Goal: Task Accomplishment & Management: Use online tool/utility

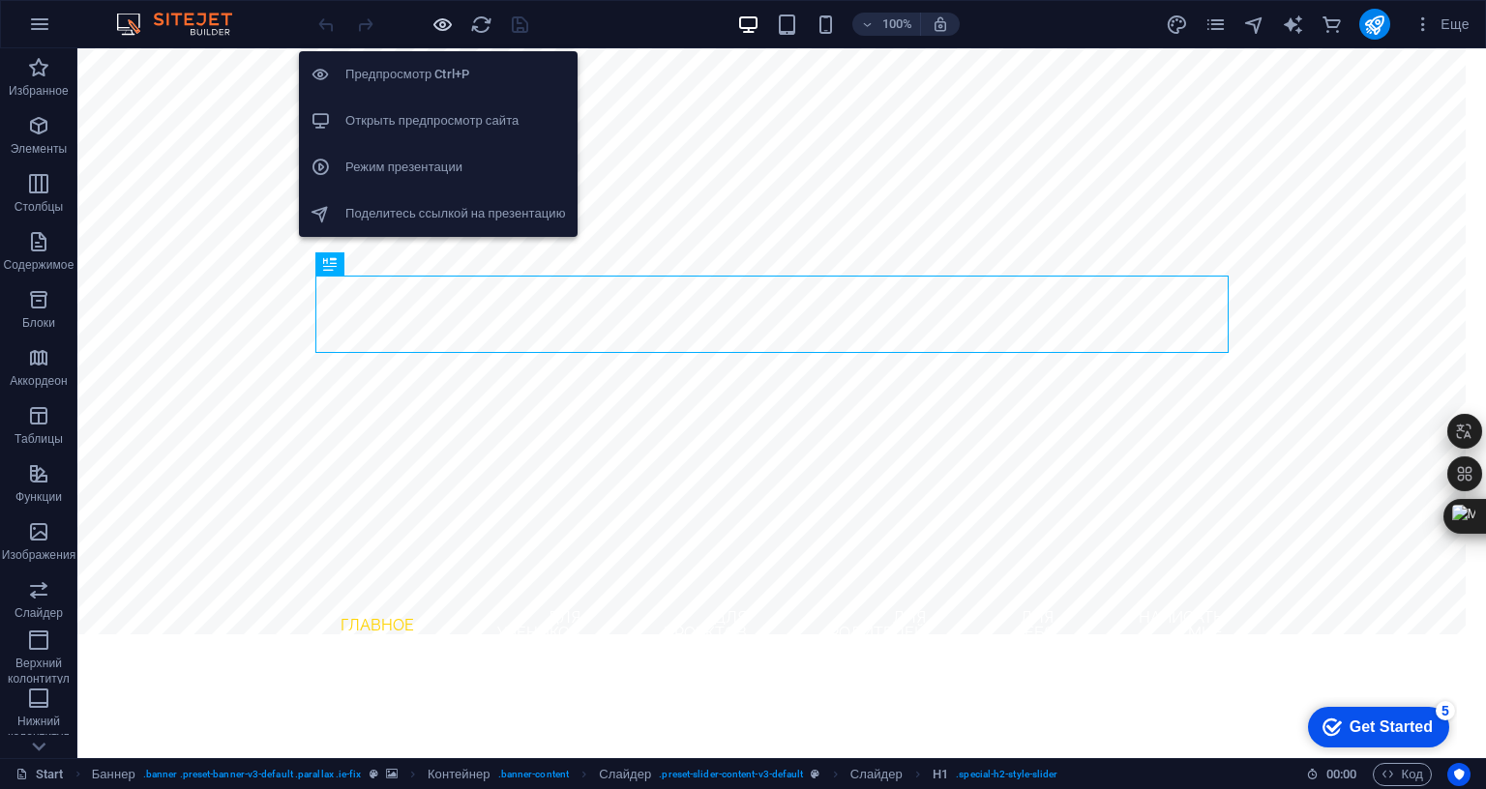
click at [435, 21] on icon "button" at bounding box center [442, 25] width 22 height 22
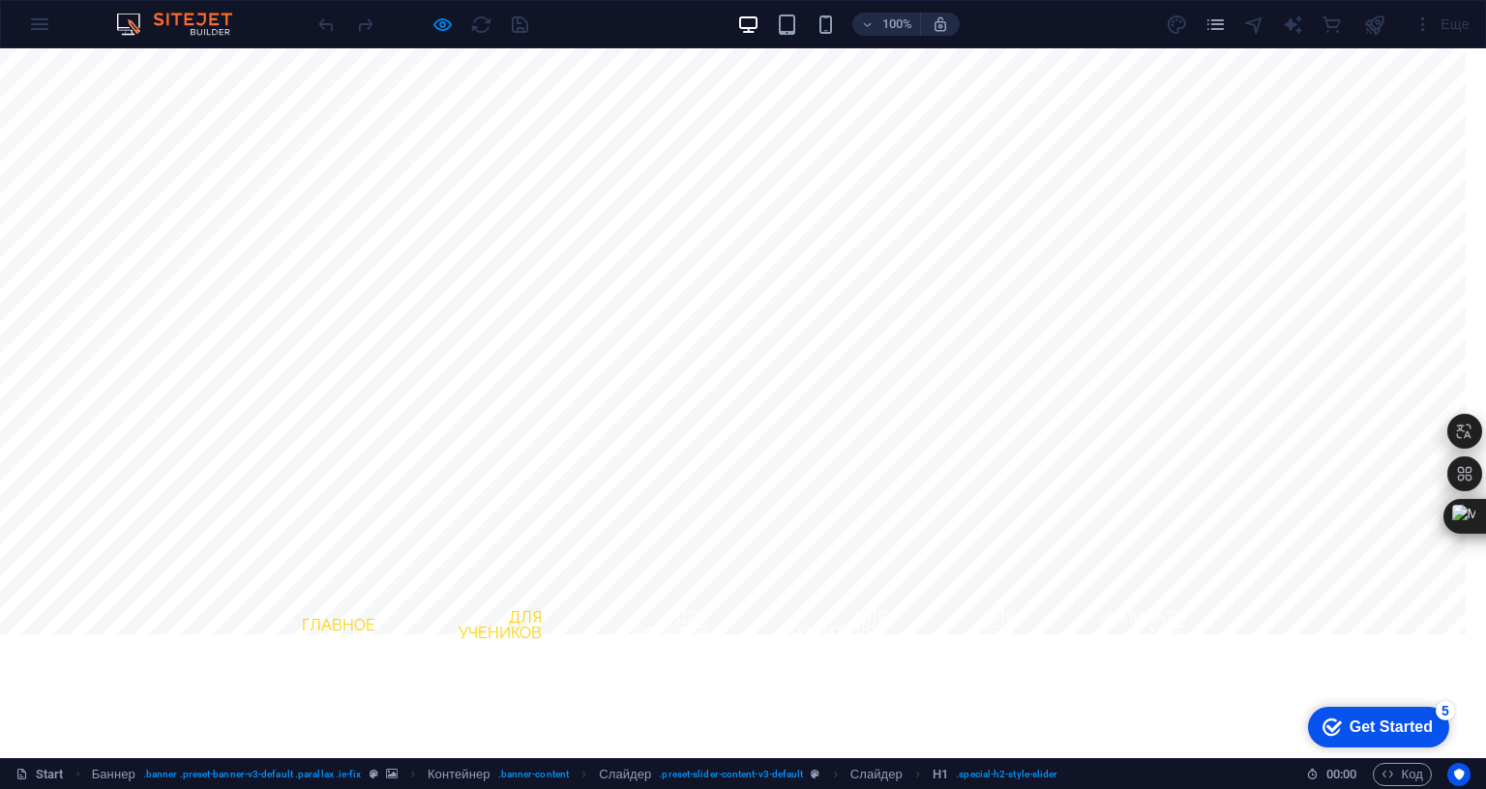
click at [526, 595] on link "Для учеников" at bounding box center [489, 626] width 135 height 62
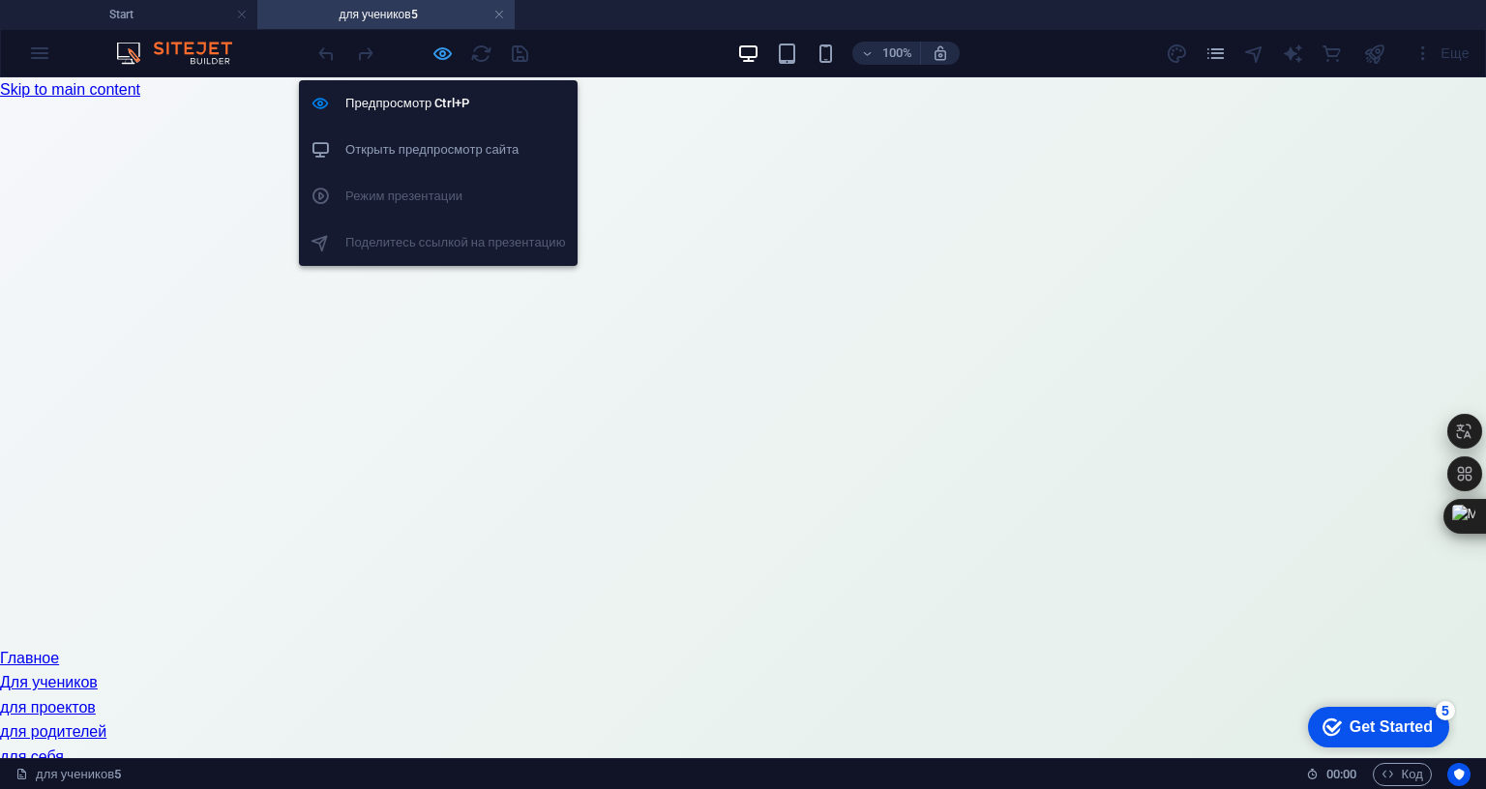
click at [447, 53] on icon "button" at bounding box center [442, 54] width 22 height 22
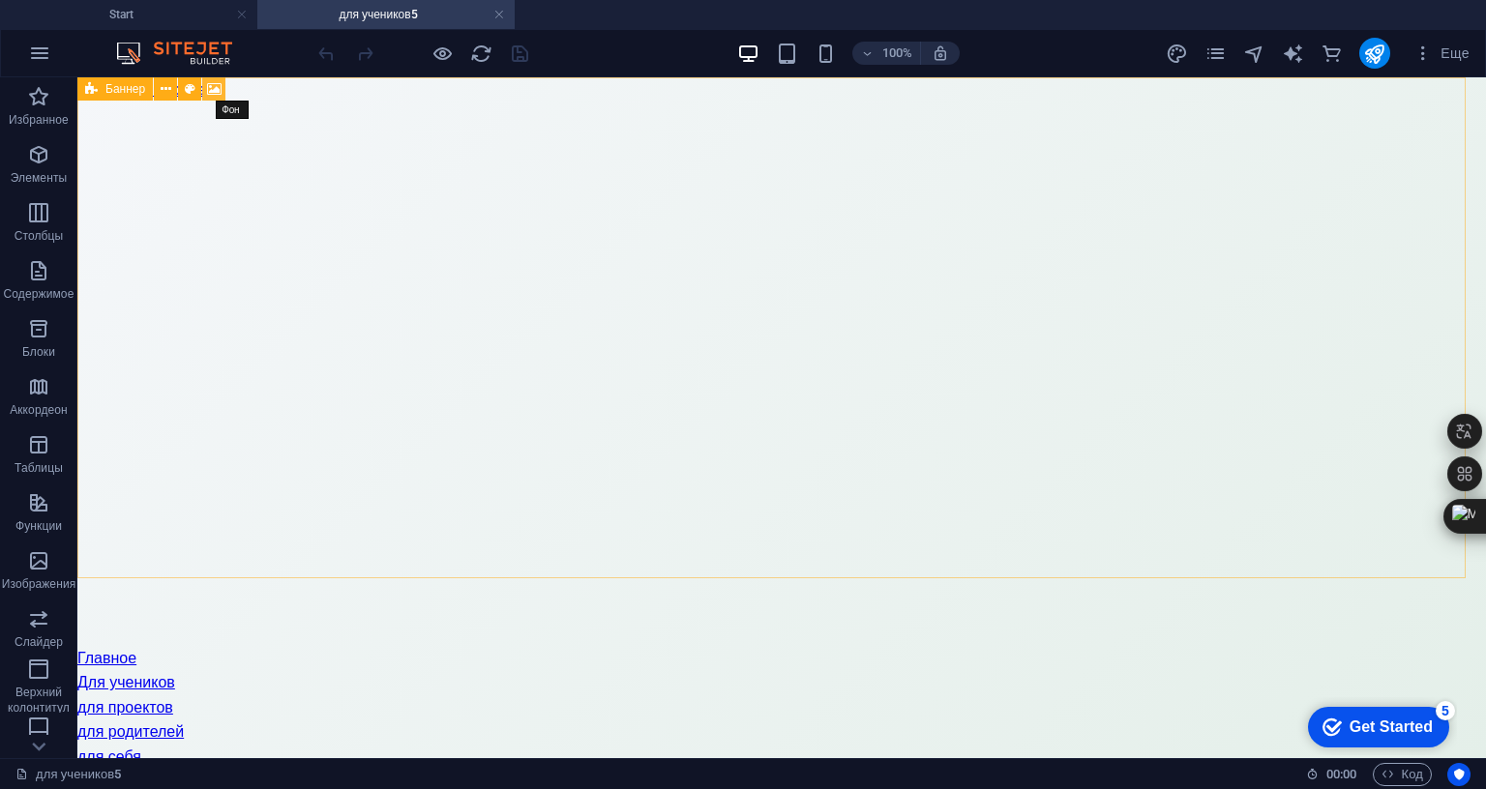
click at [213, 85] on icon at bounding box center [214, 89] width 15 height 20
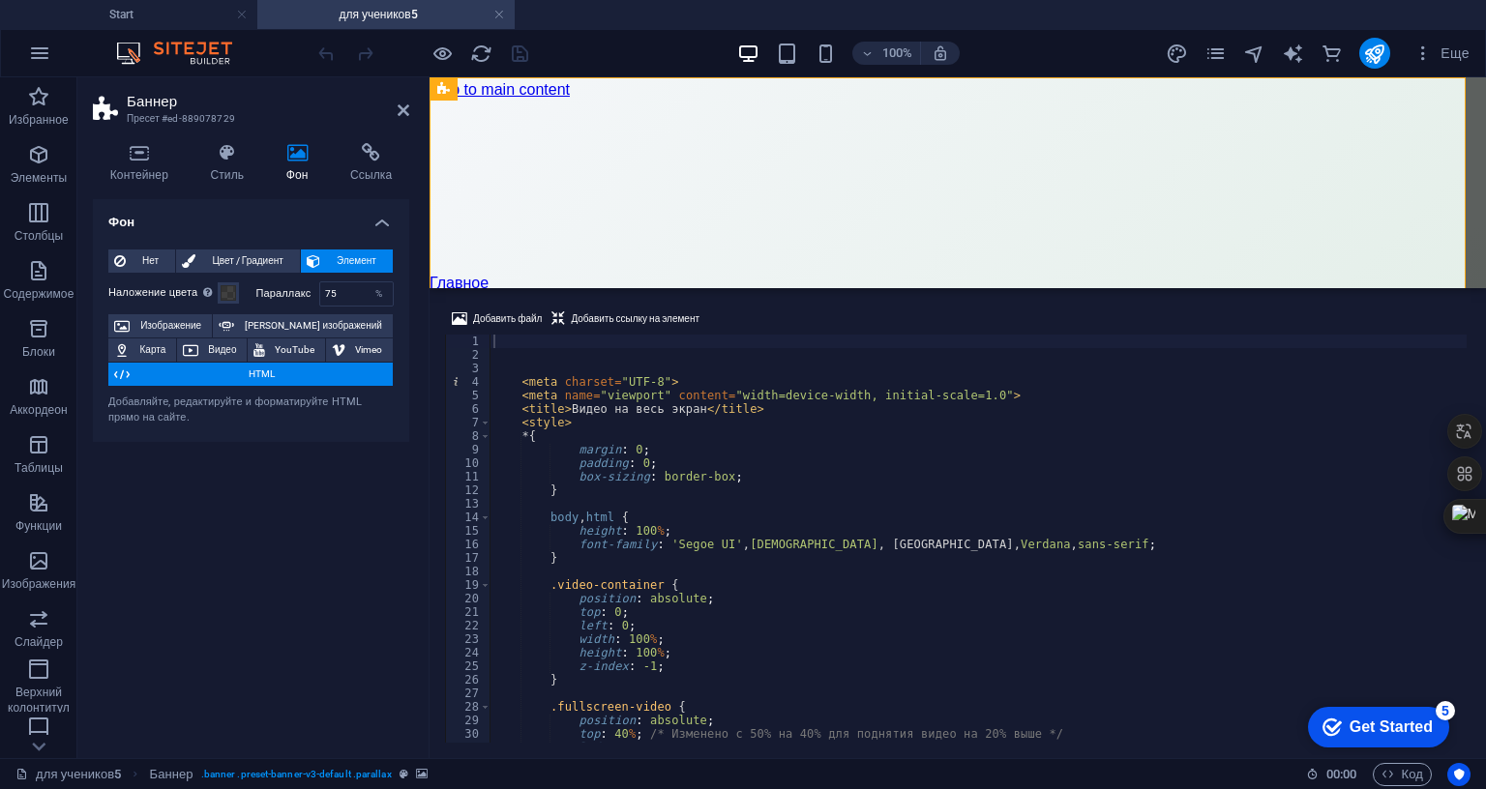
click at [625, 346] on div "< meta charset = "UTF-8" > < meta name = "viewport" content = "width=device-wid…" at bounding box center [1464, 550] width 1950 height 431
type textarea "box-sizing: border-box; }"
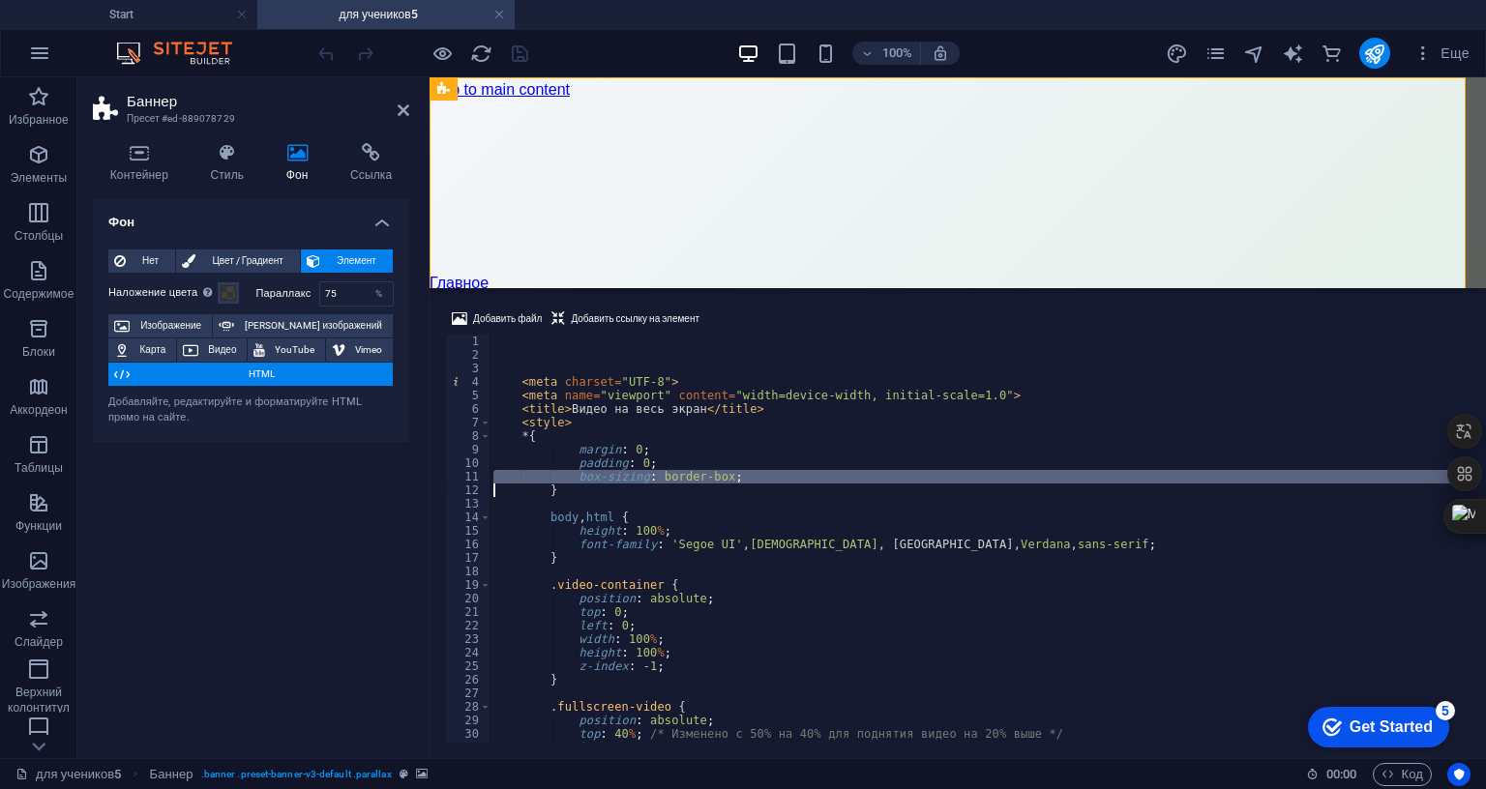
click at [625, 346] on div "< meta charset = "UTF-8" > < meta name = "viewport" content = "width=device-wid…" at bounding box center [1464, 550] width 1950 height 431
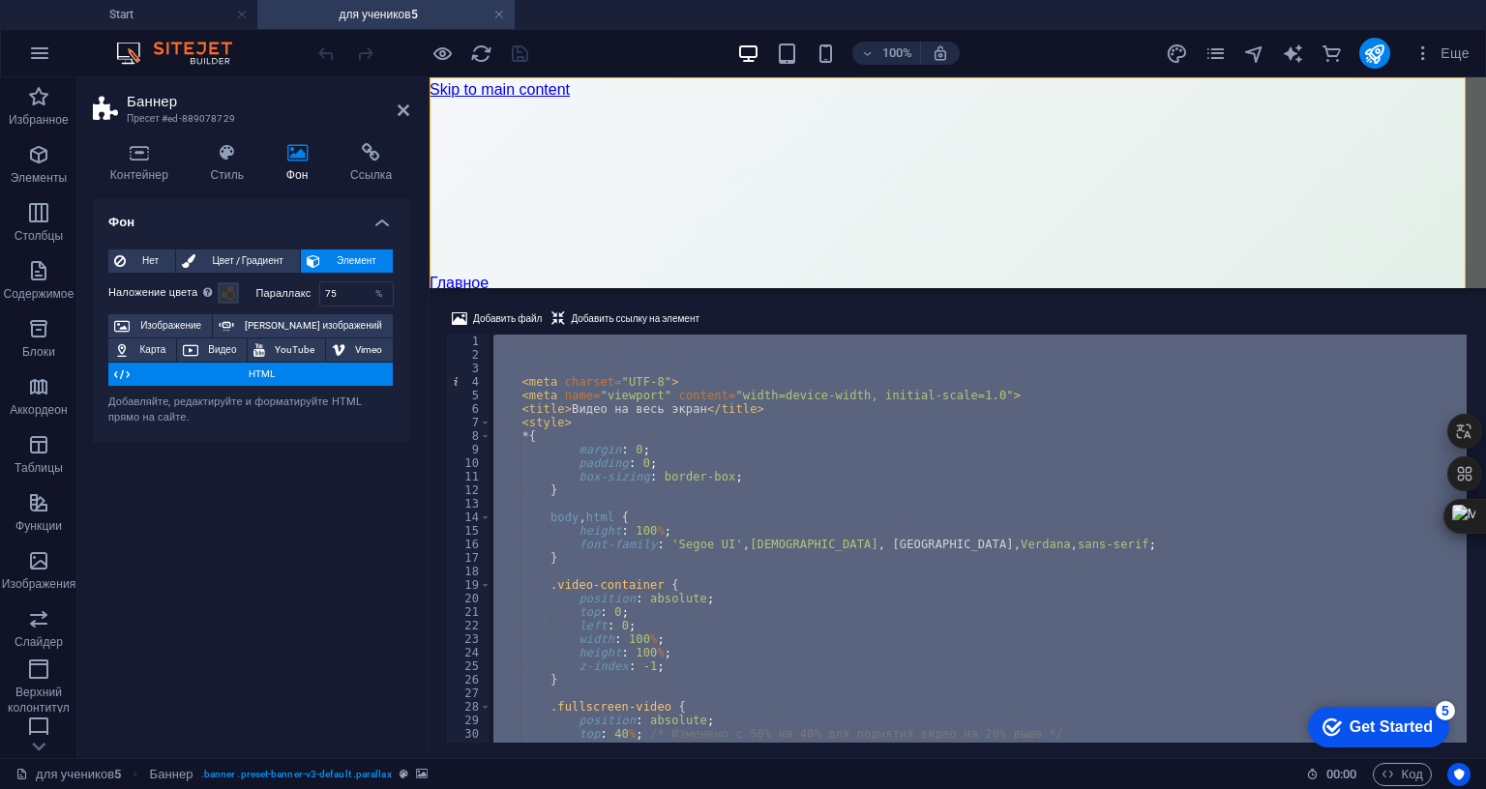
paste textarea "</html>"
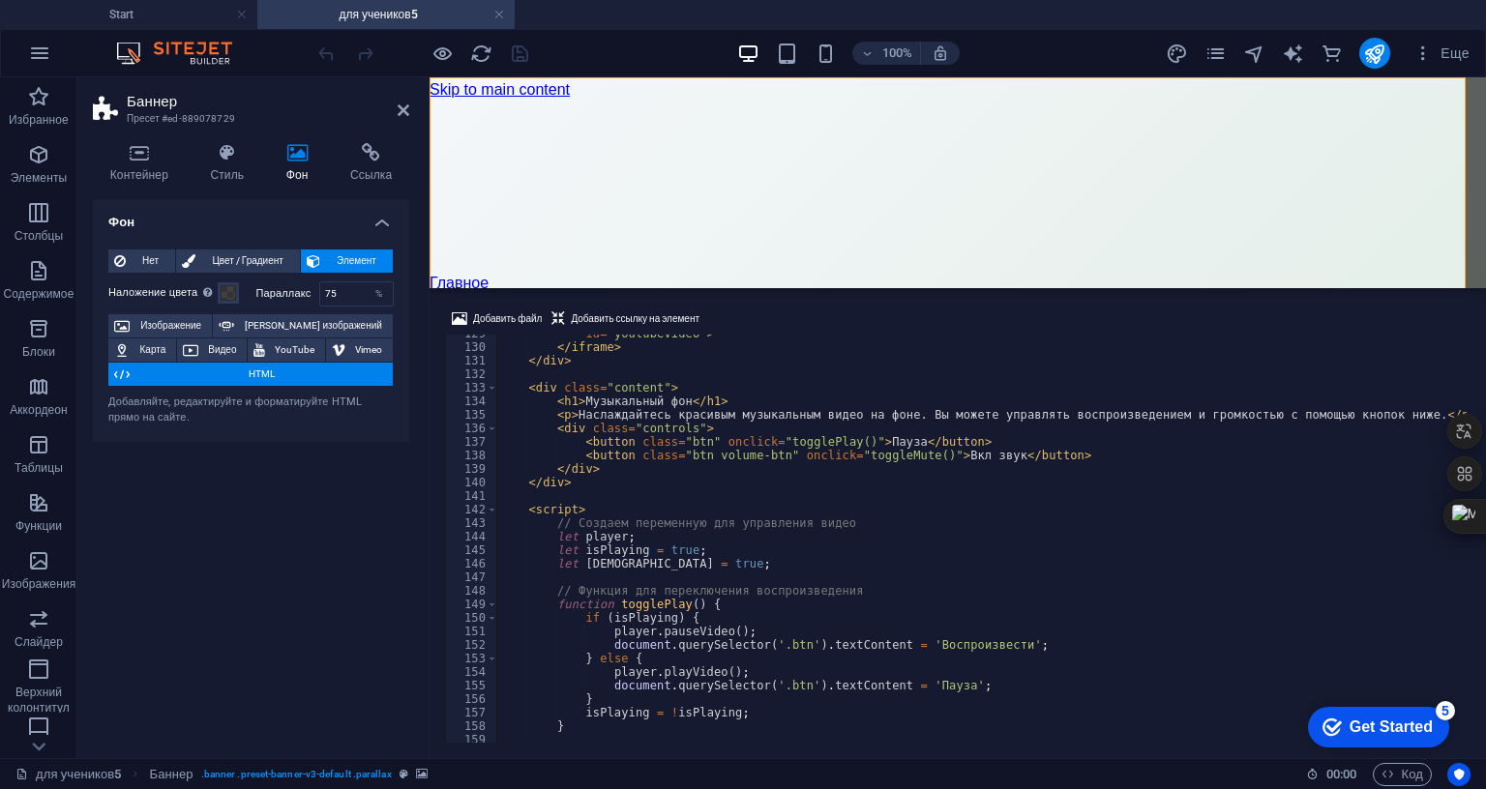
scroll to position [1741, 0]
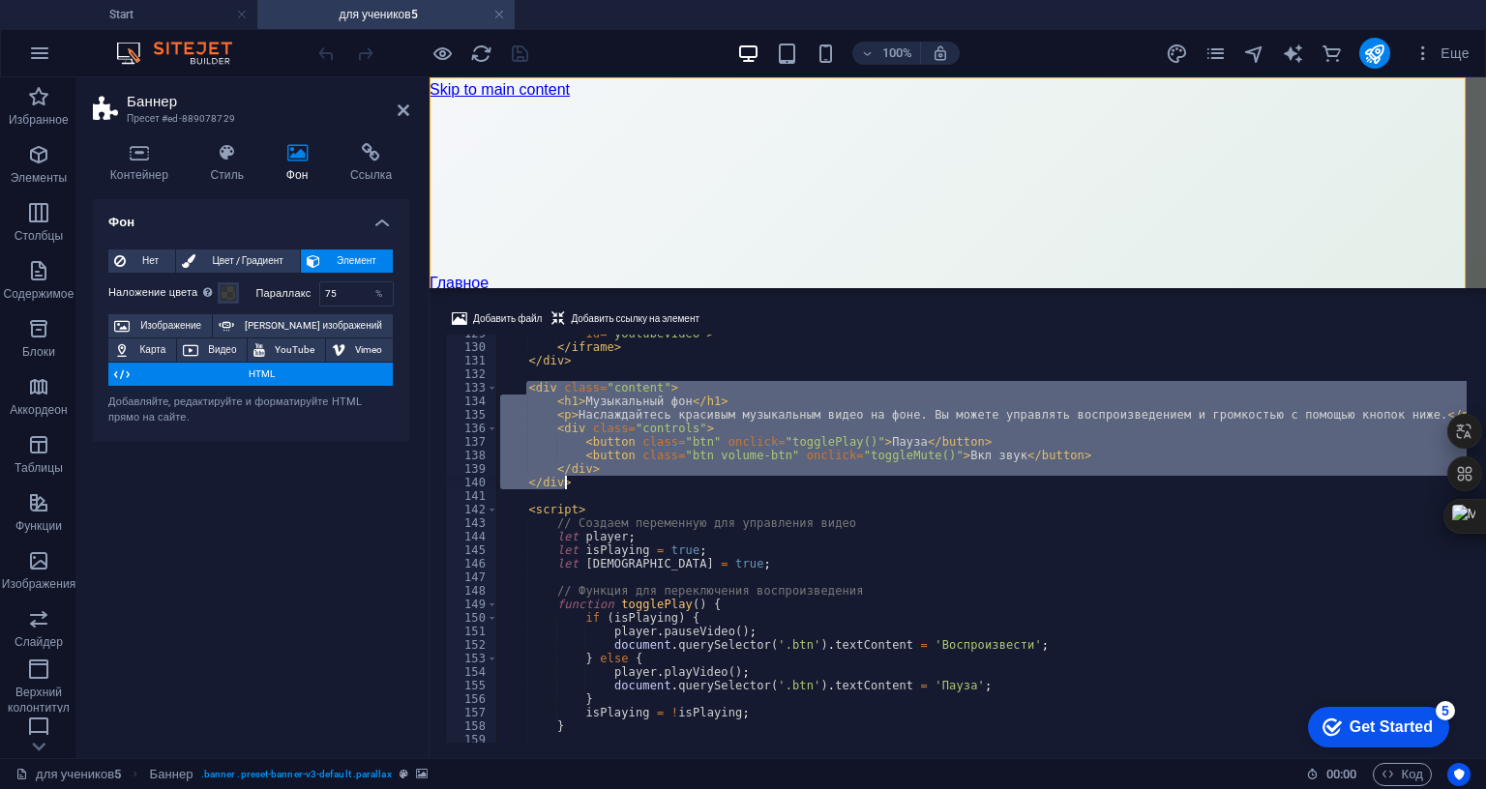
drag, startPoint x: 524, startPoint y: 264, endPoint x: 580, endPoint y: 361, distance: 111.8
click at [580, 361] on div "id = "youtubeVideo" > </ iframe > </ div > < div class = "content" > < h1 > Муз…" at bounding box center [1002, 542] width 1012 height 431
type textarea "</div> </div>"
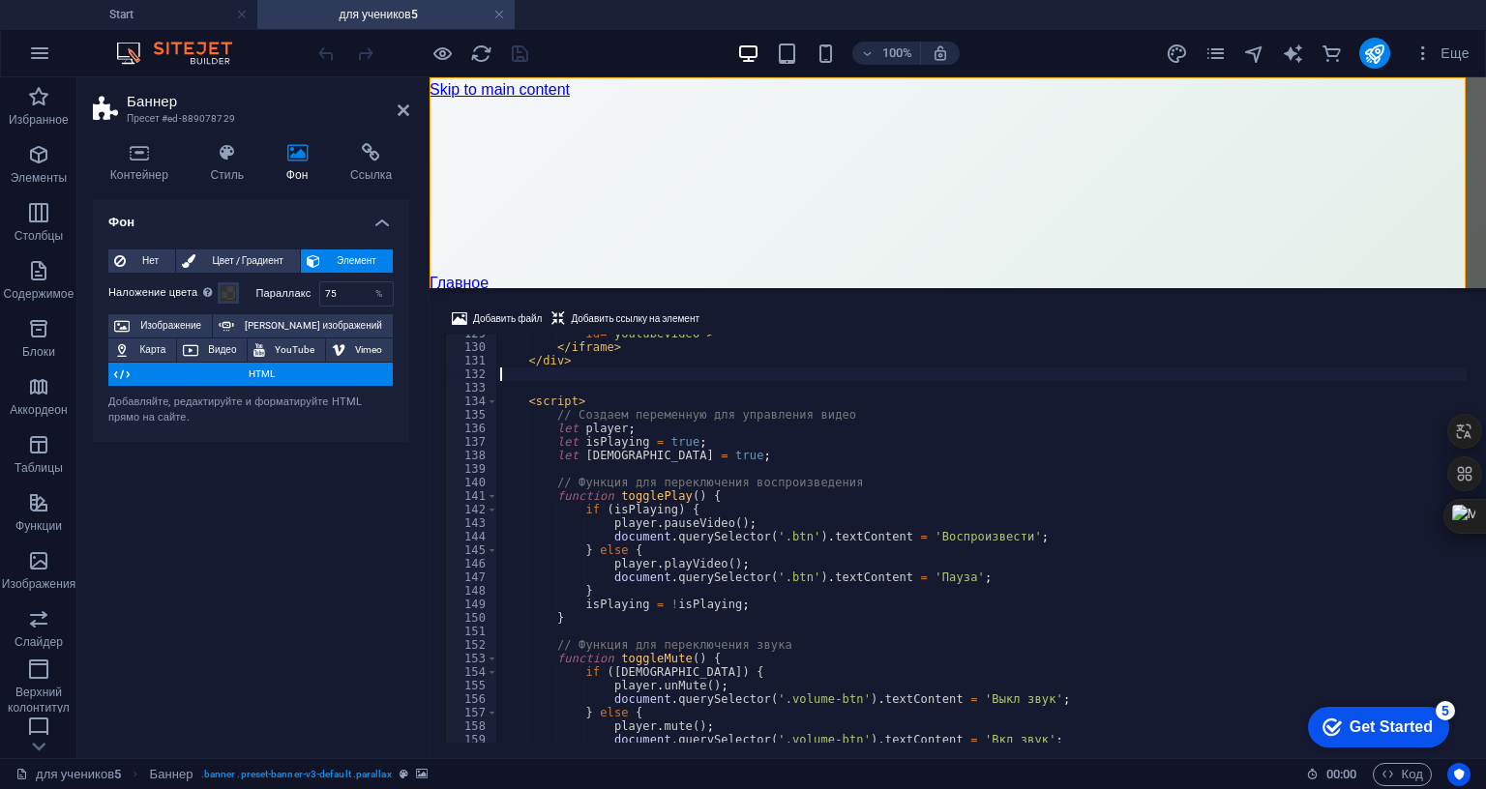
type textarea "</div>"
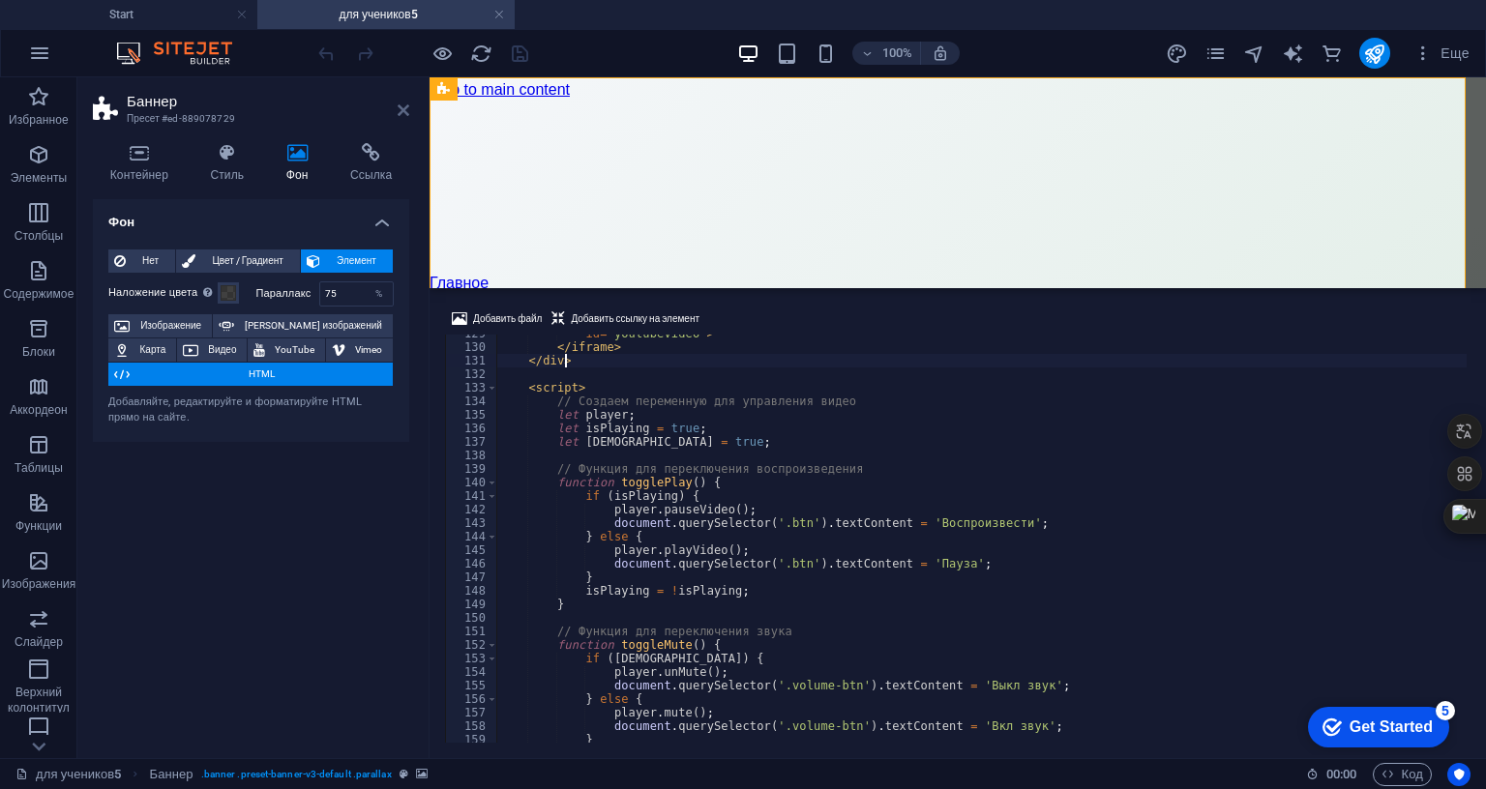
click at [404, 115] on icon at bounding box center [404, 110] width 12 height 15
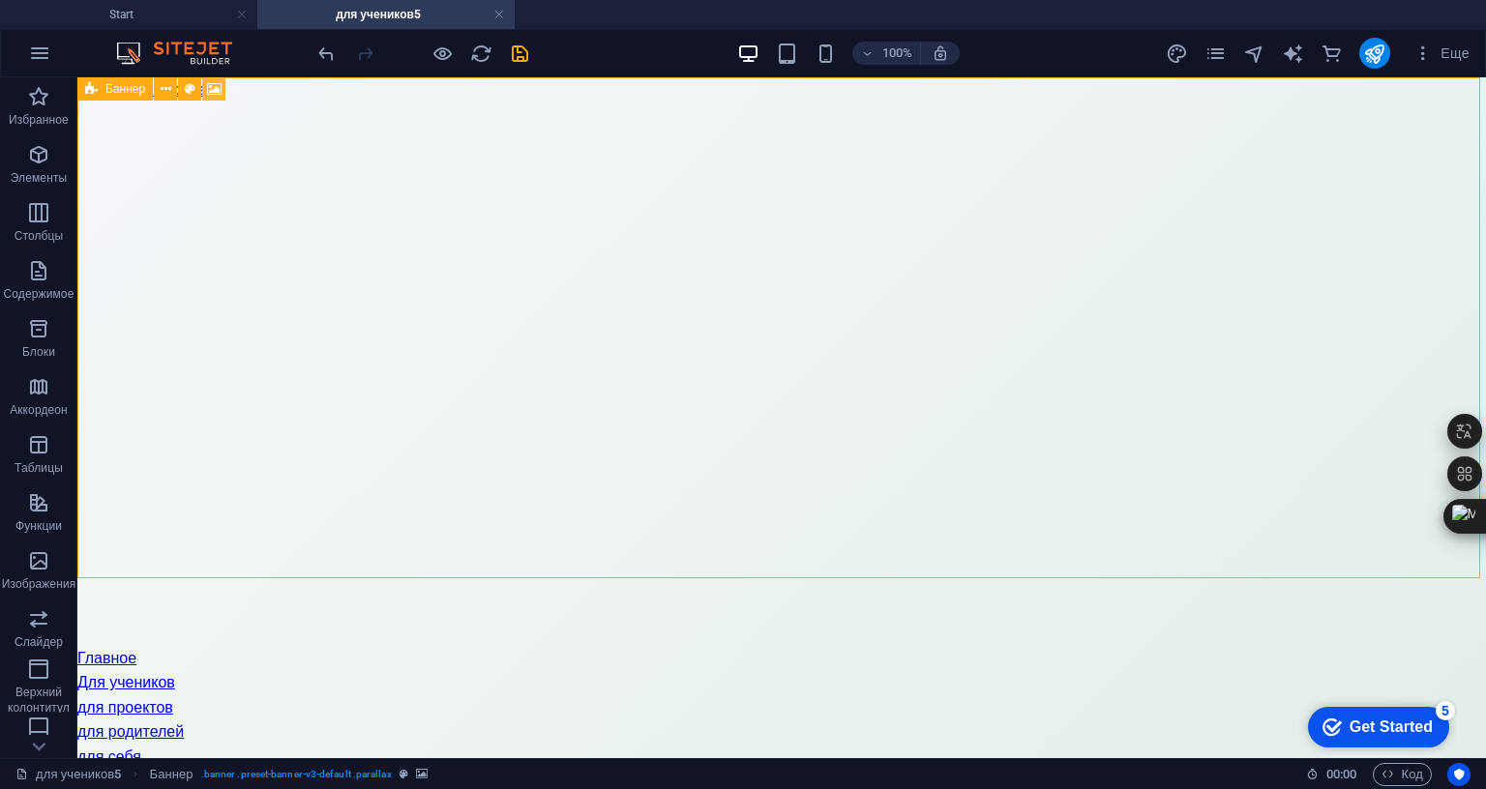
click at [217, 80] on icon at bounding box center [214, 89] width 15 height 20
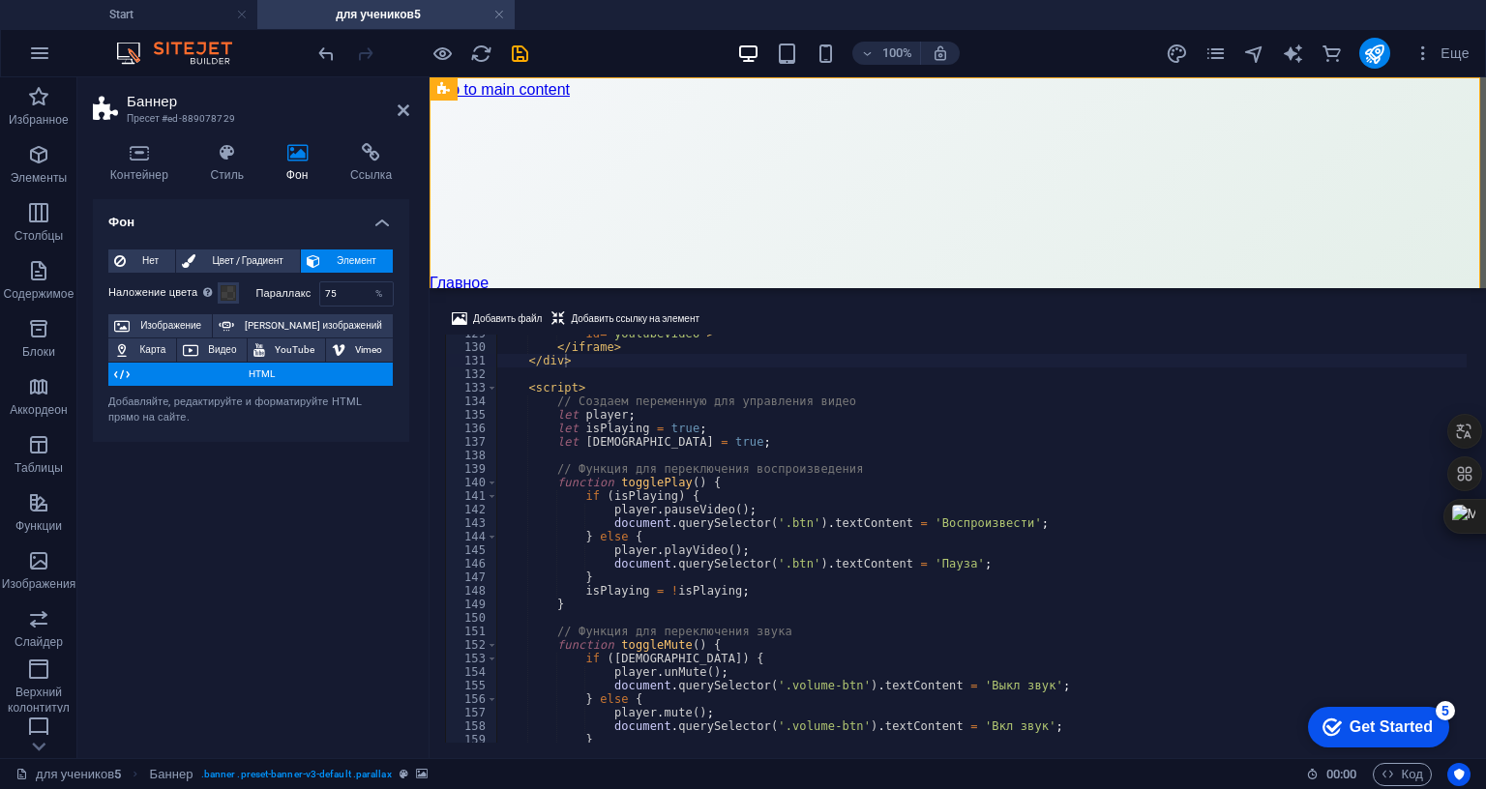
type textarea "document.querySelector('.btn').textContent = 'Воспроизвести';"
click at [796, 395] on div "id = "youtubeVideo" > </ iframe > </ div > < script > // Создаем переменную для…" at bounding box center [1002, 542] width 1012 height 431
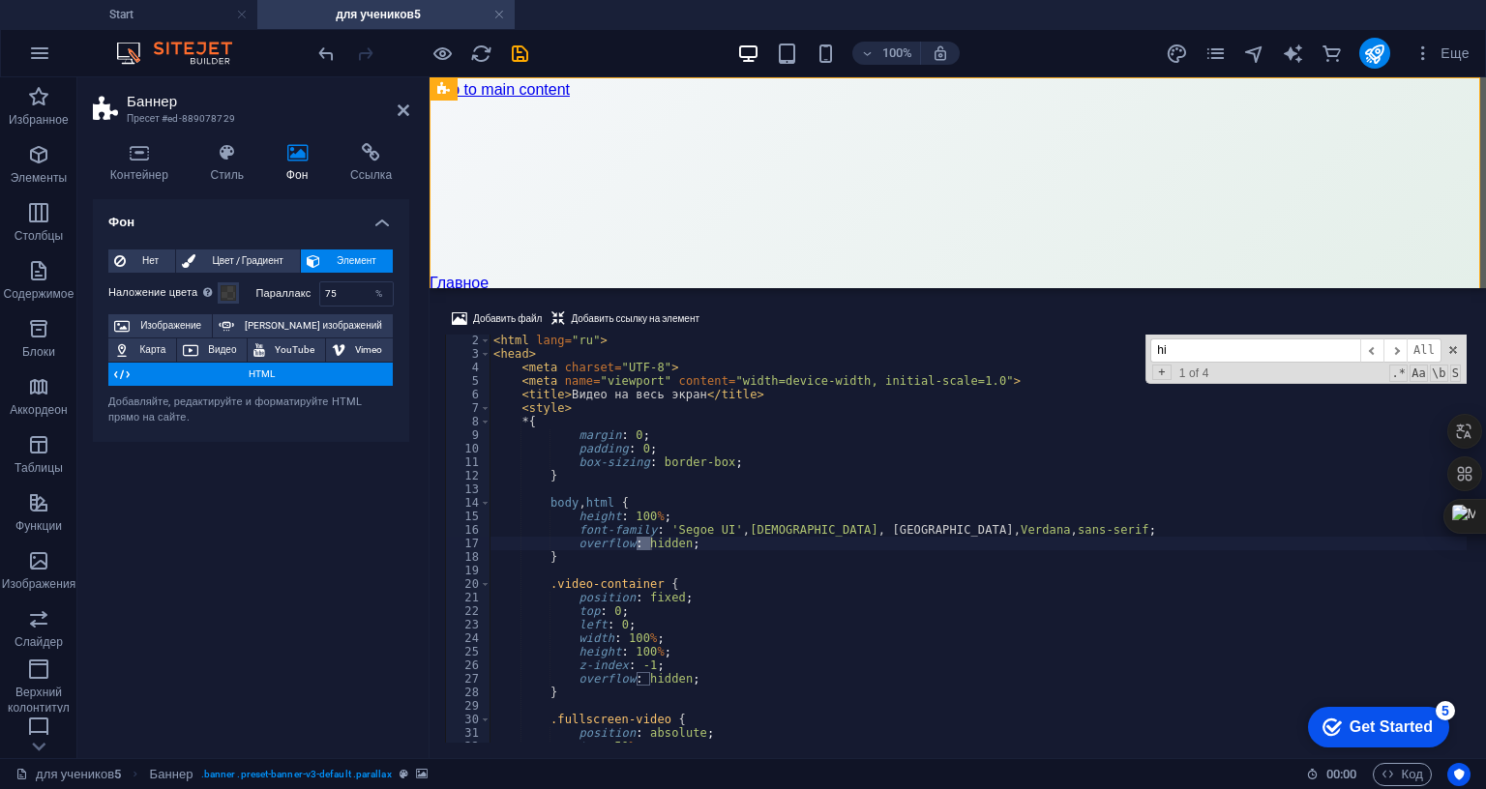
scroll to position [15, 0]
type input "hidd"
click at [669, 423] on div "< html lang = "ru" > < head > < meta charset = "UTF-8" > < meta name = "viewpor…" at bounding box center [995, 549] width 1012 height 431
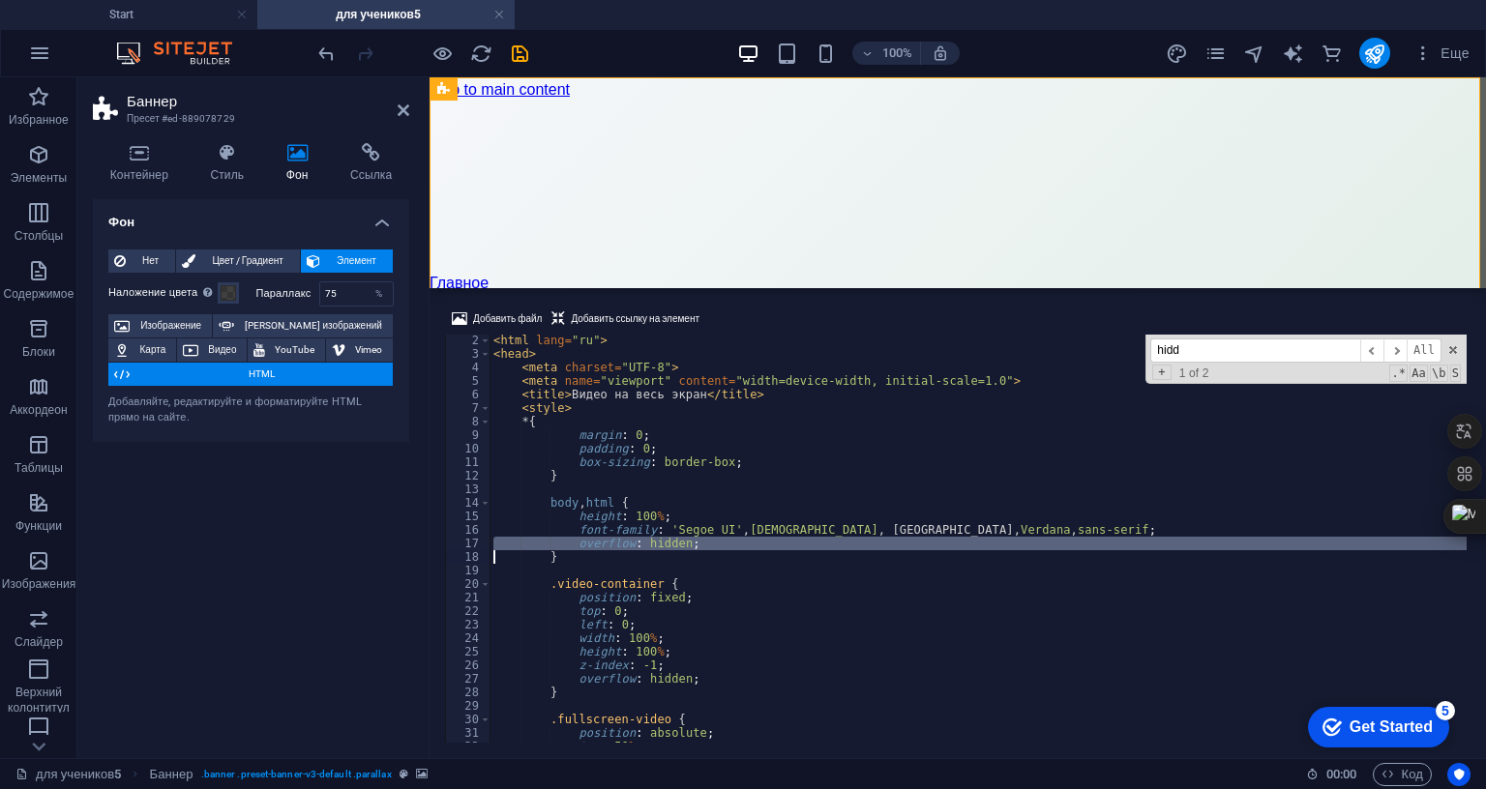
click at [669, 423] on div "< html lang = "ru" > < head > < meta charset = "UTF-8" > < meta name = "viewpor…" at bounding box center [995, 549] width 1012 height 431
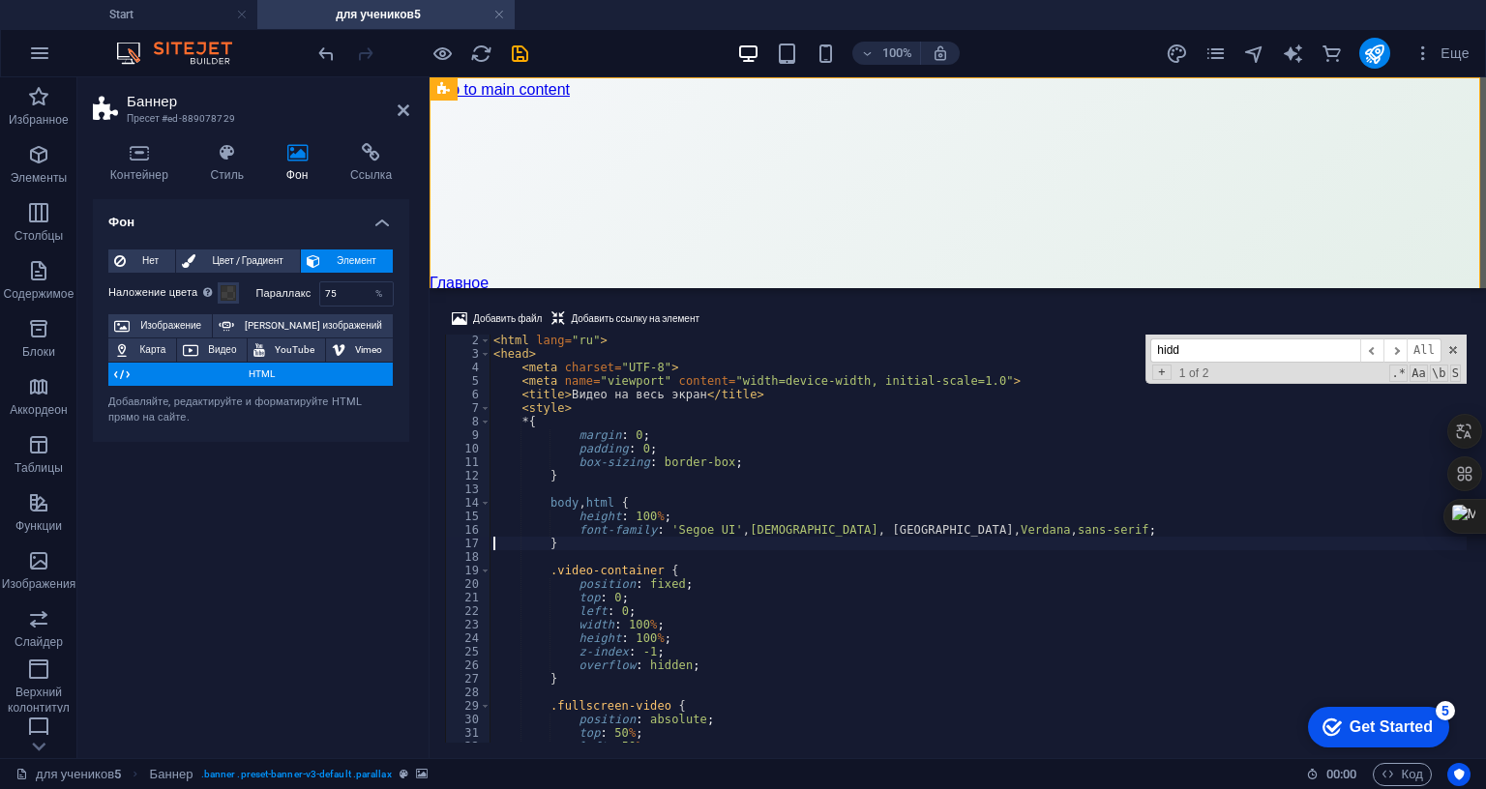
click at [640, 543] on div "< html lang = "ru" > < head > < meta charset = "UTF-8" > < meta name = "viewpor…" at bounding box center [995, 549] width 1012 height 431
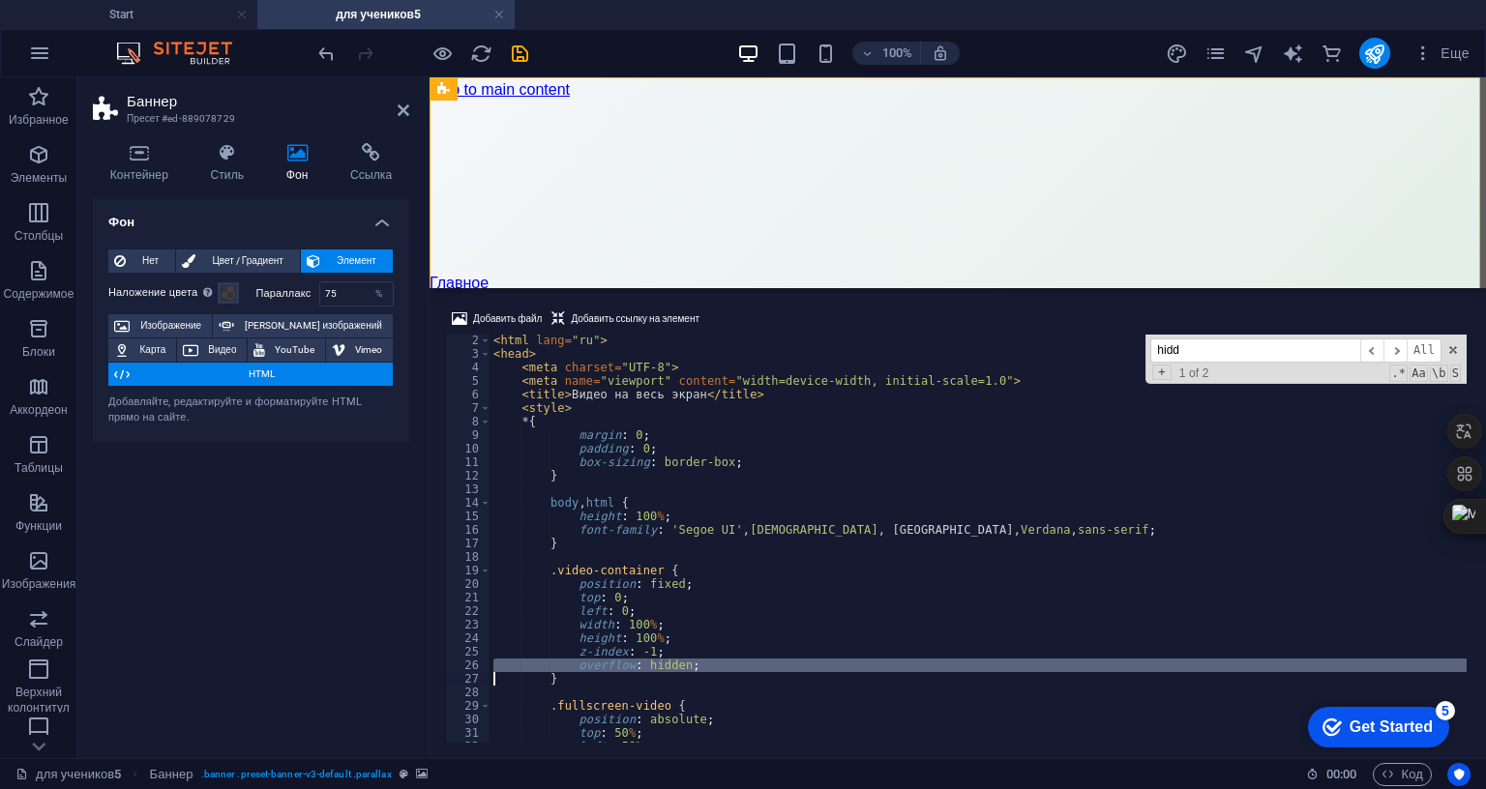
click at [640, 543] on div "< html lang = "ru" > < head > < meta charset = "UTF-8" > < meta name = "viewpor…" at bounding box center [995, 549] width 1012 height 431
type textarea "}"
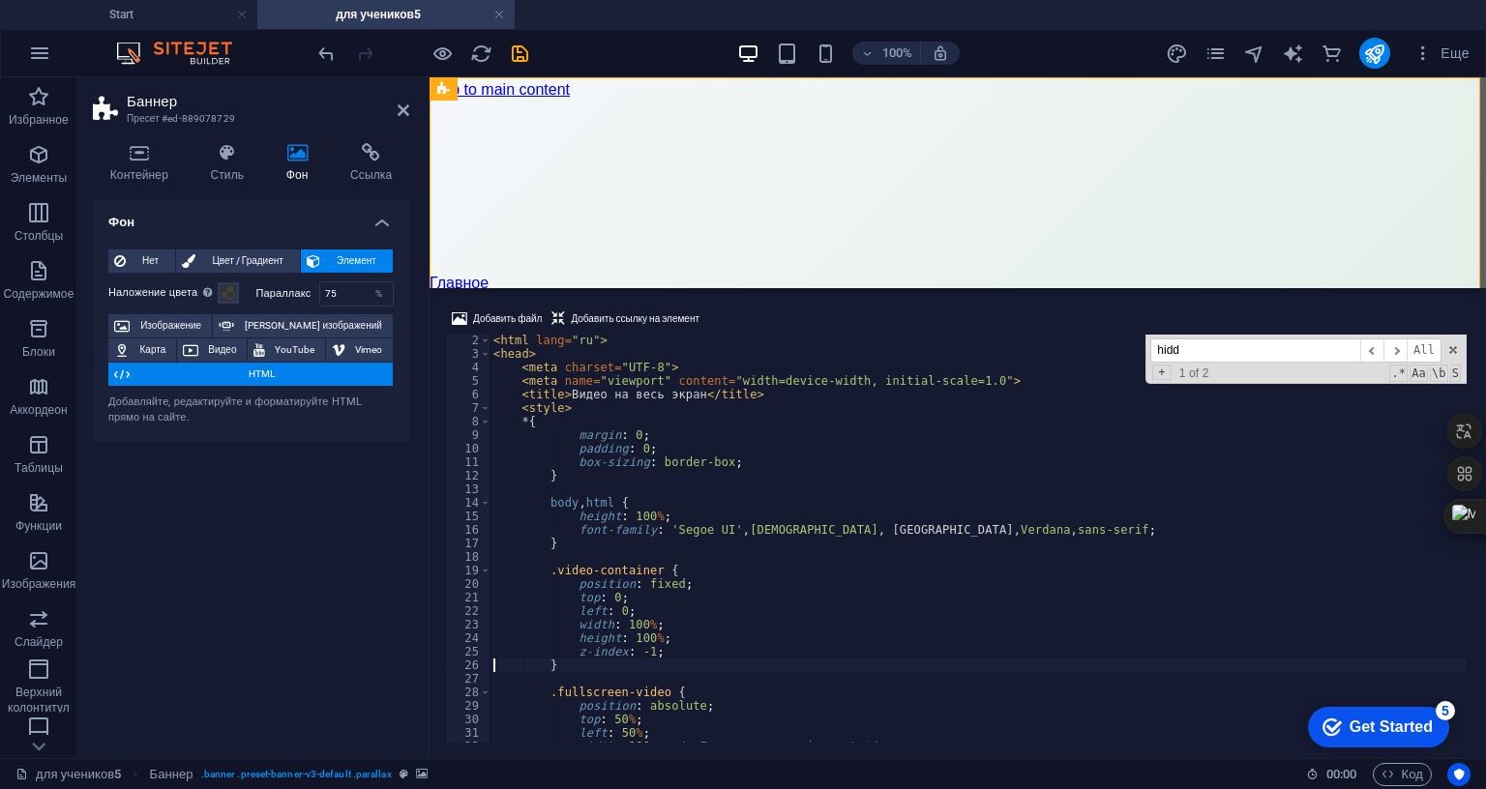
click at [364, 477] on div "Фон Нет Цвет / Градиент Элемент Растянуть фон на всю ширину Наложение цвета Пом…" at bounding box center [251, 471] width 316 height 544
click at [402, 114] on icon at bounding box center [404, 110] width 12 height 15
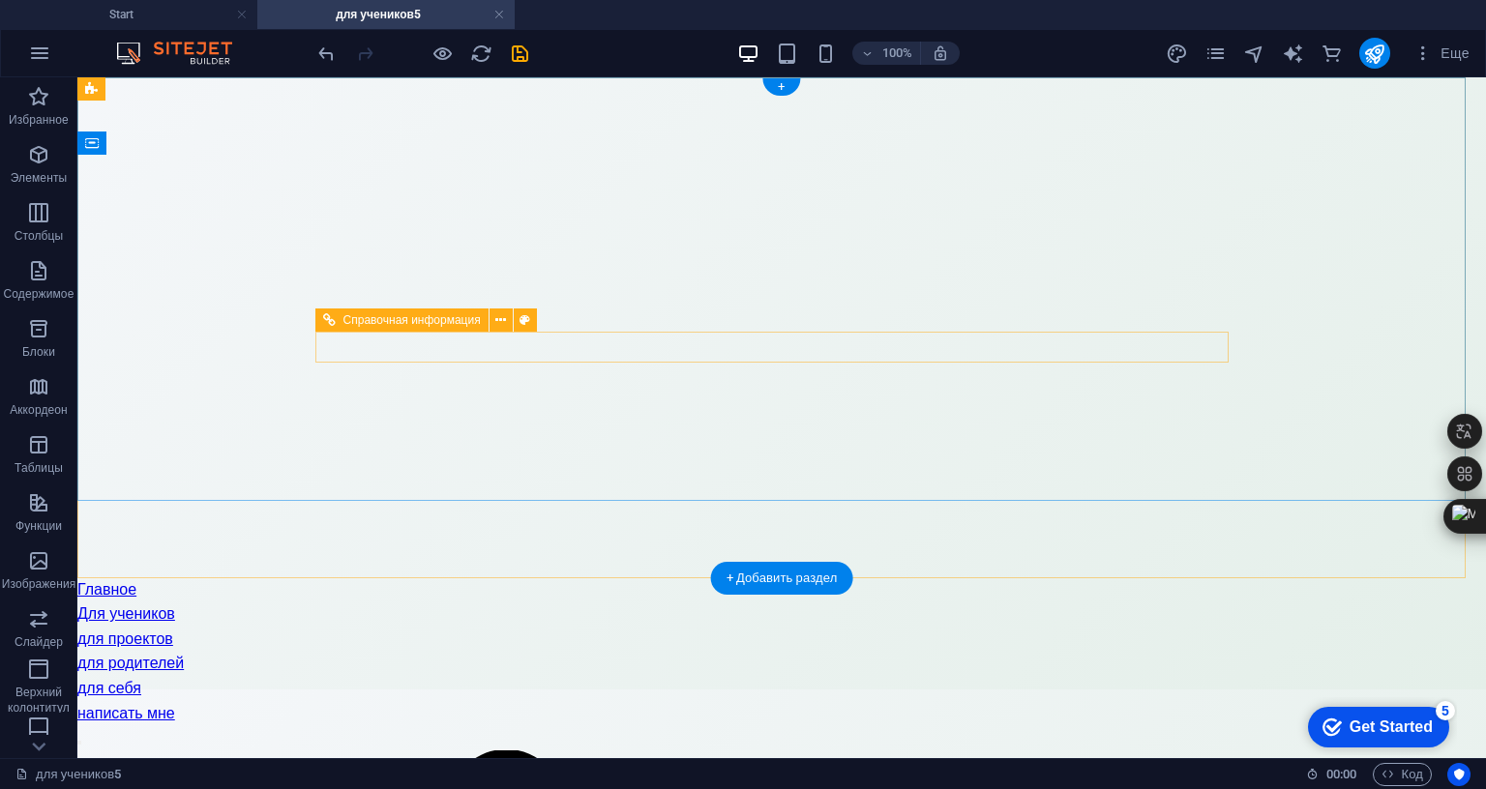
scroll to position [0, 0]
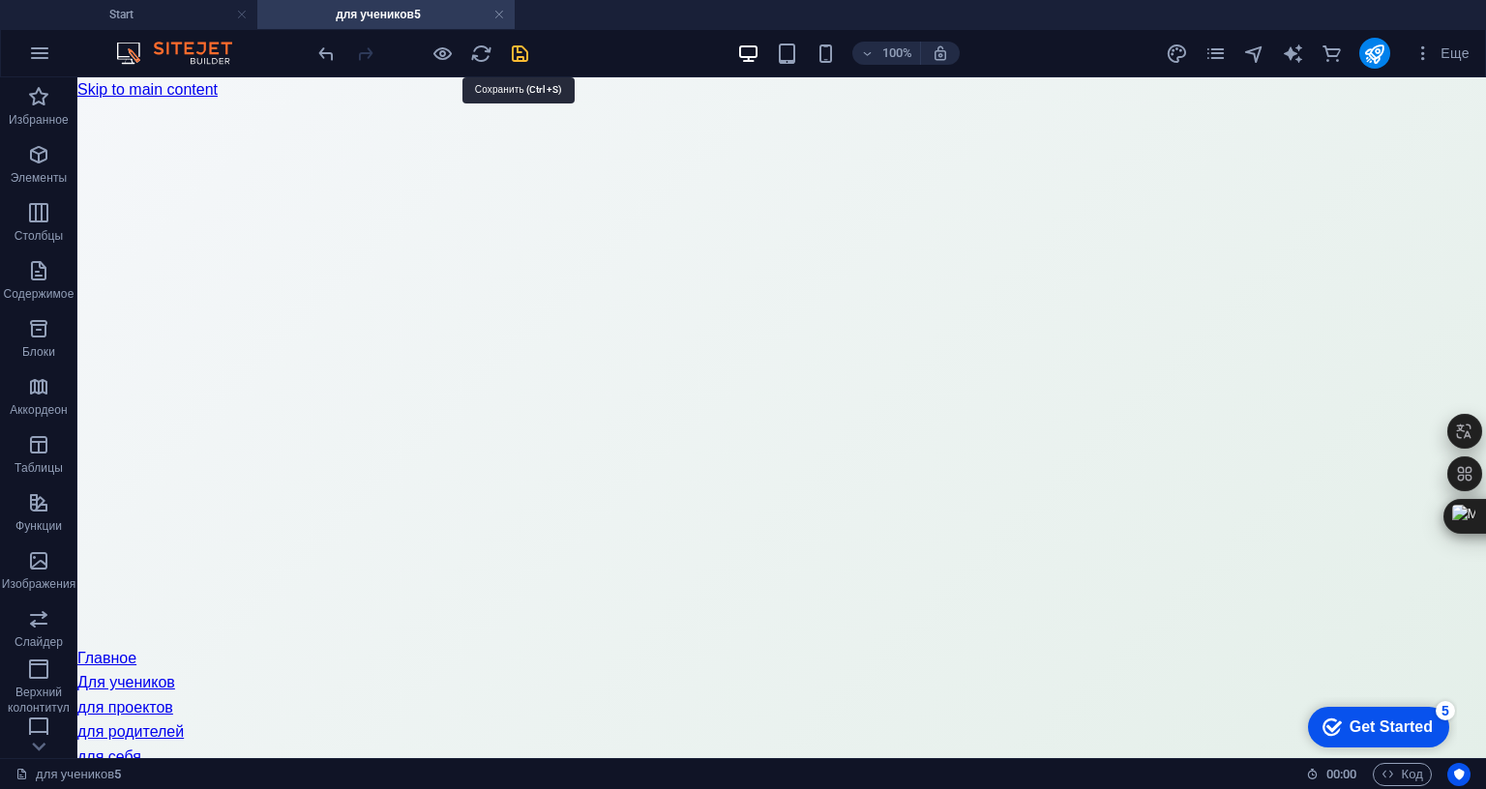
click at [515, 51] on icon "save" at bounding box center [520, 54] width 22 height 22
click at [1373, 53] on icon "publish" at bounding box center [1374, 54] width 22 height 22
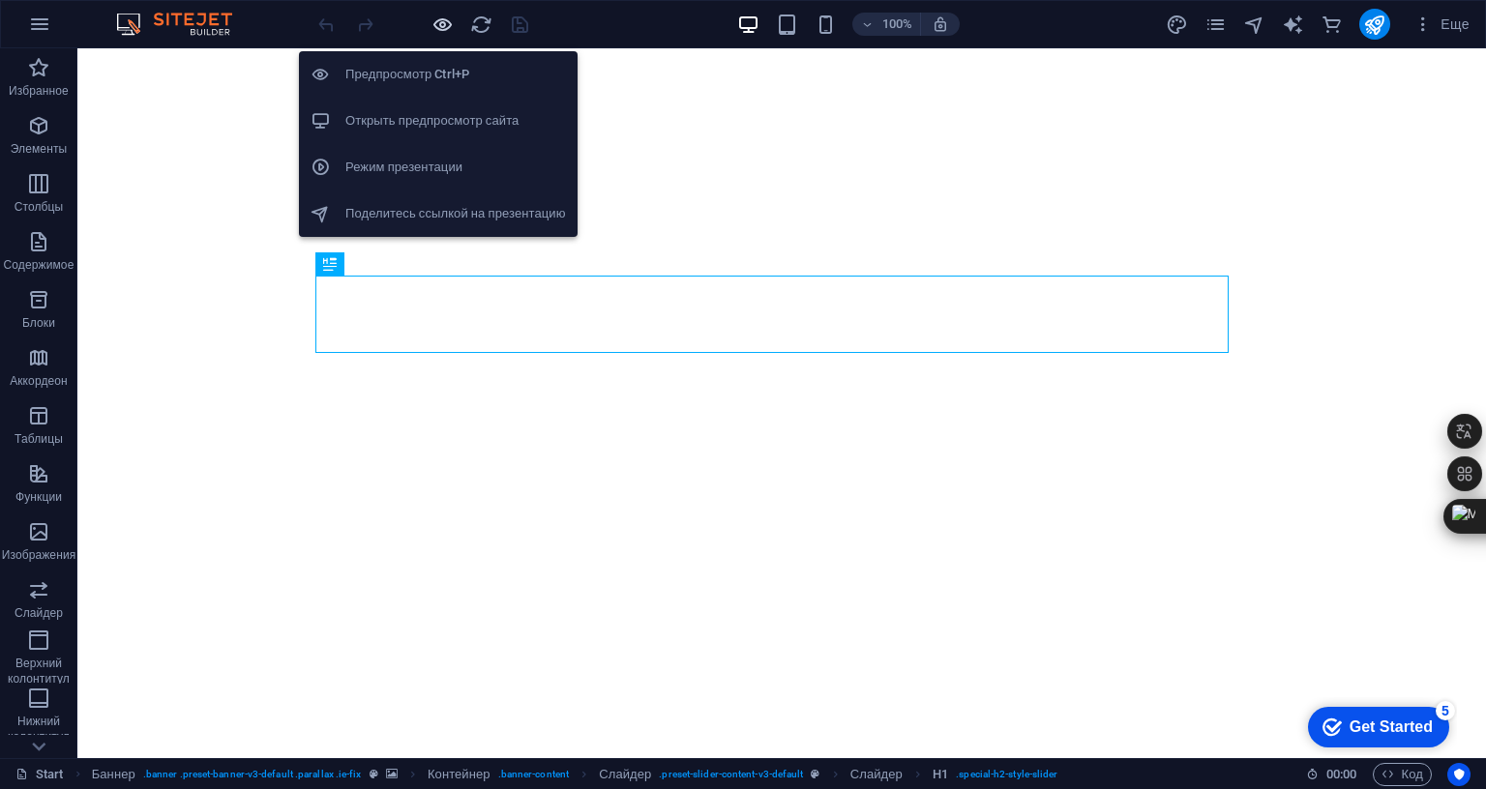
click at [439, 32] on icon "button" at bounding box center [442, 25] width 22 height 22
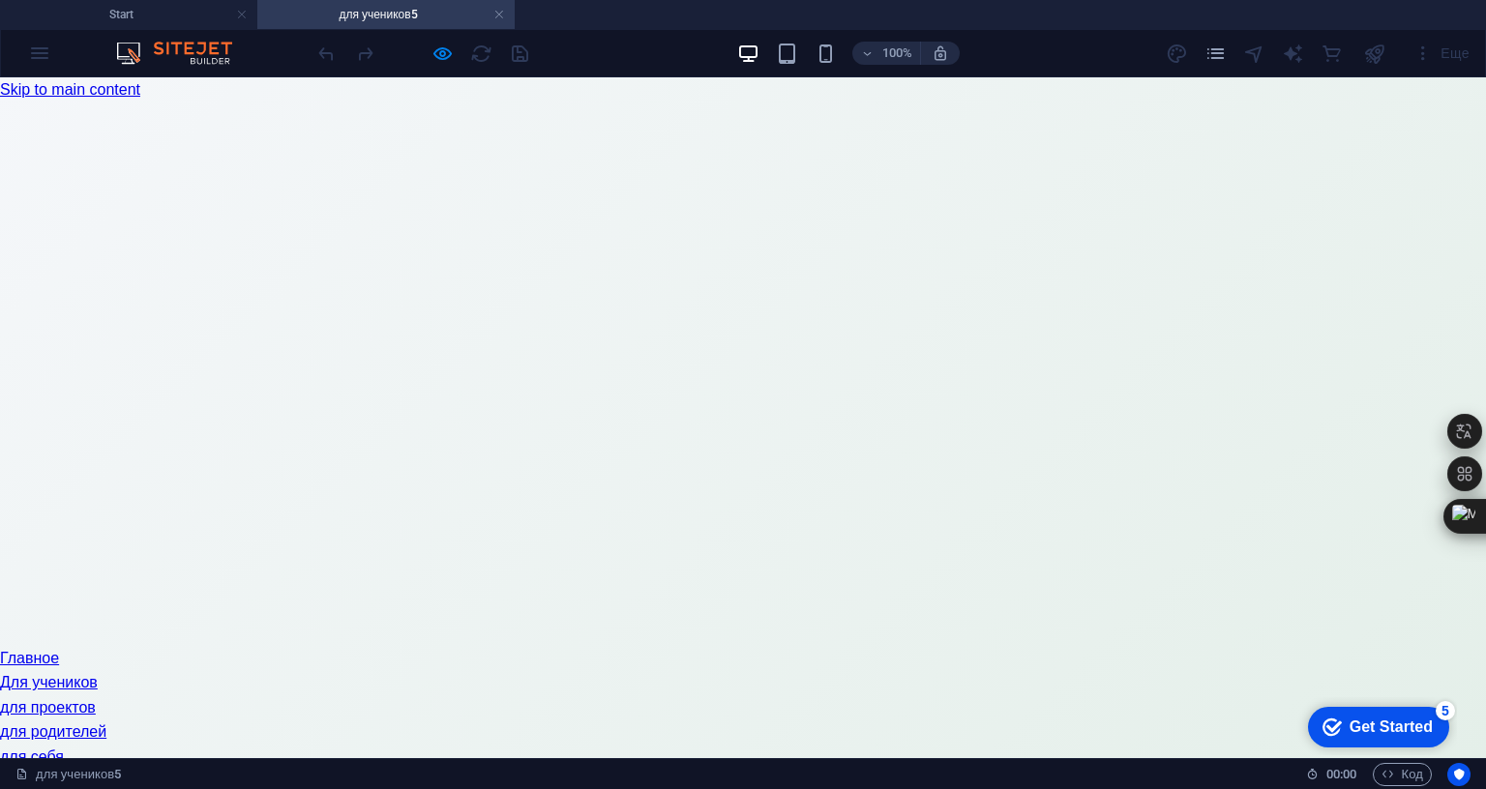
click at [681, 646] on nav "Главное Для учеников для проектов для родителей для себя написать мне" at bounding box center [743, 720] width 1486 height 149
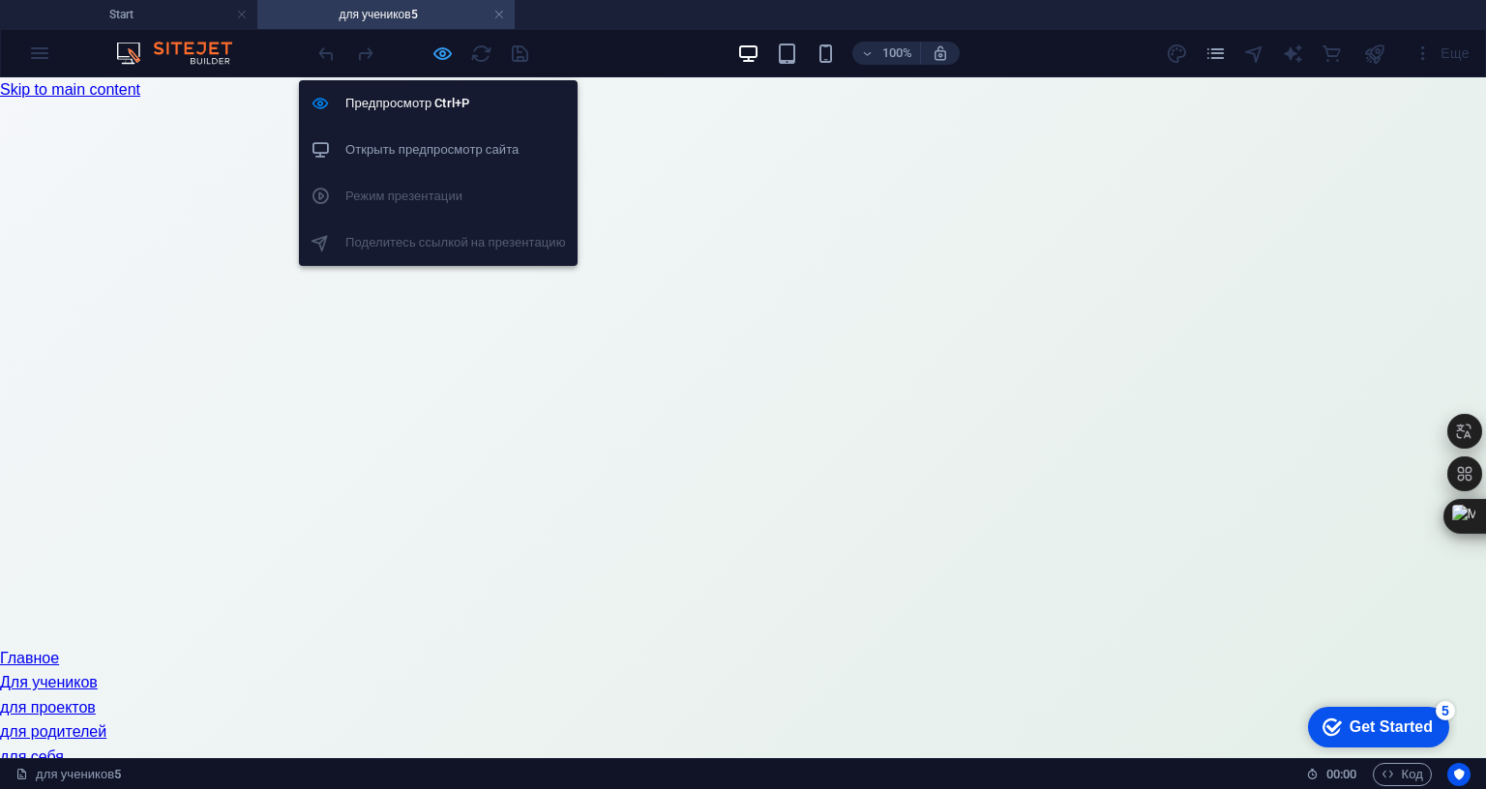
click at [444, 59] on icon "button" at bounding box center [442, 54] width 22 height 22
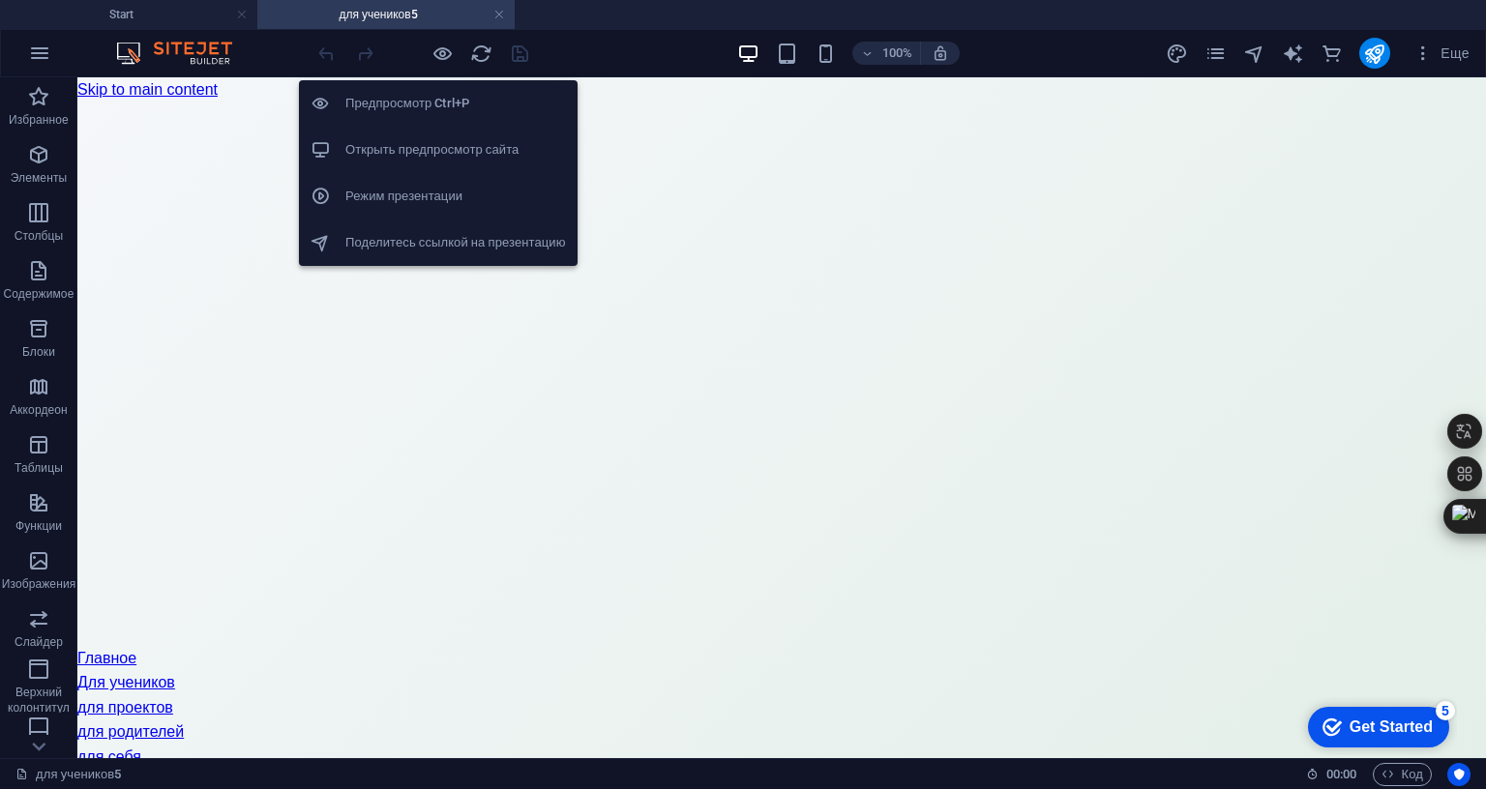
click at [445, 52] on icon "button" at bounding box center [442, 54] width 22 height 22
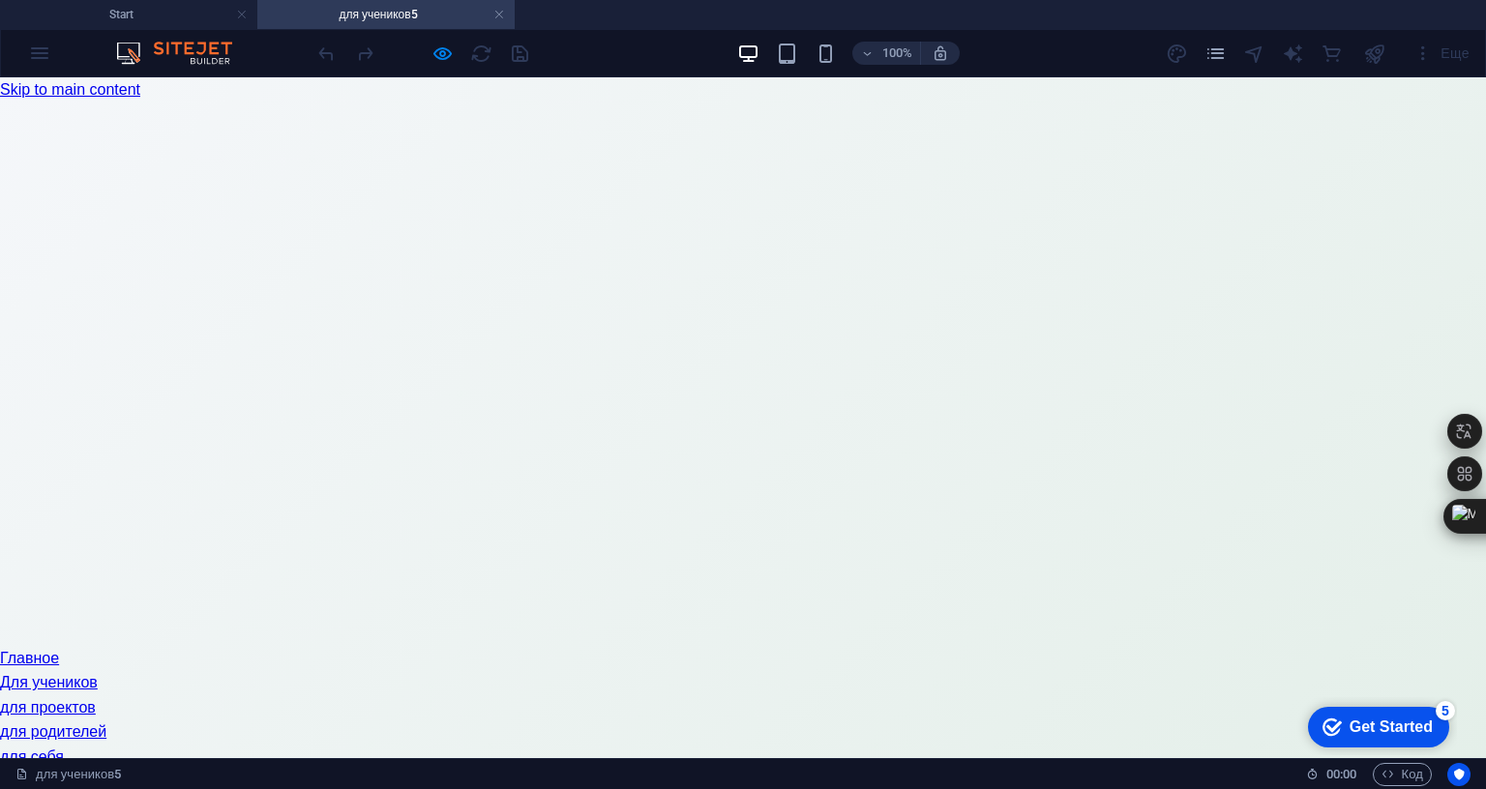
click at [96, 699] on link "для проектов" at bounding box center [48, 707] width 96 height 16
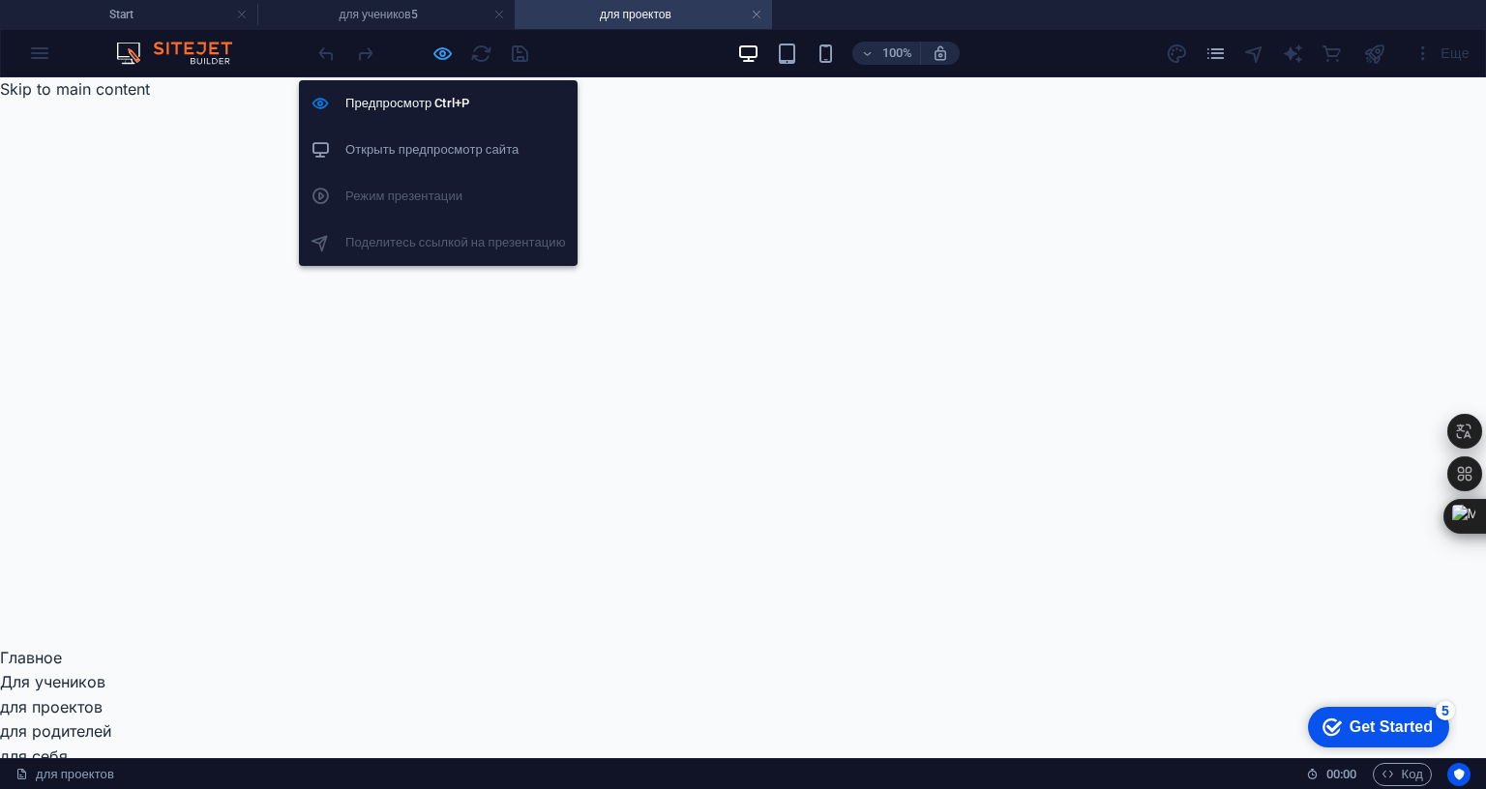
click at [441, 53] on icon "button" at bounding box center [442, 54] width 22 height 22
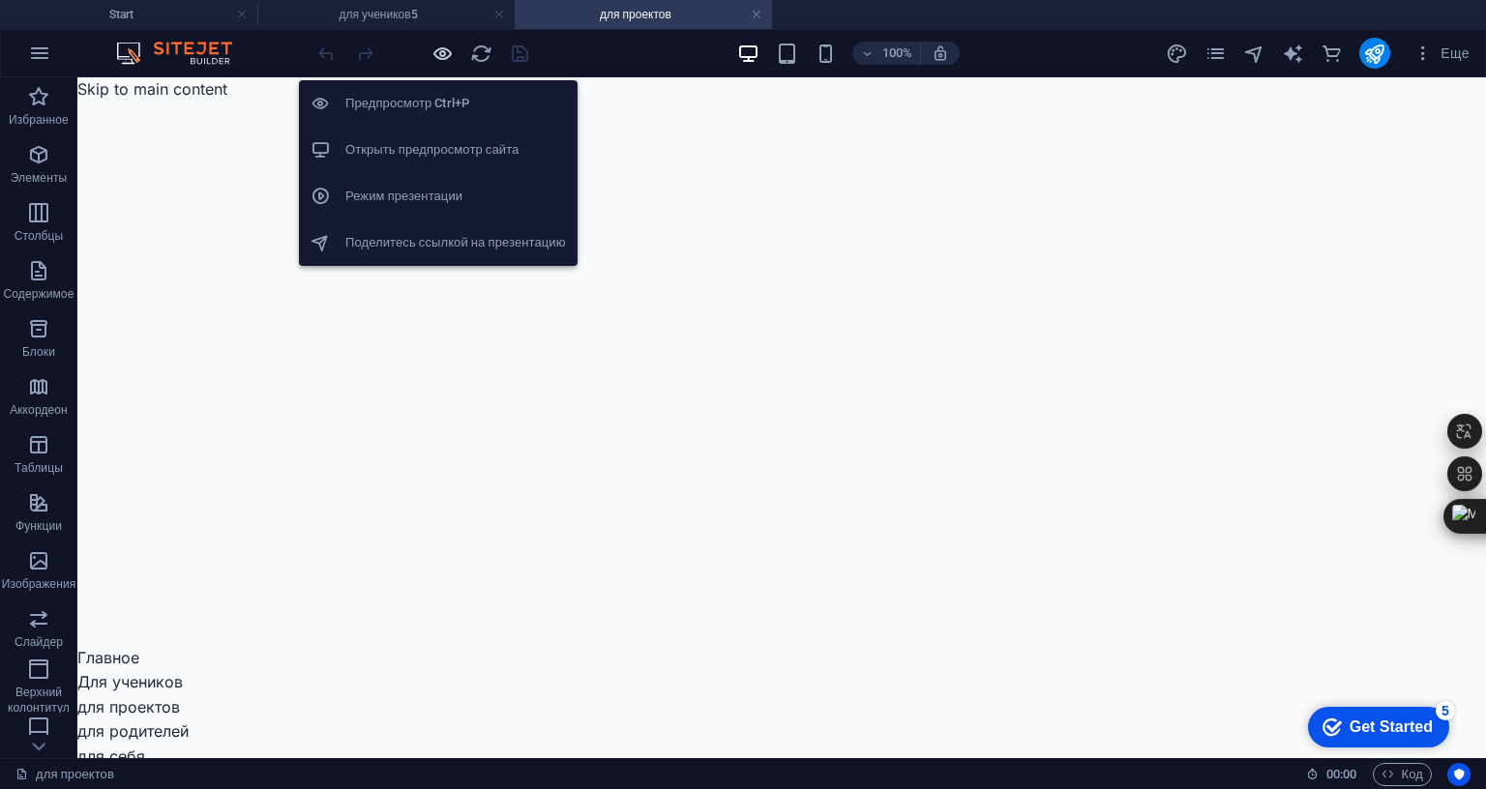
click at [441, 49] on icon "button" at bounding box center [442, 54] width 22 height 22
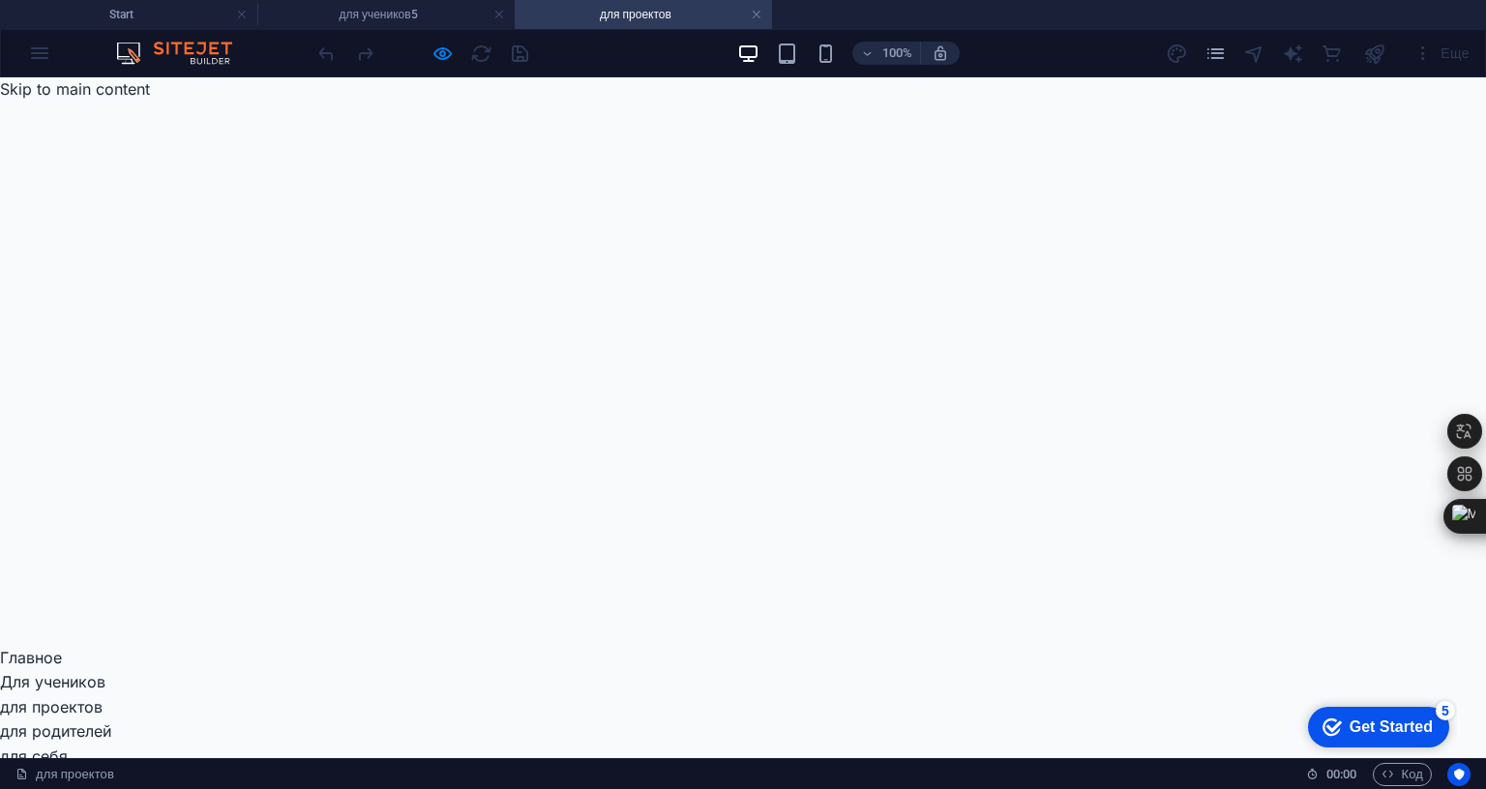
click at [111, 722] on link "для родителей" at bounding box center [55, 731] width 111 height 19
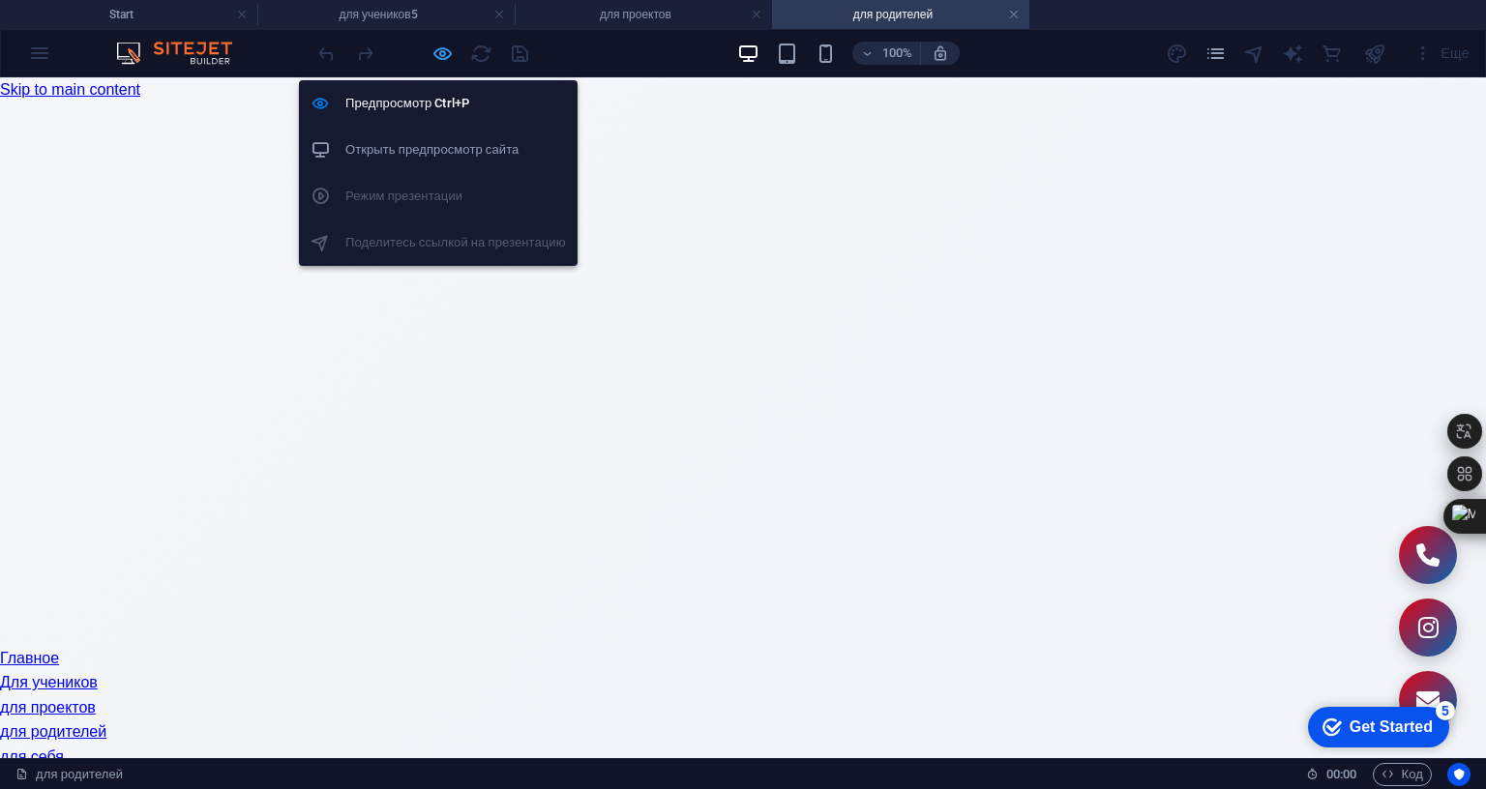
click at [443, 56] on icon "button" at bounding box center [442, 54] width 22 height 22
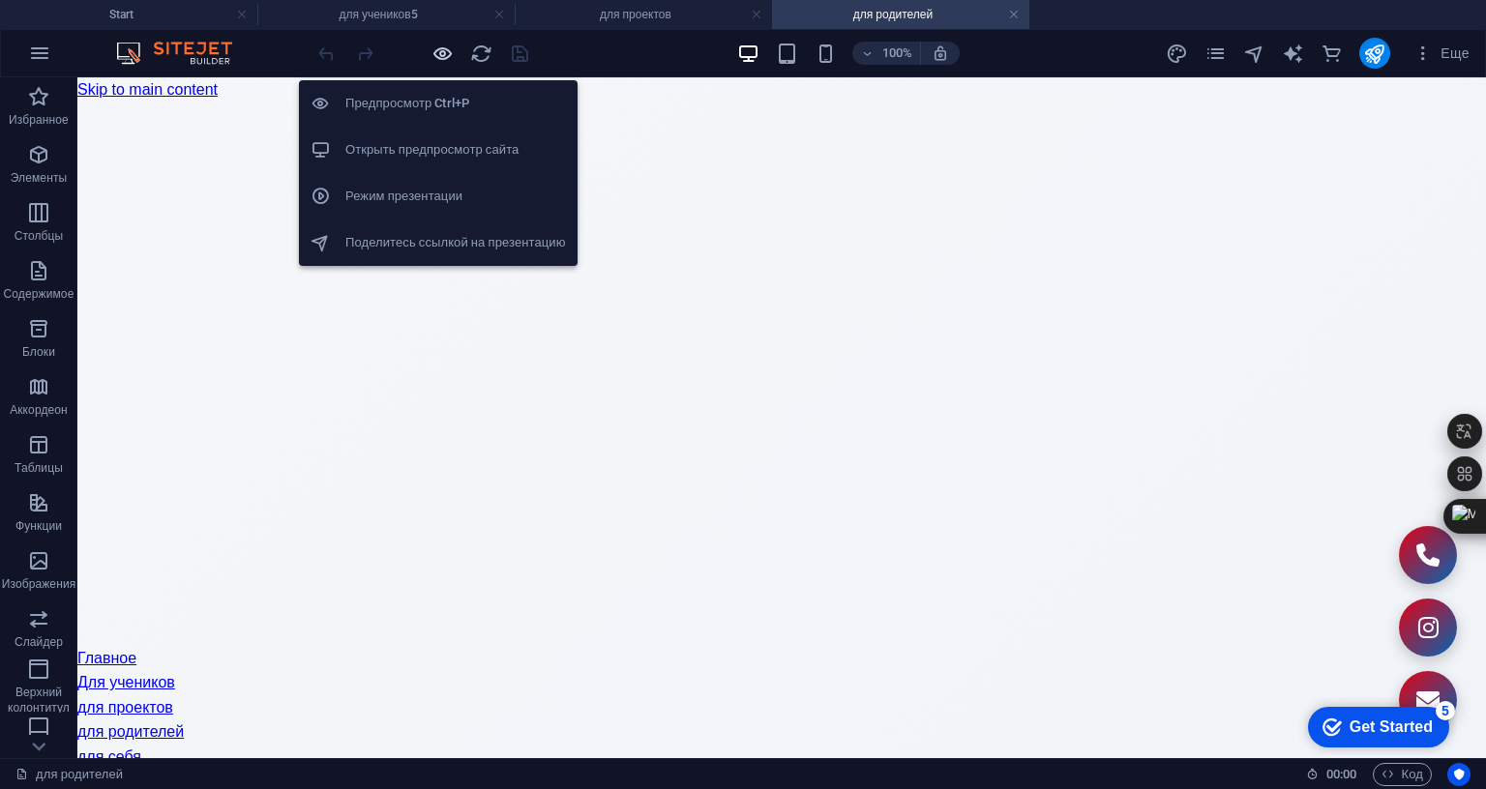
click at [441, 49] on icon "button" at bounding box center [442, 54] width 22 height 22
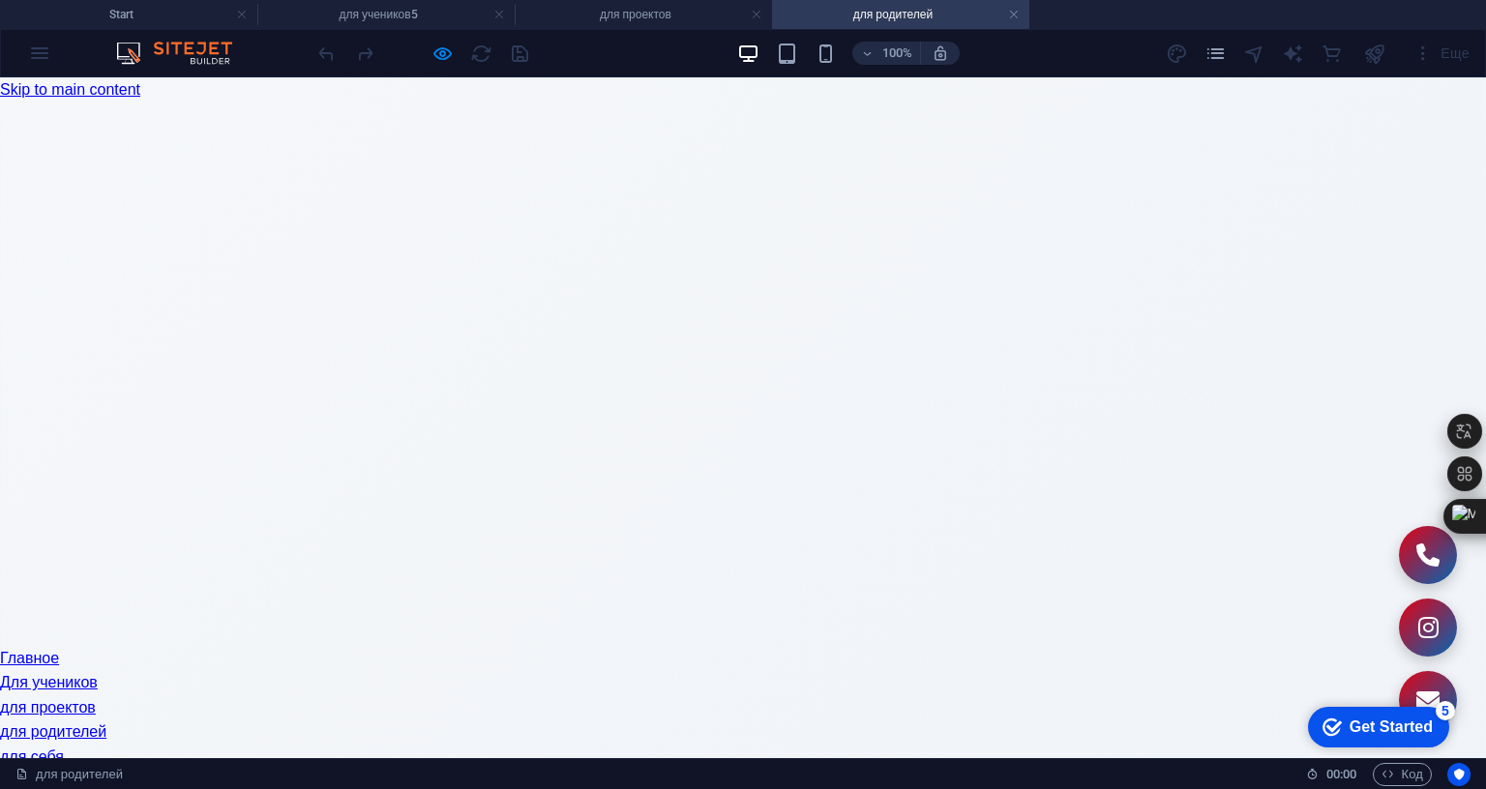
click at [64, 749] on link "для себя" at bounding box center [32, 757] width 64 height 16
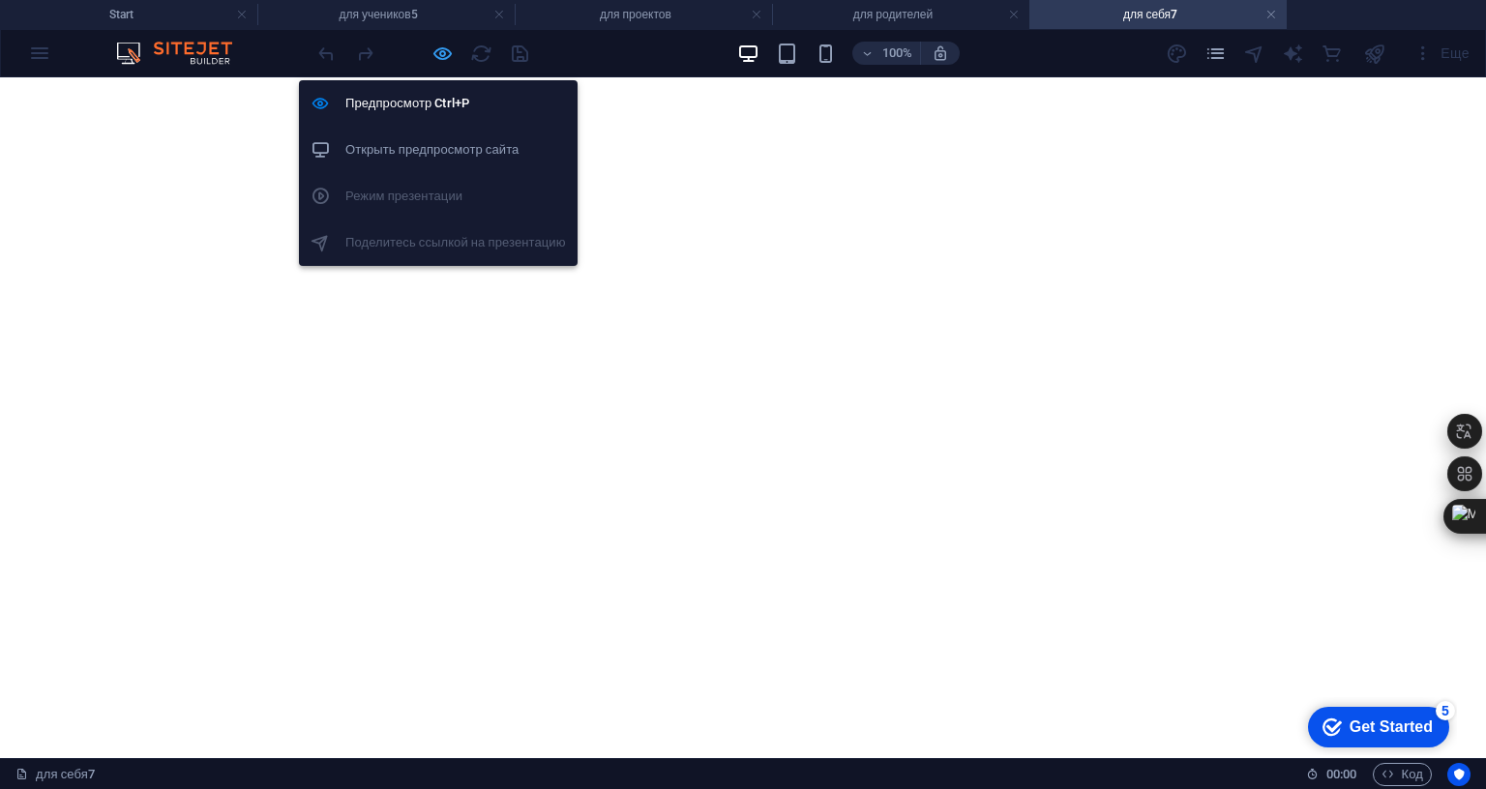
click at [445, 53] on icon "button" at bounding box center [442, 54] width 22 height 22
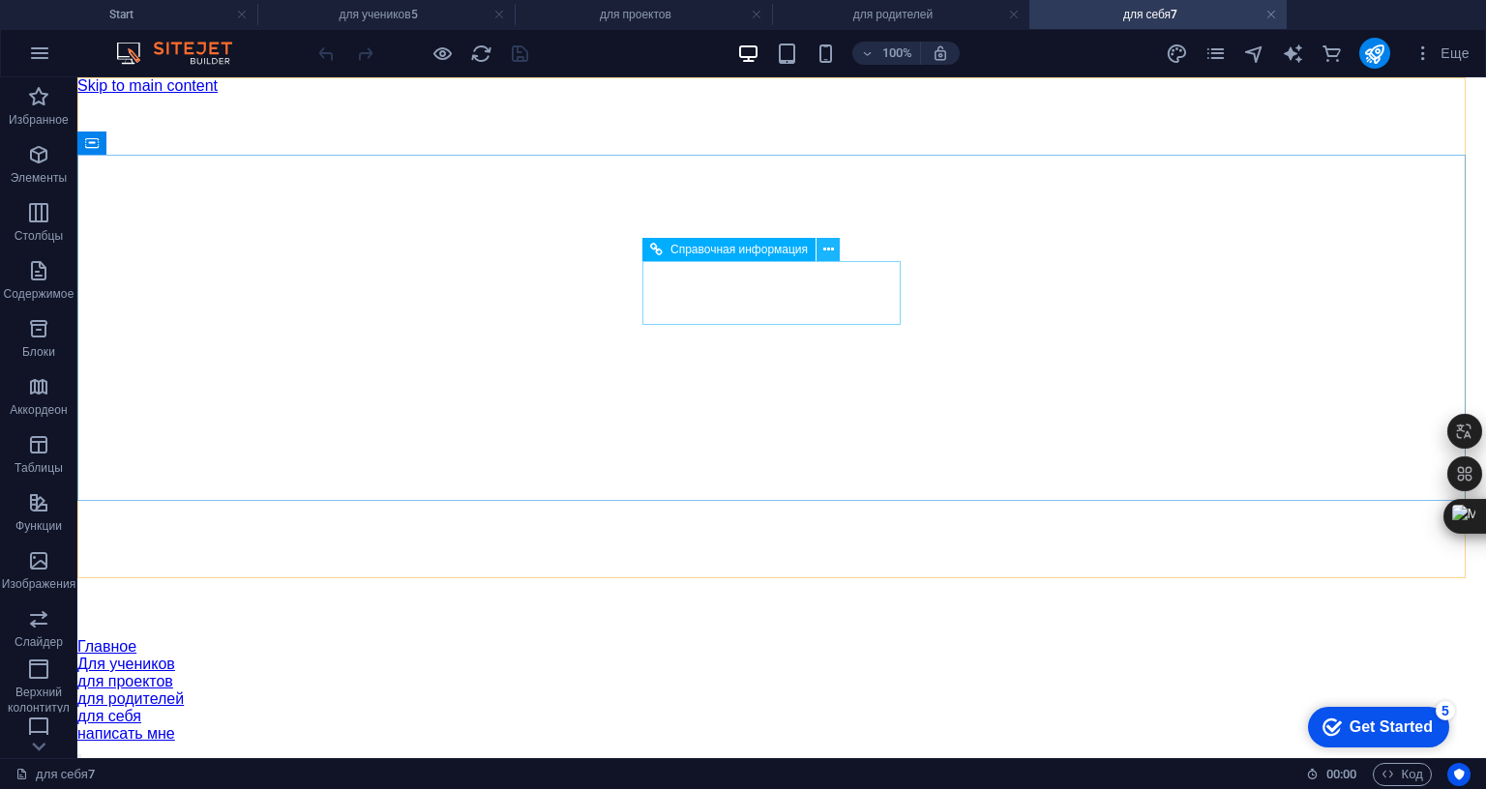
click at [827, 252] on icon at bounding box center [828, 250] width 11 height 20
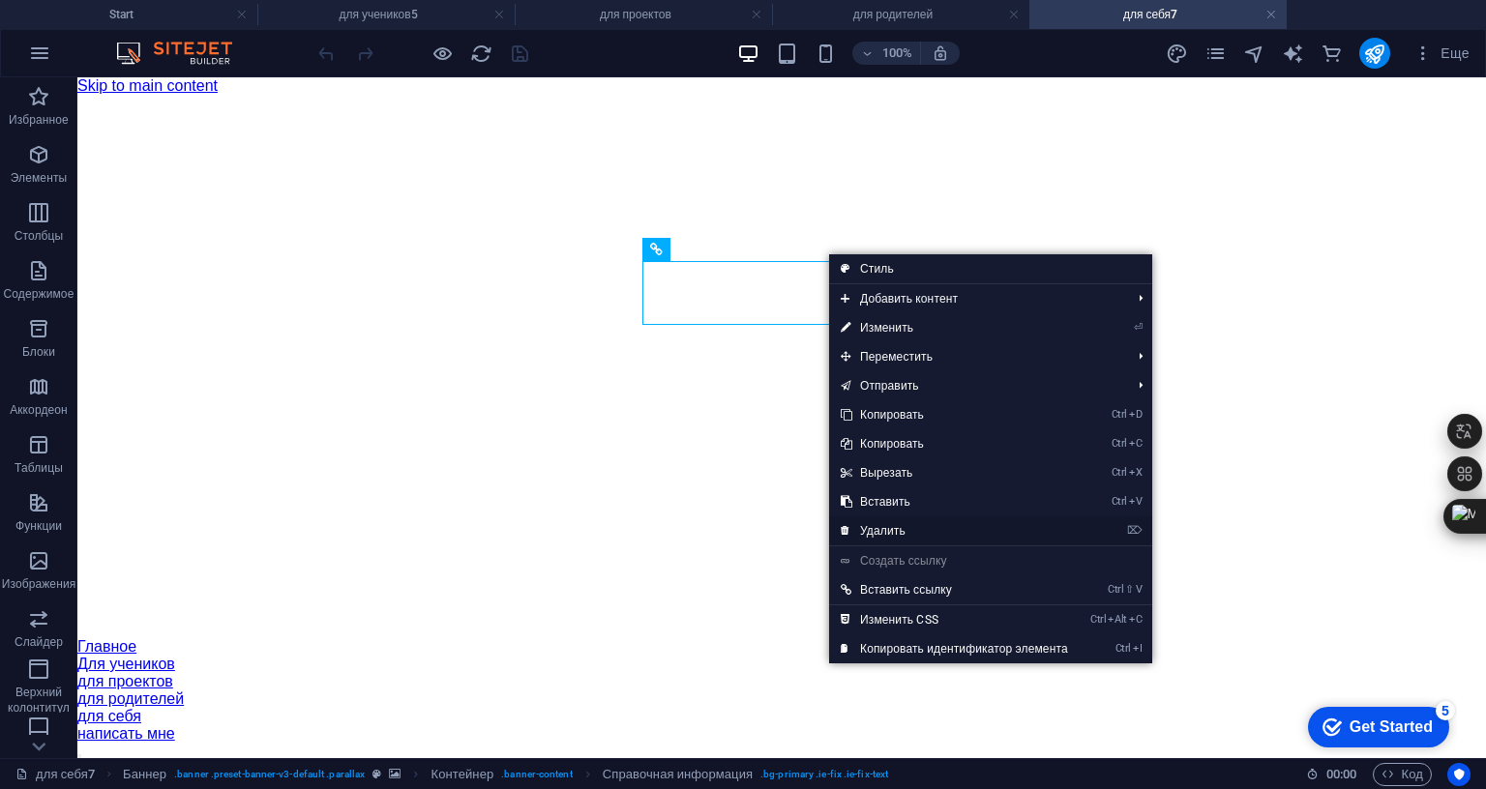
click at [906, 529] on link "⌦ Удалить" at bounding box center [954, 531] width 251 height 29
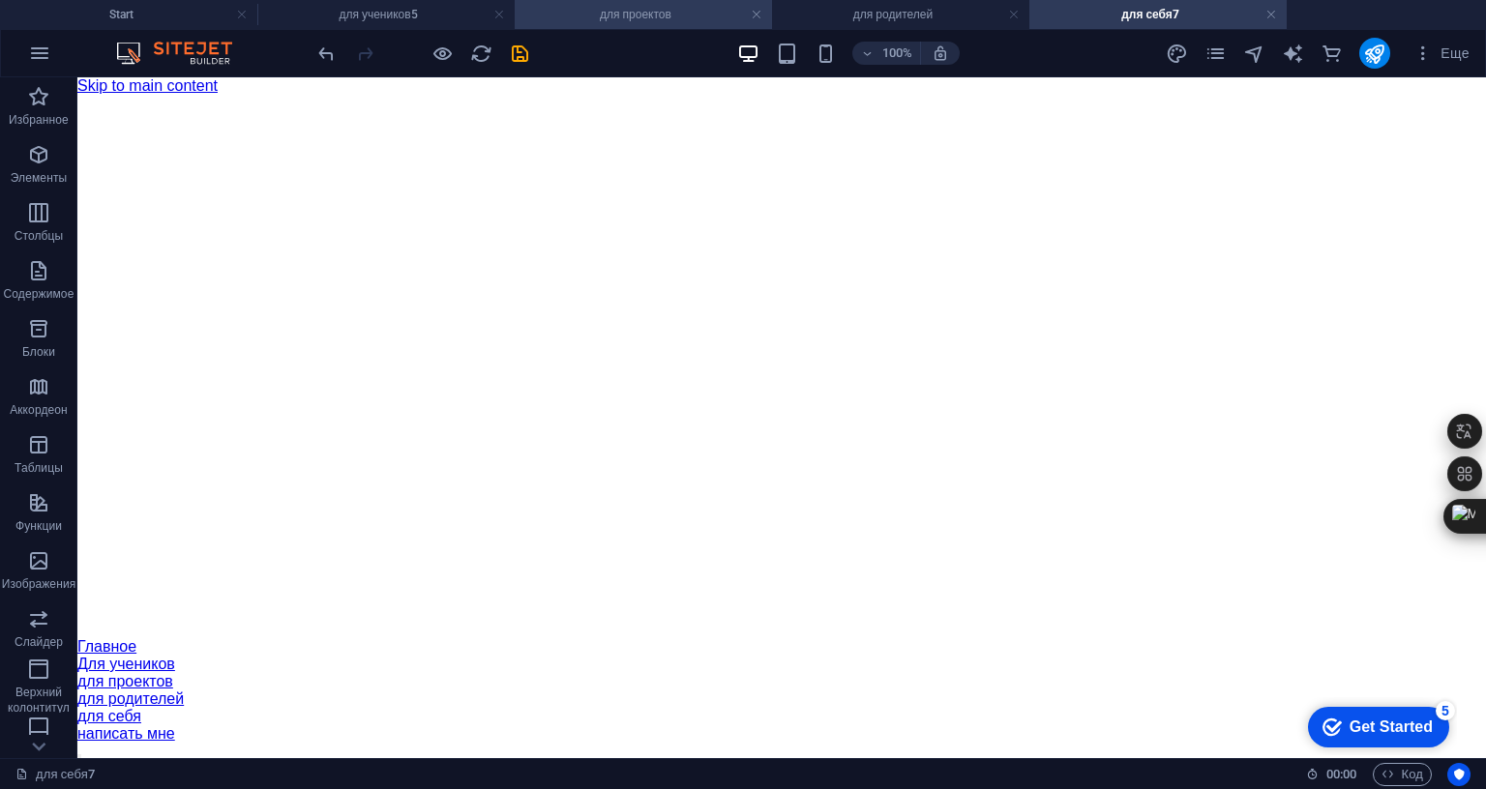
click at [671, 14] on h4 "для проектов" at bounding box center [643, 14] width 257 height 21
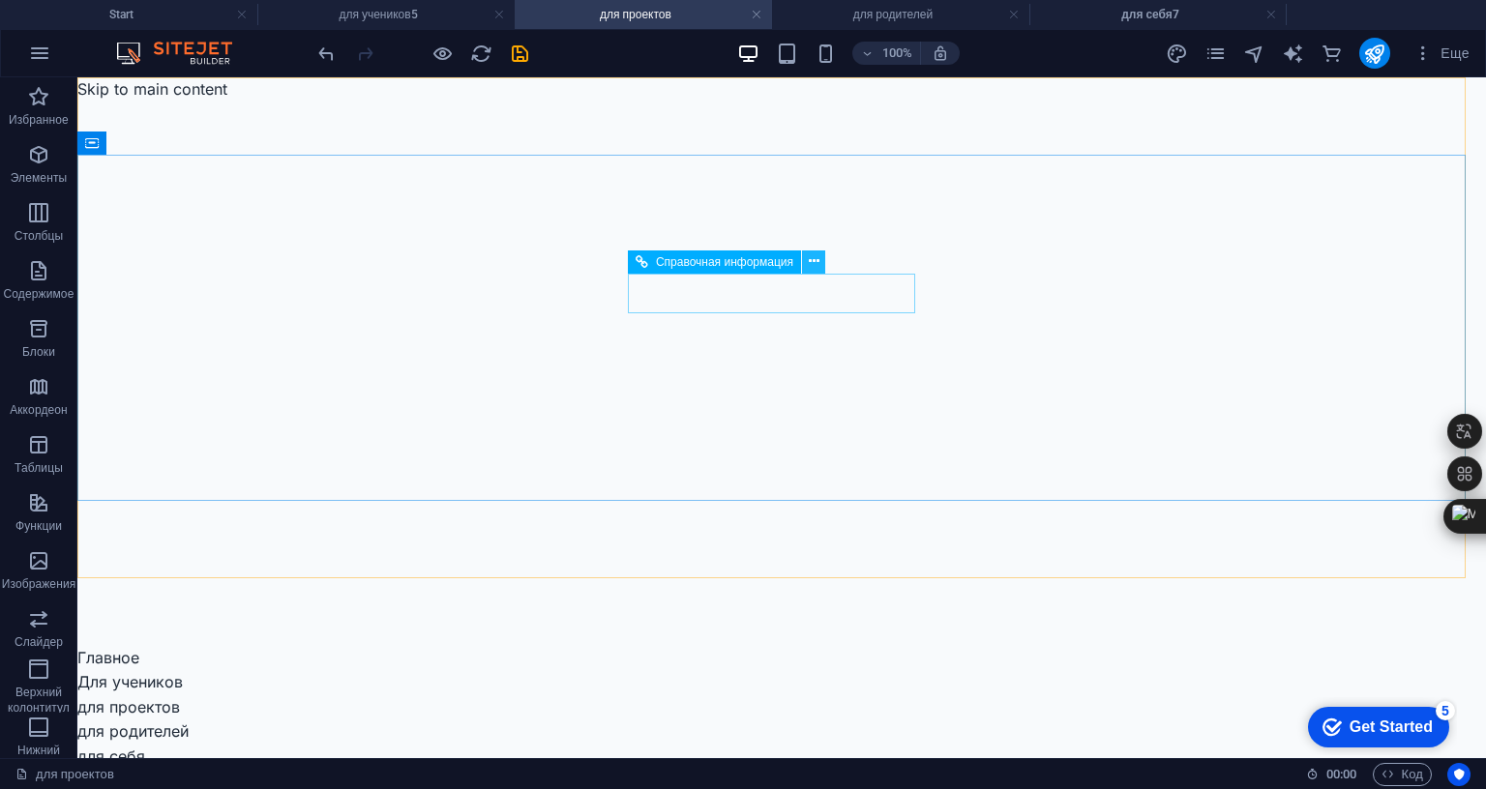
click at [814, 260] on icon at bounding box center [814, 262] width 11 height 20
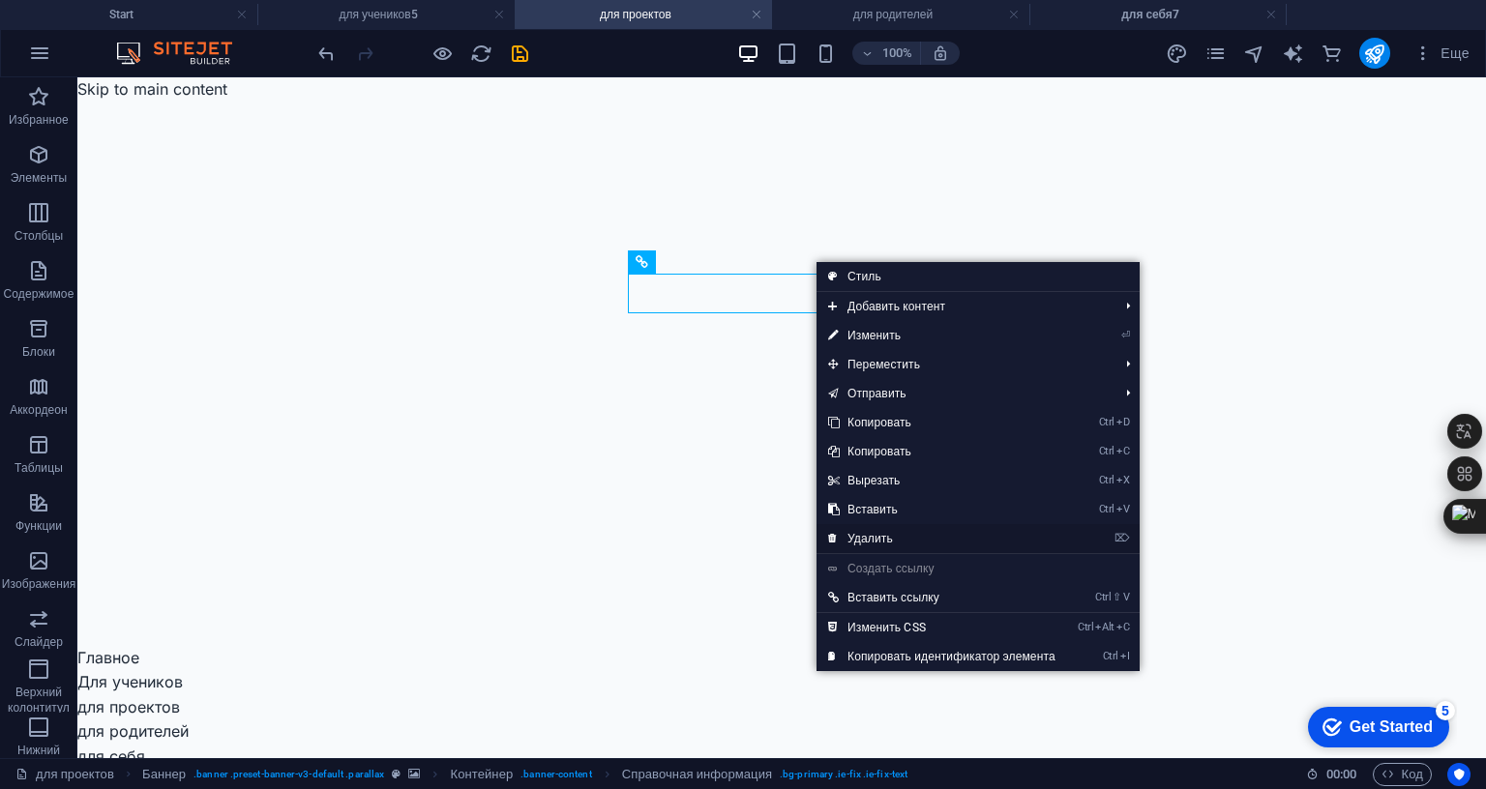
click at [881, 534] on link "⌦ Удалить" at bounding box center [941, 538] width 251 height 29
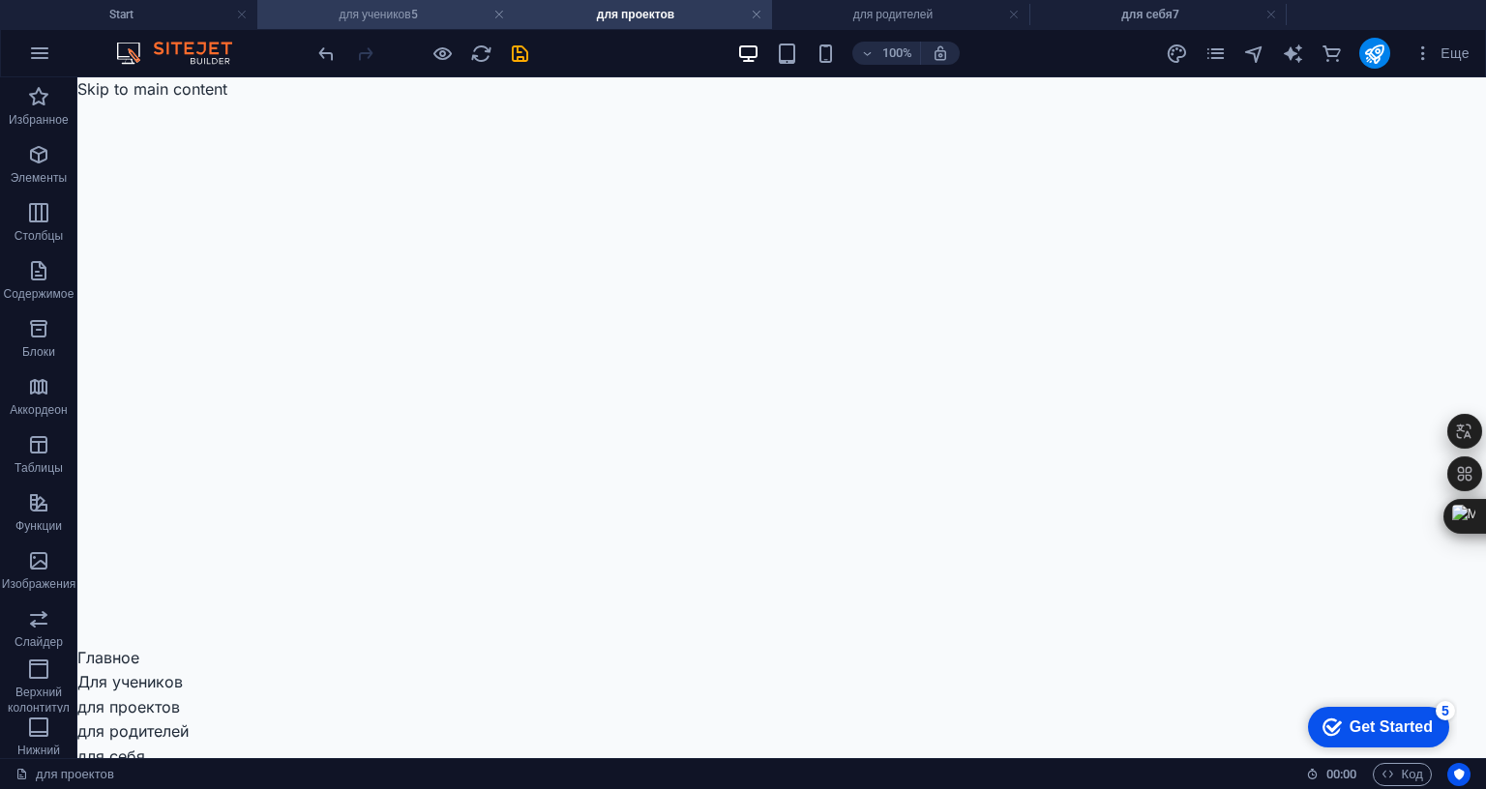
click at [375, 18] on h4 "для учеников5" at bounding box center [385, 14] width 257 height 21
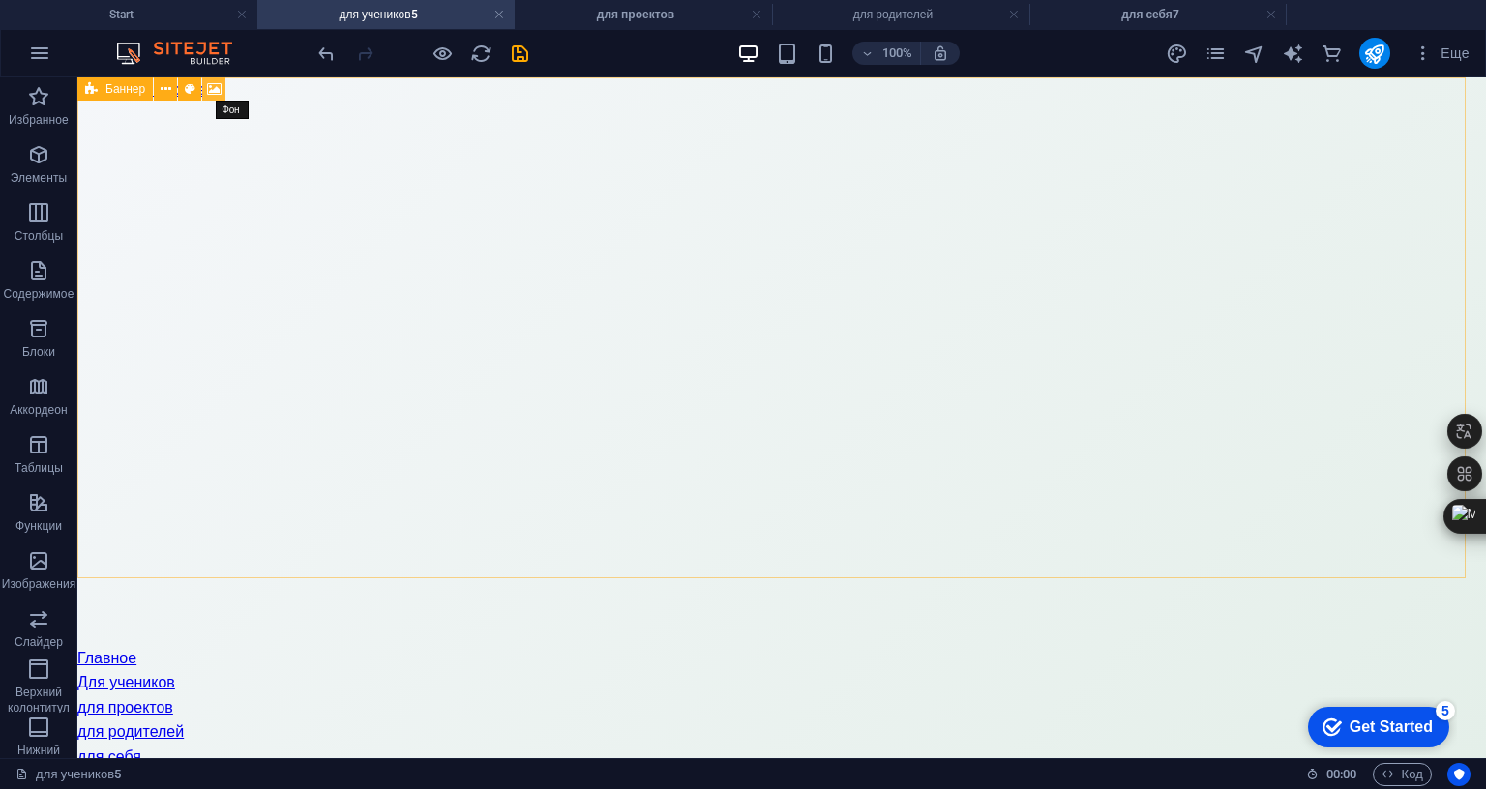
click at [215, 81] on icon at bounding box center [214, 89] width 15 height 20
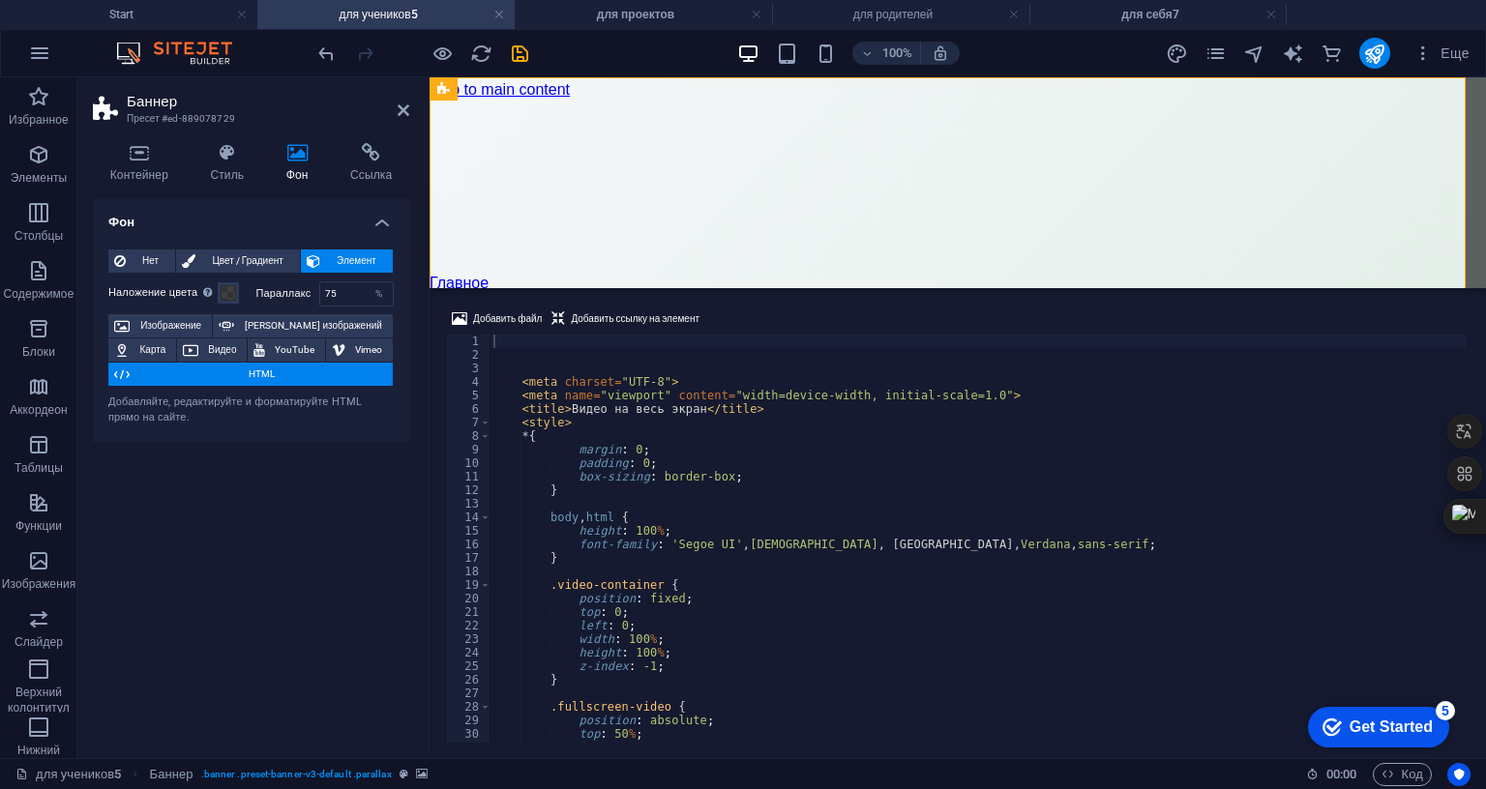
type textarea "height: 100%;"
click at [678, 411] on div "< meta charset = "UTF-8" > < meta name = "viewport" content = "width=device-wid…" at bounding box center [1464, 550] width 1950 height 431
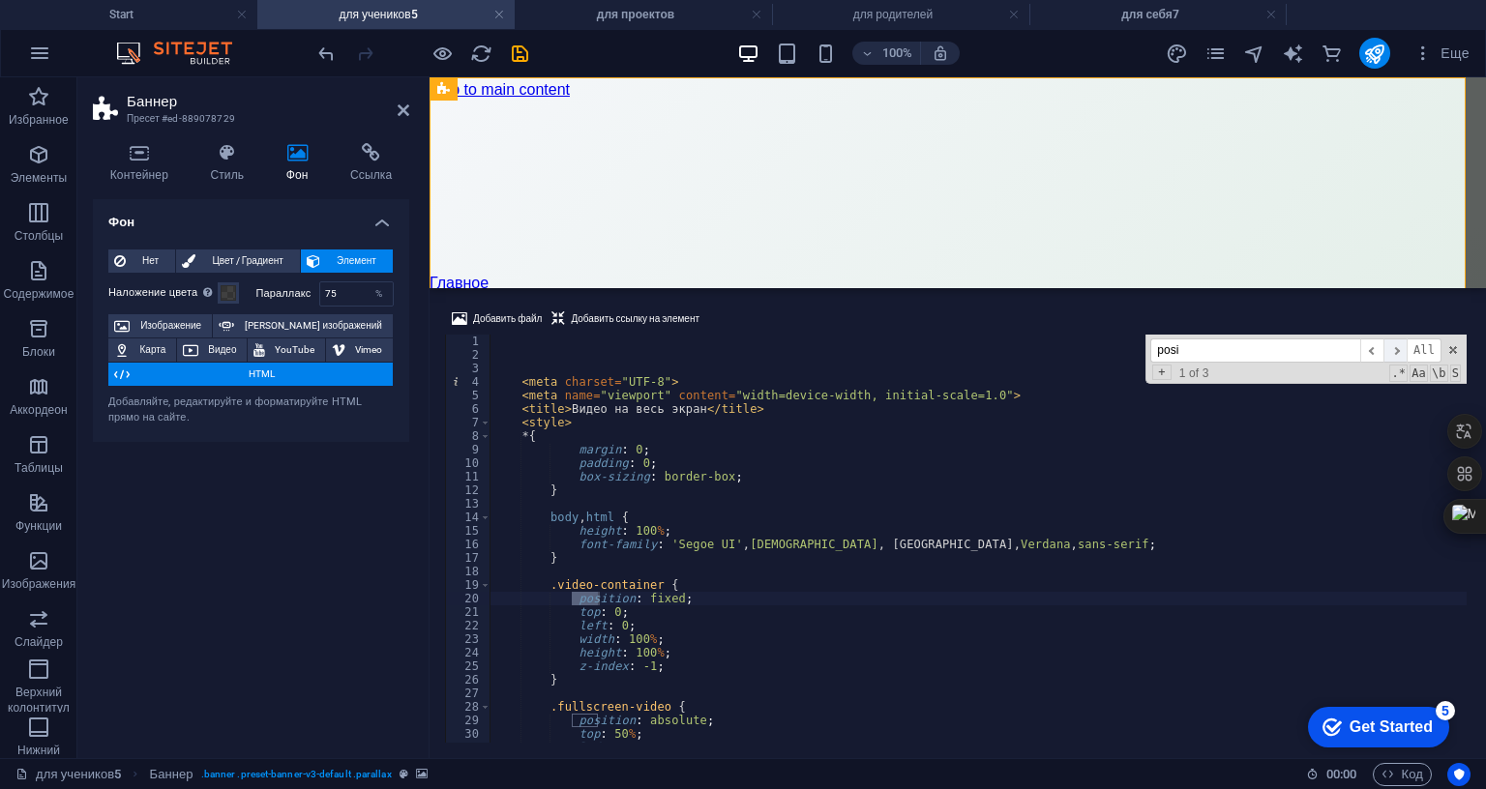
type input "posi"
click at [1390, 339] on span "​" at bounding box center [1394, 351] width 23 height 24
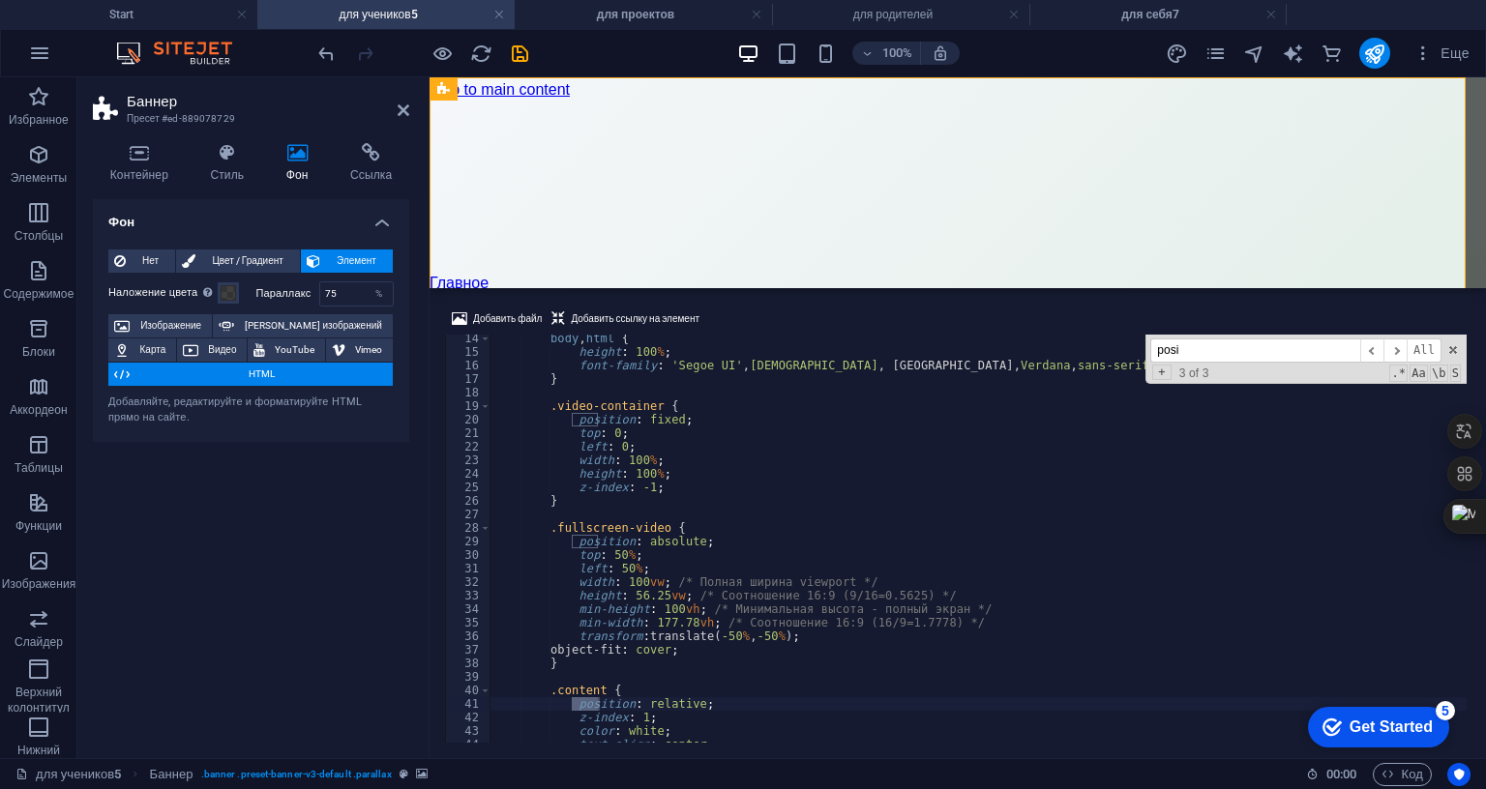
scroll to position [178, 0]
drag, startPoint x: 669, startPoint y: 298, endPoint x: 636, endPoint y: 293, distance: 34.2
click at [636, 332] on div "body , html { height : 100 % ; font-family : ' Segoe UI ' , Tahoma , [GEOGRAPHI…" at bounding box center [1464, 547] width 1950 height 431
drag, startPoint x: 689, startPoint y: 420, endPoint x: 638, endPoint y: 420, distance: 50.3
click at [638, 420] on div "body , html { height : 100 % ; font-family : ' Segoe UI ' , Tahoma , [GEOGRAPHI…" at bounding box center [1464, 547] width 1950 height 431
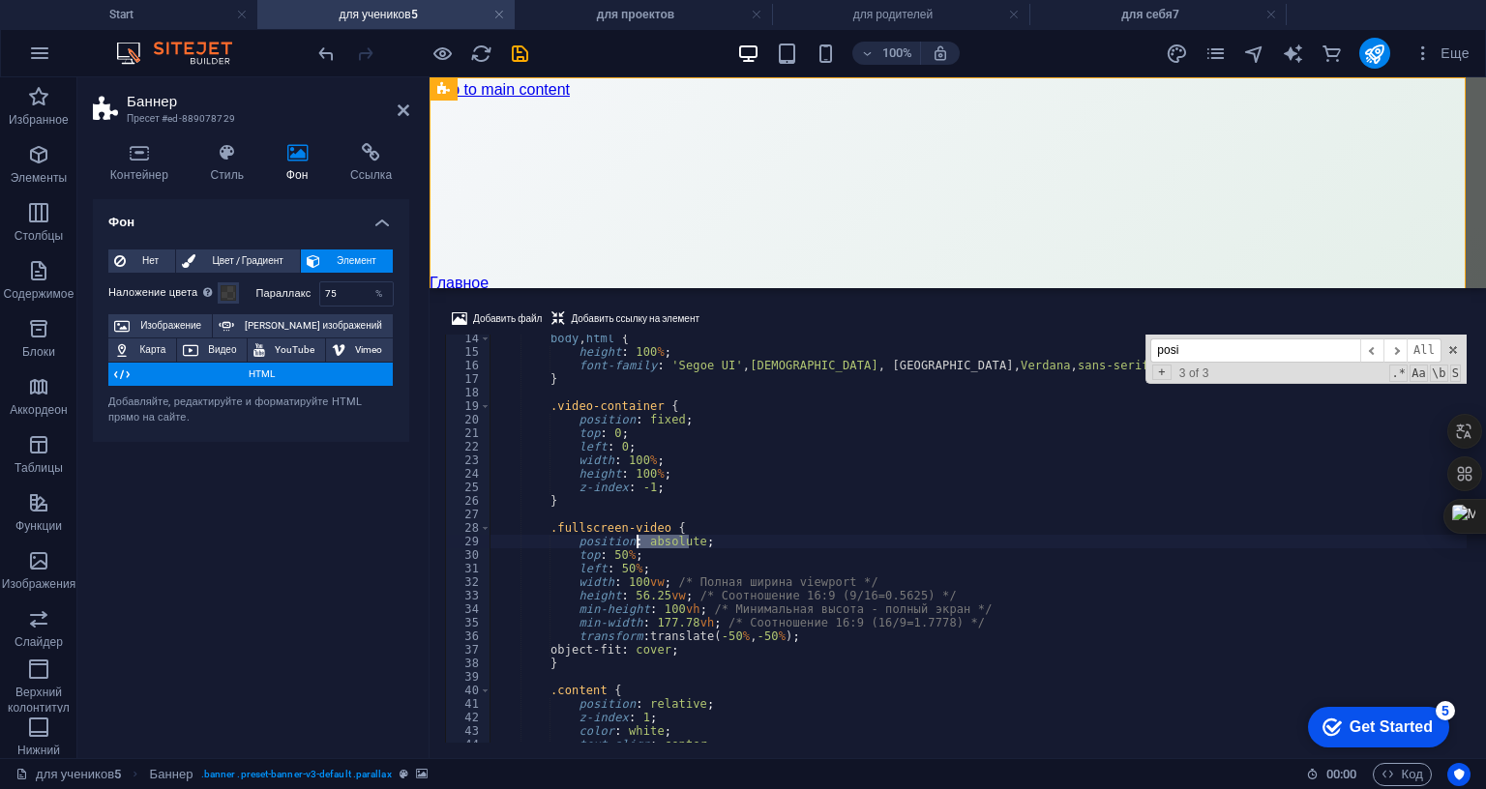
paste textarea "fixed"
type textarea "position: fixed;"
click at [705, 386] on div "body , html { height : 100 % ; font-family : ' Segoe UI ' , Tahoma , [GEOGRAPHI…" at bounding box center [1464, 547] width 1950 height 431
click at [418, 220] on div "Контейнер Стиль Фон Ссылка Размер Высота По умолчанию px rem % vh vw Минимальна…" at bounding box center [250, 443] width 347 height 631
click at [402, 112] on icon at bounding box center [404, 110] width 12 height 15
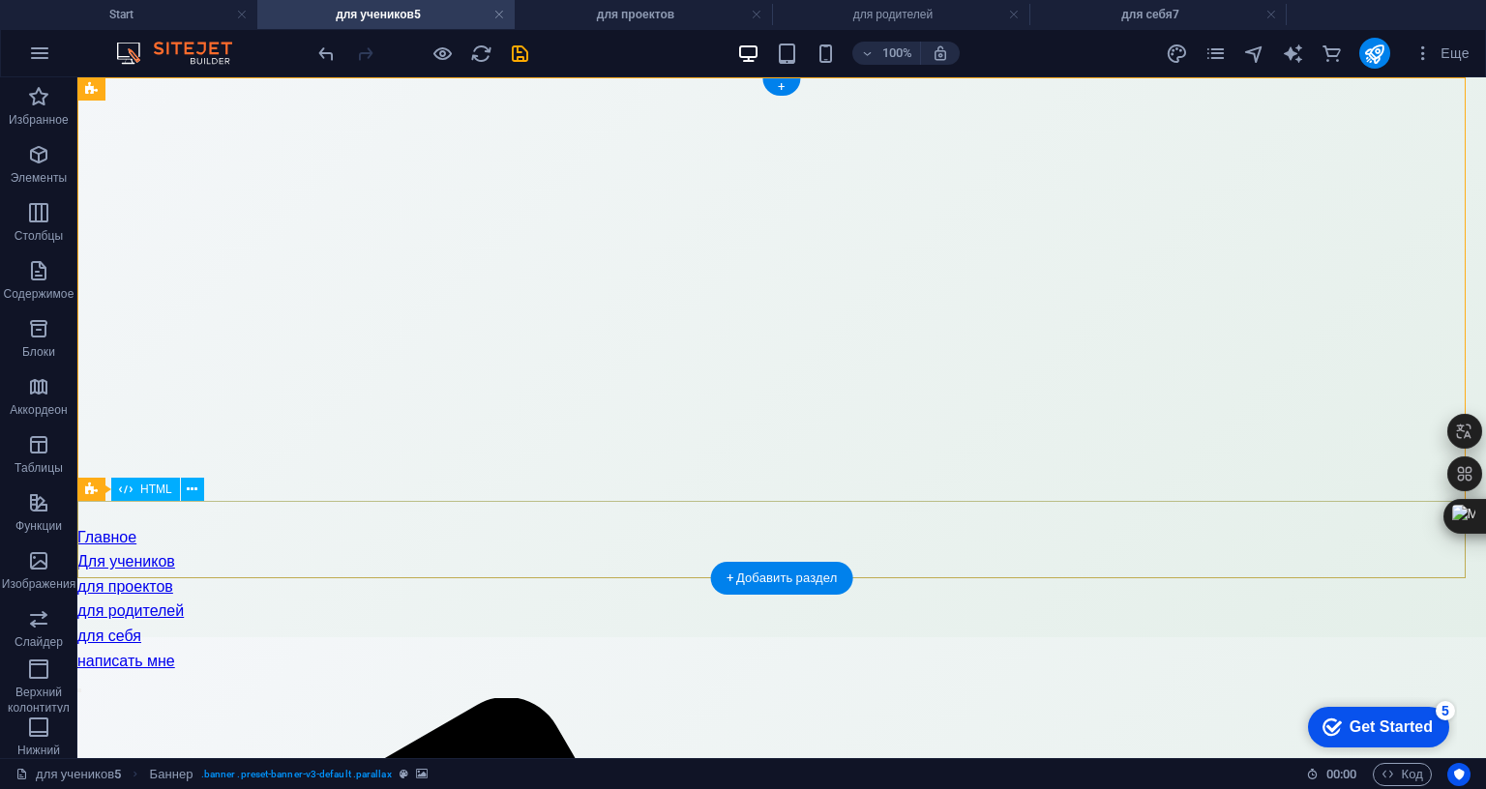
scroll to position [0, 0]
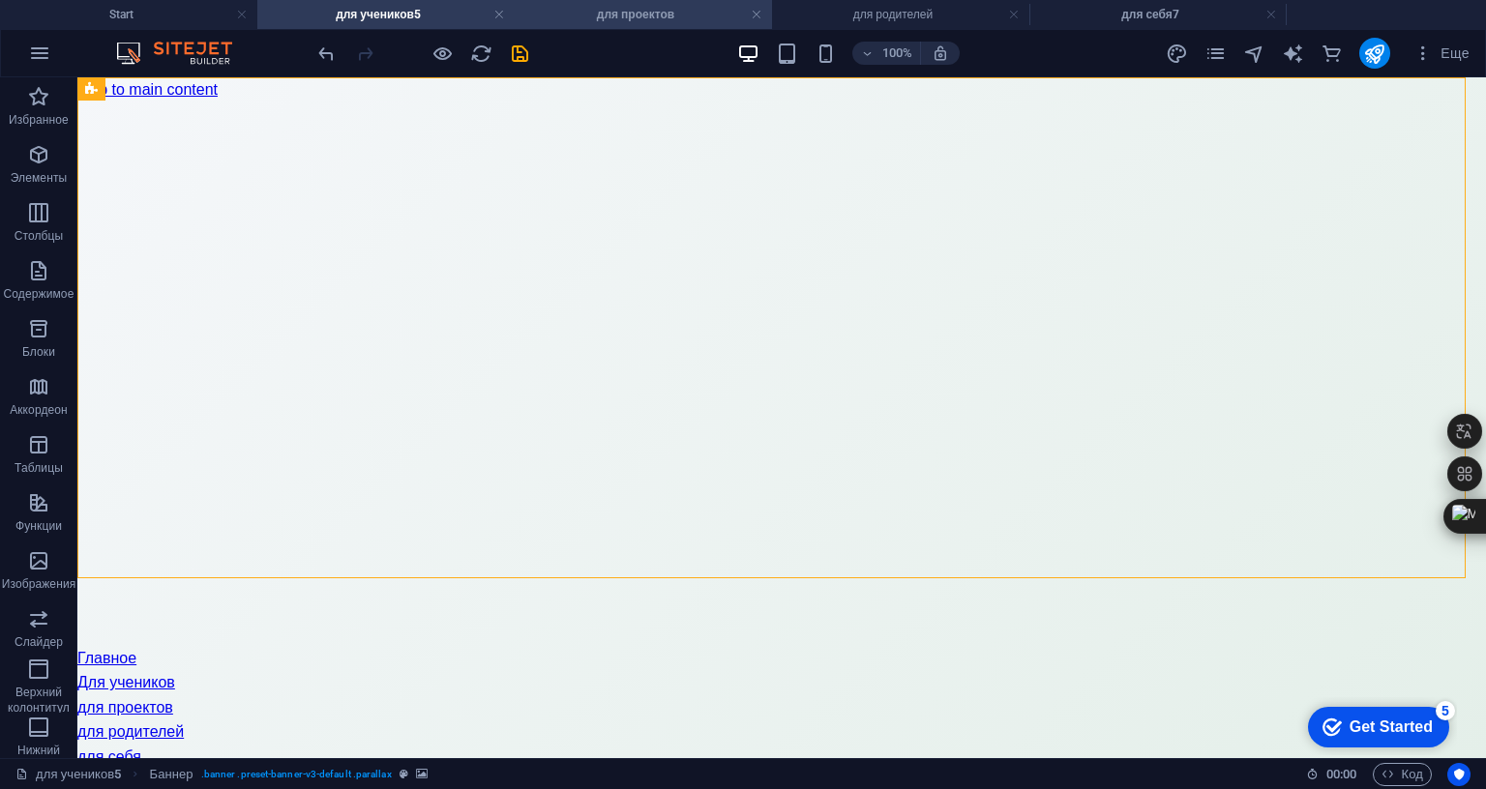
click at [646, 15] on h4 "для проектов" at bounding box center [643, 14] width 257 height 21
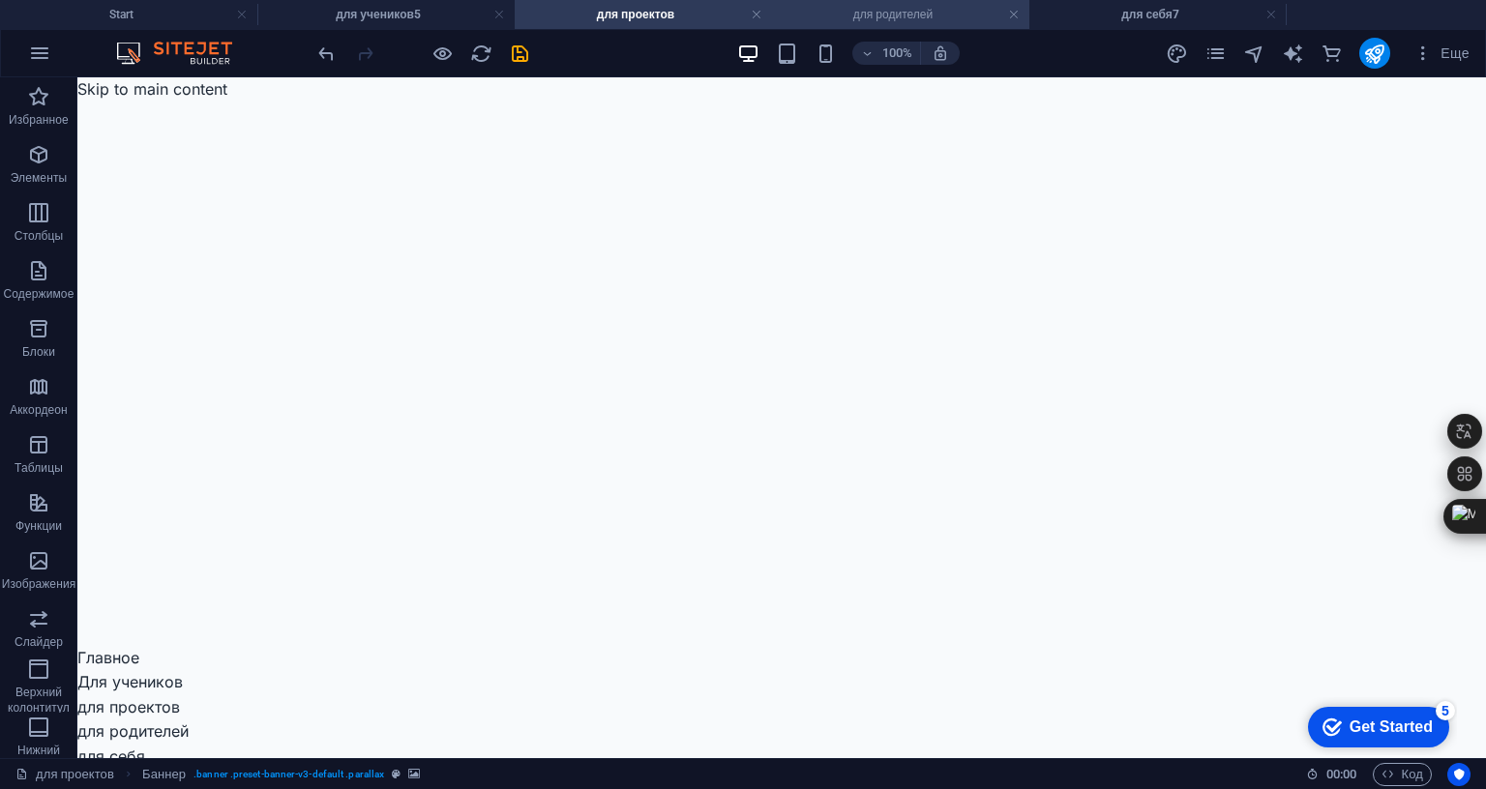
click at [866, 11] on h4 "для родителей" at bounding box center [900, 14] width 257 height 21
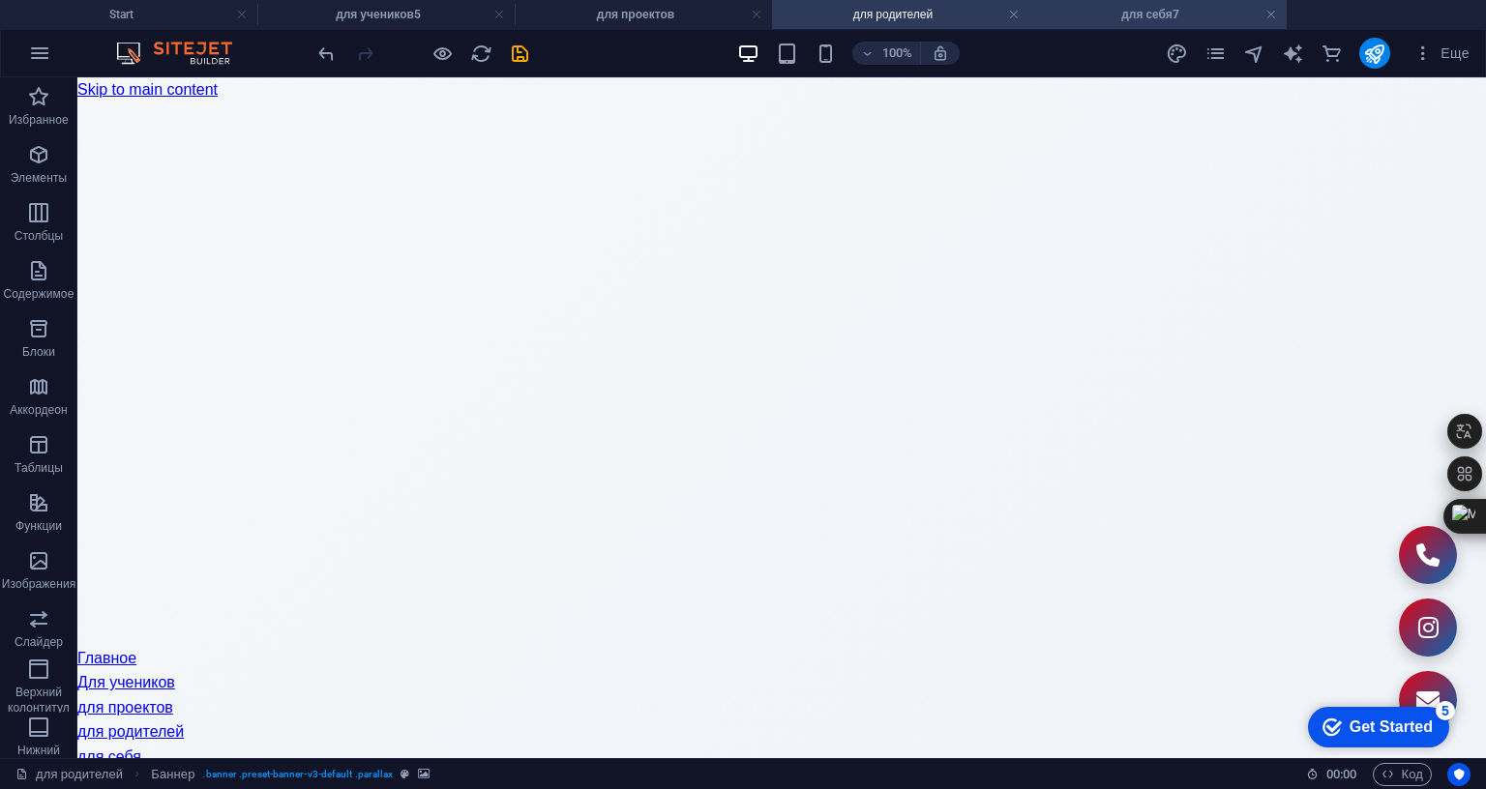
click at [1113, 18] on h4 "для себя7" at bounding box center [1157, 14] width 257 height 21
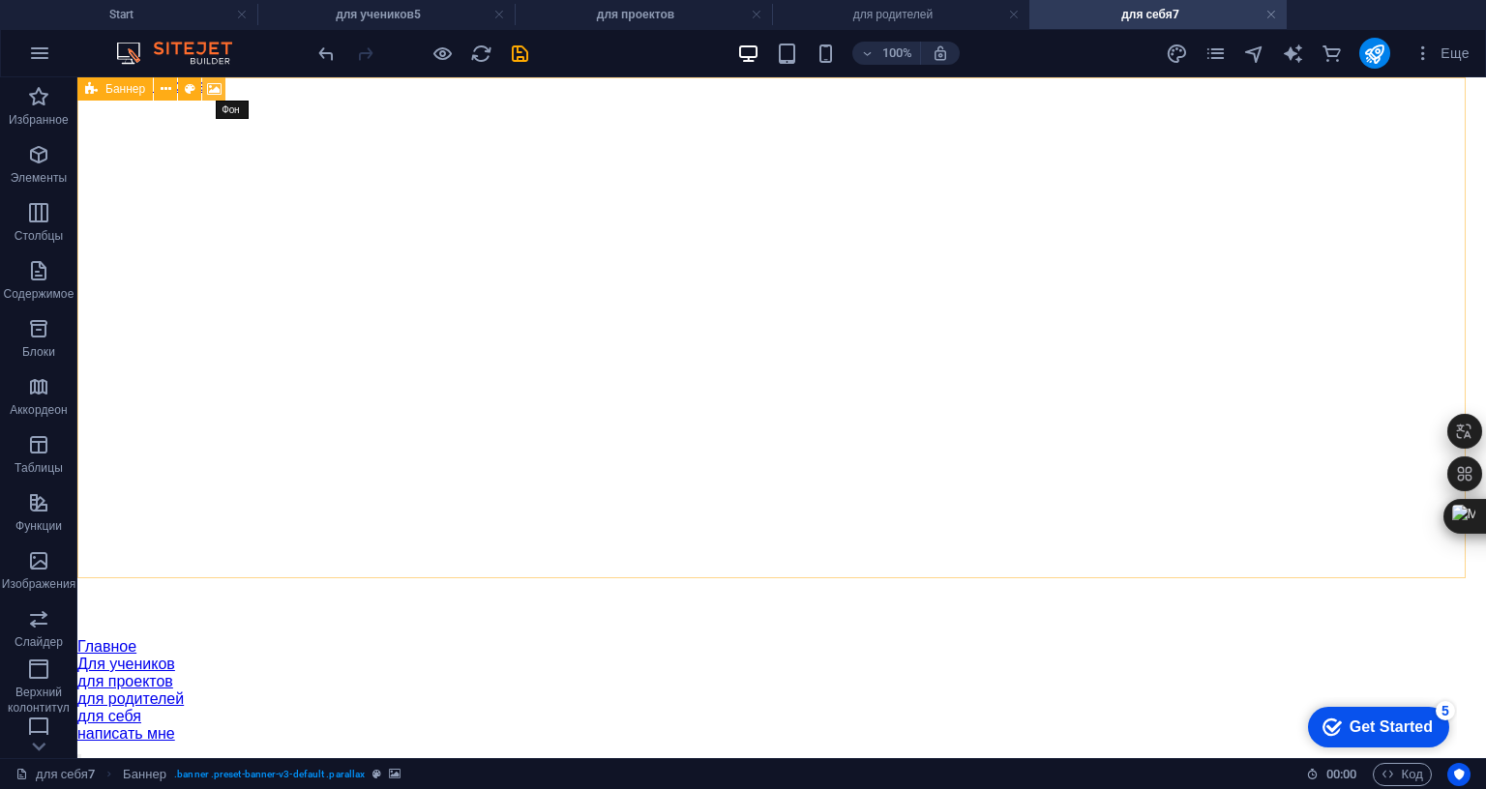
drag, startPoint x: 216, startPoint y: 84, endPoint x: 132, endPoint y: 39, distance: 95.7
click at [216, 84] on icon at bounding box center [214, 89] width 15 height 20
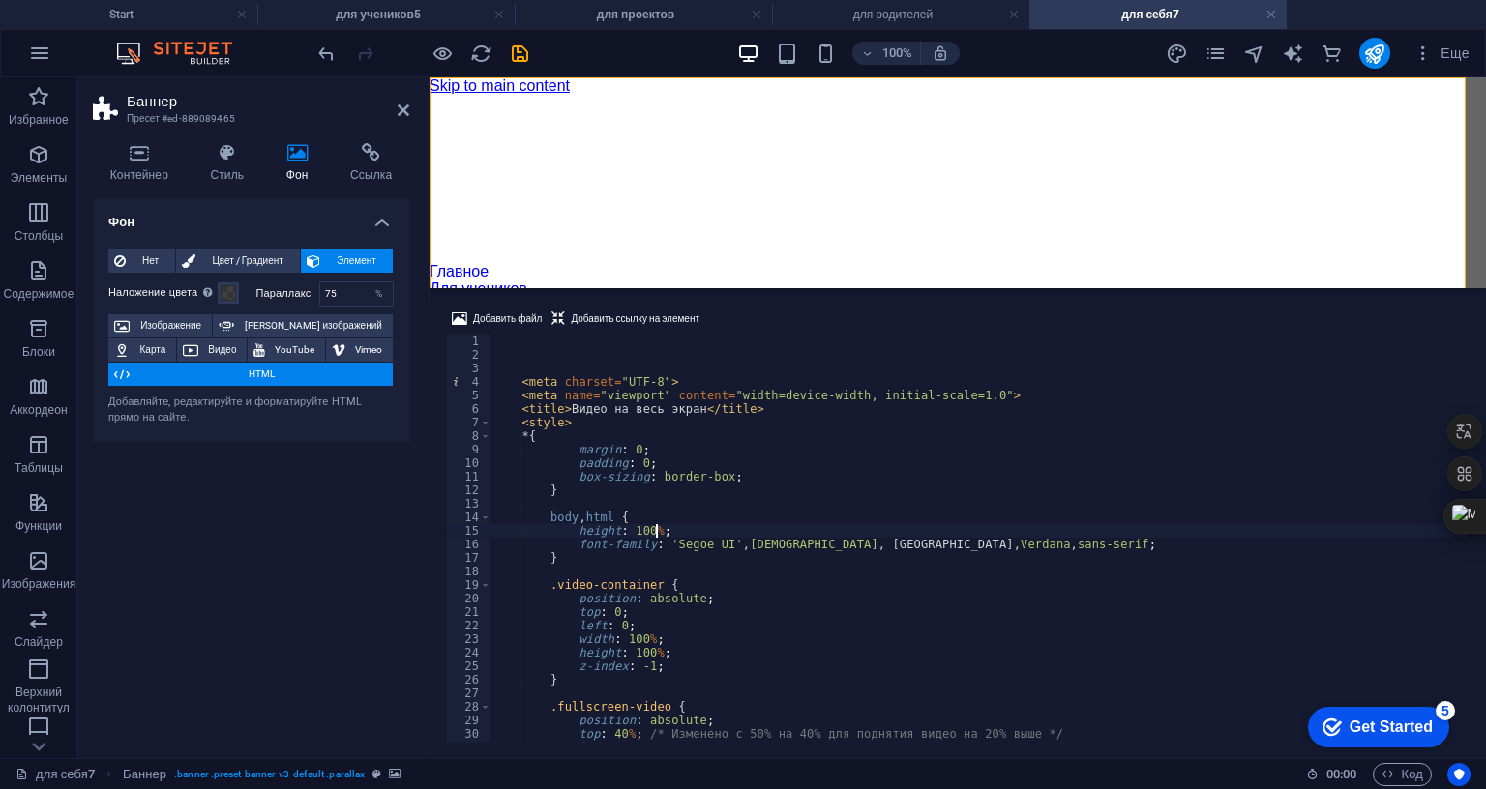
click at [704, 400] on div "< meta charset = "UTF-8" > < meta name = "viewport" content = "width=device-wid…" at bounding box center [1464, 550] width 1950 height 431
type textarea "height: 100%; font-family: 'Segoe UI', Tahoma, [GEOGRAPHIC_DATA], Verdana, sans…"
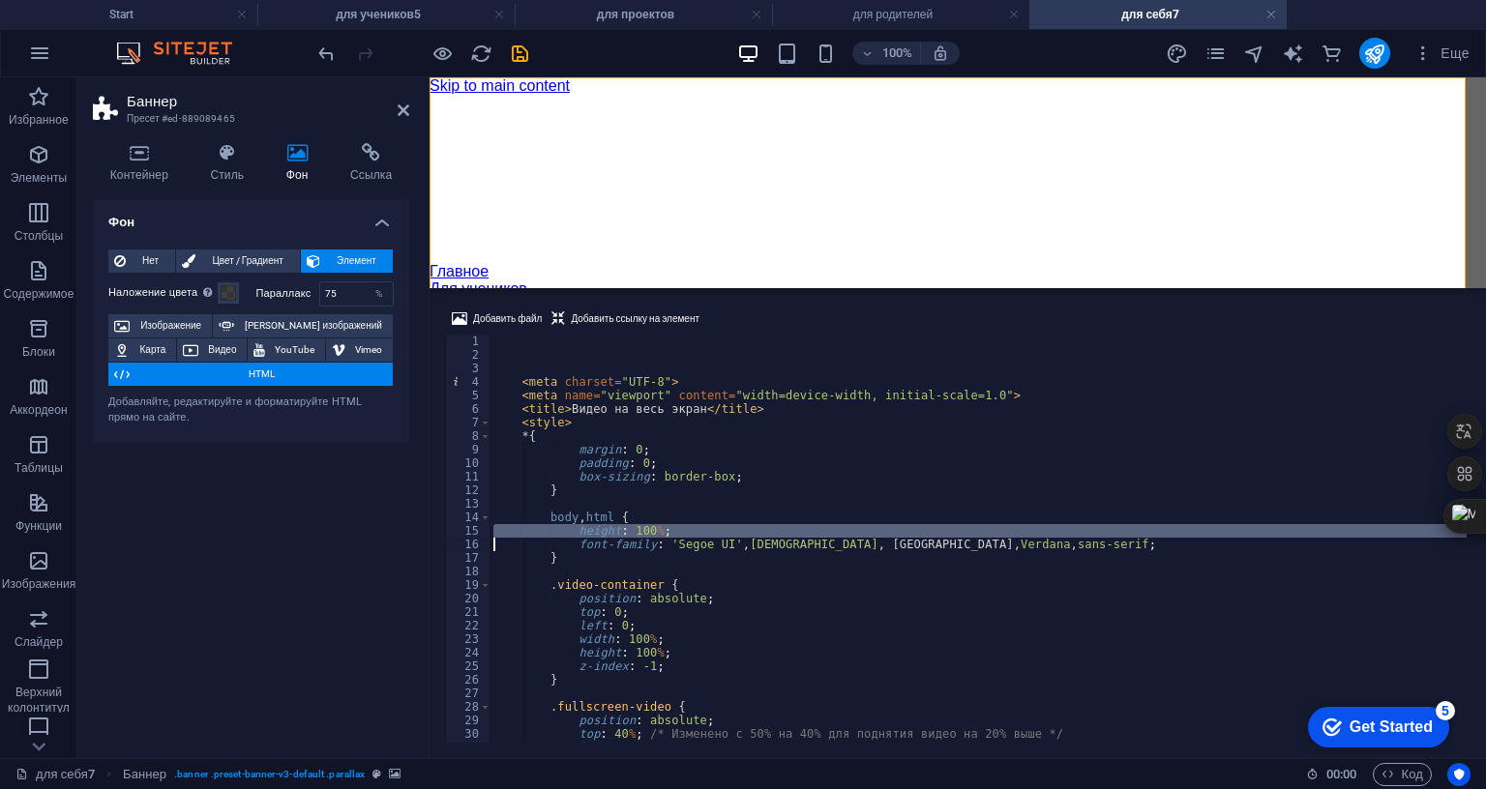
click at [704, 400] on div "< meta charset = "UTF-8" > < meta name = "viewport" content = "width=device-wid…" at bounding box center [1464, 550] width 1950 height 431
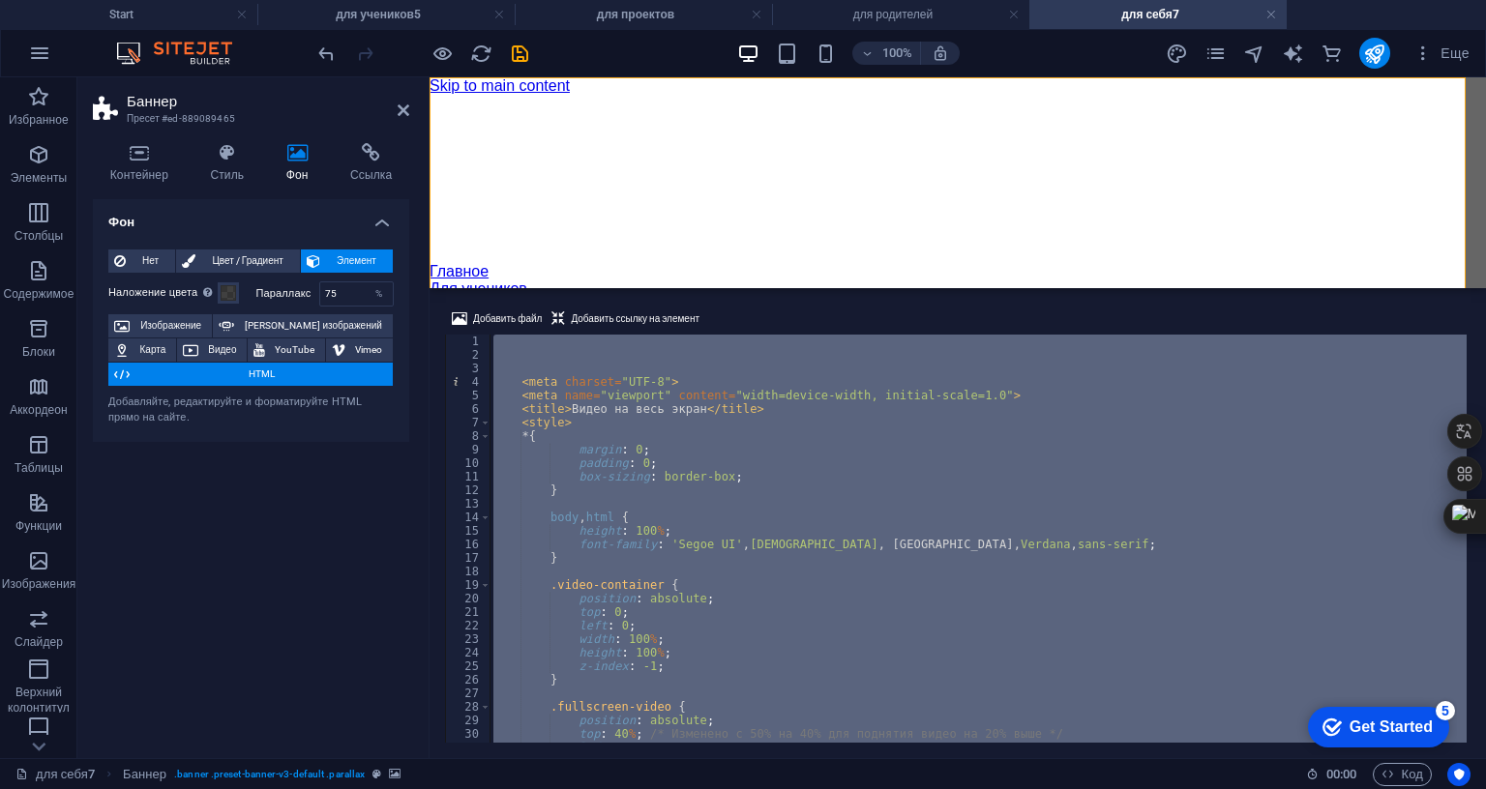
paste textarea "</html>"
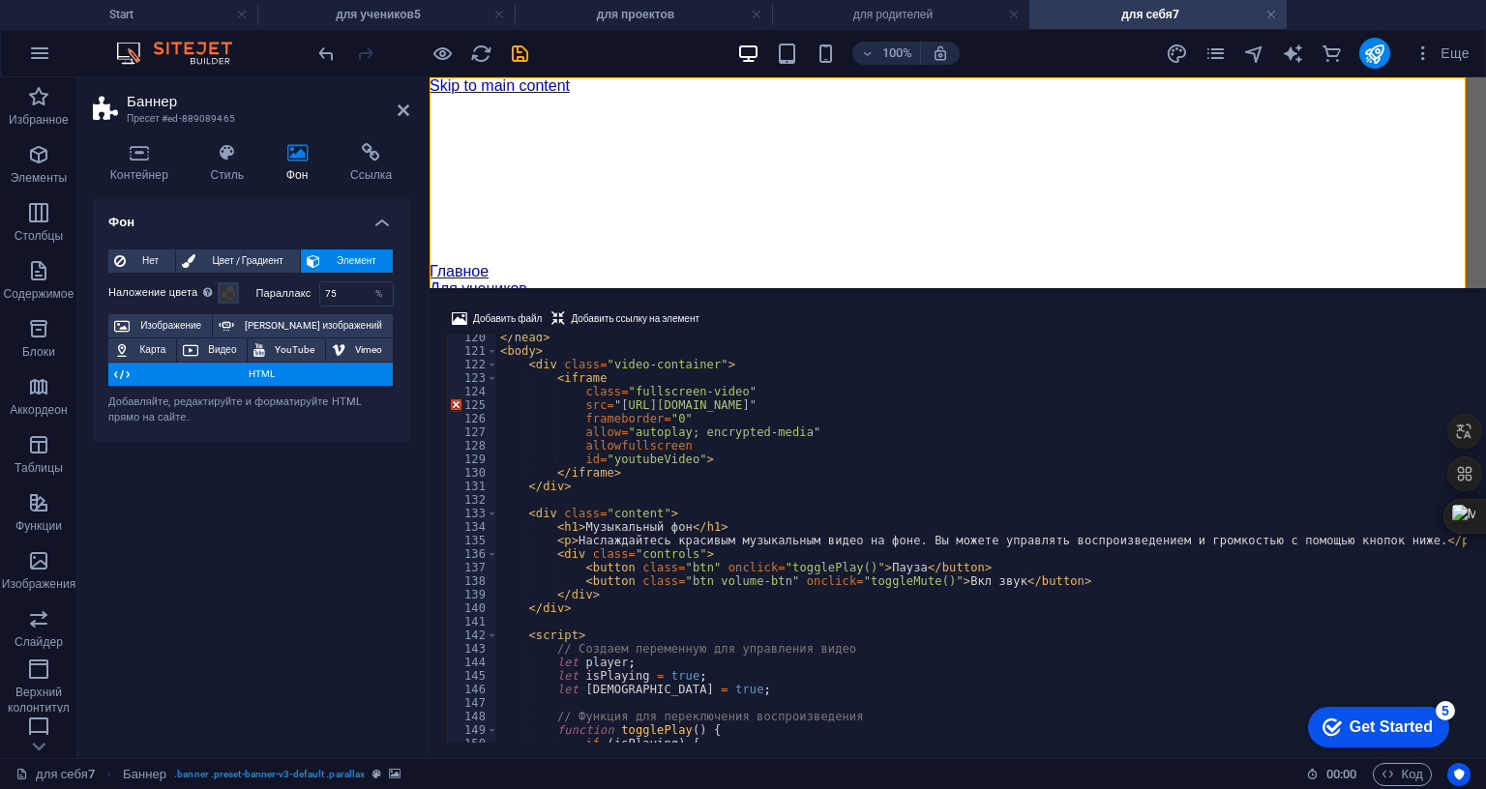
scroll to position [1615, 0]
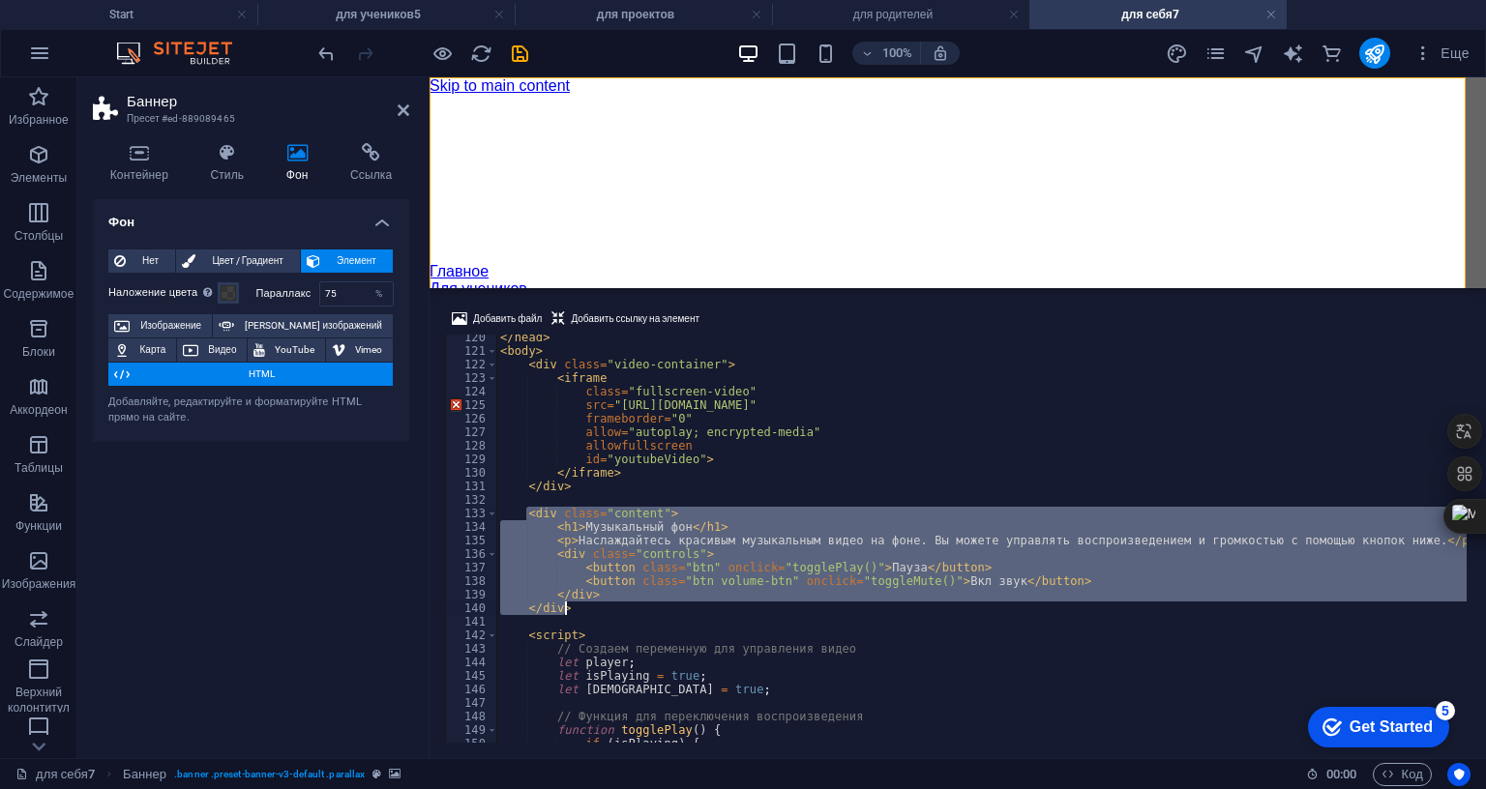
drag, startPoint x: 526, startPoint y: 390, endPoint x: 567, endPoint y: 484, distance: 102.2
click at [567, 484] on div "</ head > < body > < div class = "video-container" > < iframe class = "fullscre…" at bounding box center [1002, 546] width 1012 height 431
type textarea "</div> </div>"
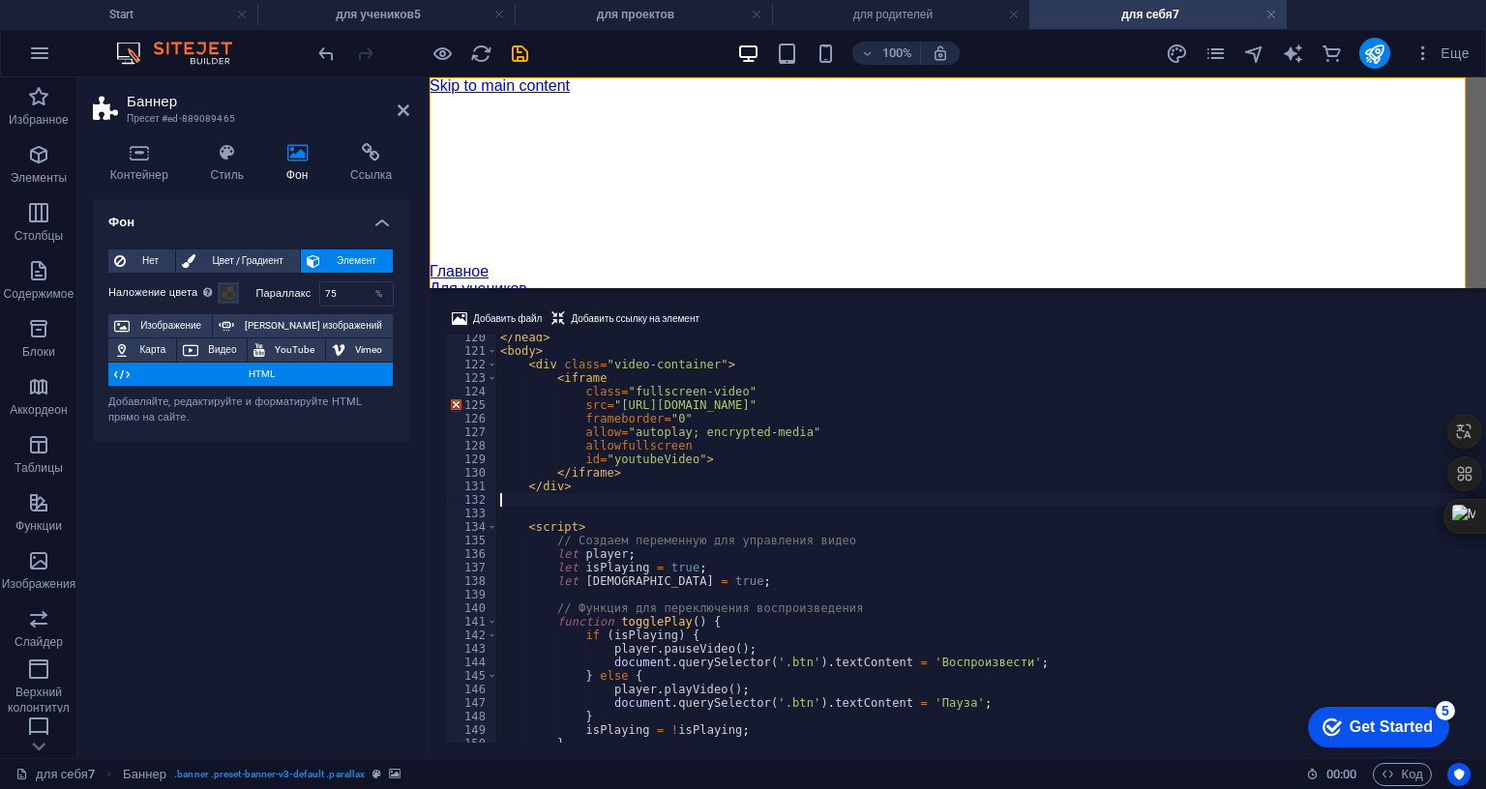
type textarea "</div>"
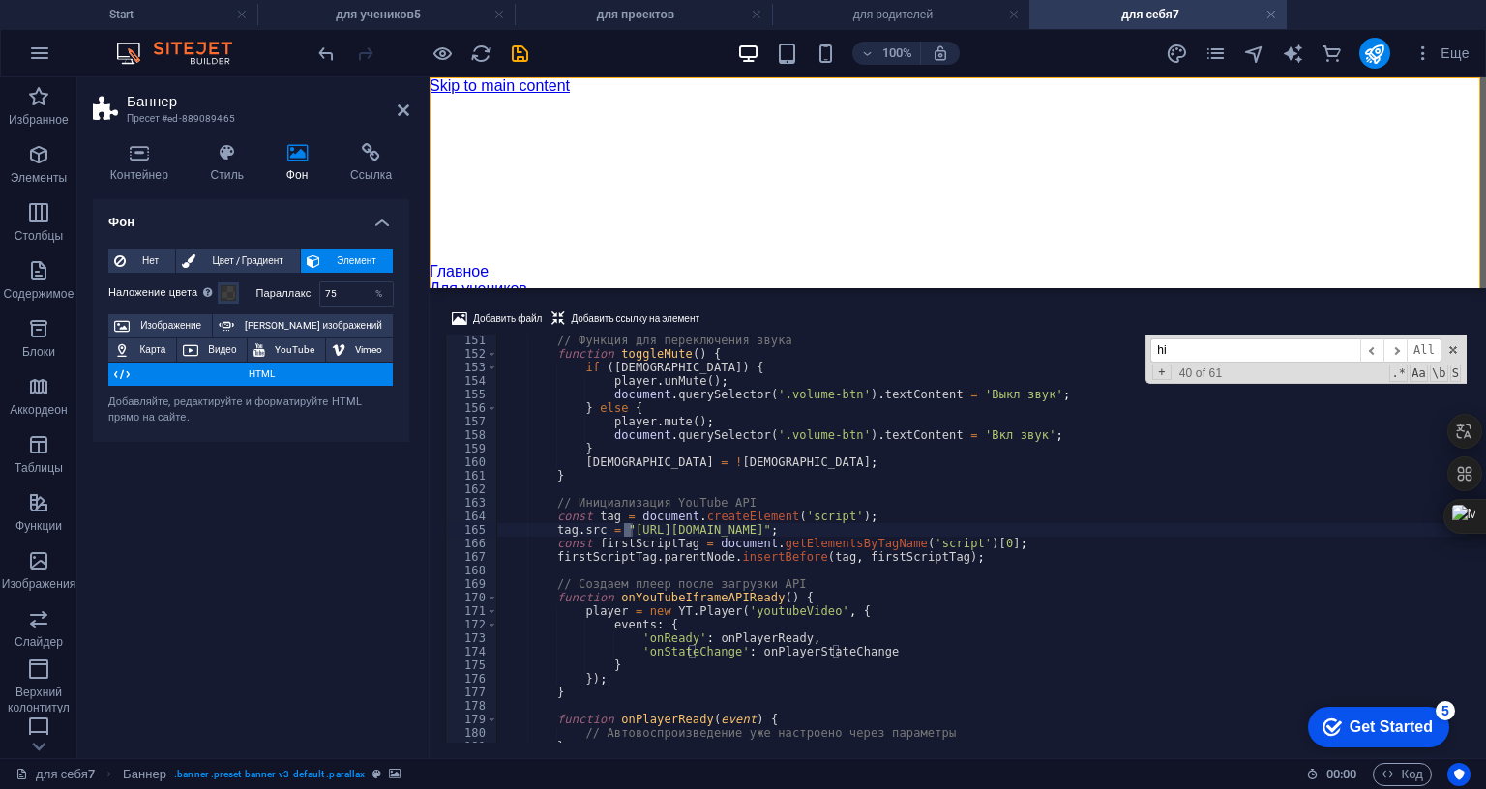
scroll to position [15, 0]
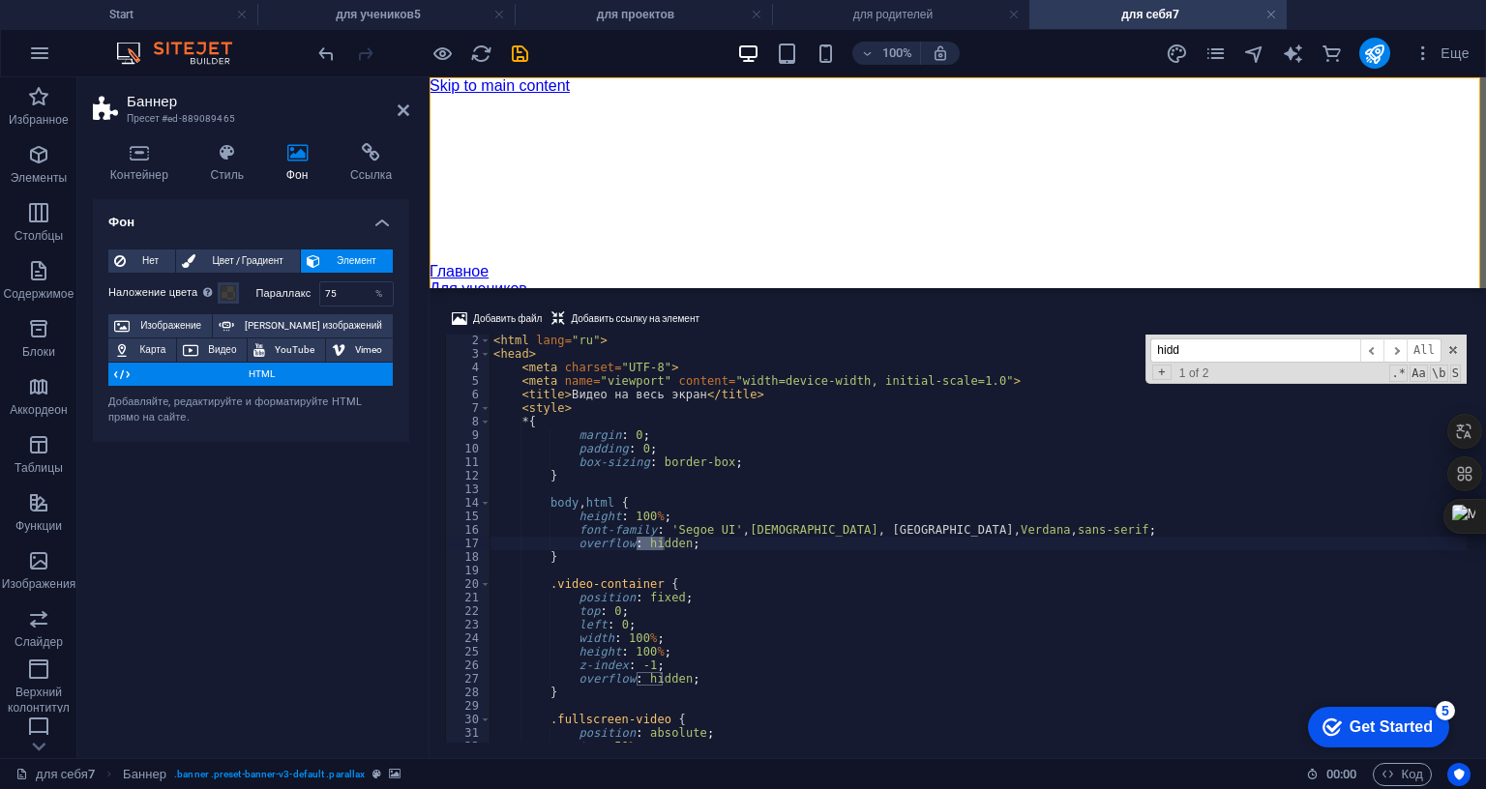
type input "hidd"
click at [666, 421] on div "< html lang = "ru" > < head > < meta charset = "UTF-8" > < meta name = "viewpor…" at bounding box center [977, 539] width 977 height 408
click at [666, 421] on div "< html lang = "ru" > < head > < meta charset = "UTF-8" > < meta name = "viewpor…" at bounding box center [995, 549] width 1012 height 431
click at [662, 539] on div "< html lang = "ru" > < head > < meta charset = "UTF-8" > < meta name = "viewpor…" at bounding box center [995, 549] width 1012 height 431
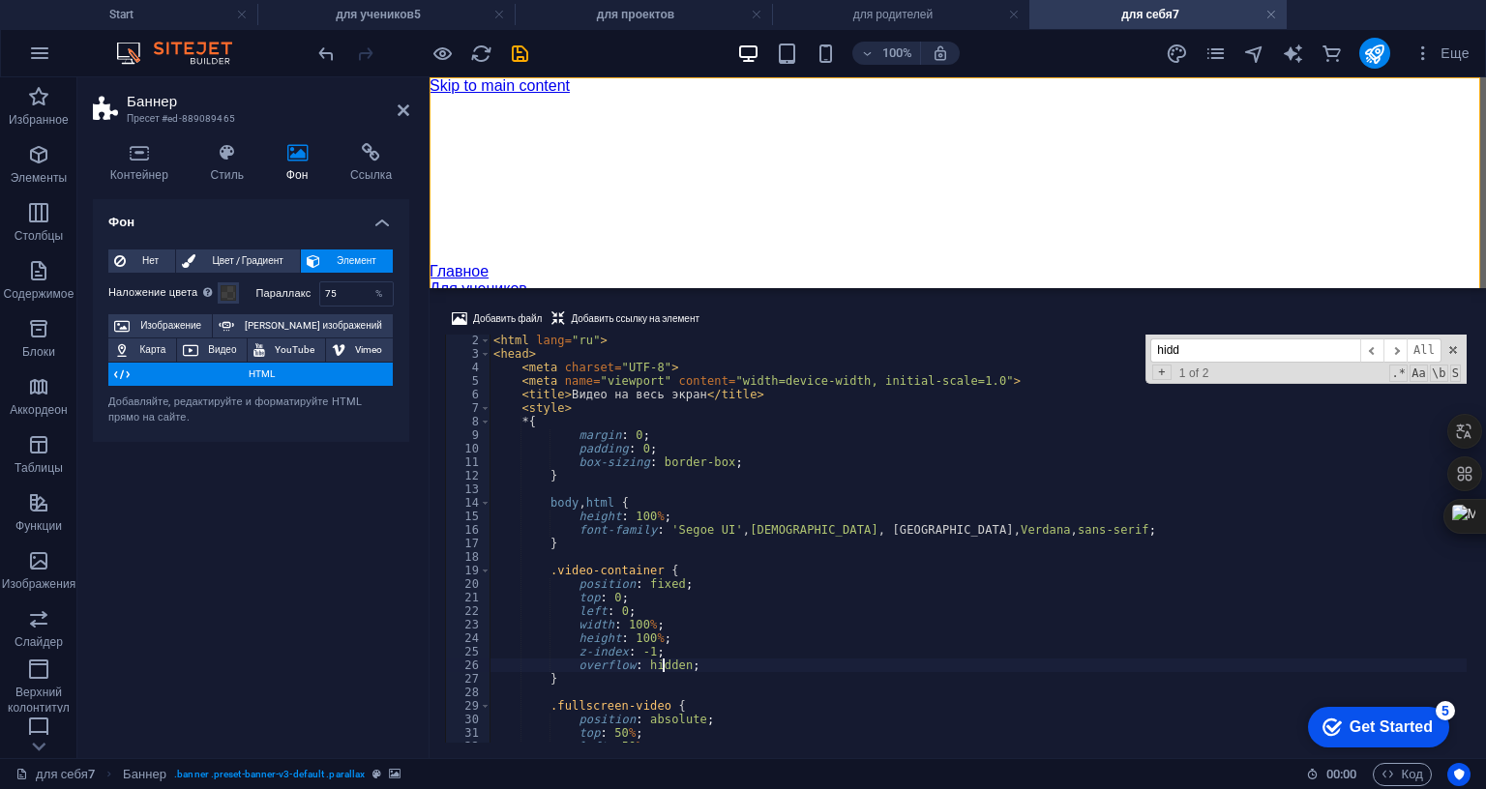
click at [662, 539] on div "< html lang = "ru" > < head > < meta charset = "UTF-8" > < meta name = "viewpor…" at bounding box center [995, 549] width 1012 height 431
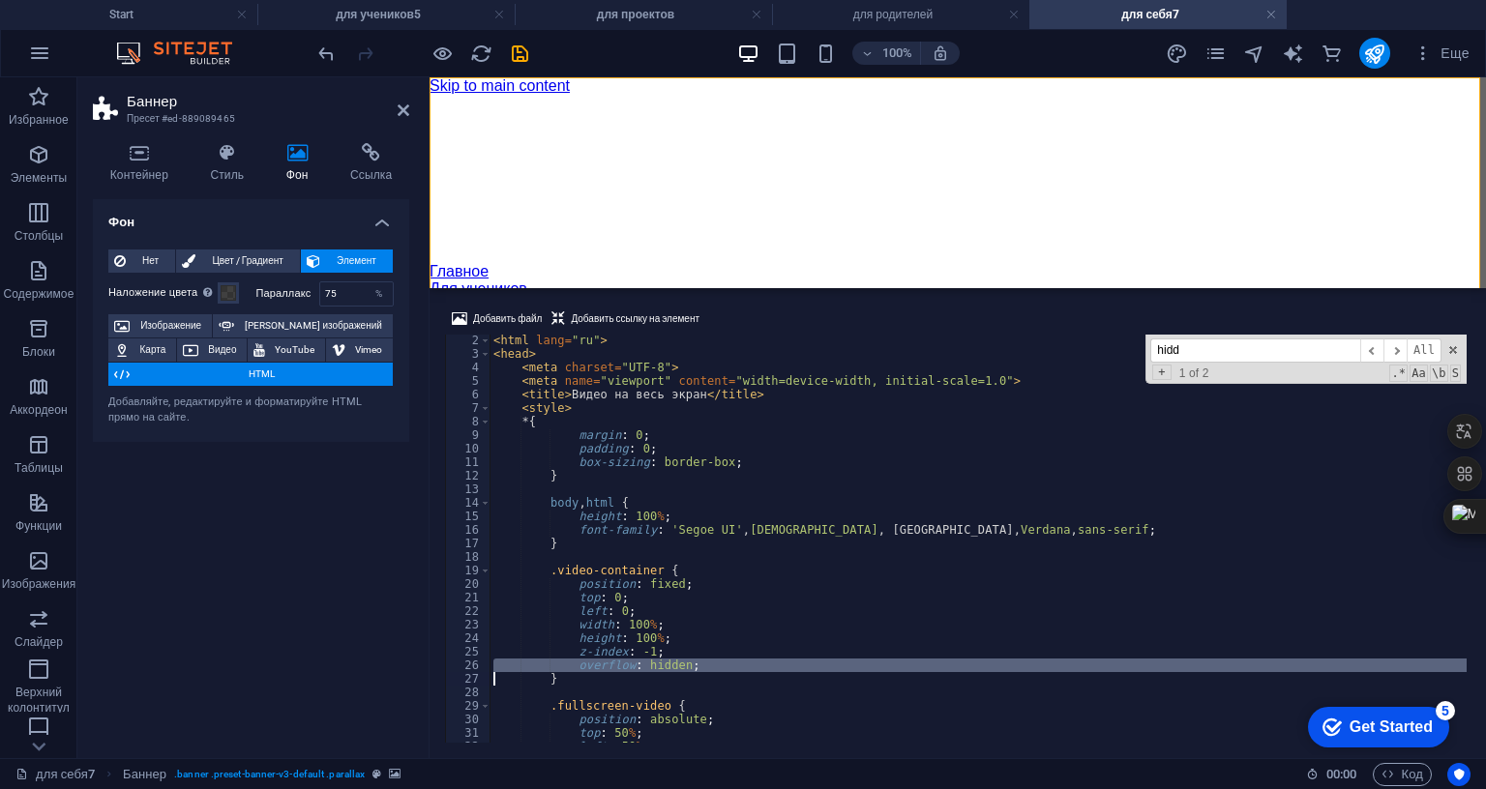
type textarea "}"
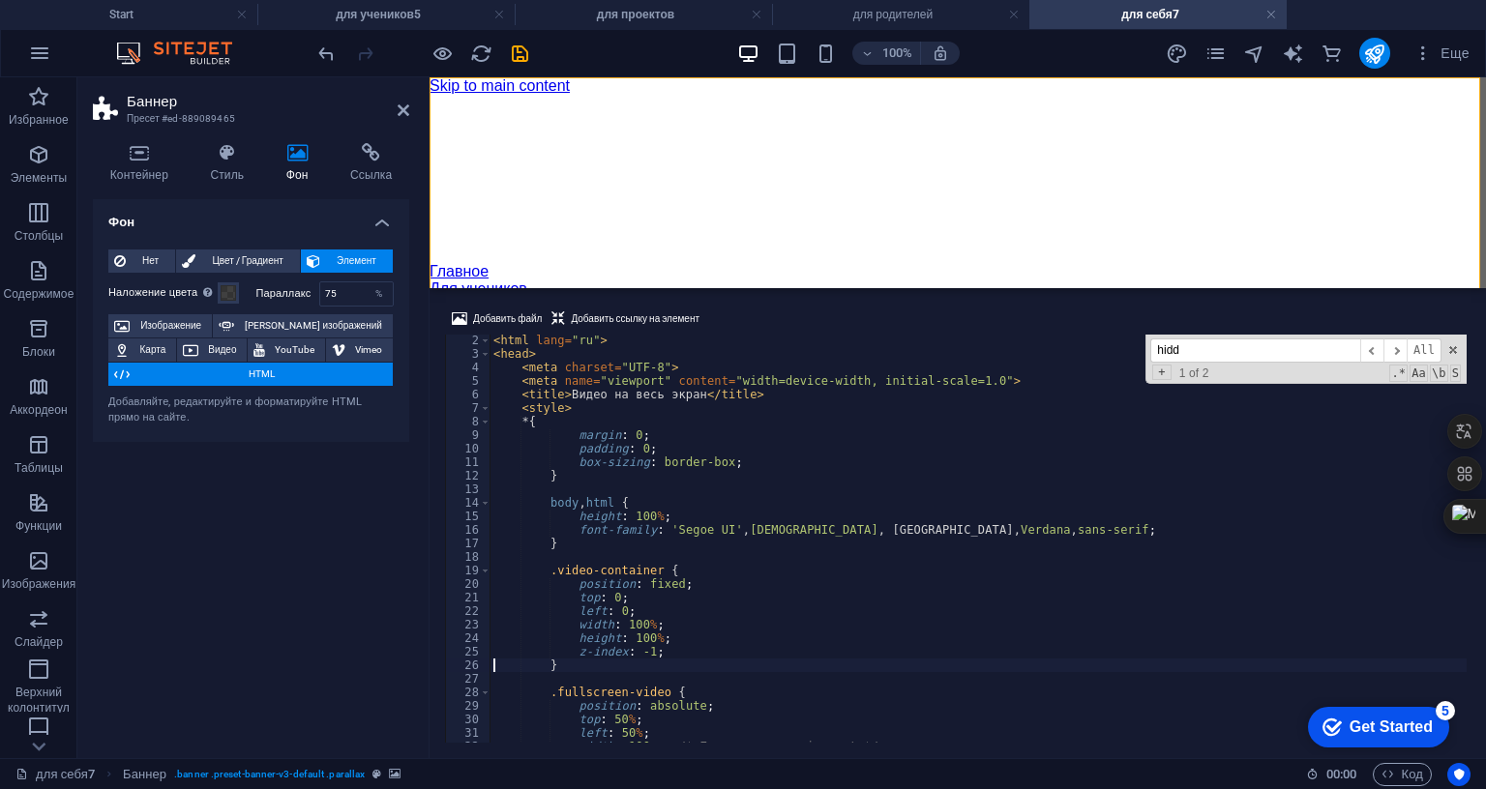
click at [1208, 339] on input "hidd" at bounding box center [1255, 351] width 210 height 24
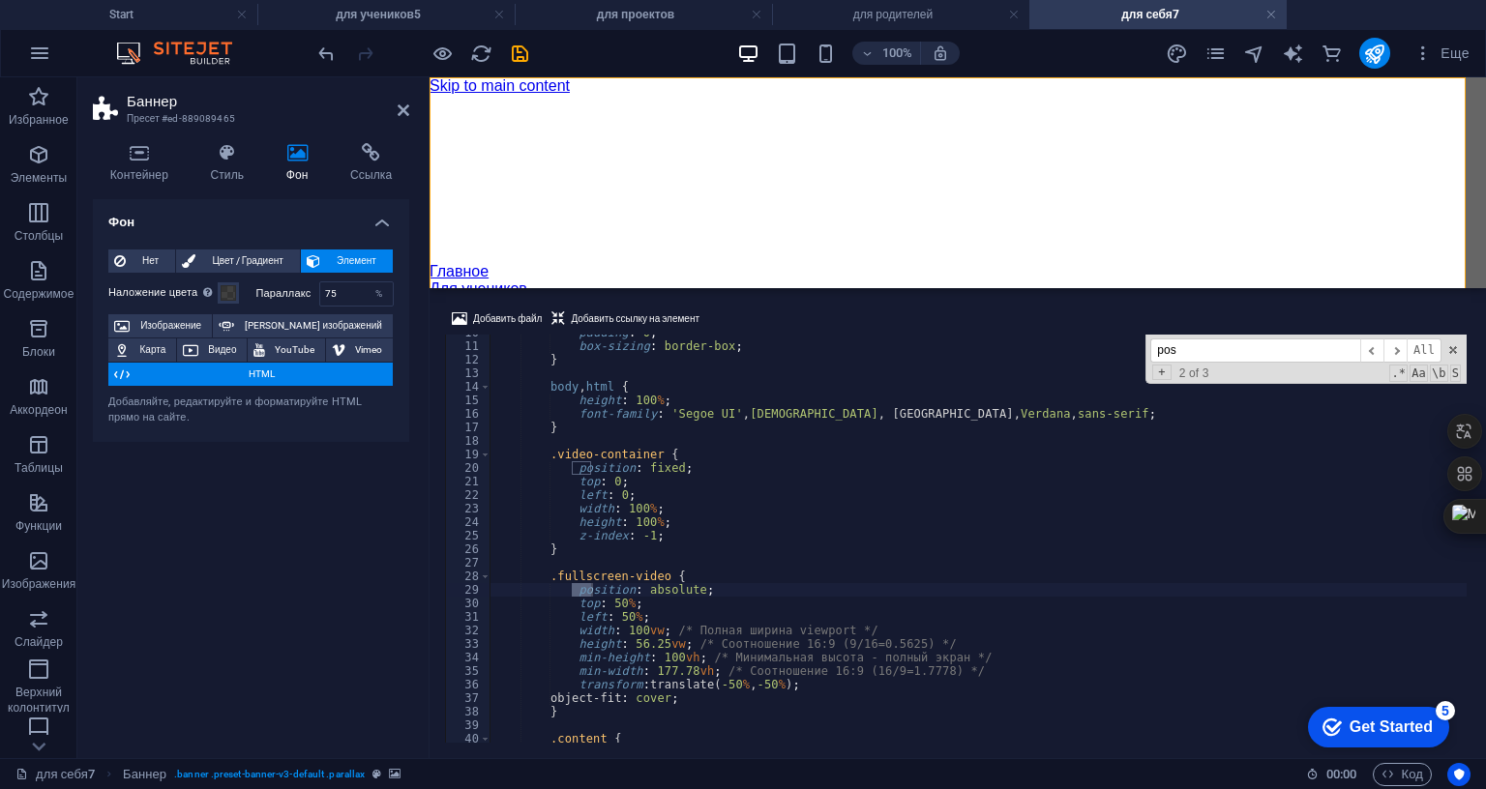
scroll to position [131, 0]
type input "pos"
drag, startPoint x: 669, startPoint y: 344, endPoint x: 638, endPoint y: 345, distance: 31.0
click at [638, 345] on div "padding : 0 ; box-sizing : border-box ; } body , html { height : 100 % ; font-f…" at bounding box center [995, 541] width 1012 height 431
click at [679, 467] on div "padding : 0 ; box-sizing : border-box ; } body , html { height : 100 % ; font-f…" at bounding box center [995, 541] width 1012 height 431
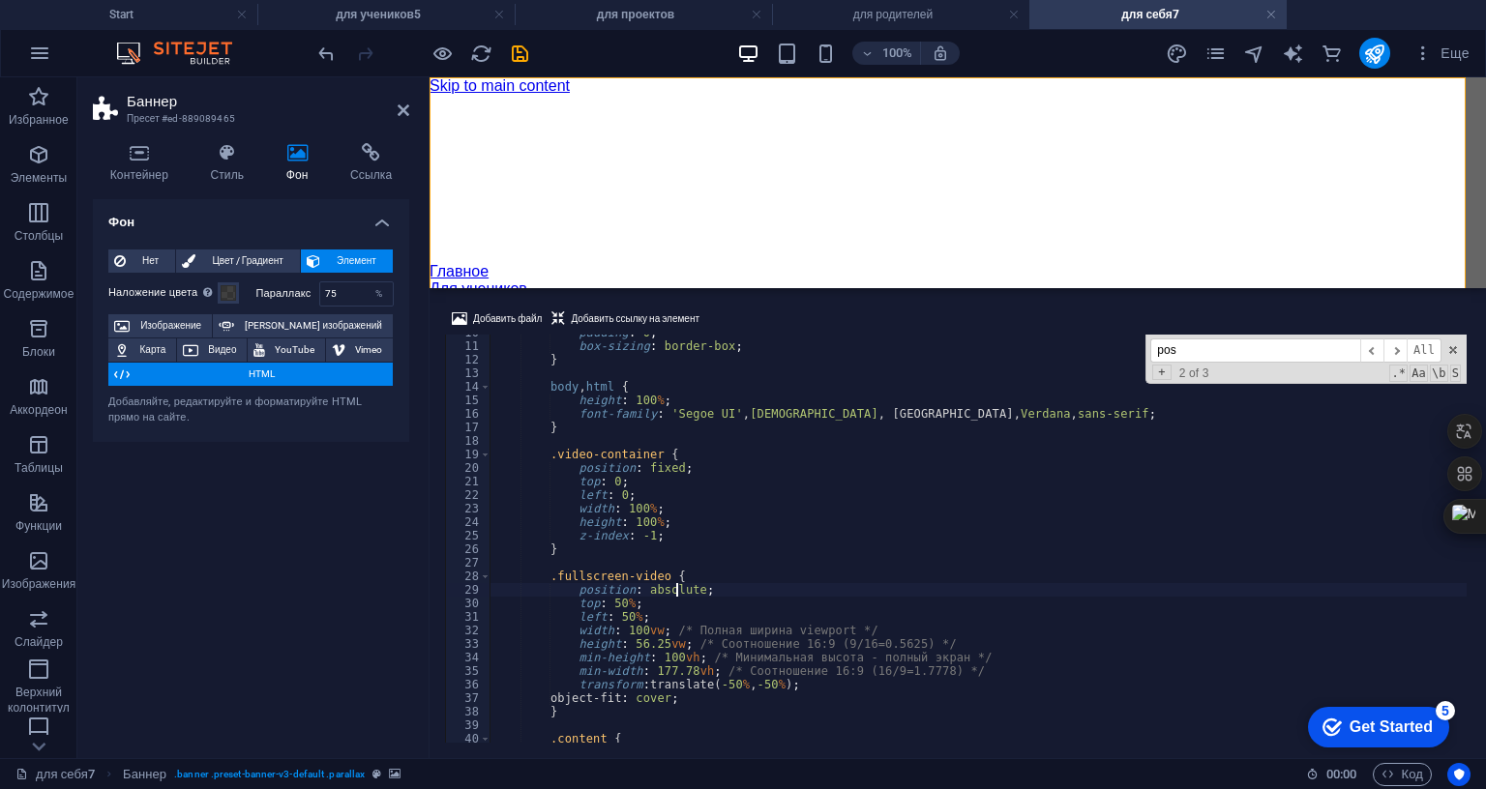
click at [679, 467] on div "padding : 0 ; box-sizing : border-box ; } body , html { height : 100 % ; font-f…" at bounding box center [995, 541] width 1012 height 431
paste textarea "fixed"
type textarea "position: fixed;"
click at [359, 508] on div "Фон Нет Цвет / Градиент Элемент Растянуть фон на всю ширину Наложение цвета Пом…" at bounding box center [251, 471] width 316 height 544
click at [398, 112] on icon at bounding box center [404, 110] width 12 height 15
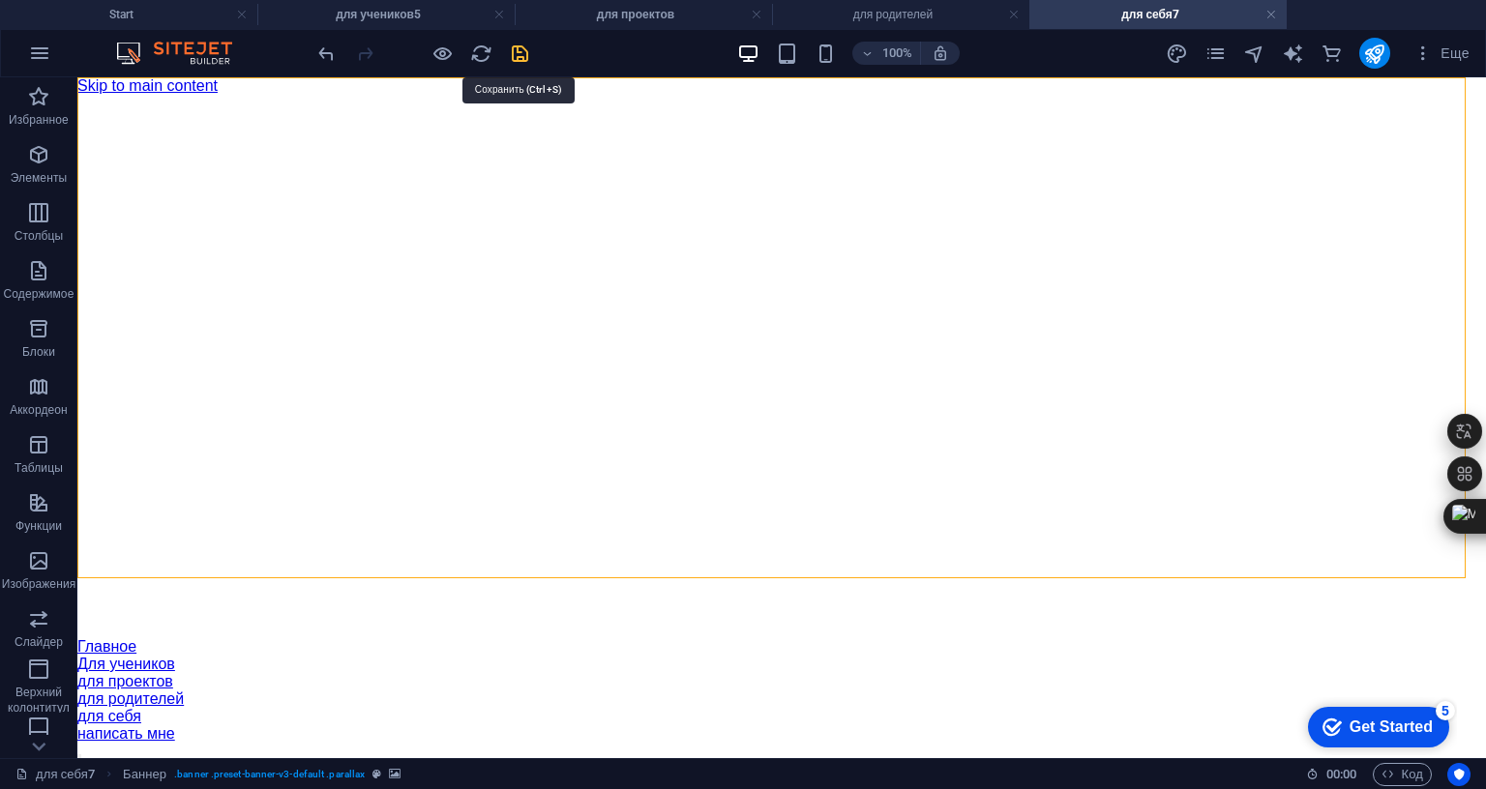
click at [519, 48] on icon "save" at bounding box center [520, 54] width 22 height 22
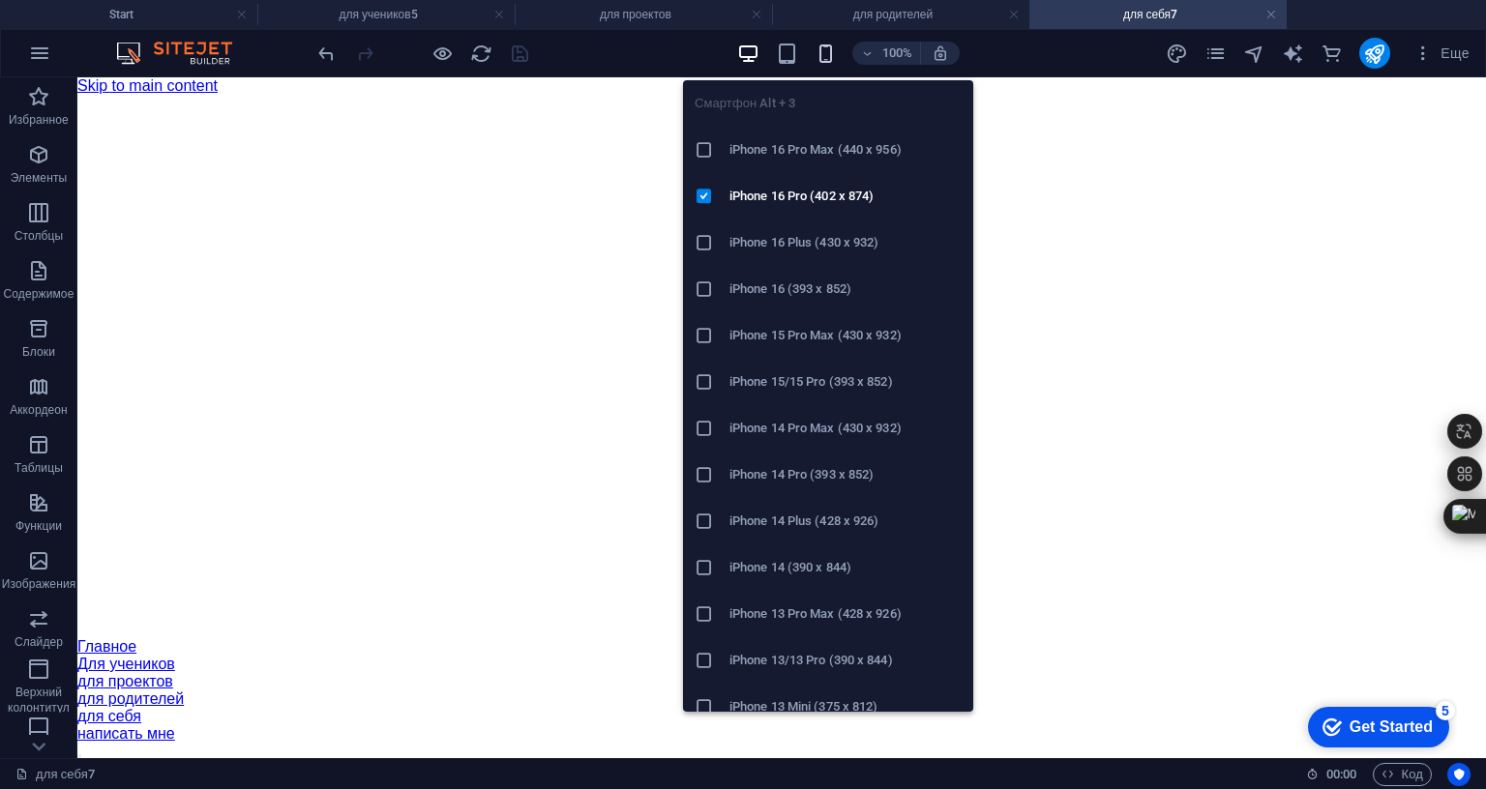
click at [822, 57] on icon "button" at bounding box center [825, 54] width 22 height 22
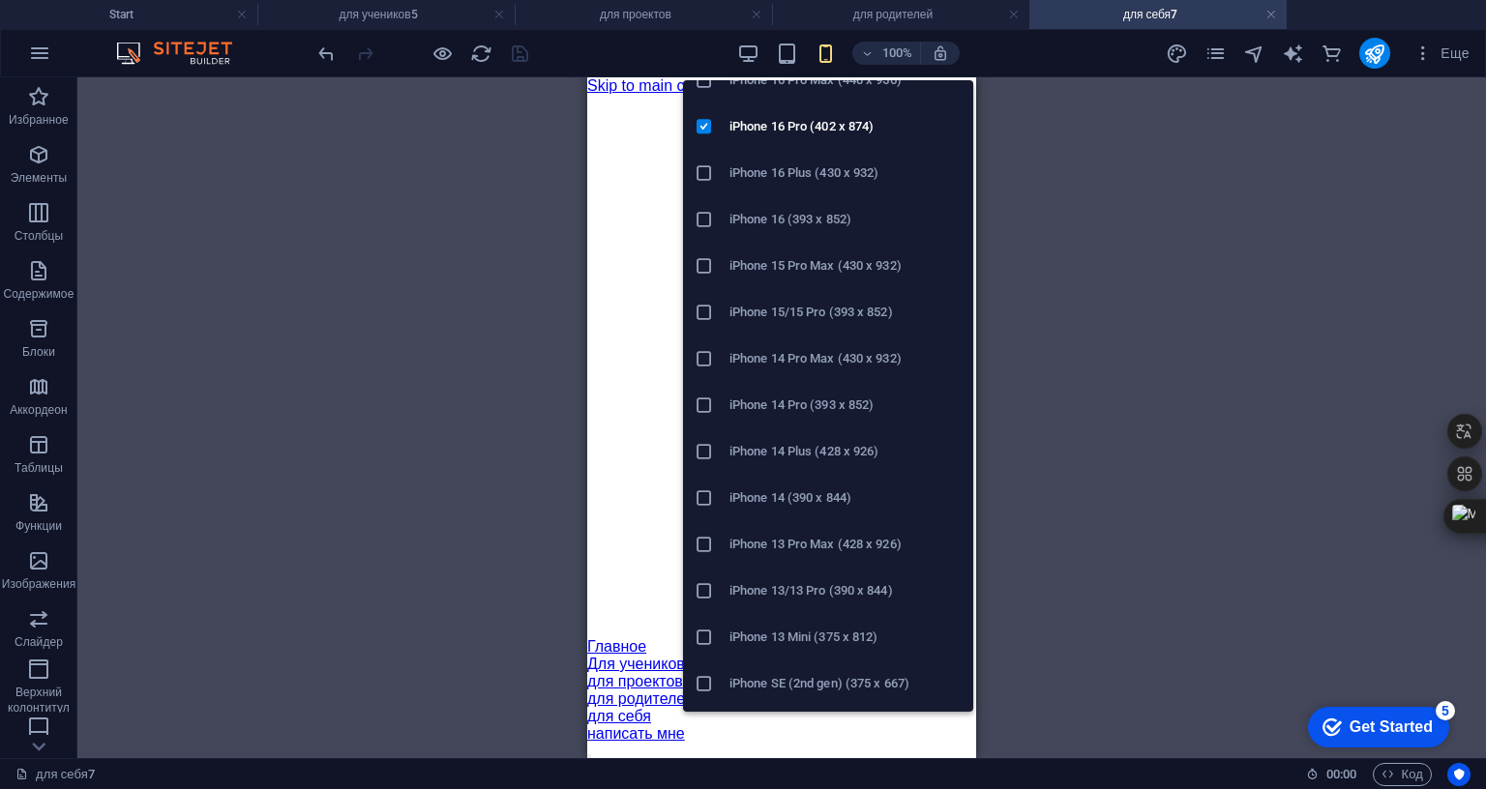
scroll to position [97, 0]
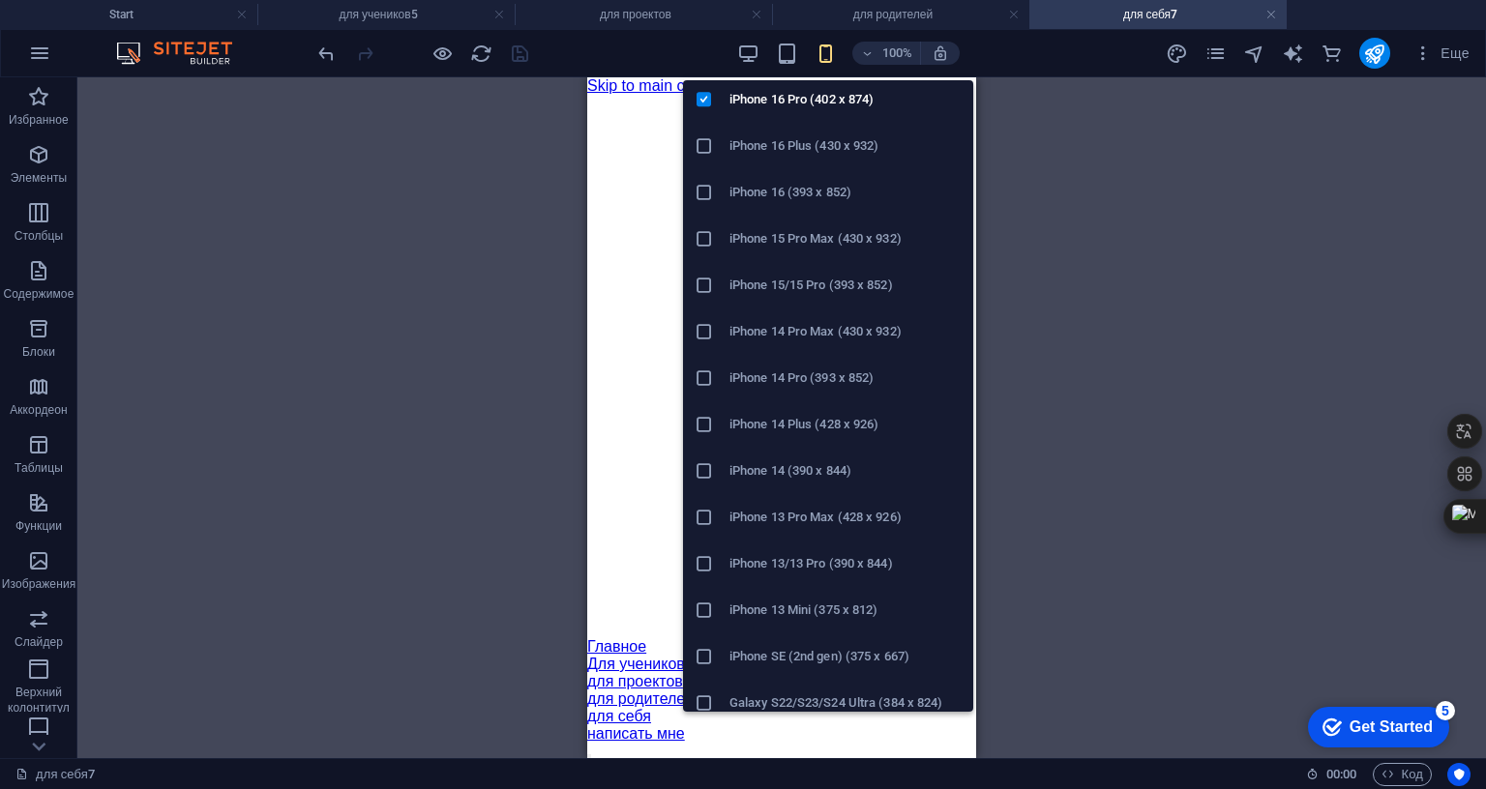
click at [762, 560] on h6 "iPhone 13/13 Pro (390 x 844)" at bounding box center [845, 563] width 232 height 23
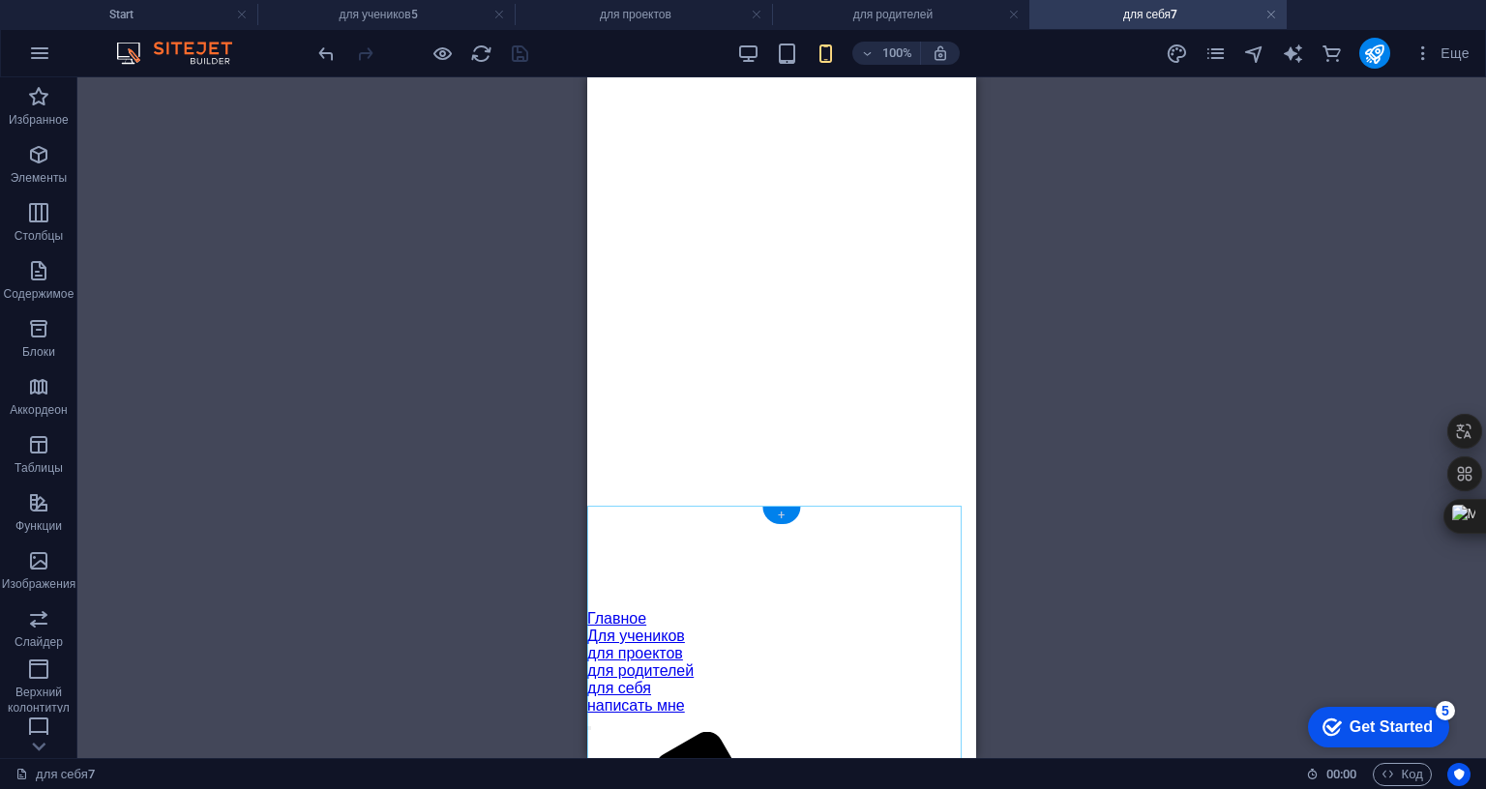
scroll to position [0, 0]
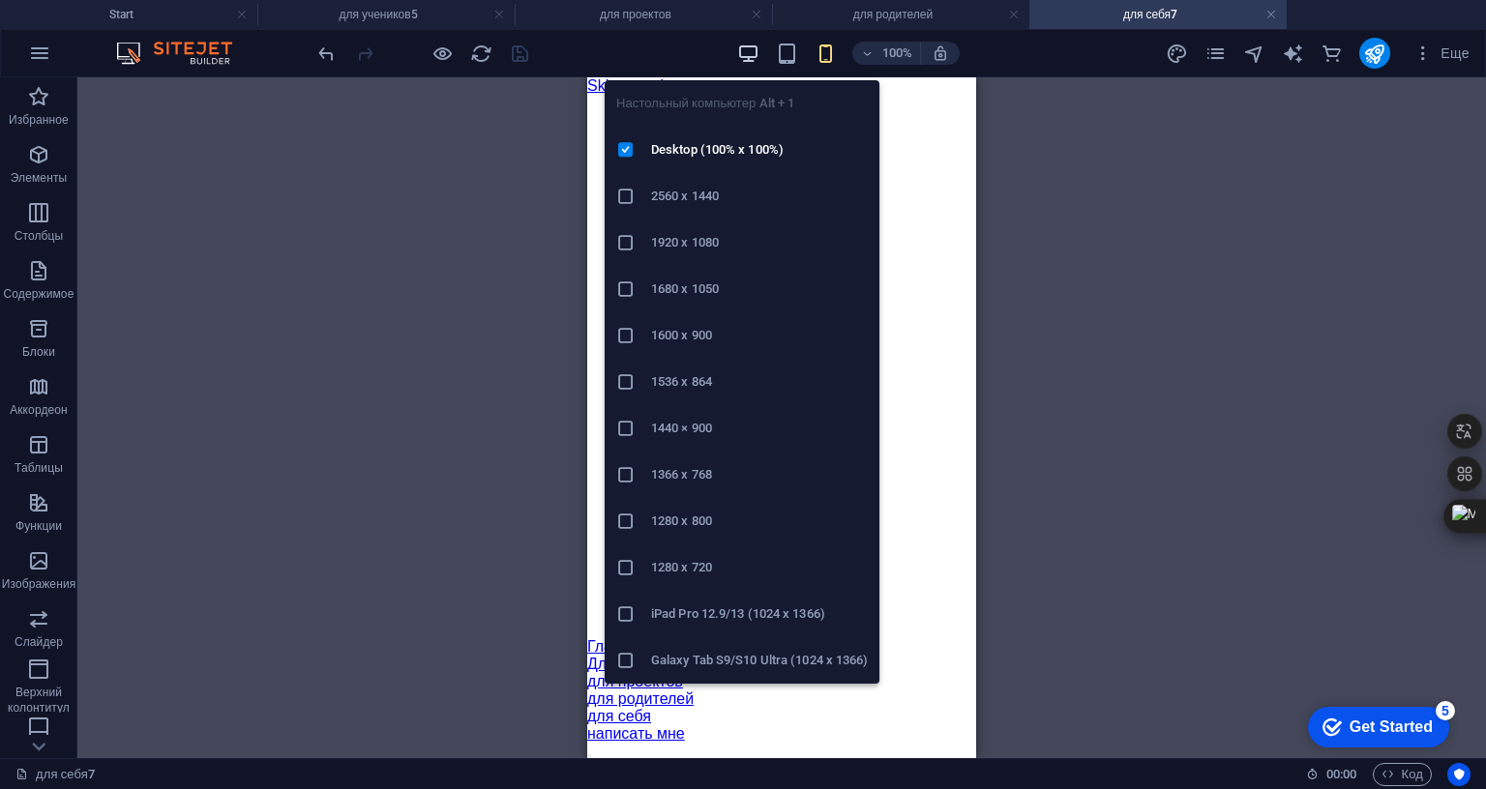
click at [743, 48] on icon "button" at bounding box center [748, 54] width 22 height 22
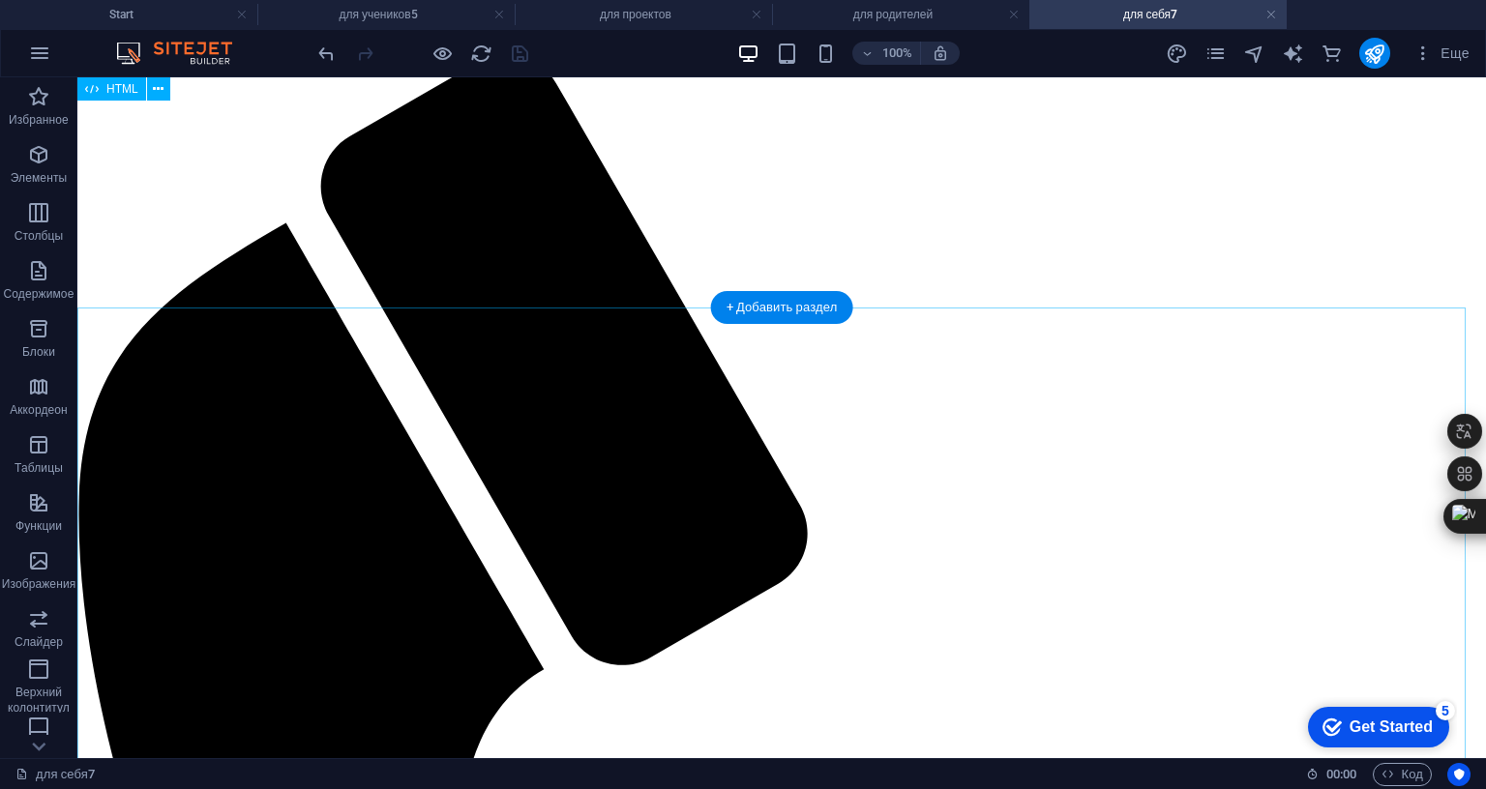
scroll to position [677, 0]
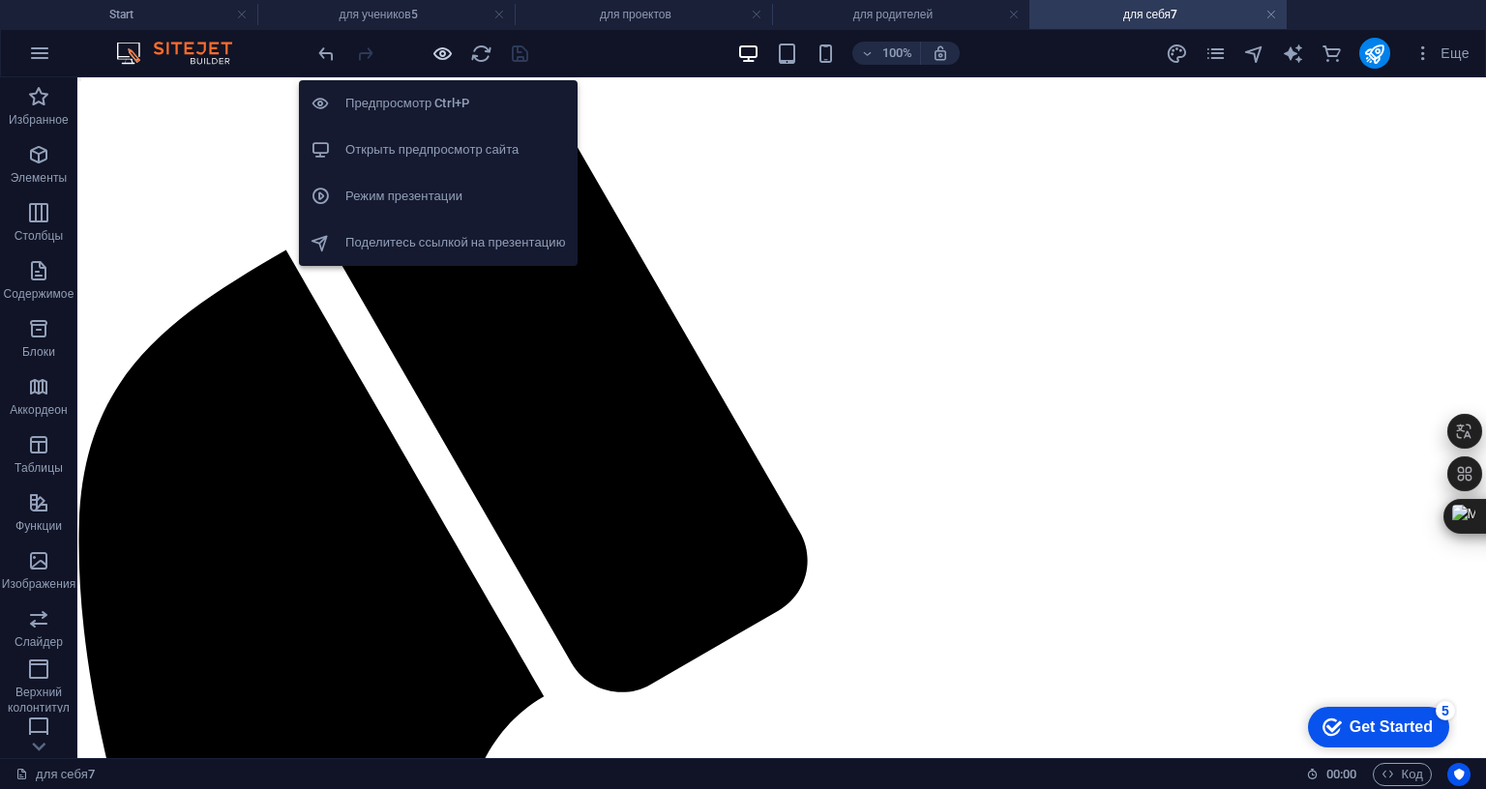
click at [433, 52] on icon "button" at bounding box center [442, 54] width 22 height 22
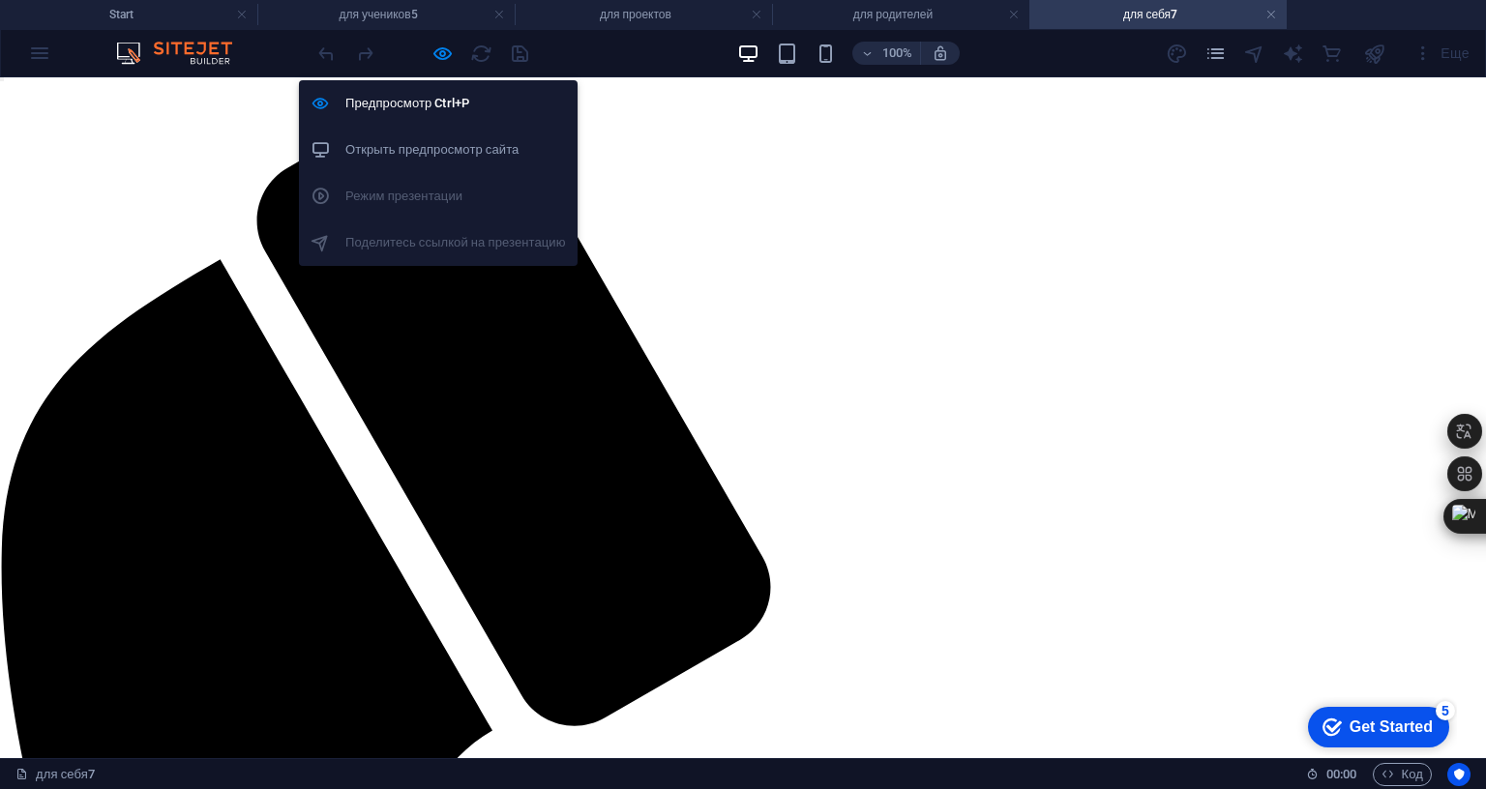
click at [431, 143] on h6 "Открыть предпросмотр сайта" at bounding box center [455, 149] width 221 height 23
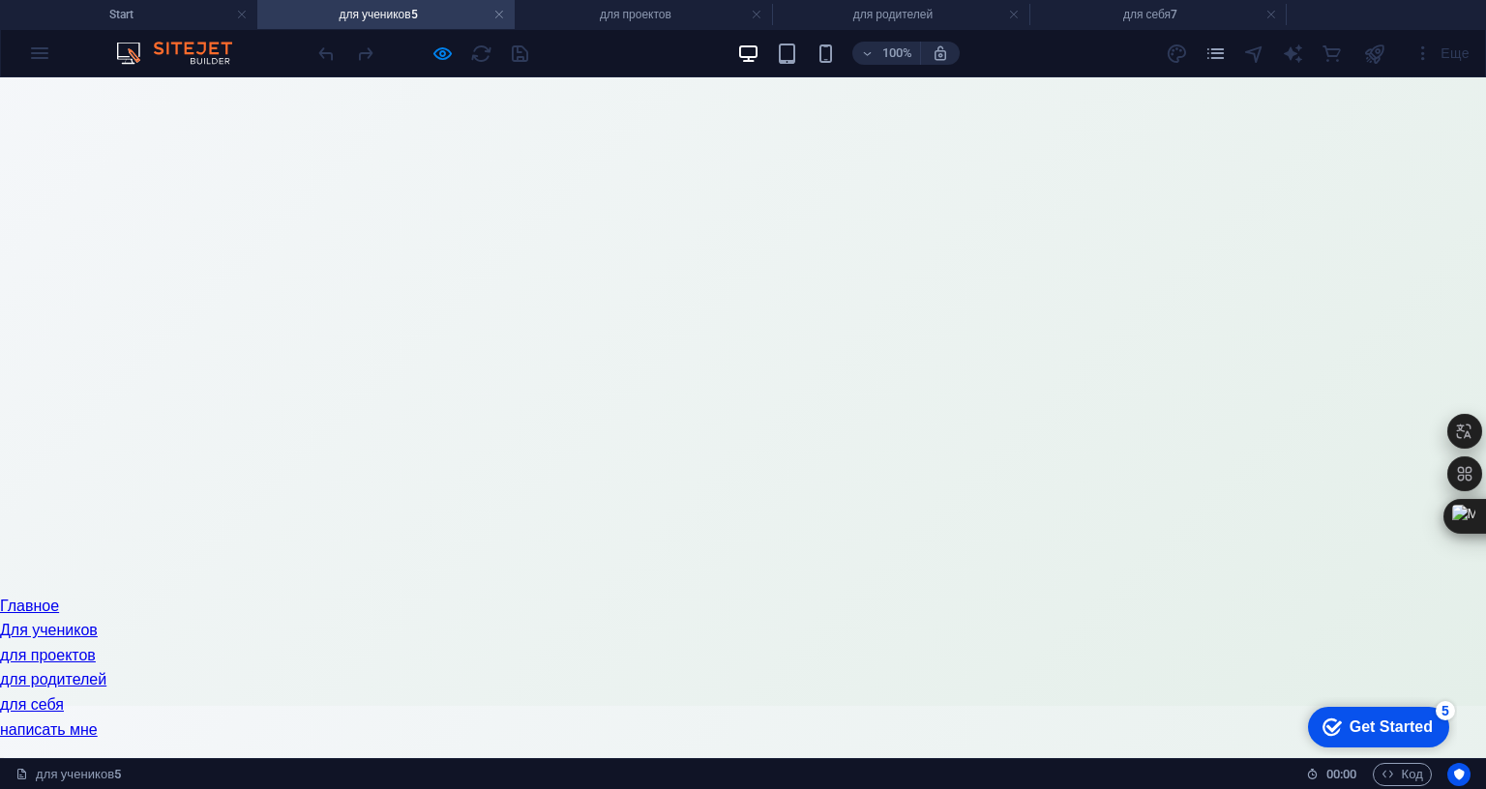
scroll to position [0, 0]
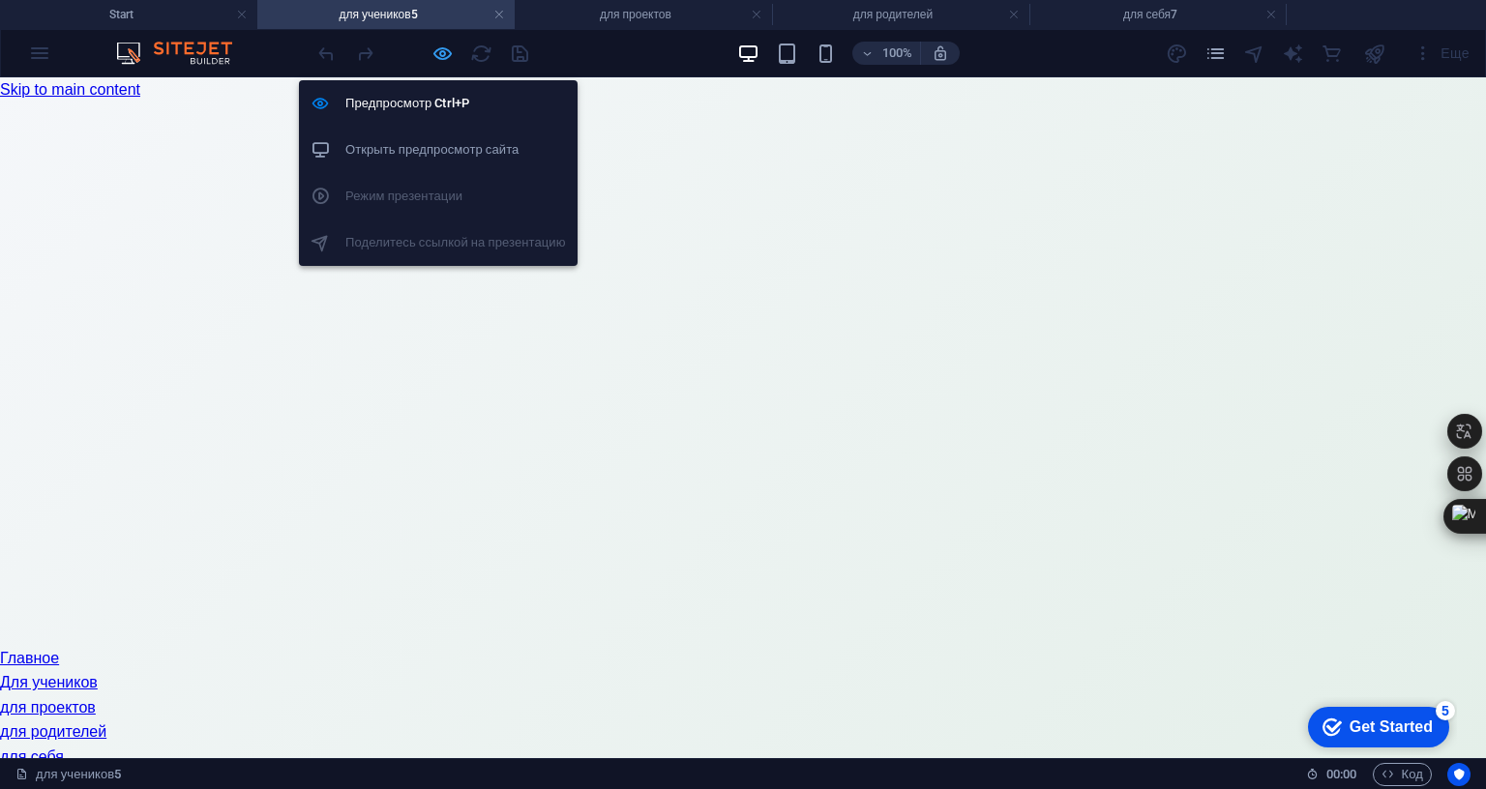
click at [441, 55] on icon "button" at bounding box center [442, 54] width 22 height 22
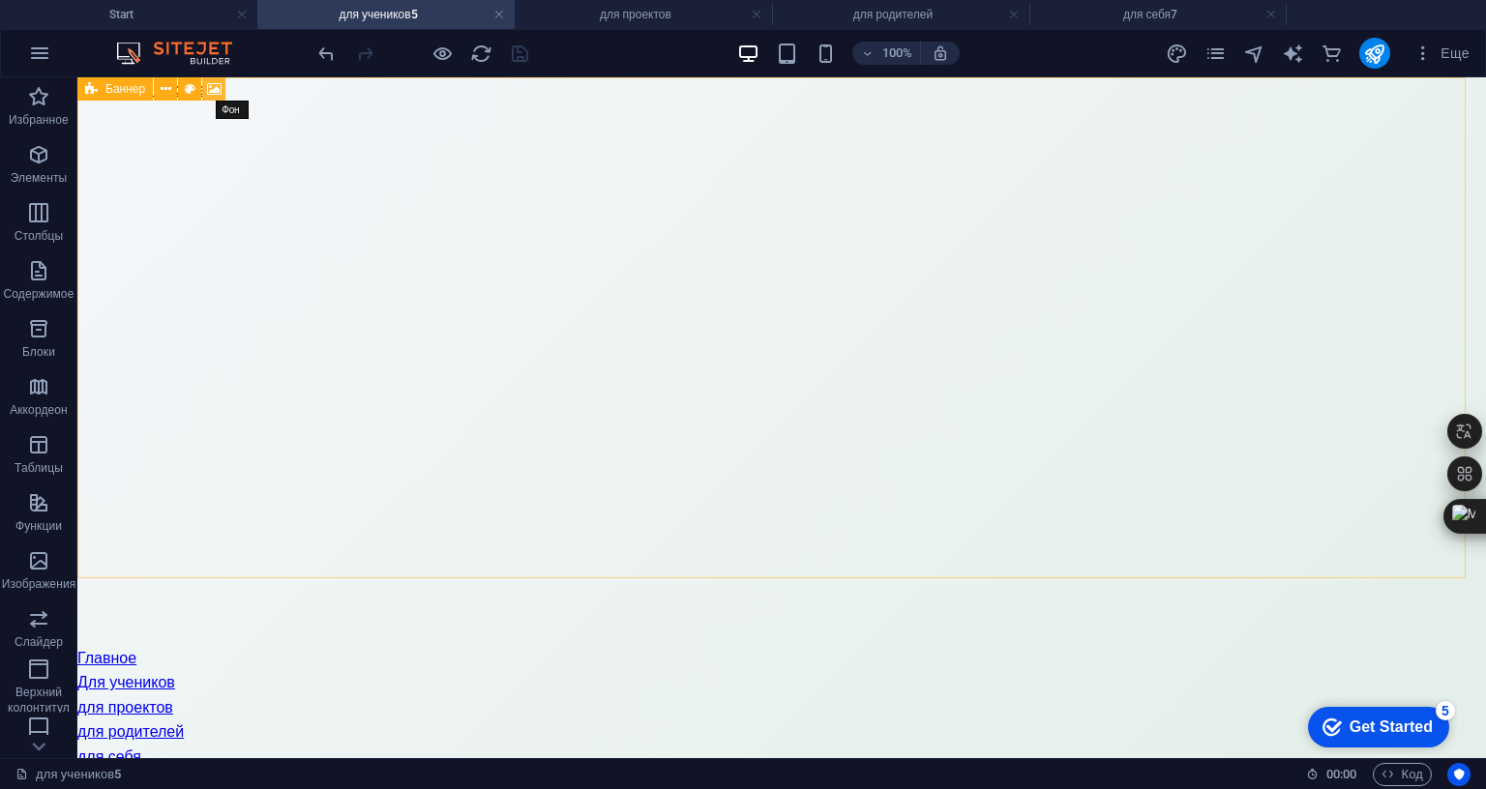
click at [216, 88] on icon at bounding box center [214, 89] width 15 height 20
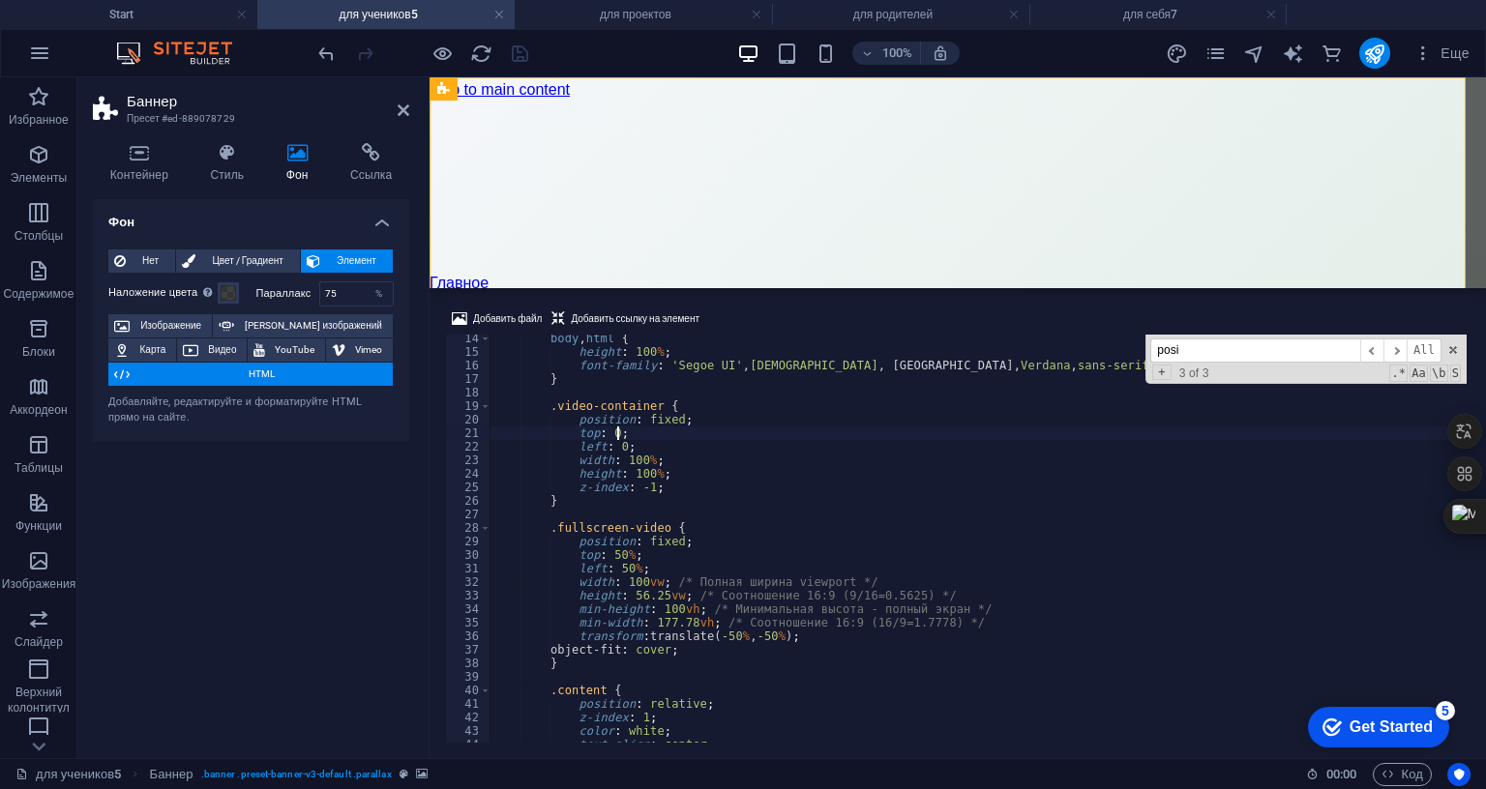
click at [642, 332] on div "body , html { height : 100 % ; font-family : ' Segoe UI ' , Tahoma , [GEOGRAPHI…" at bounding box center [1464, 547] width 1950 height 431
type textarea "top: 0; left: 0;"
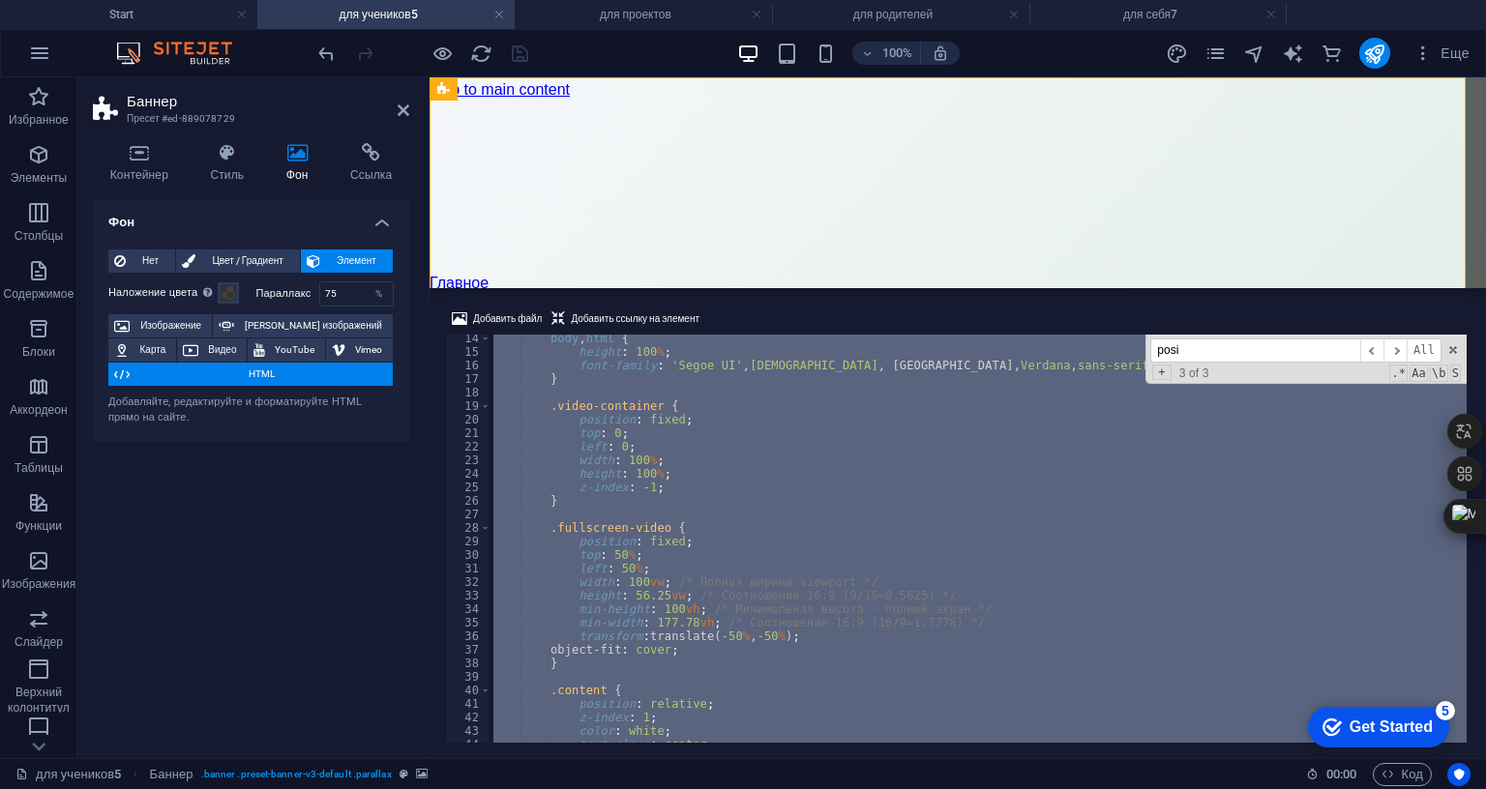
click at [642, 332] on div "body , html { height : 100 % ; font-family : ' Segoe UI ' , Tahoma , [GEOGRAPHI…" at bounding box center [1464, 547] width 1950 height 431
paste textarea "</html>"
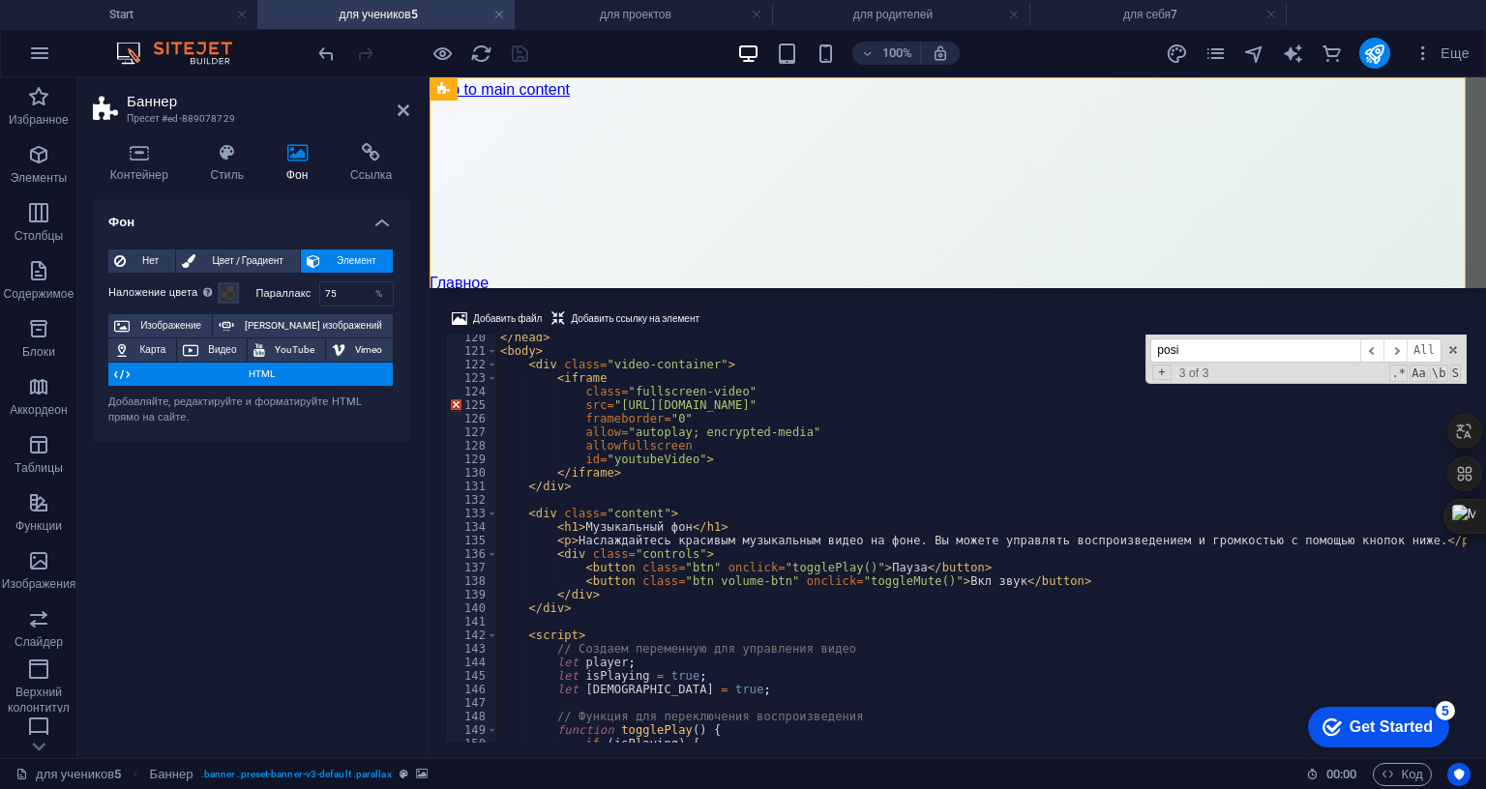
scroll to position [1557, 0]
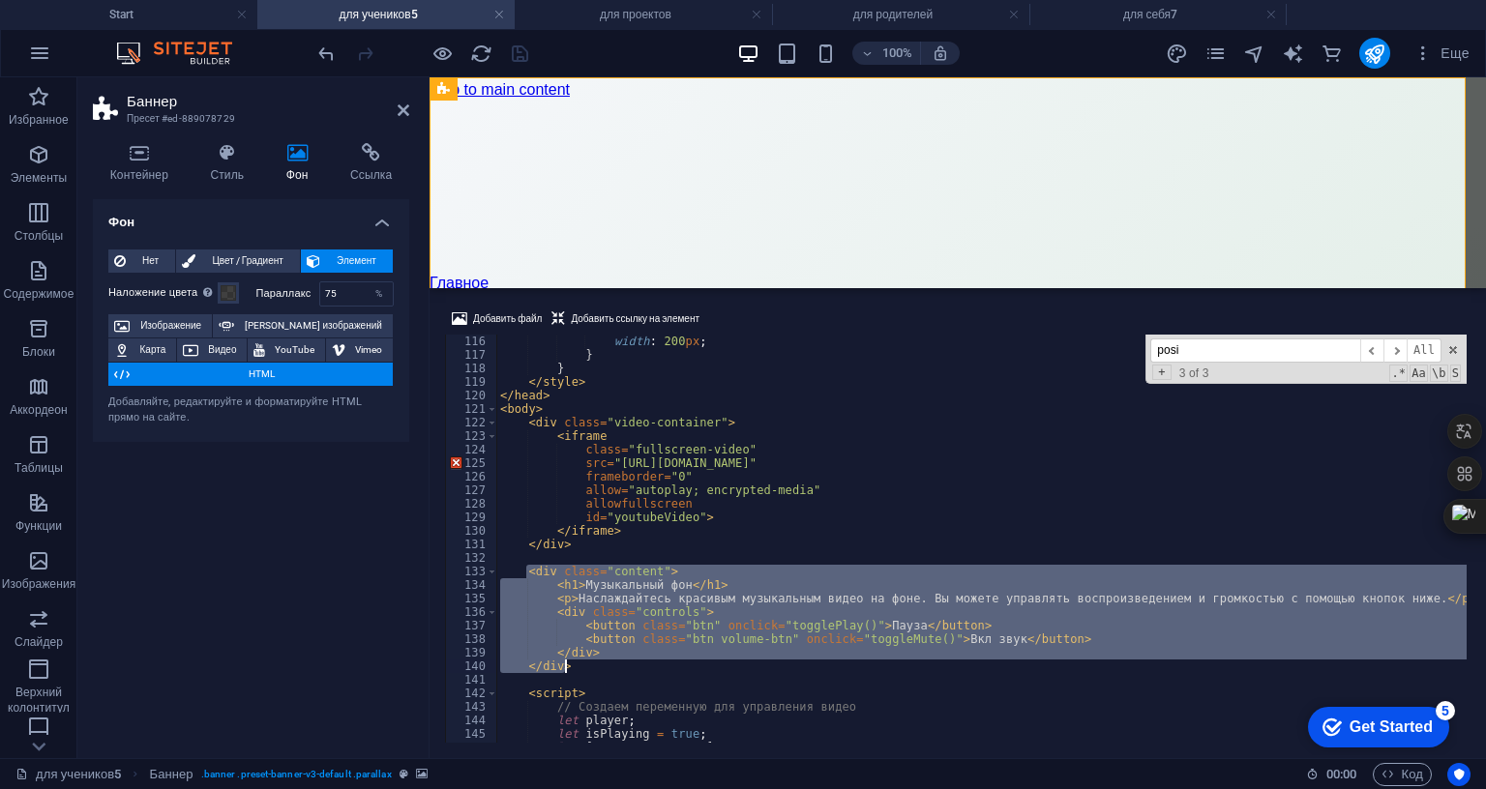
drag, startPoint x: 525, startPoint y: 448, endPoint x: 570, endPoint y: 541, distance: 103.0
click at [570, 541] on div "width : 200 px ; } } </ style > </ head > < body > < div class = "video-contain…" at bounding box center [1002, 550] width 1012 height 431
type textarea "</div> </div>"
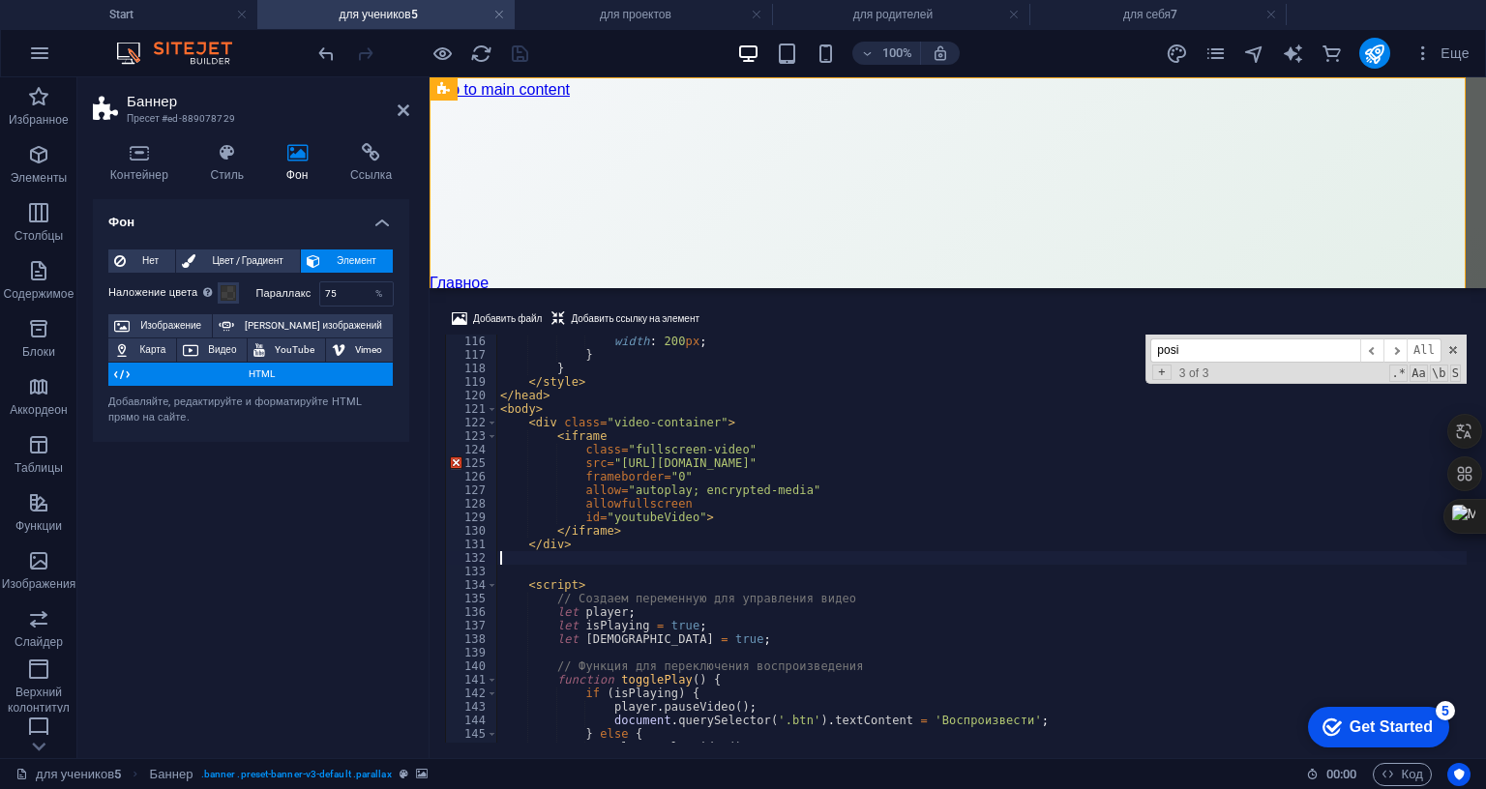
type textarea "</div>"
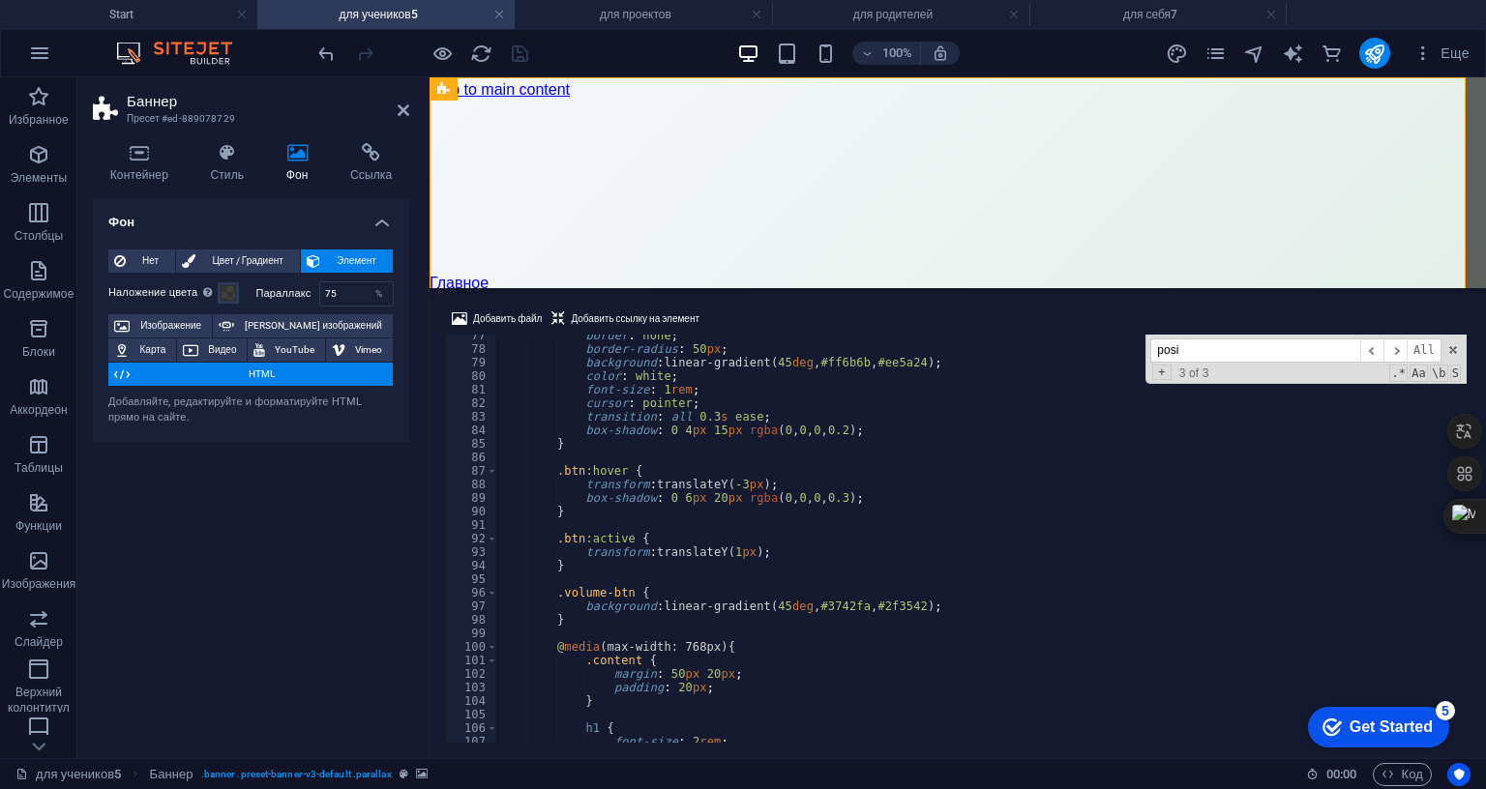
scroll to position [1035, 0]
click at [1183, 339] on input "posi" at bounding box center [1255, 351] width 210 height 24
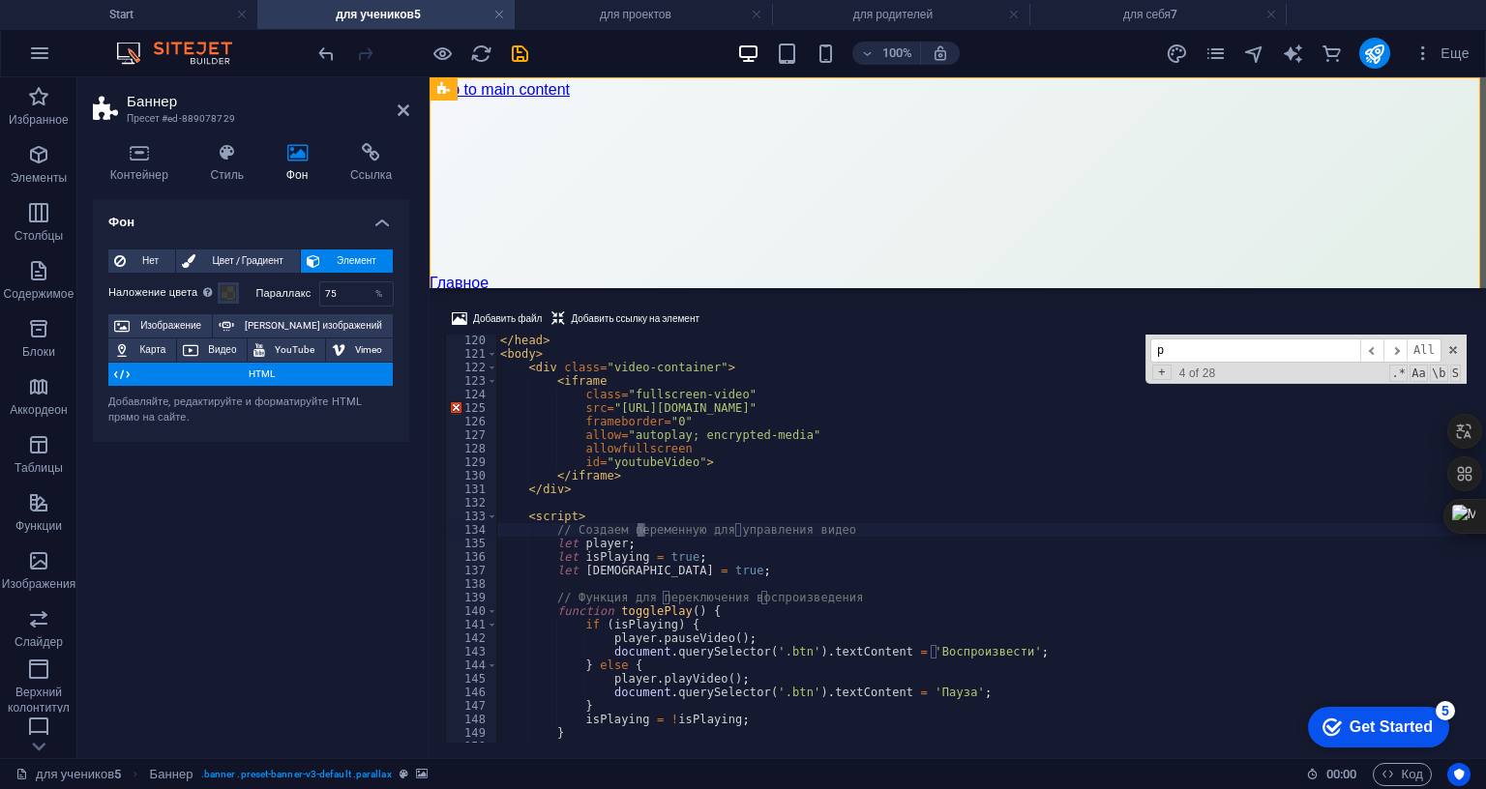
scroll to position [1613, 0]
type input "р"
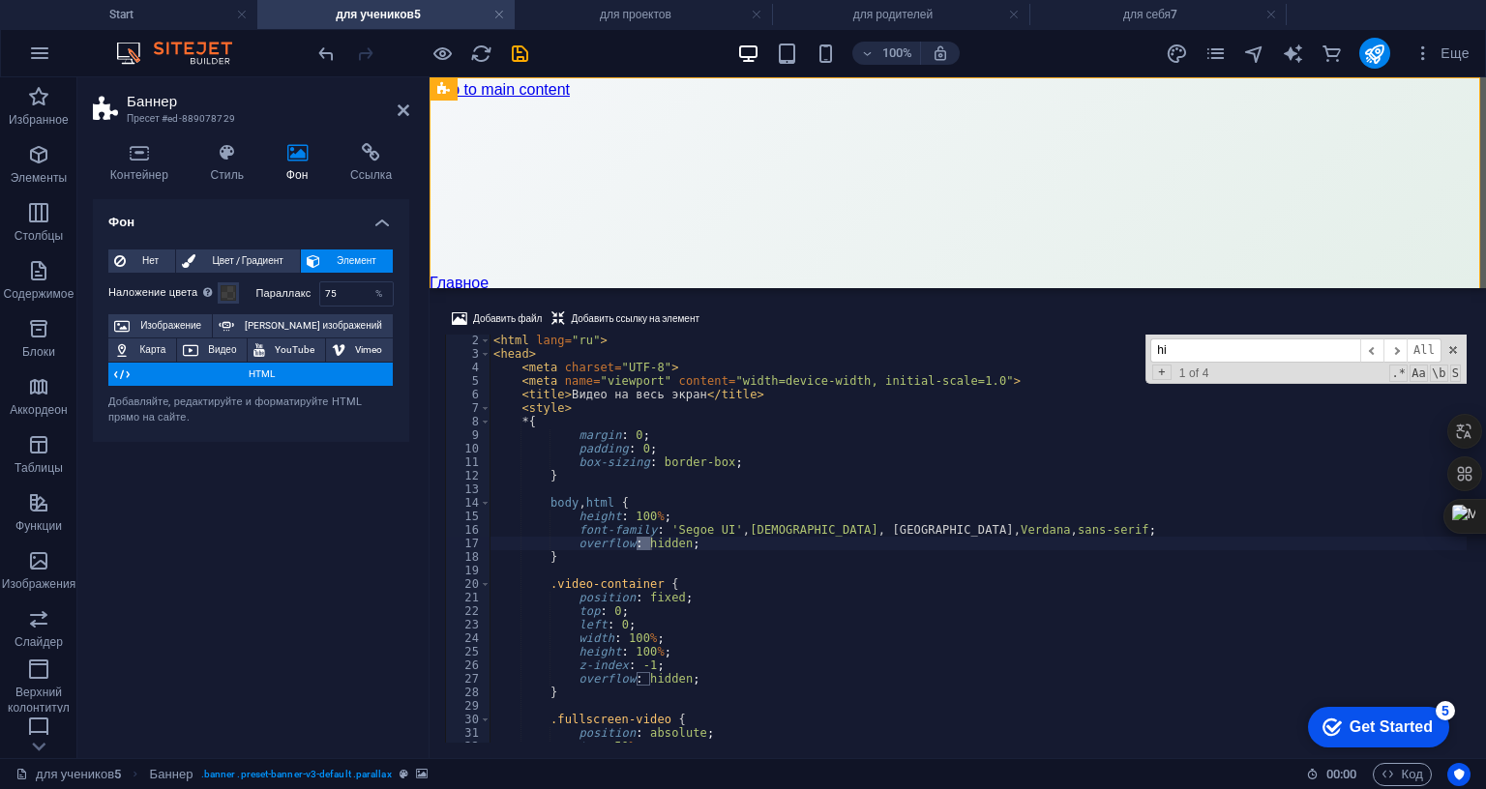
scroll to position [15, 0]
type input "hidd"
click at [650, 417] on div "< html lang = "ru" > < head > < meta charset = "UTF-8" > < meta name = "viewpor…" at bounding box center [977, 539] width 977 height 408
click at [650, 417] on div "< html lang = "ru" > < head > < meta charset = "UTF-8" > < meta name = "viewpor…" at bounding box center [995, 549] width 1012 height 431
click at [650, 416] on div "< html lang = "ru" > < head > < meta charset = "UTF-8" > < meta name = "viewpor…" at bounding box center [995, 549] width 1012 height 431
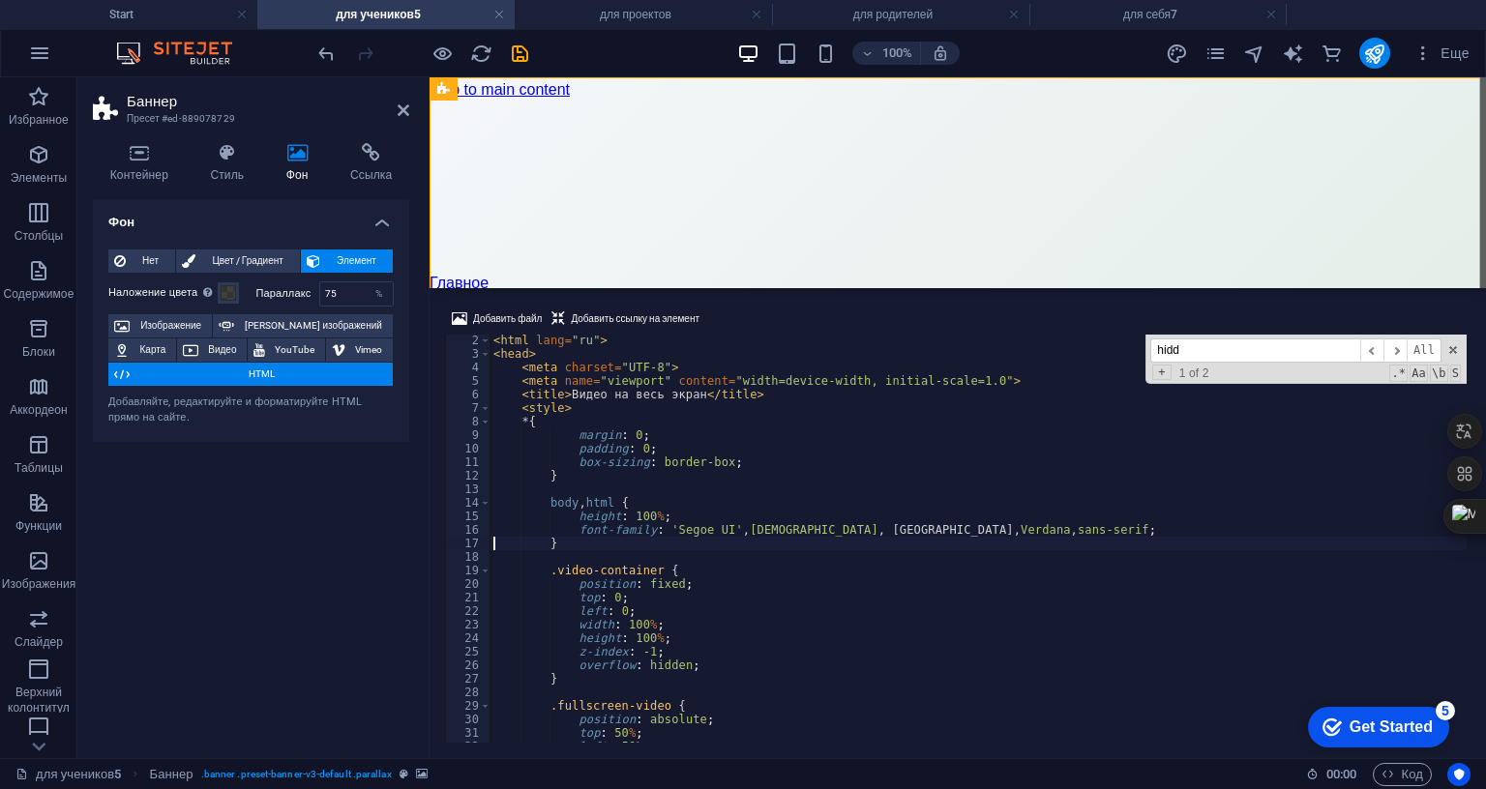
click at [605, 546] on div "< html lang = "ru" > < head > < meta charset = "UTF-8" > < meta name = "viewpor…" at bounding box center [995, 549] width 1012 height 431
click at [606, 545] on div "< html lang = "ru" > < head > < meta charset = "UTF-8" > < meta name = "viewpor…" at bounding box center [995, 549] width 1012 height 431
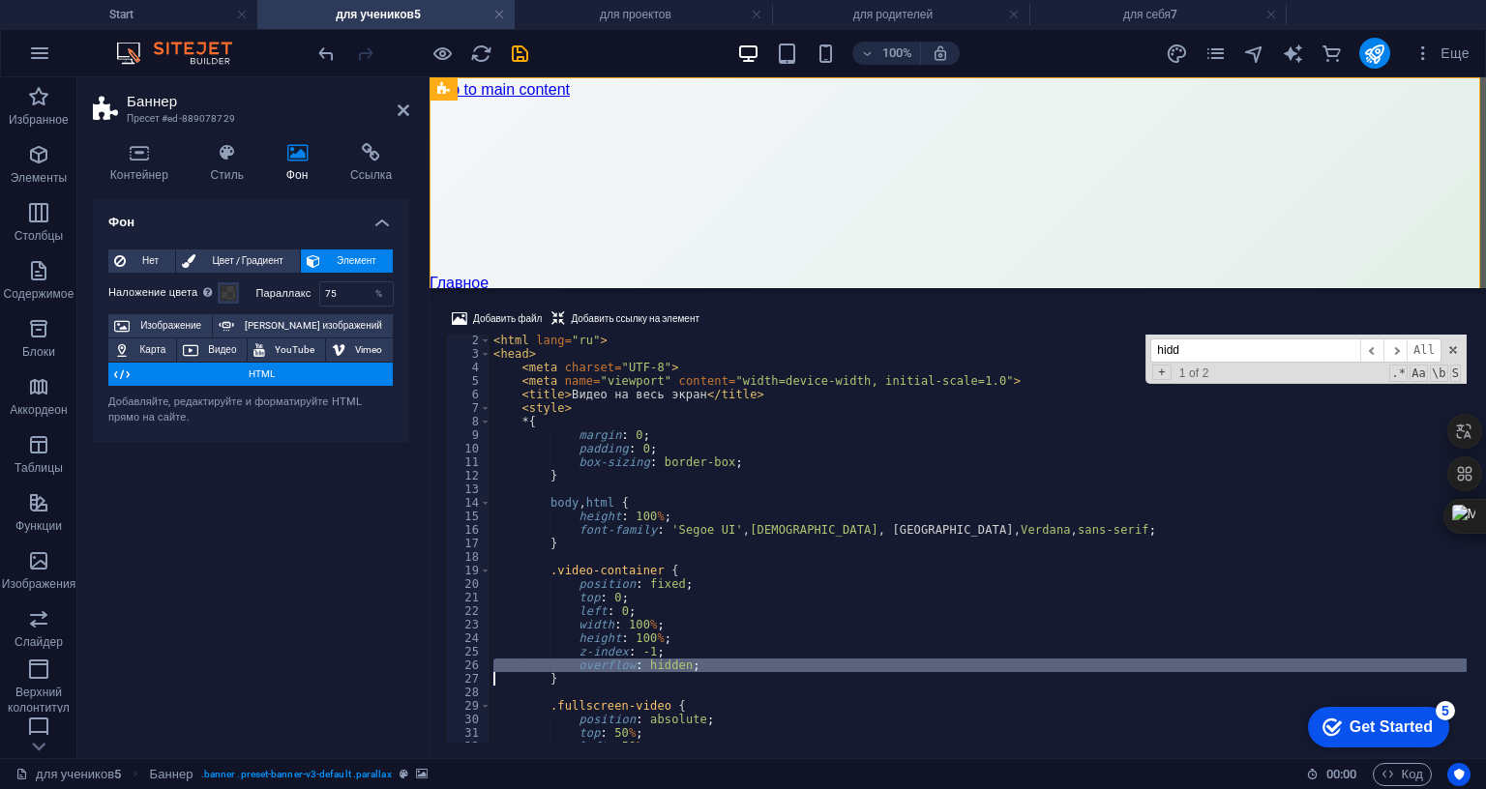
click at [606, 545] on div "< html lang = "ru" > < head > < meta charset = "UTF-8" > < meta name = "viewpor…" at bounding box center [995, 549] width 1012 height 431
type textarea "}"
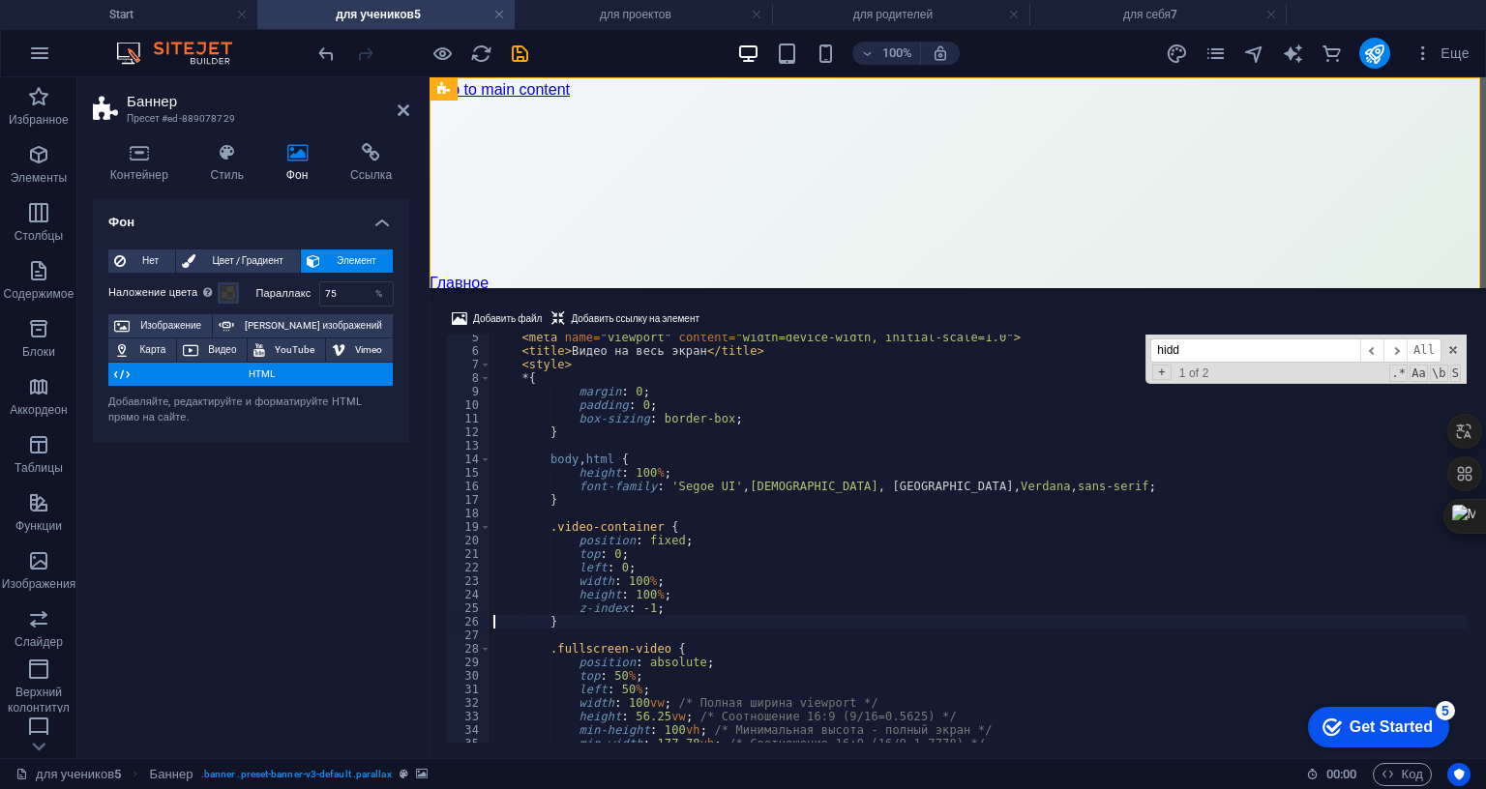
scroll to position [58, 0]
drag, startPoint x: 401, startPoint y: 488, endPoint x: 400, endPoint y: 423, distance: 64.8
click at [401, 488] on div "Фон Нет Цвет / Градиент Элемент Растянуть фон на всю ширину Наложение цвета Пом…" at bounding box center [251, 471] width 316 height 544
click at [406, 110] on icon at bounding box center [404, 110] width 12 height 15
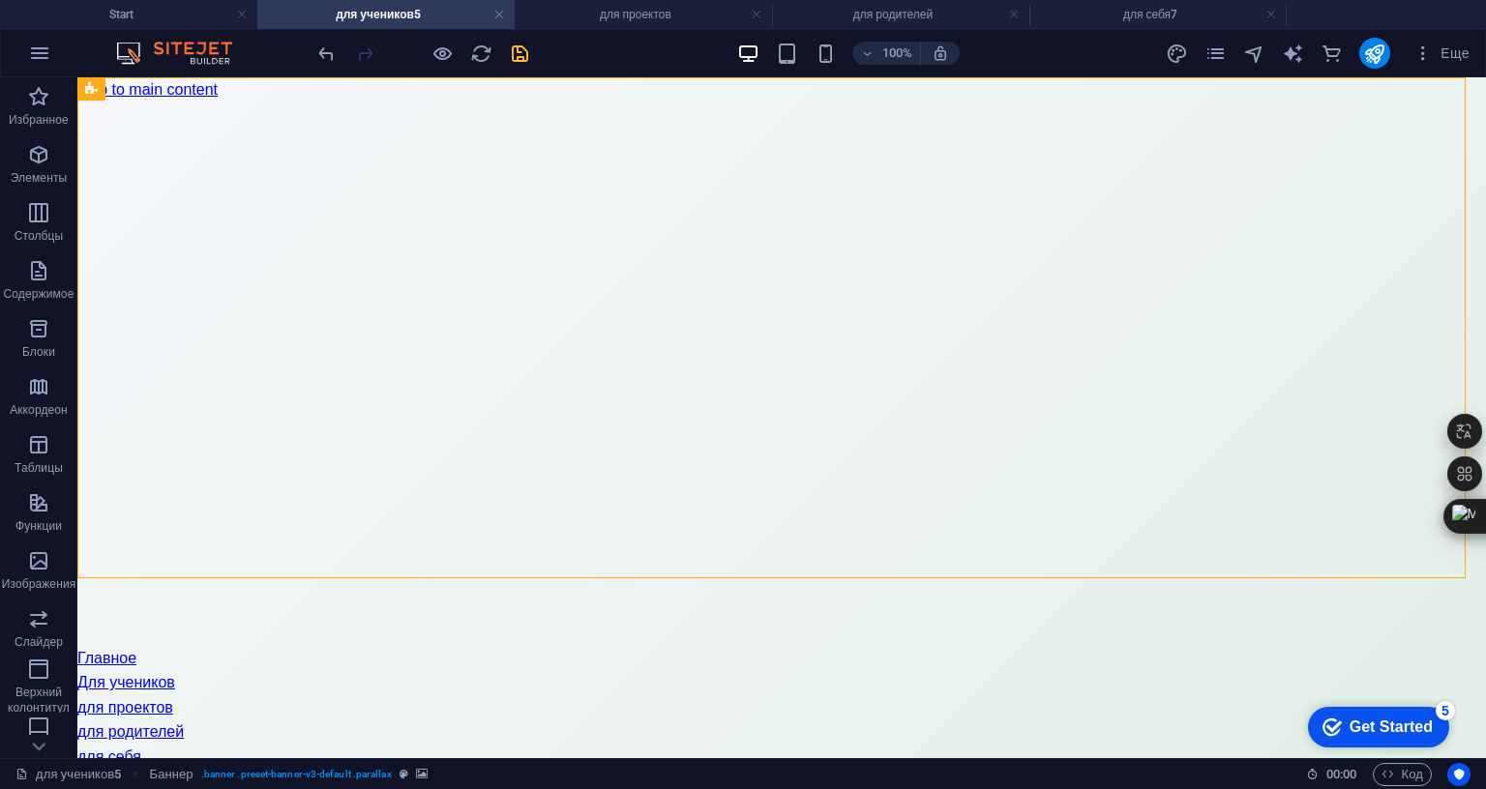
click at [528, 55] on icon "save" at bounding box center [520, 54] width 22 height 22
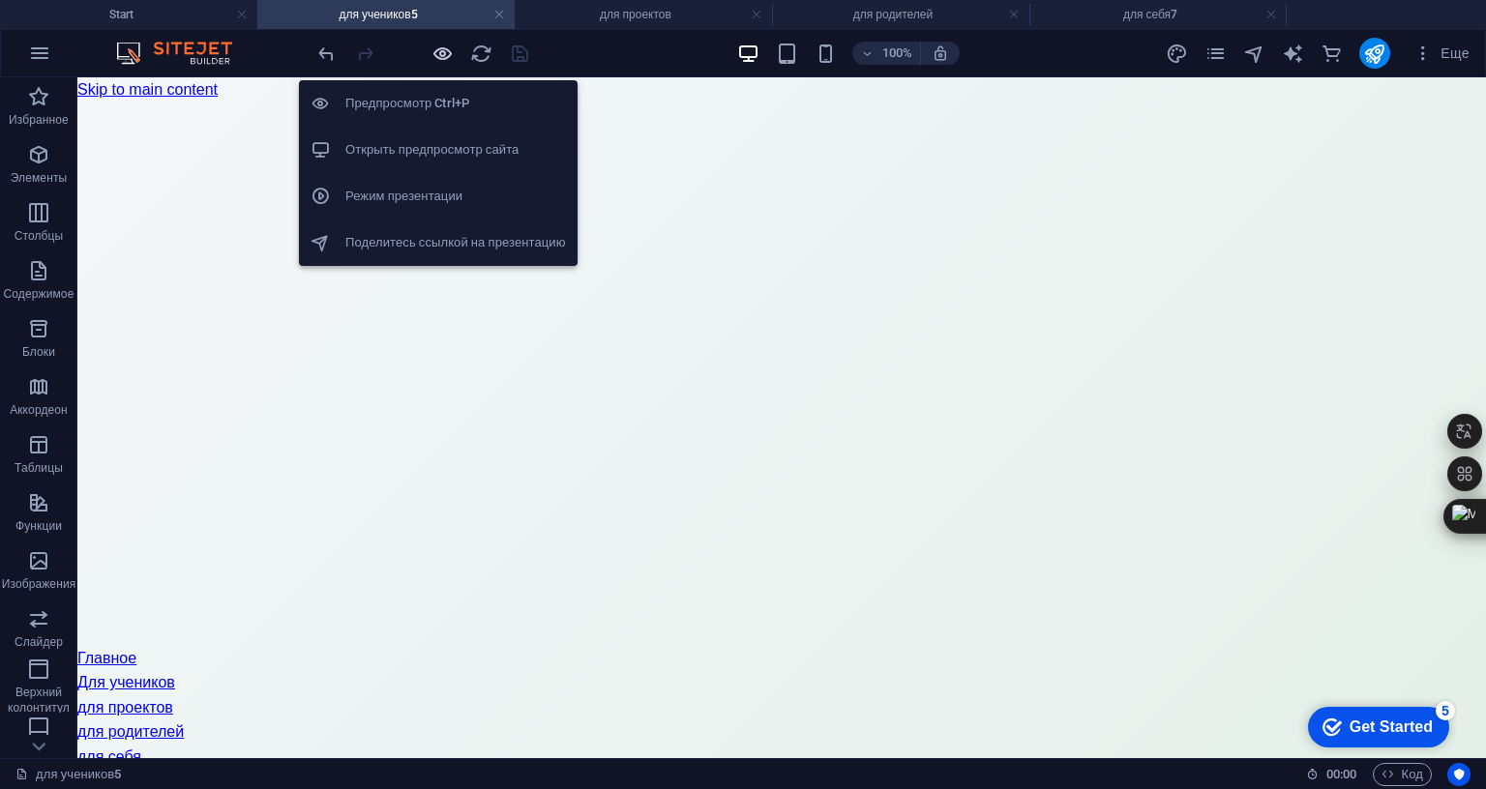
click at [441, 56] on icon "button" at bounding box center [442, 54] width 22 height 22
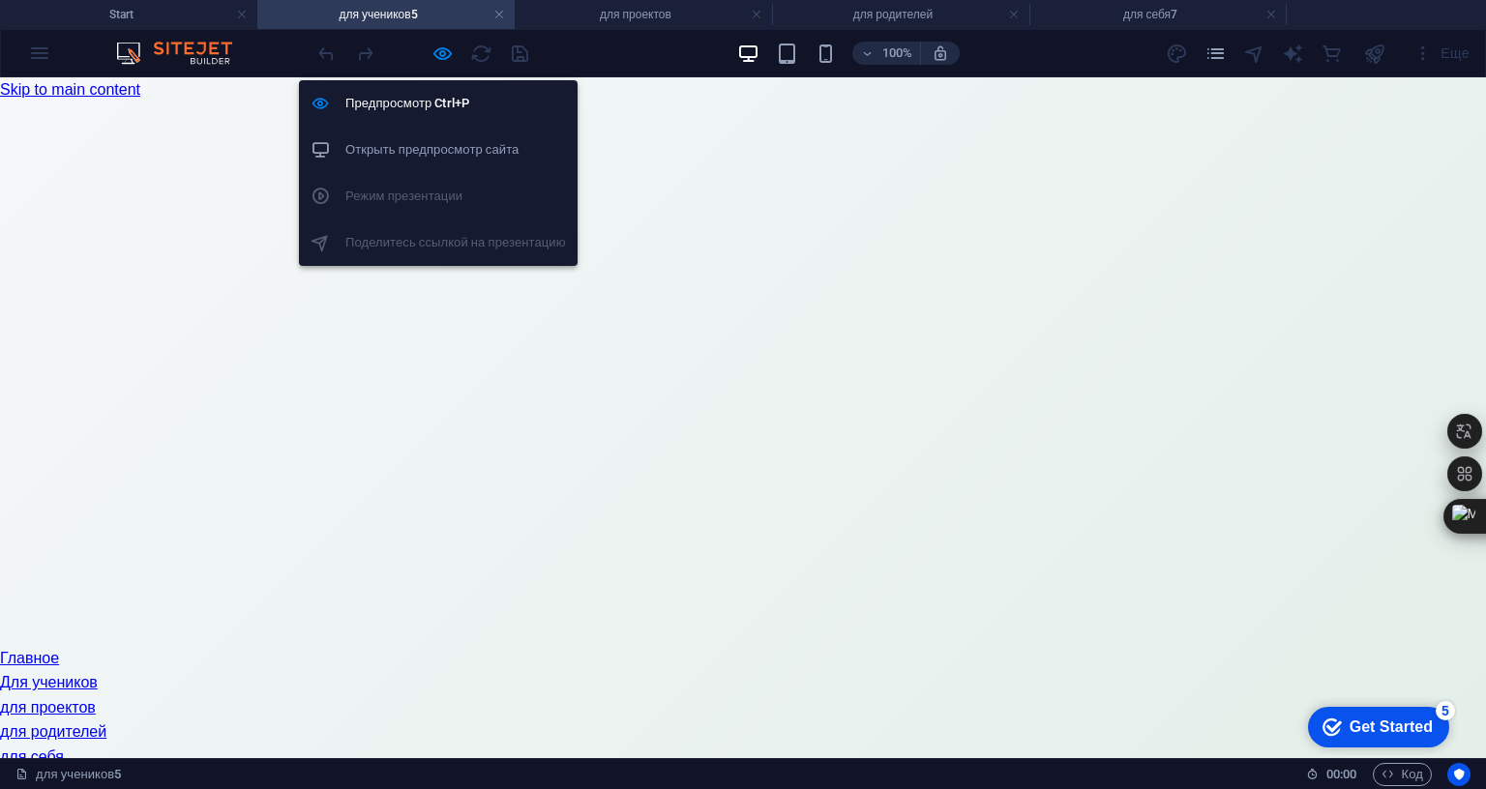
click at [418, 151] on h6 "Открыть предпросмотр сайта" at bounding box center [455, 149] width 221 height 23
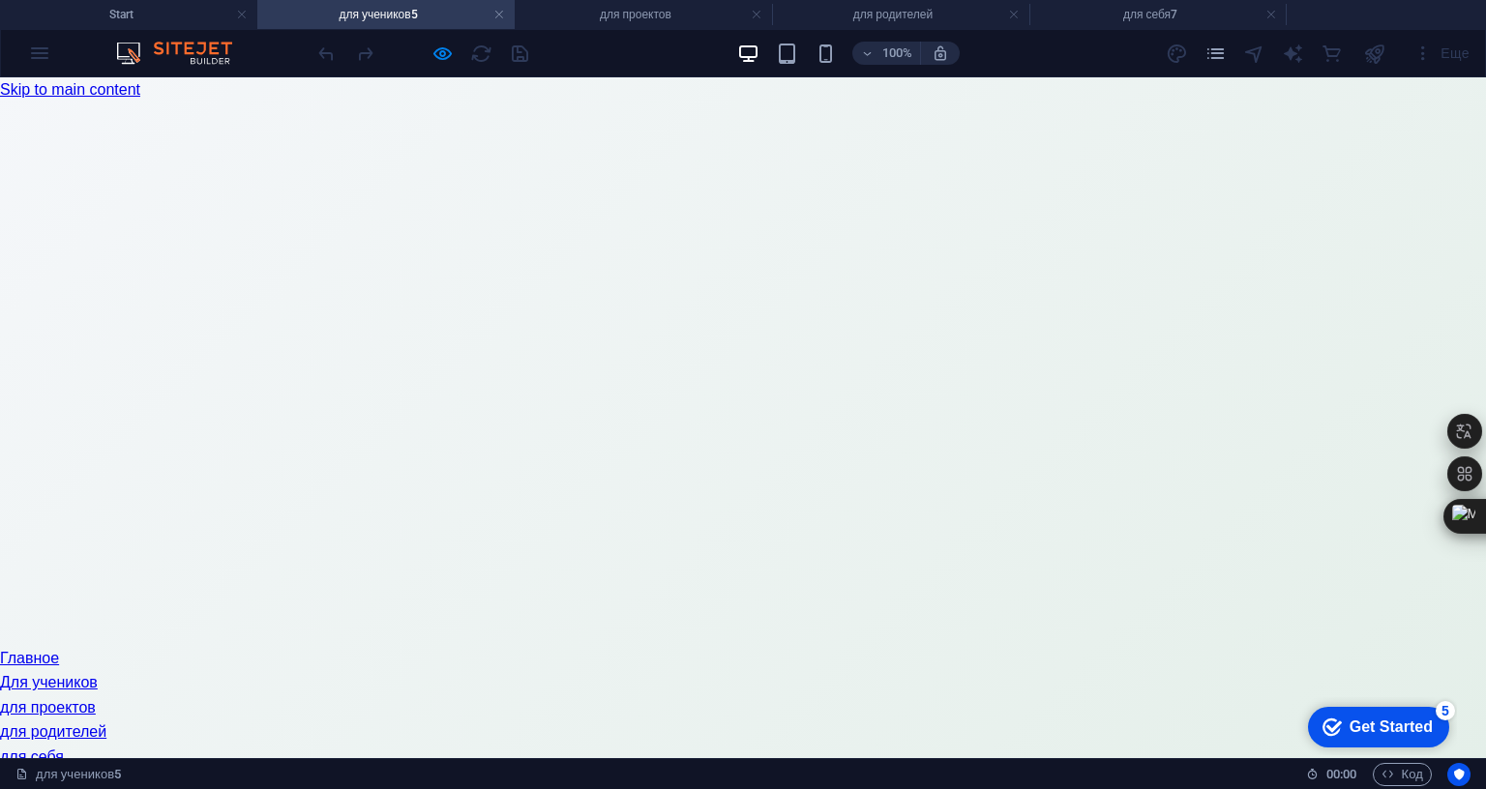
click at [64, 749] on link "для себя" at bounding box center [32, 757] width 64 height 16
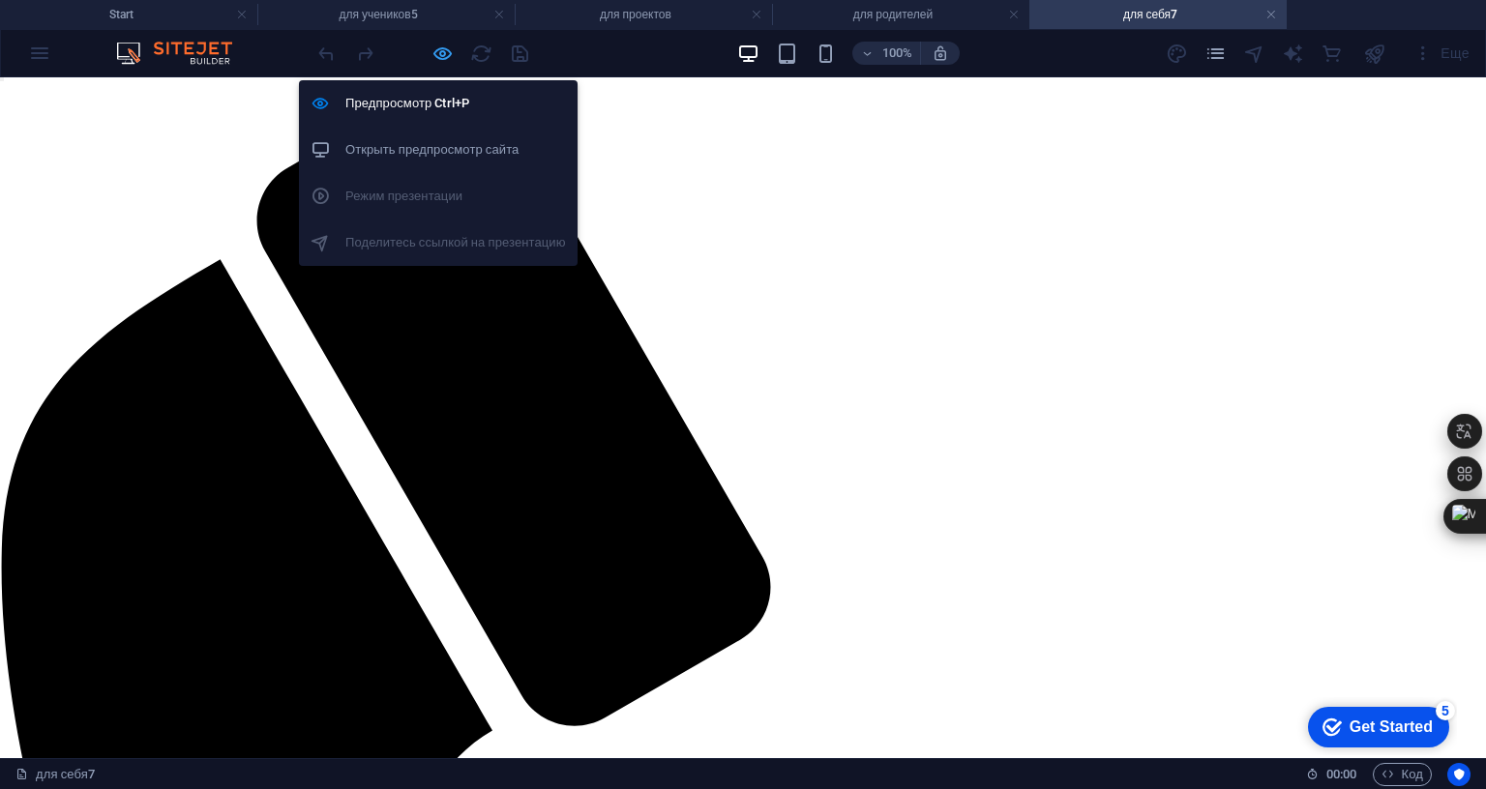
click at [449, 58] on icon "button" at bounding box center [442, 54] width 22 height 22
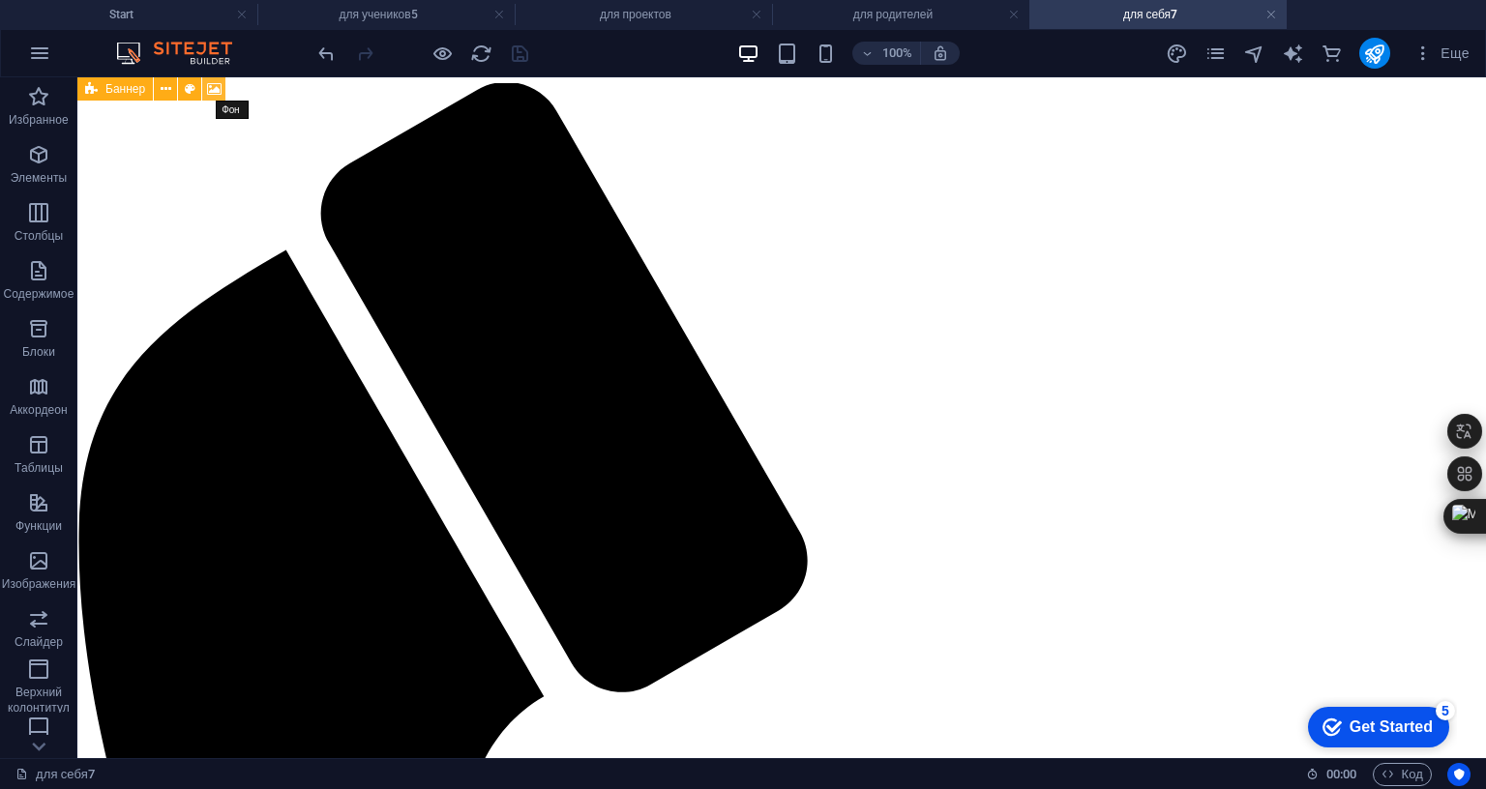
click at [215, 82] on icon at bounding box center [214, 89] width 15 height 20
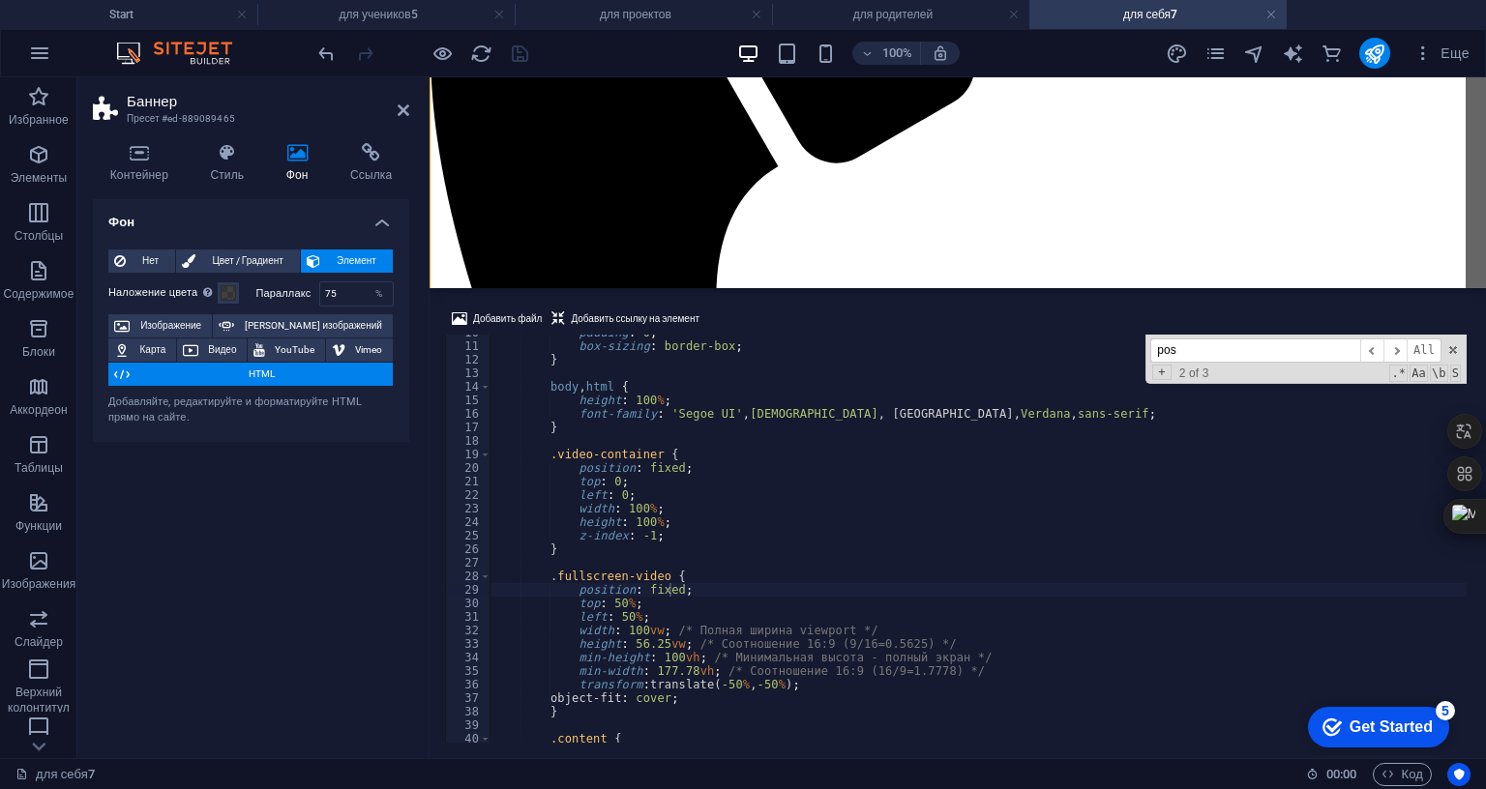
scroll to position [162, 0]
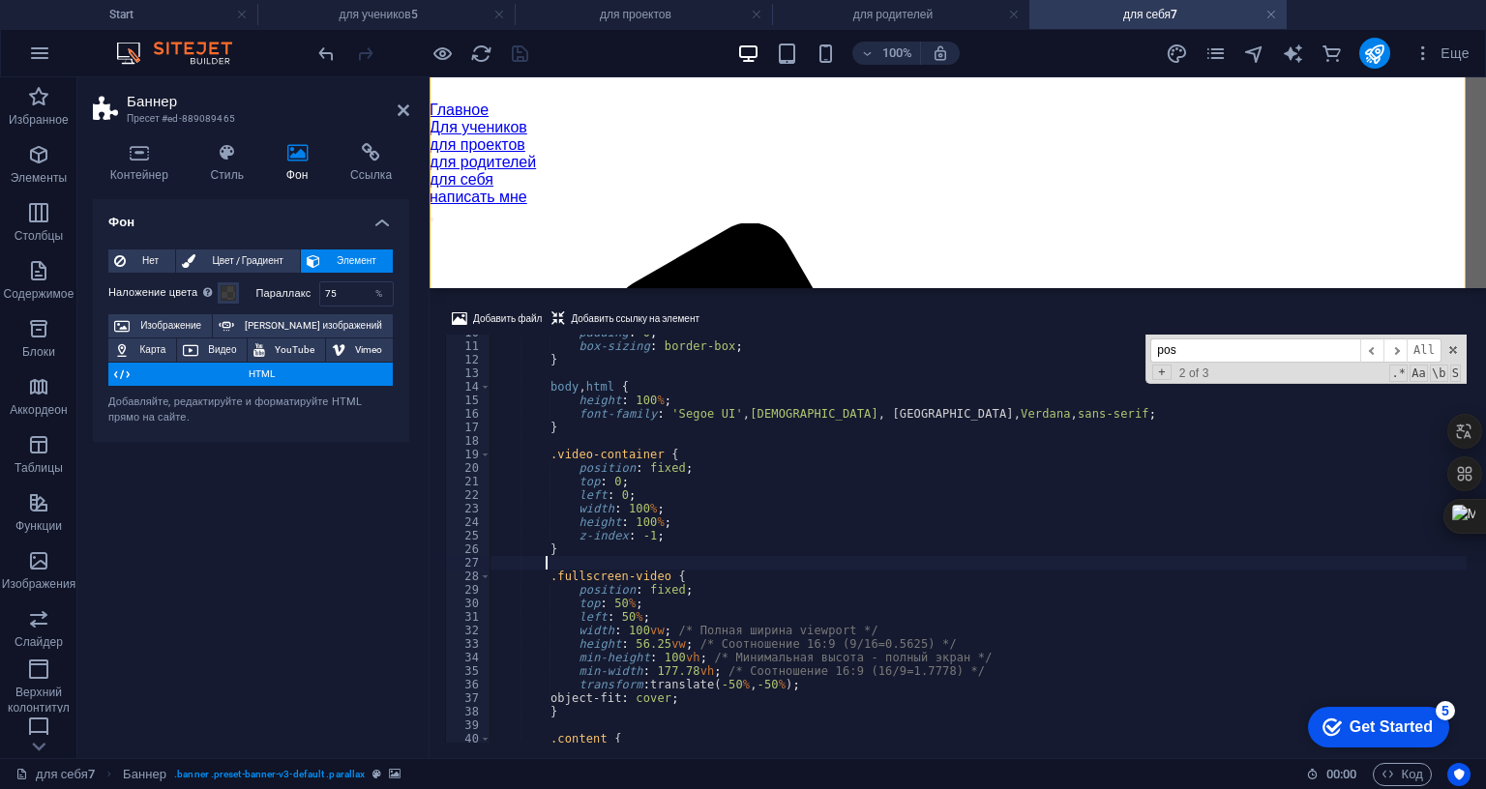
click at [703, 443] on div "padding : 0 ; box-sizing : border-box ; } body , html { height : 100 % ; font-f…" at bounding box center [995, 541] width 1012 height 431
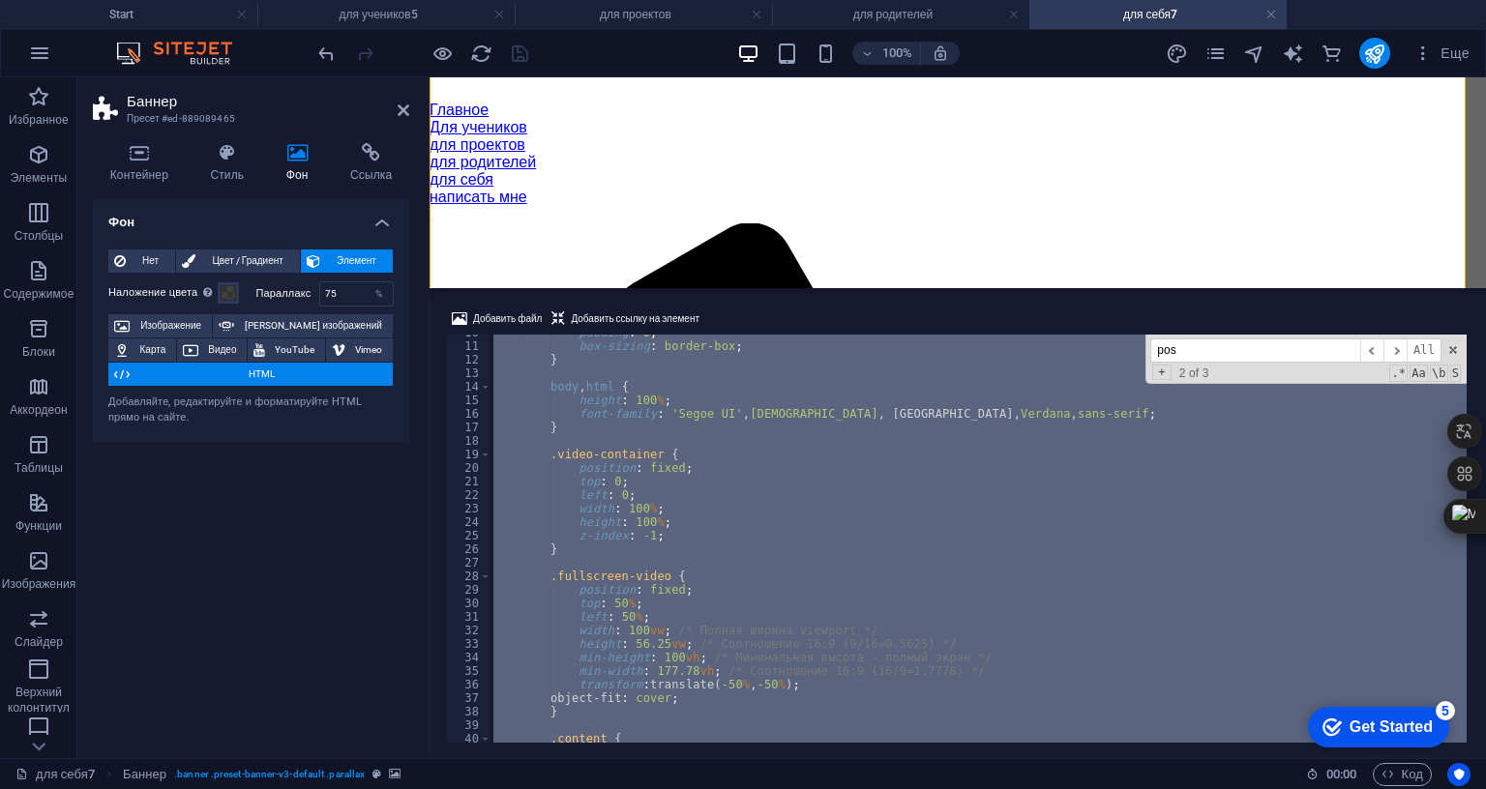
click at [703, 443] on div "padding : 0 ; box-sizing : border-box ; } body , html { height : 100 % ; font-f…" at bounding box center [995, 541] width 1012 height 431
paste textarea
type textarea "</html>"
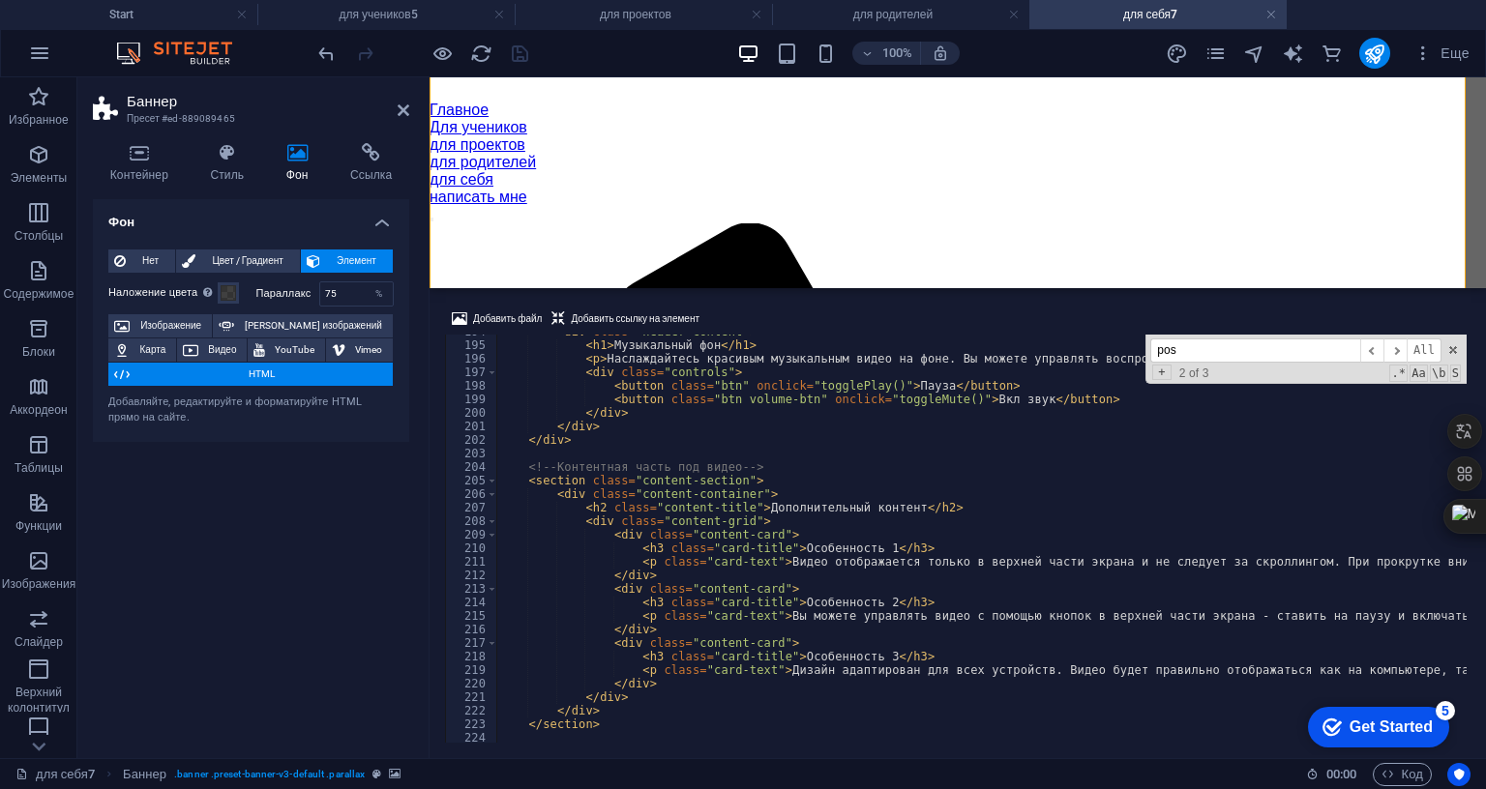
scroll to position [0, 0]
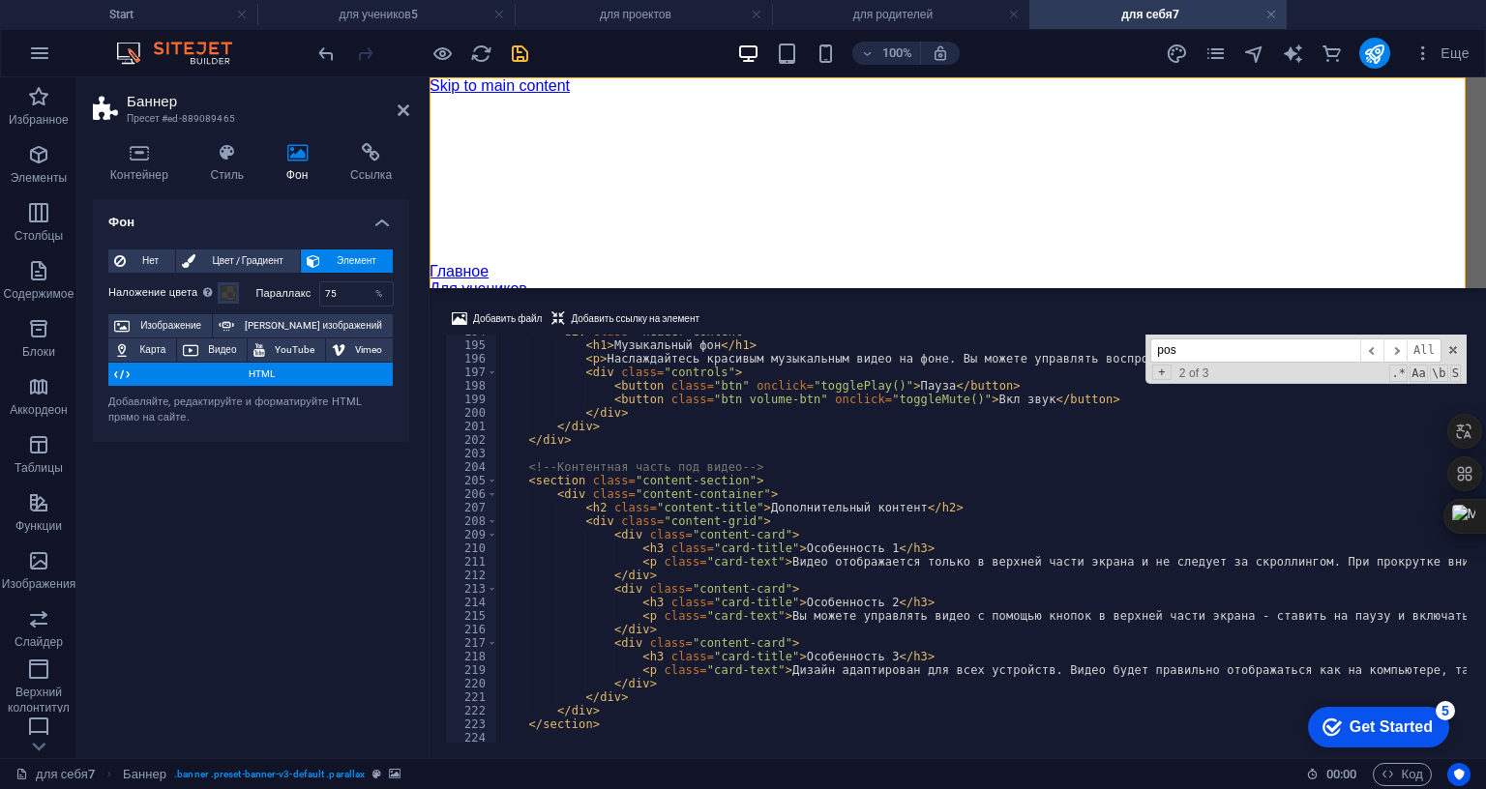
click at [364, 522] on div "Фон Нет Цвет / Градиент Элемент Растянуть фон на всю ширину Наложение цвета Пом…" at bounding box center [251, 471] width 316 height 544
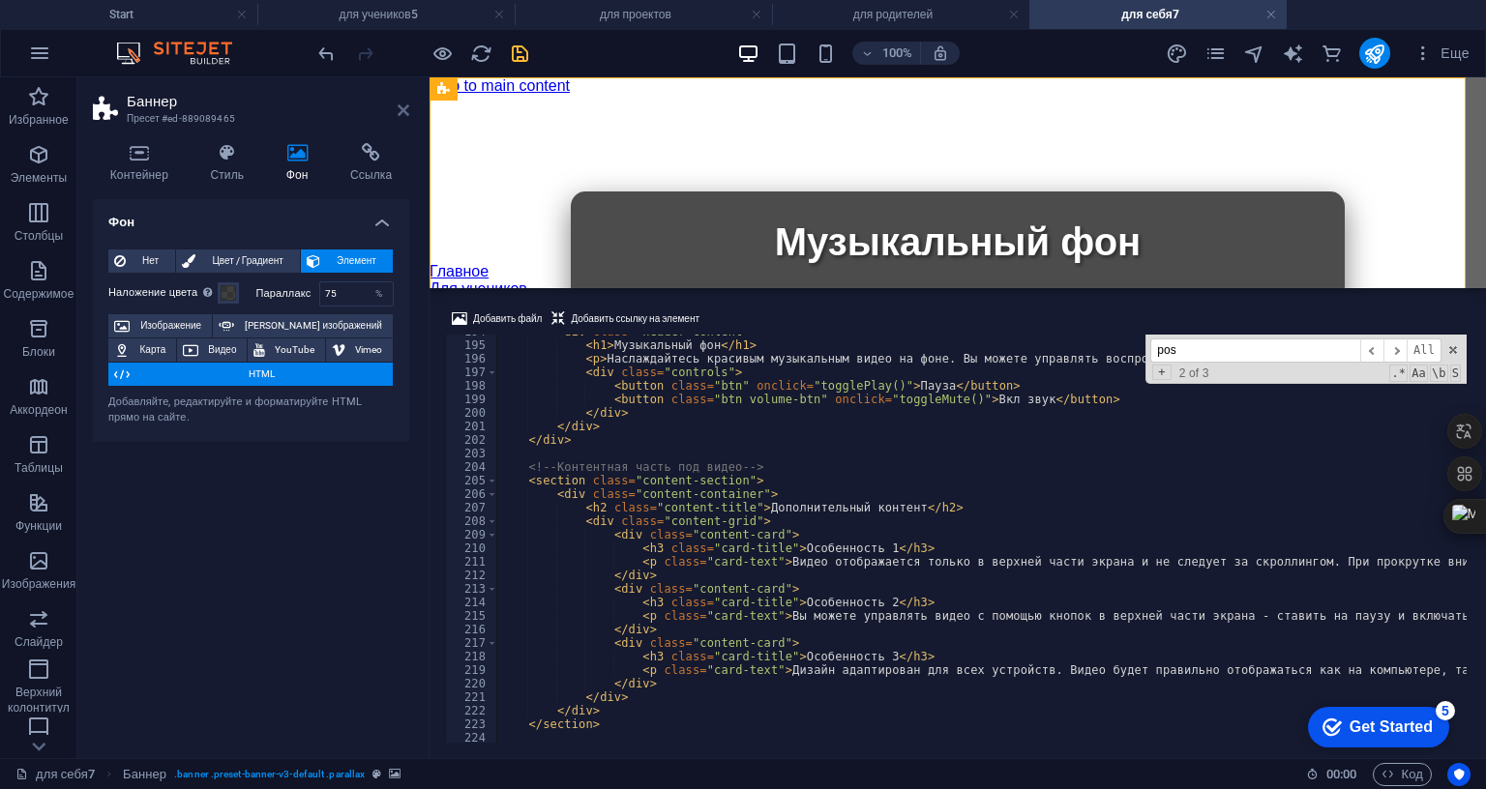
drag, startPoint x: 400, startPoint y: 107, endPoint x: 324, endPoint y: 30, distance: 108.8
click at [400, 107] on icon at bounding box center [404, 110] width 12 height 15
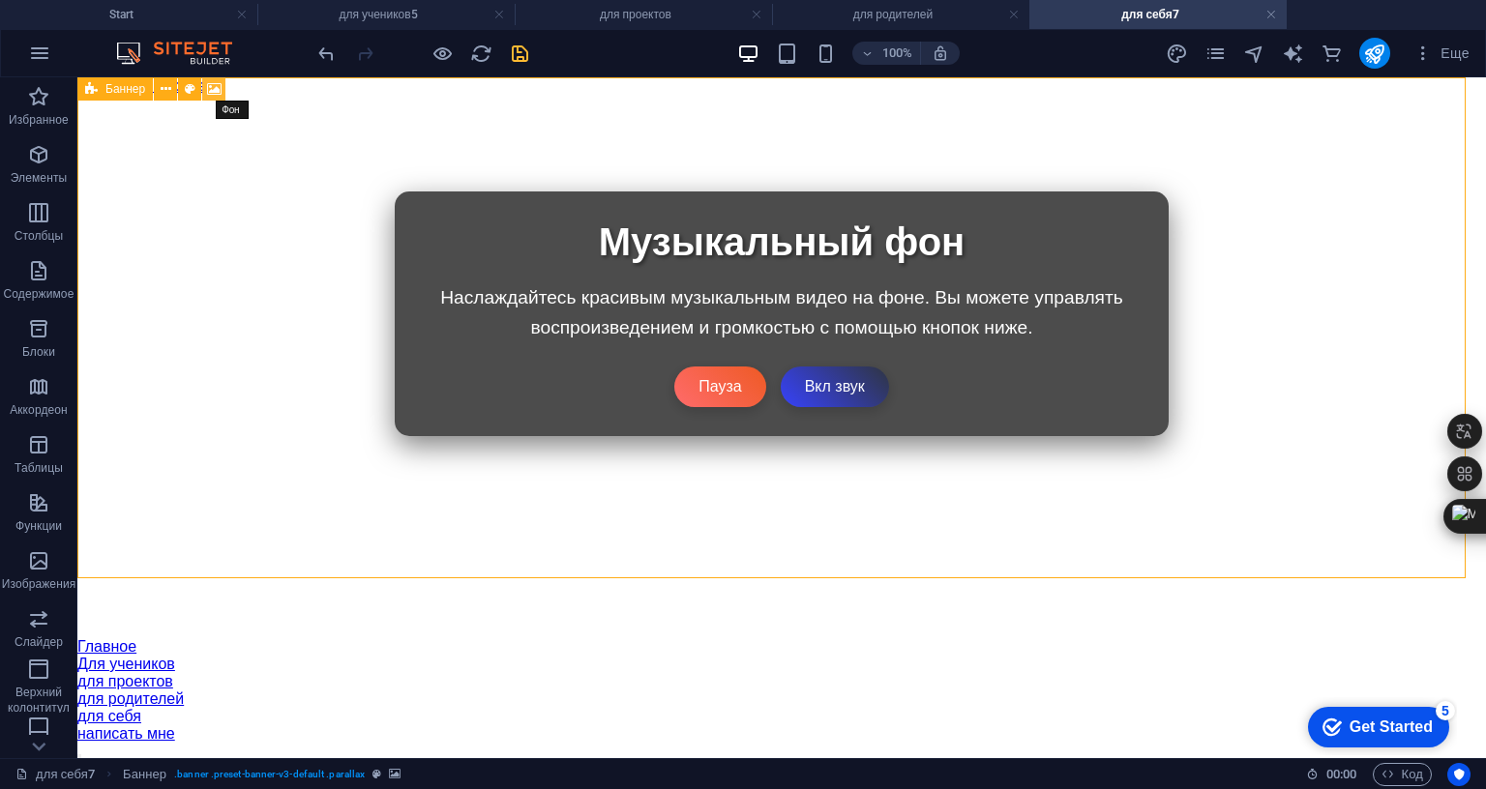
click at [218, 82] on icon at bounding box center [214, 89] width 15 height 20
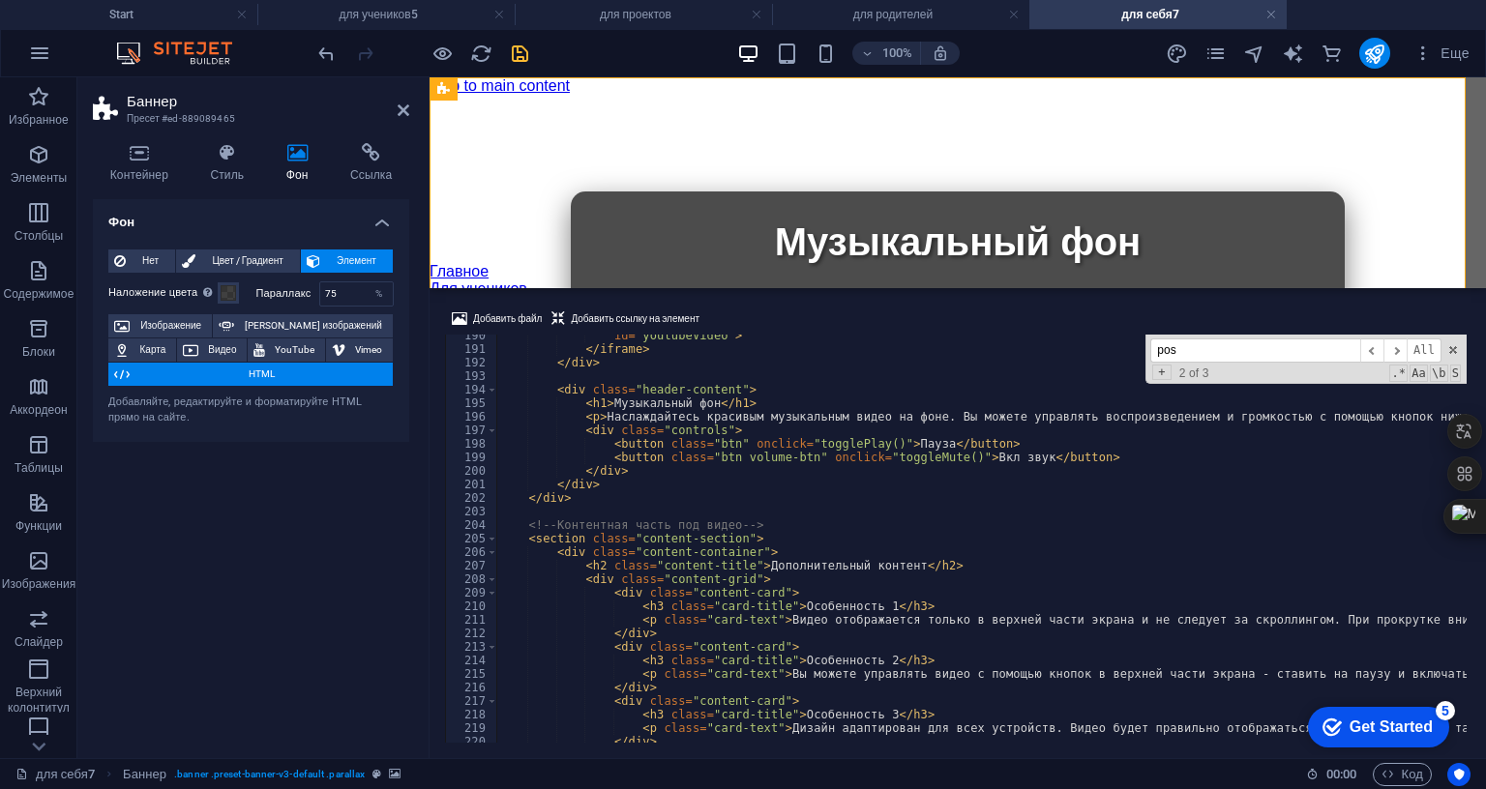
scroll to position [2507, 0]
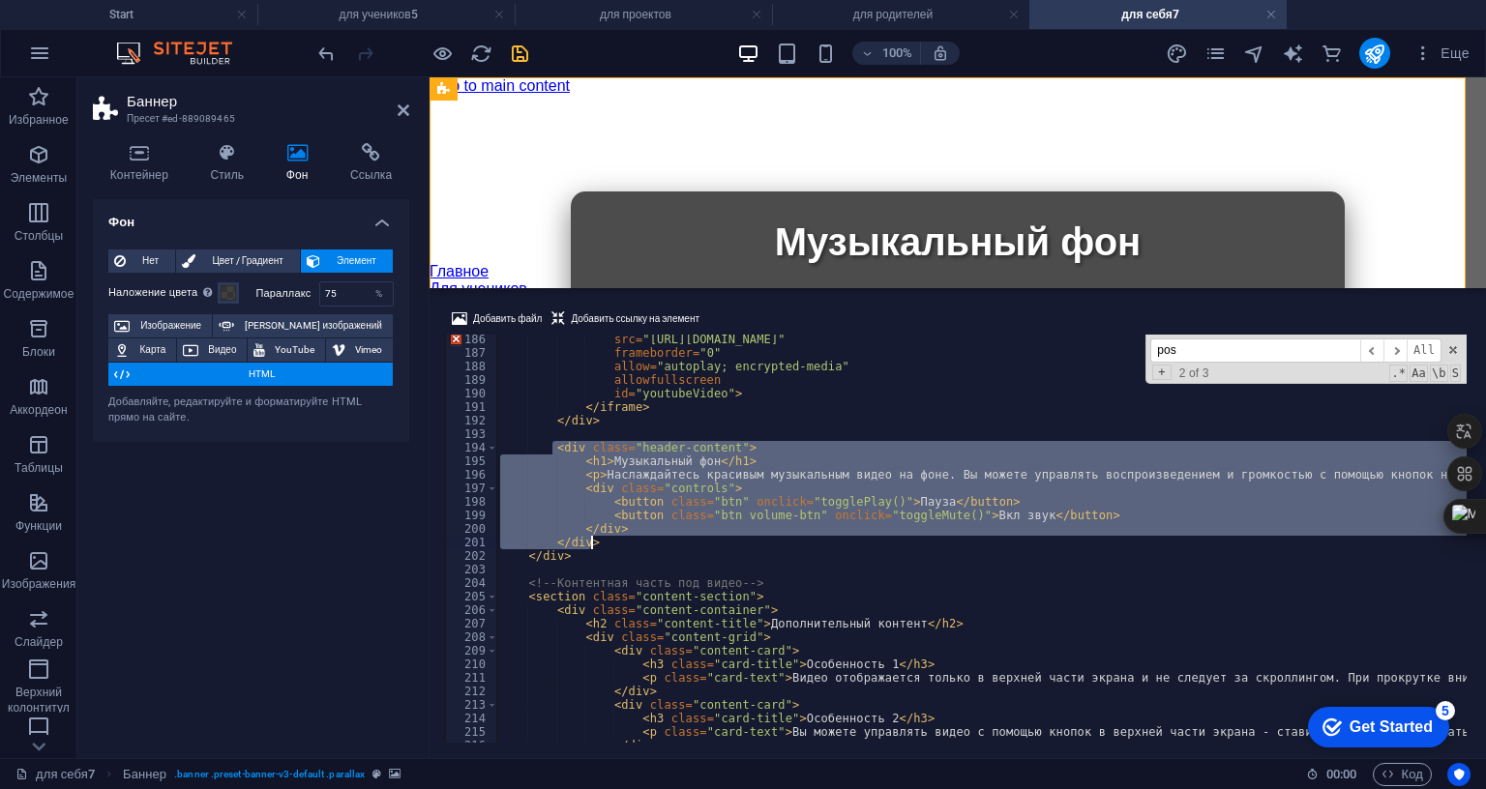
drag, startPoint x: 553, startPoint y: 320, endPoint x: 606, endPoint y: 419, distance: 111.6
click at [606, 419] on div "src = "[URL][DOMAIN_NAME]" frameborder = "0" allow = "autoplay; encrypted-media…" at bounding box center [1080, 548] width 1168 height 431
type textarea "</div> </div>"
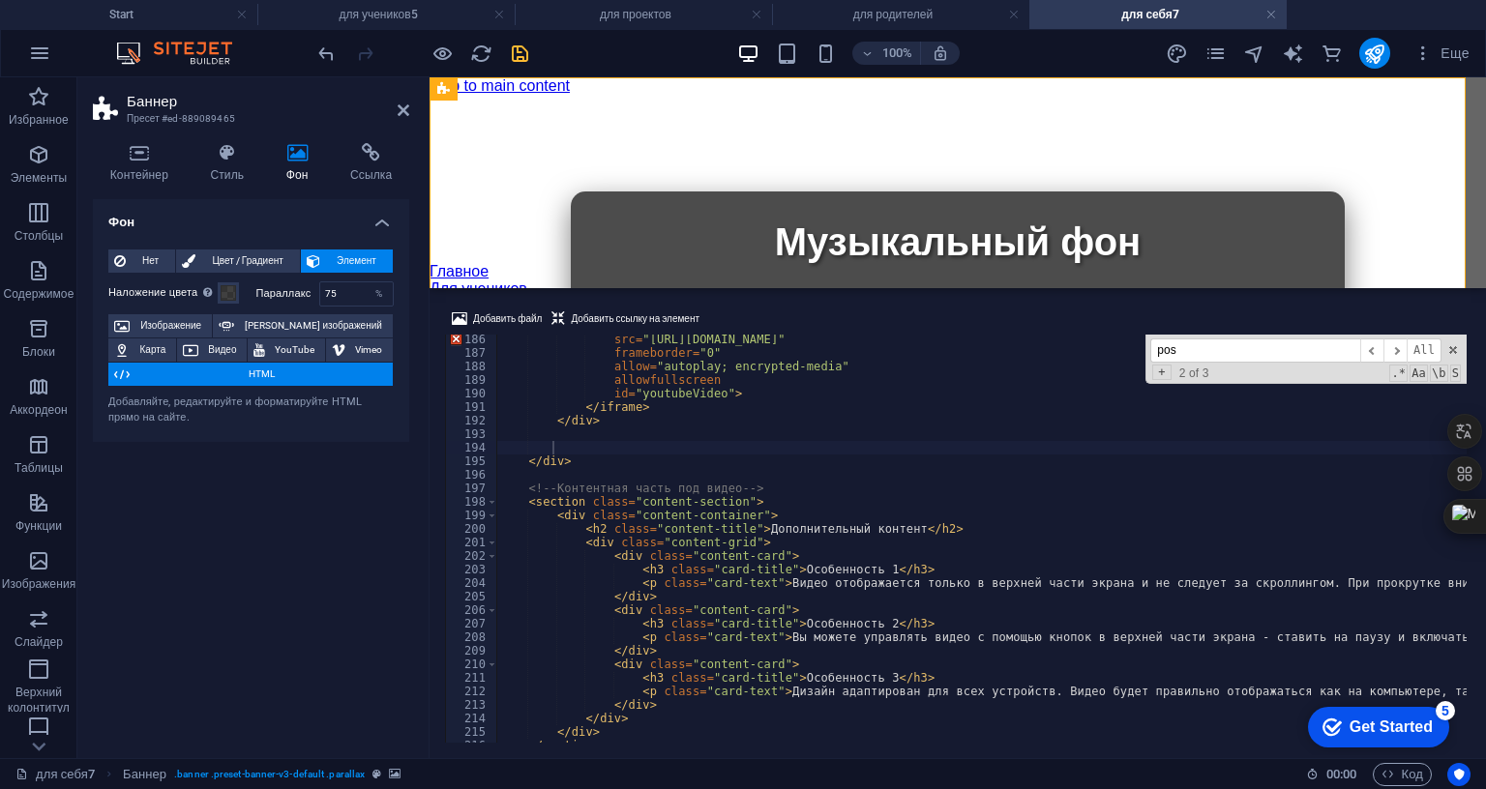
click at [331, 528] on div "Фон Нет Цвет / Градиент Элемент Растянуть фон на всю ширину Наложение цвета Пом…" at bounding box center [251, 471] width 316 height 544
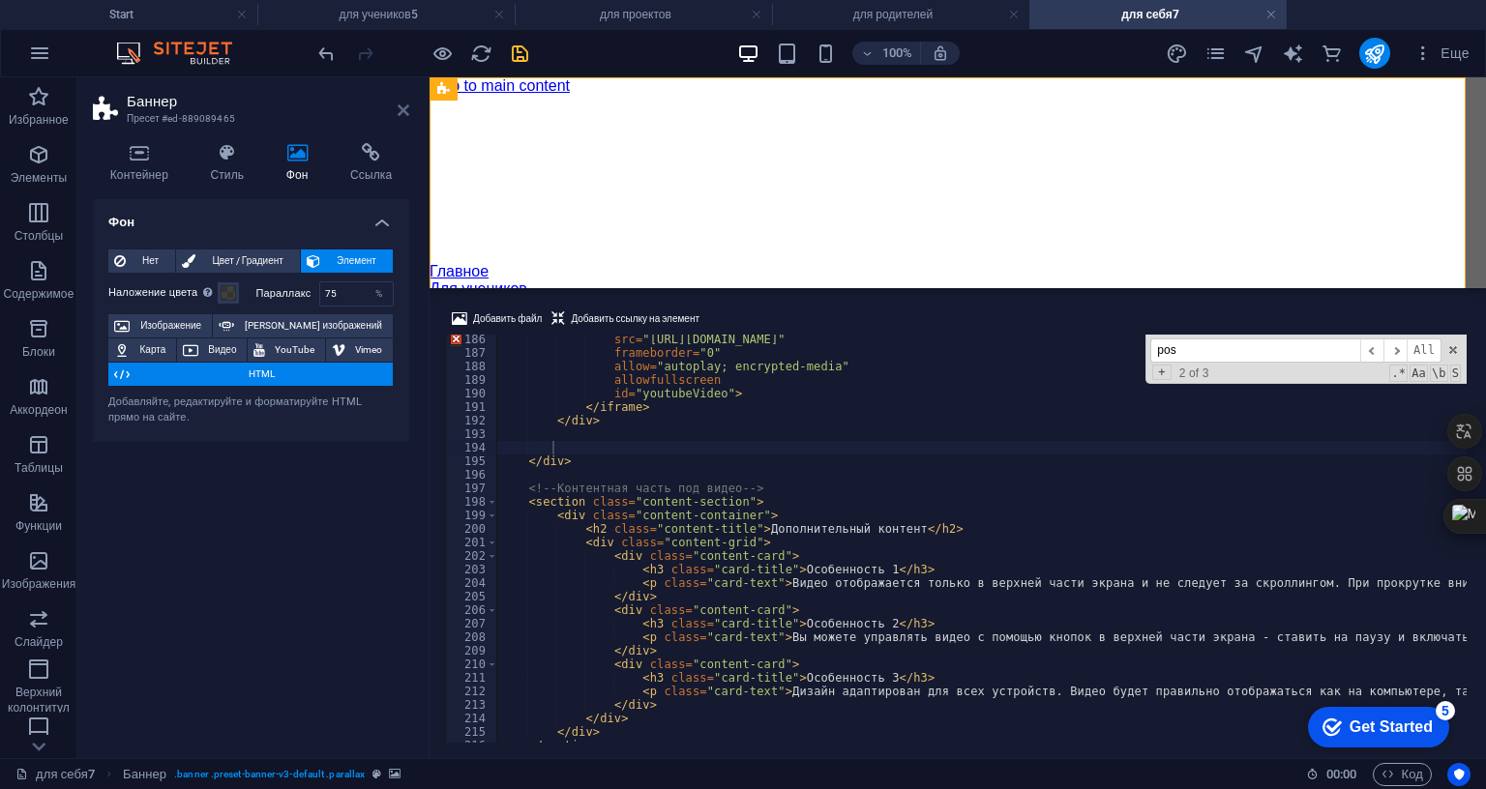
click at [399, 111] on icon at bounding box center [404, 110] width 12 height 15
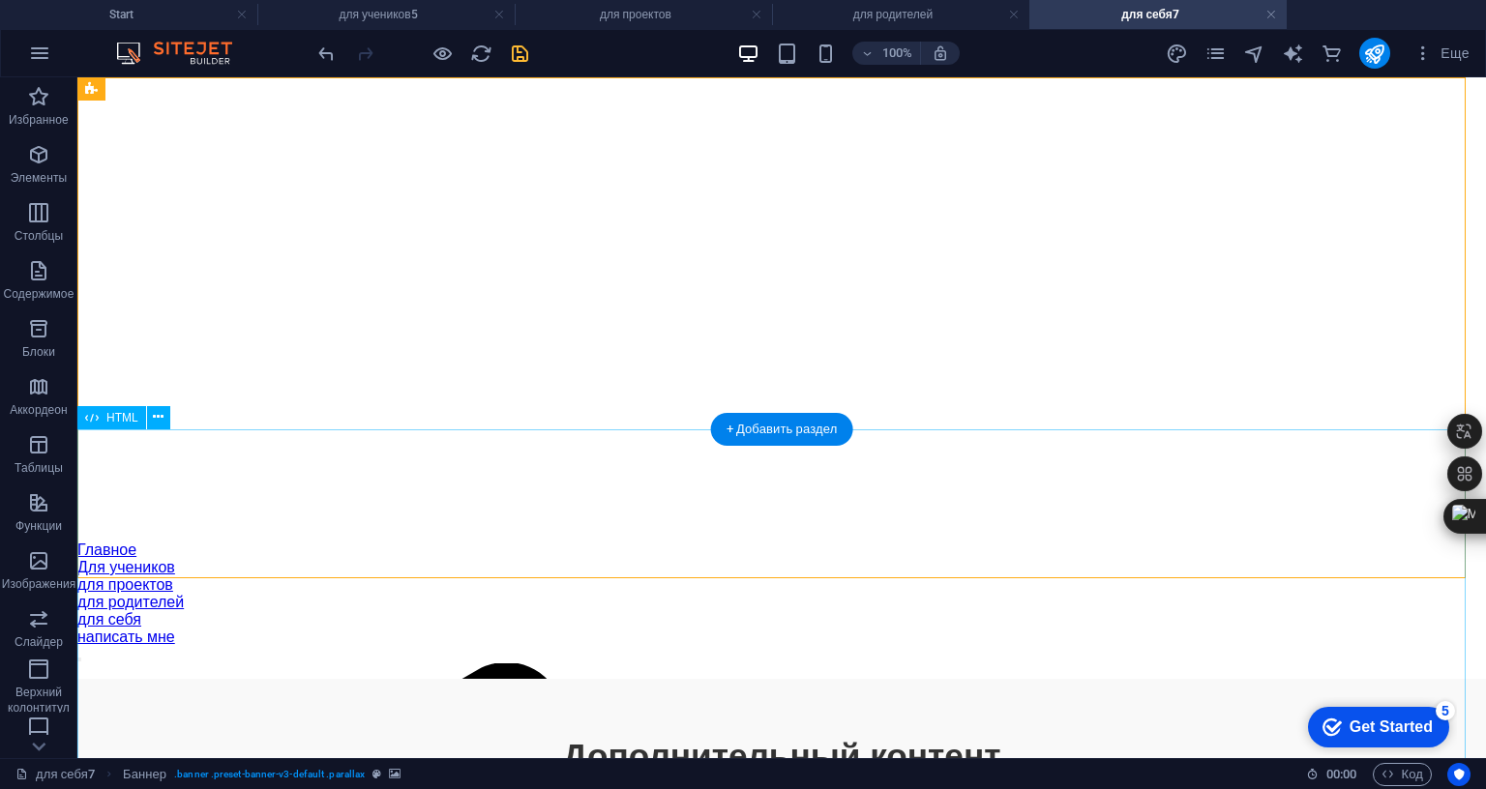
scroll to position [0, 0]
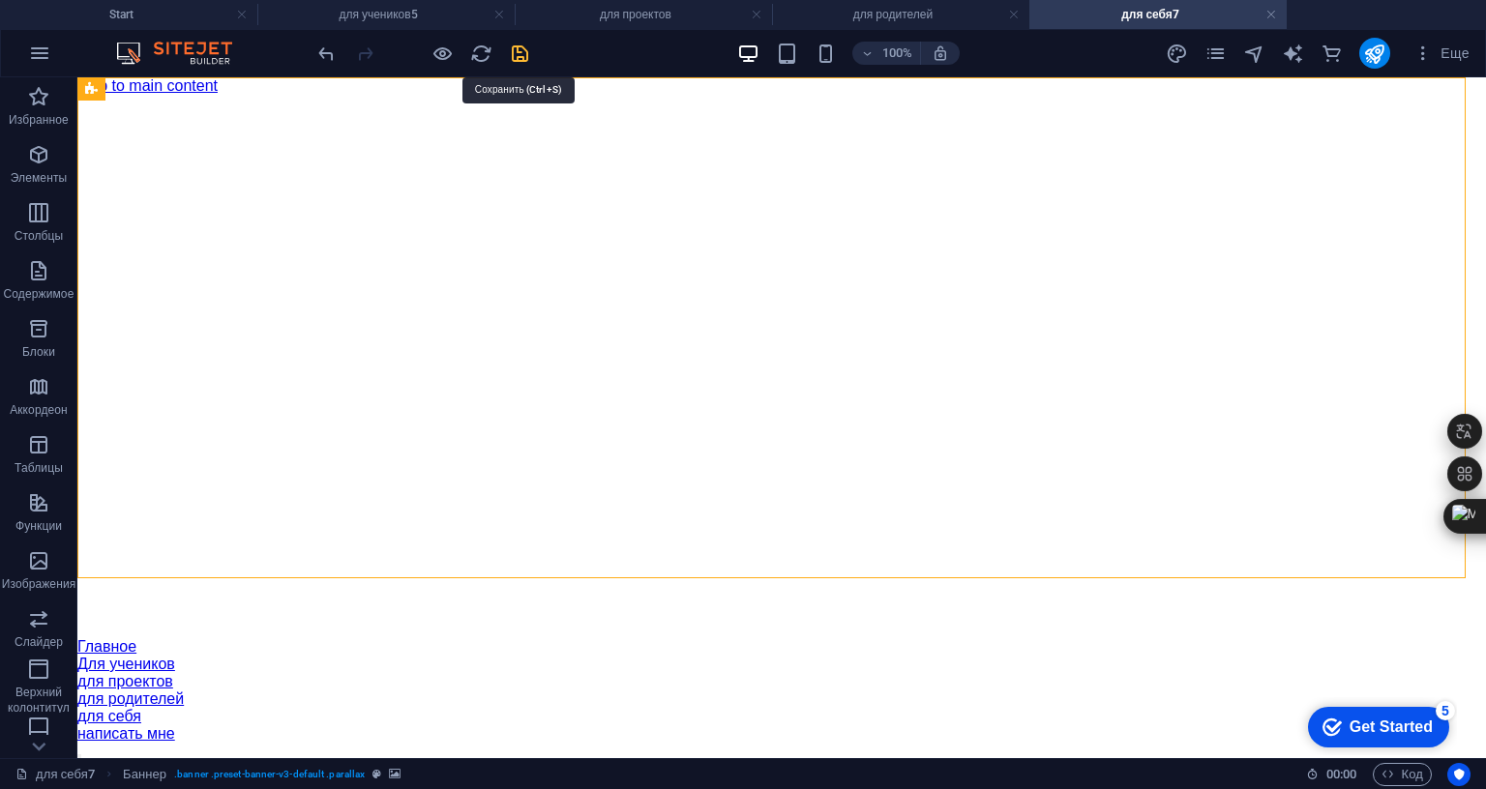
click at [524, 53] on icon "save" at bounding box center [520, 54] width 22 height 22
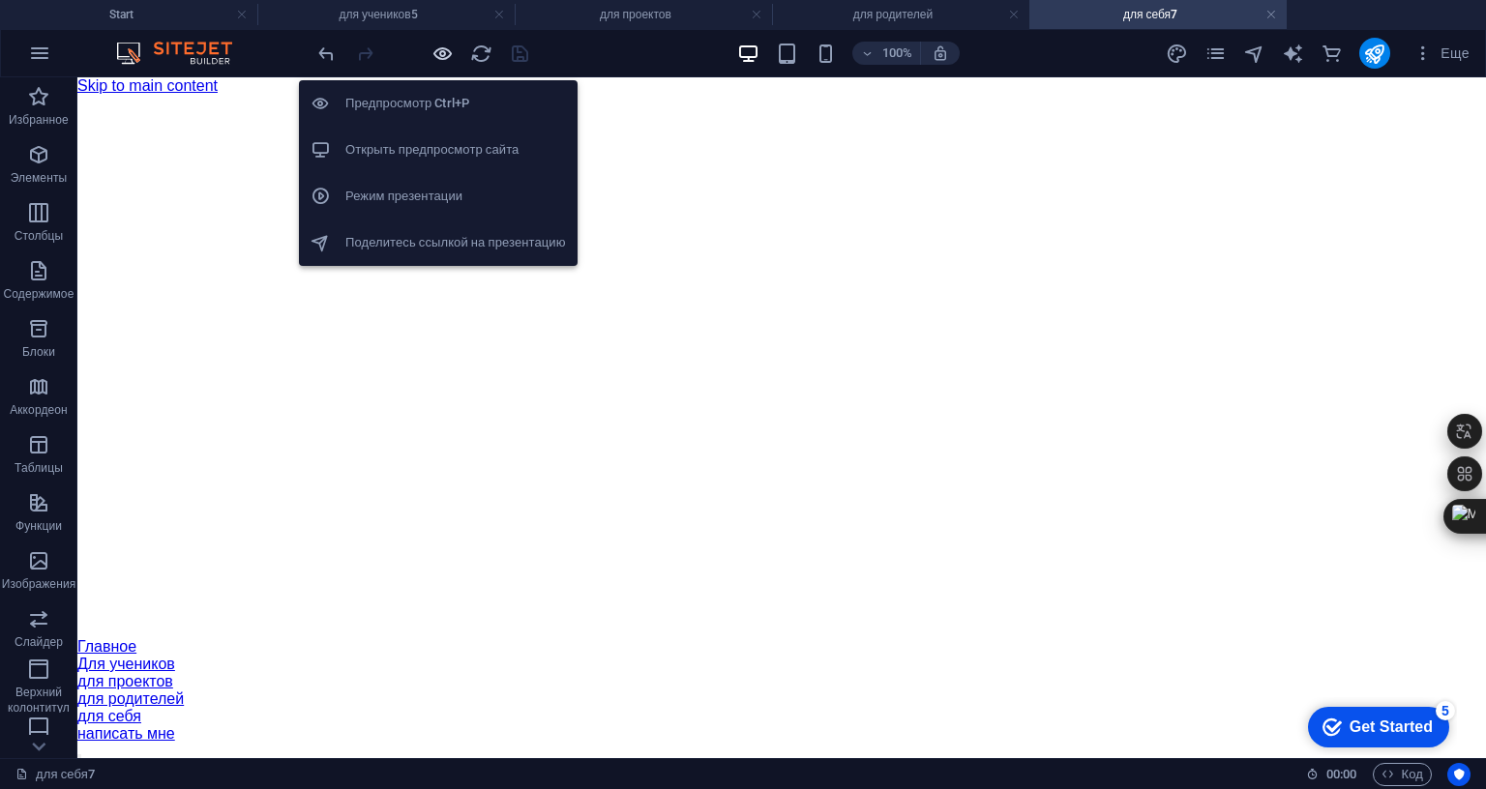
click at [437, 53] on icon "button" at bounding box center [442, 54] width 22 height 22
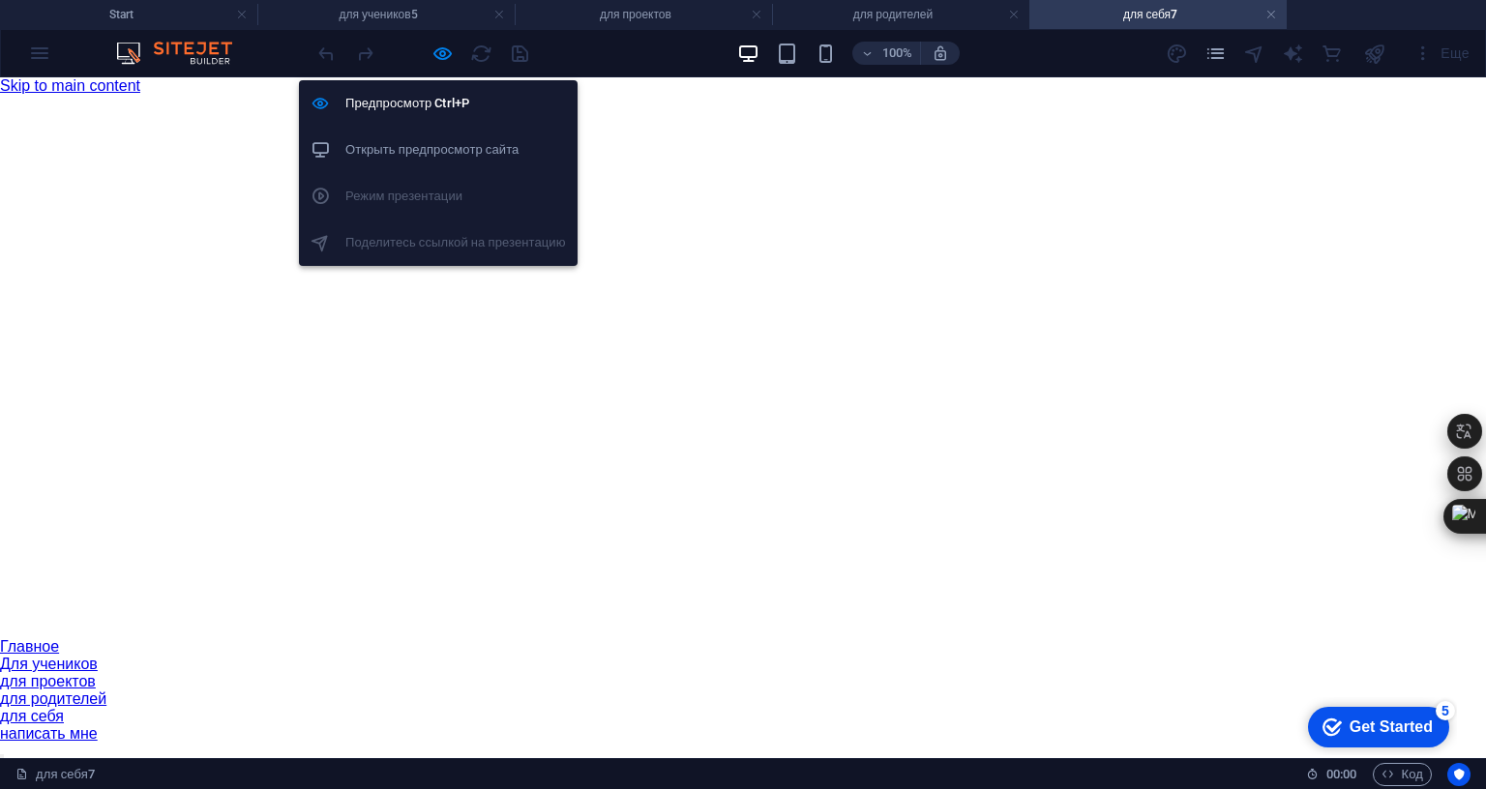
click at [414, 147] on h6 "Открыть предпросмотр сайта" at bounding box center [455, 149] width 221 height 23
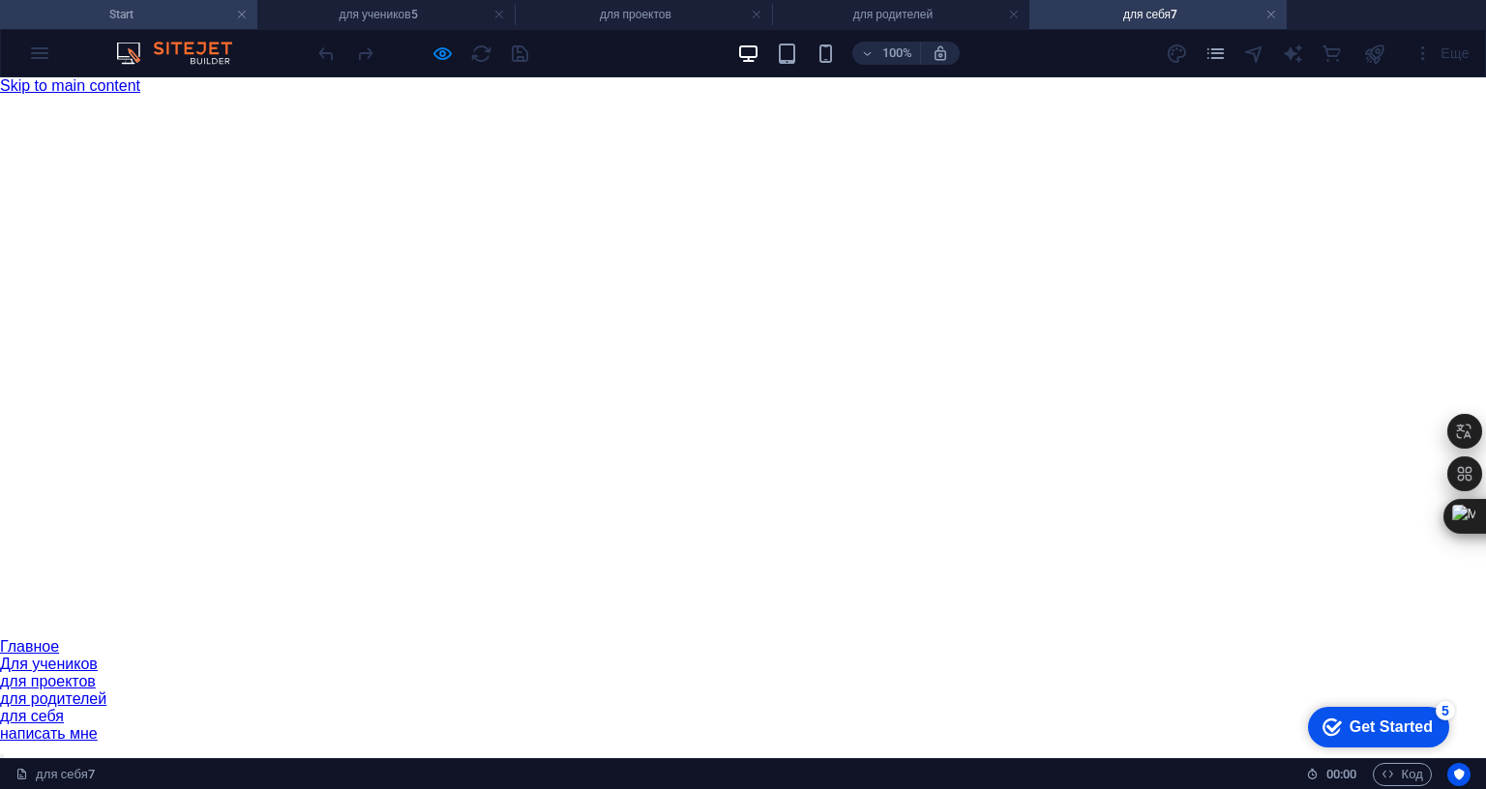
click at [114, 14] on h4 "Start" at bounding box center [128, 14] width 257 height 21
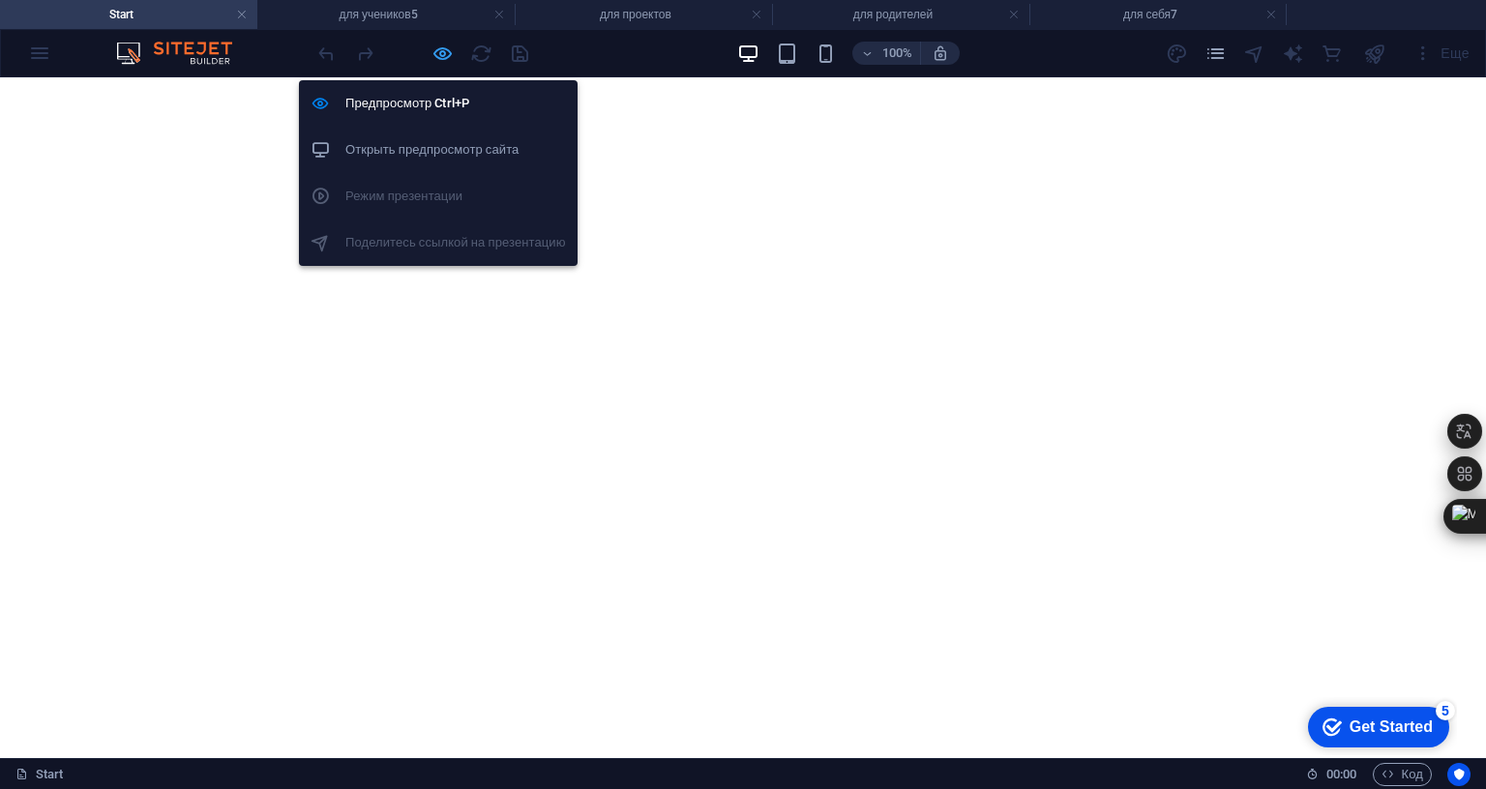
click at [441, 53] on icon "button" at bounding box center [442, 54] width 22 height 22
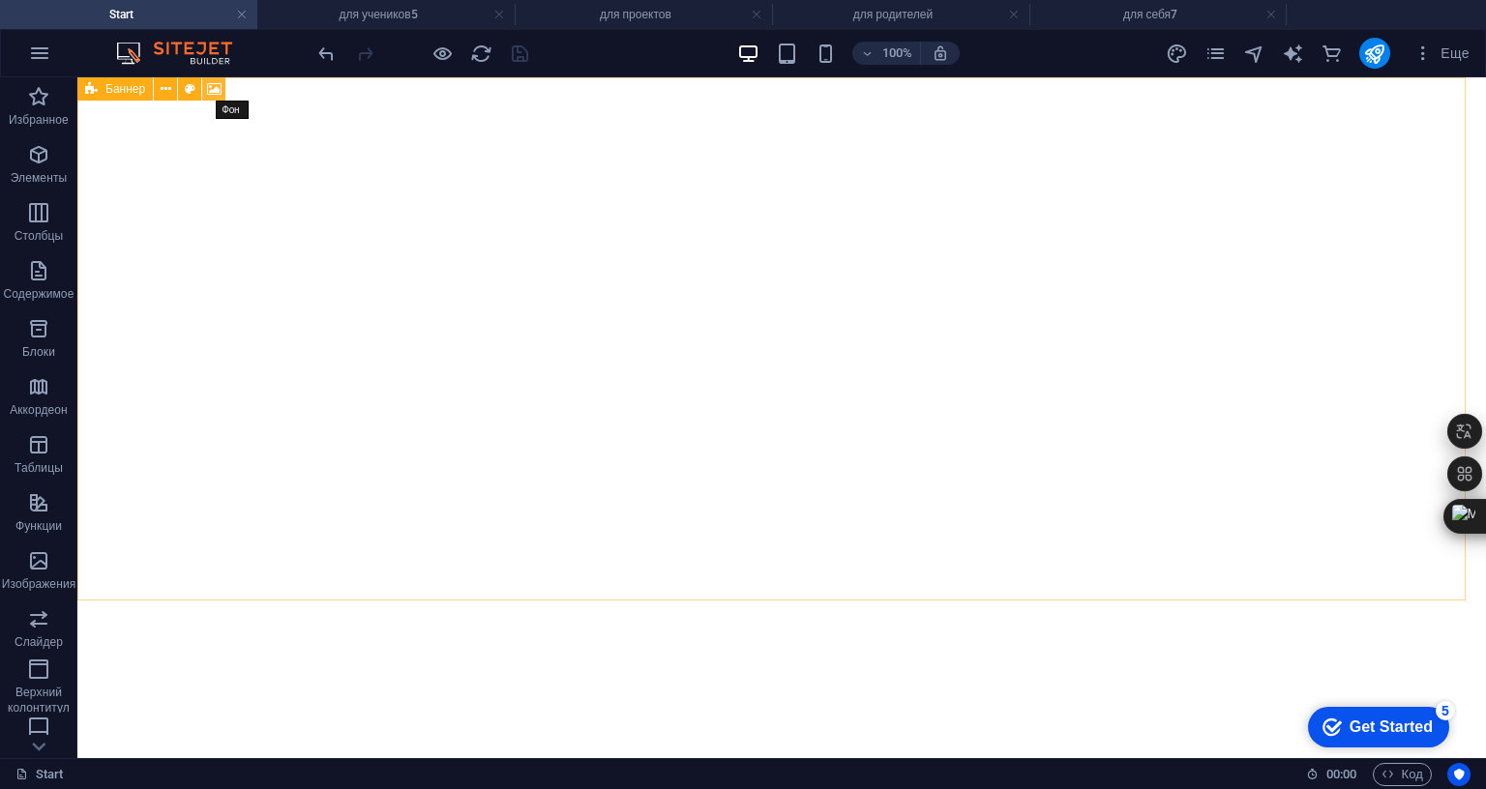
click at [220, 83] on icon at bounding box center [214, 89] width 15 height 20
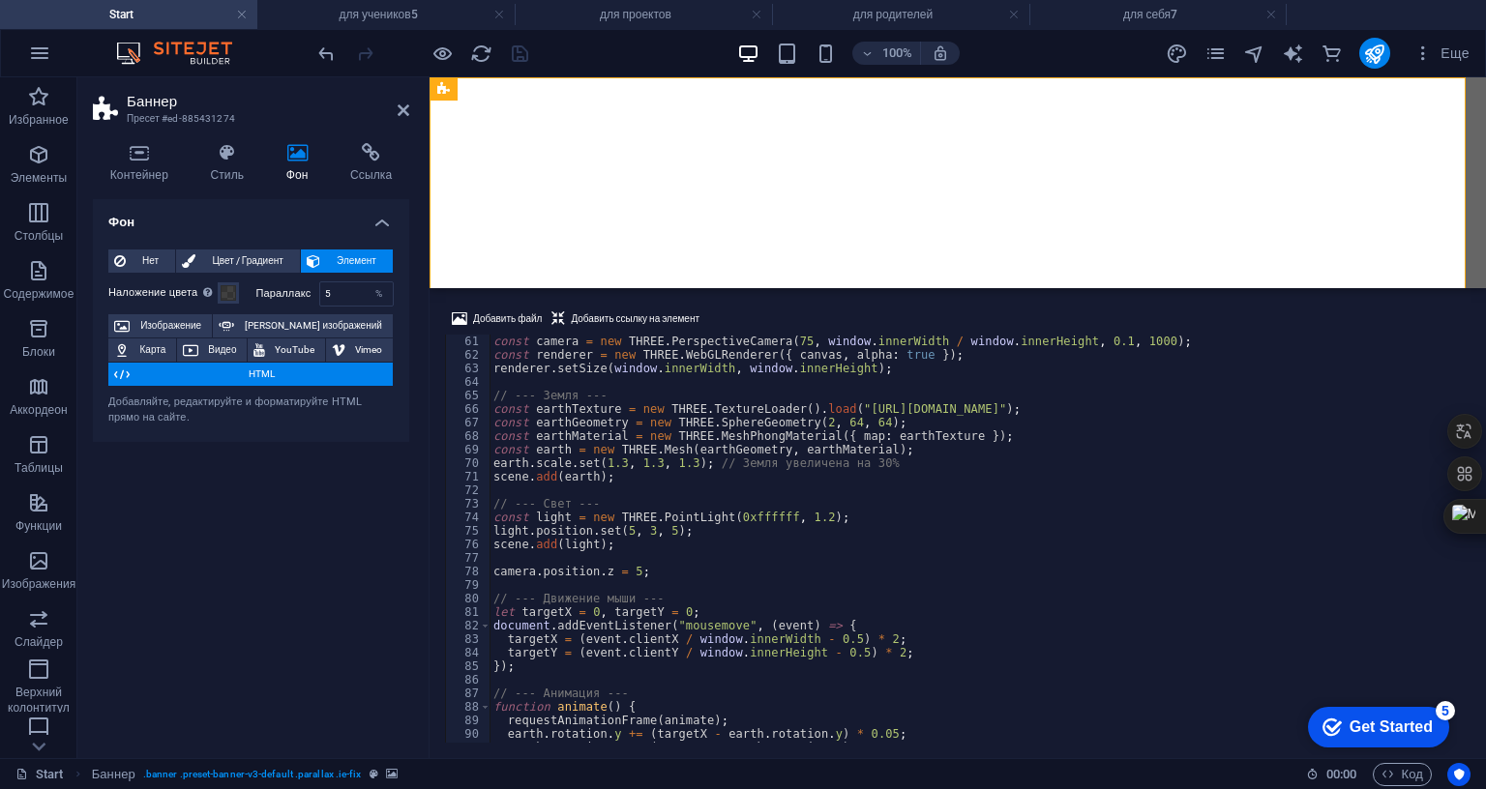
scroll to position [1030, 0]
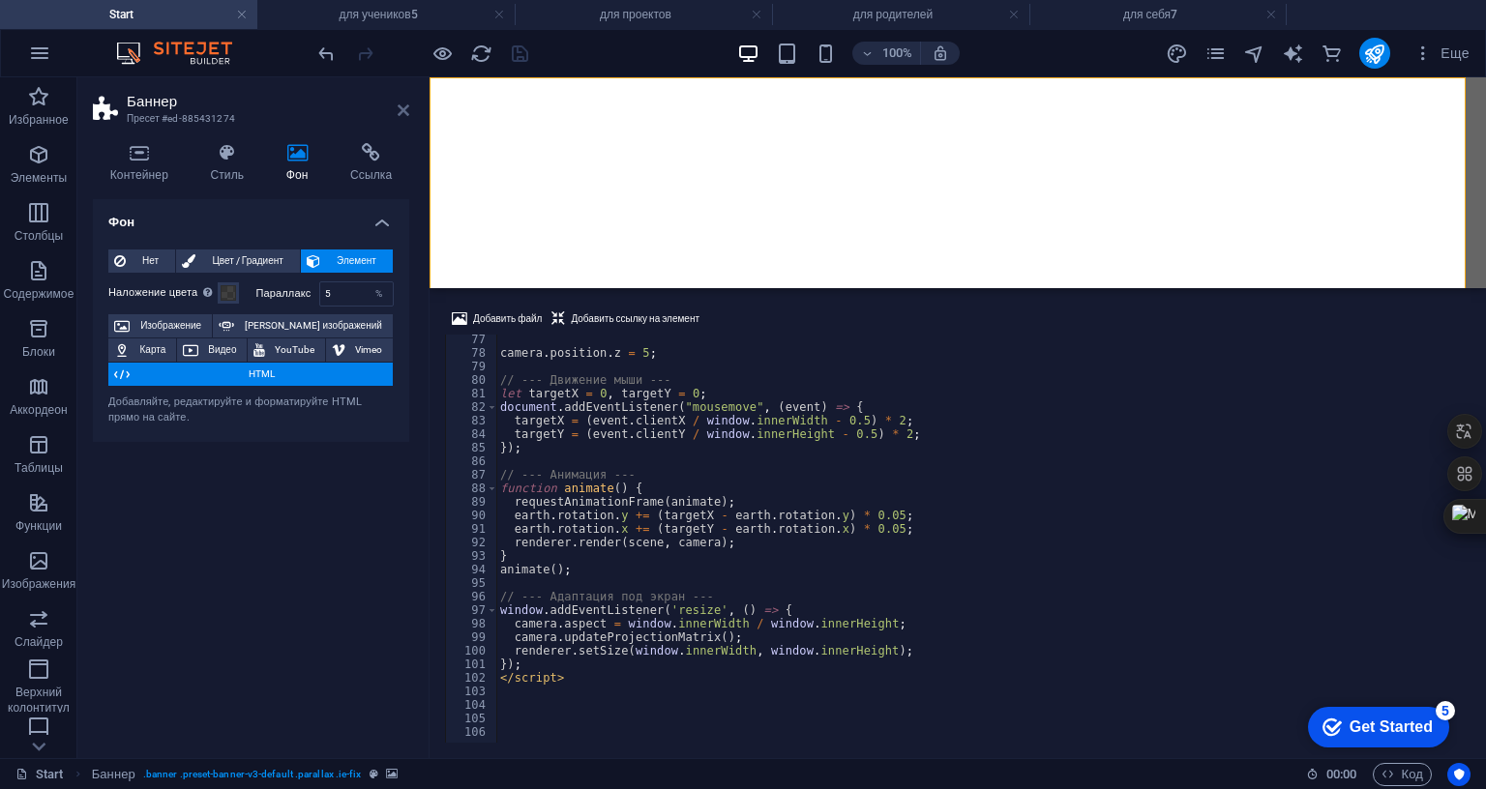
click at [404, 104] on icon at bounding box center [404, 110] width 12 height 15
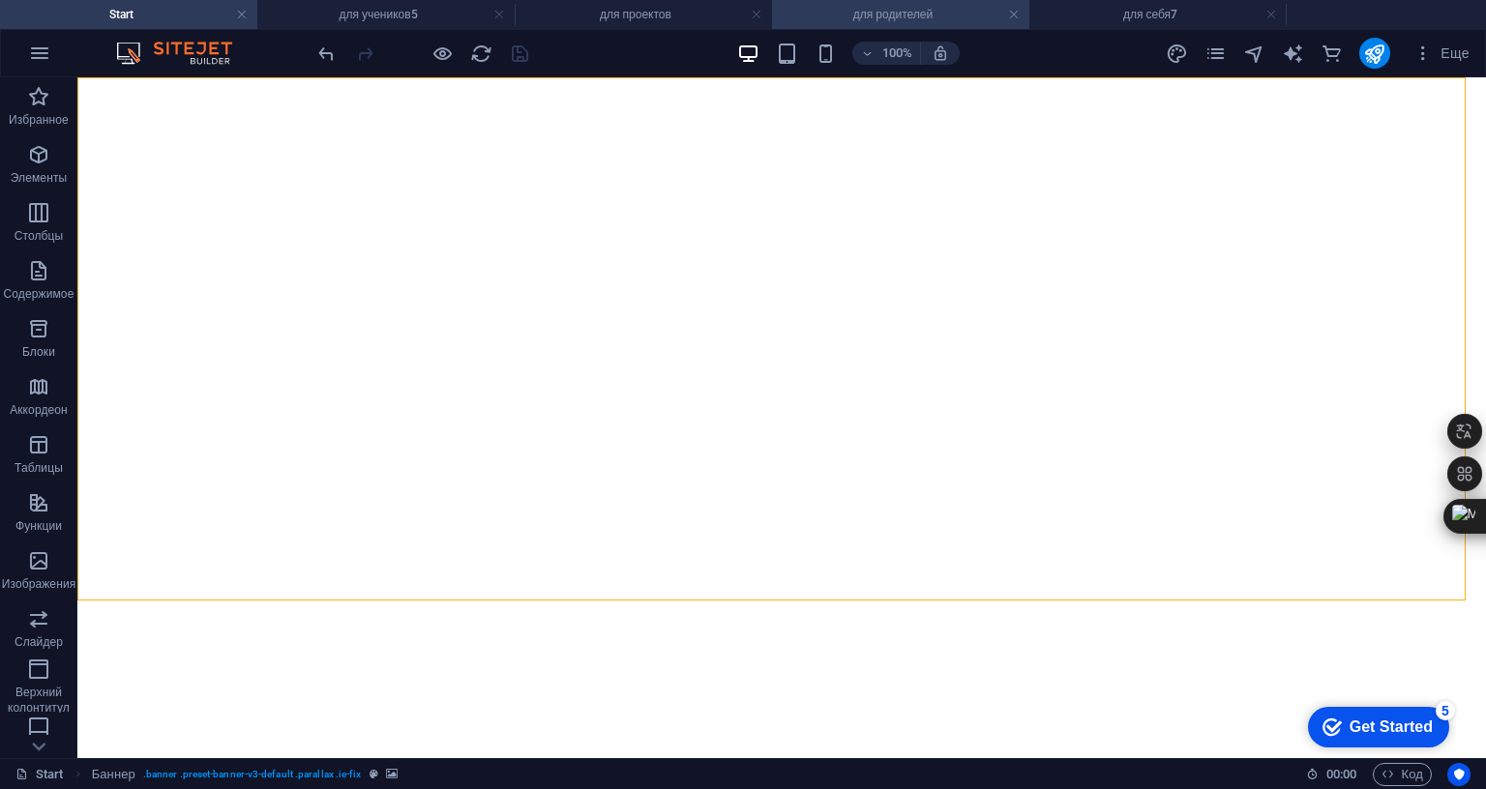
click at [823, 12] on h4 "для родителей" at bounding box center [900, 14] width 257 height 21
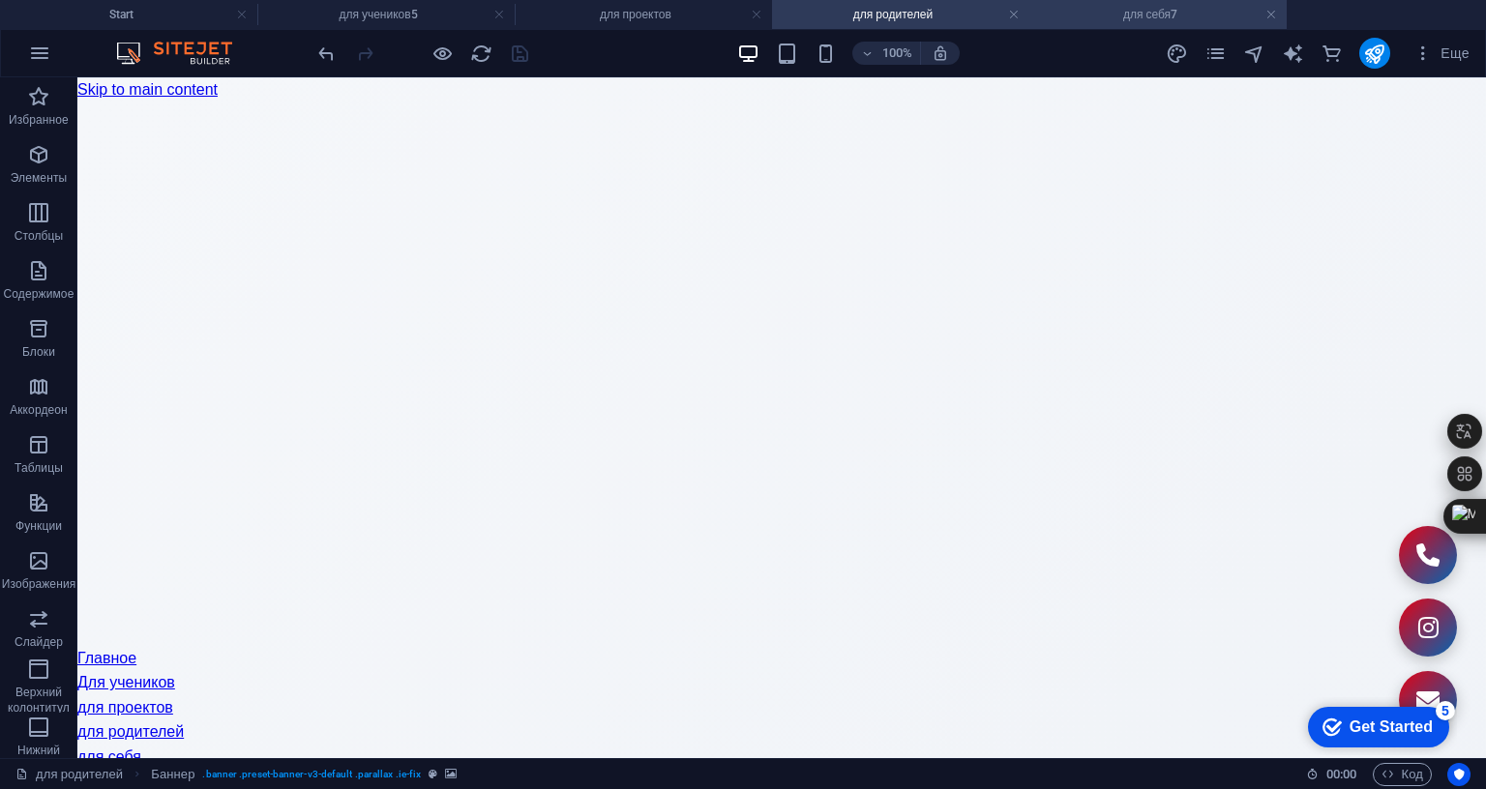
drag, startPoint x: 1135, startPoint y: 13, endPoint x: 1116, endPoint y: 15, distance: 18.6
click at [1128, 30] on div "100% Еще" at bounding box center [743, 53] width 1484 height 46
click at [1128, 17] on h4 "для себя7" at bounding box center [1157, 14] width 257 height 21
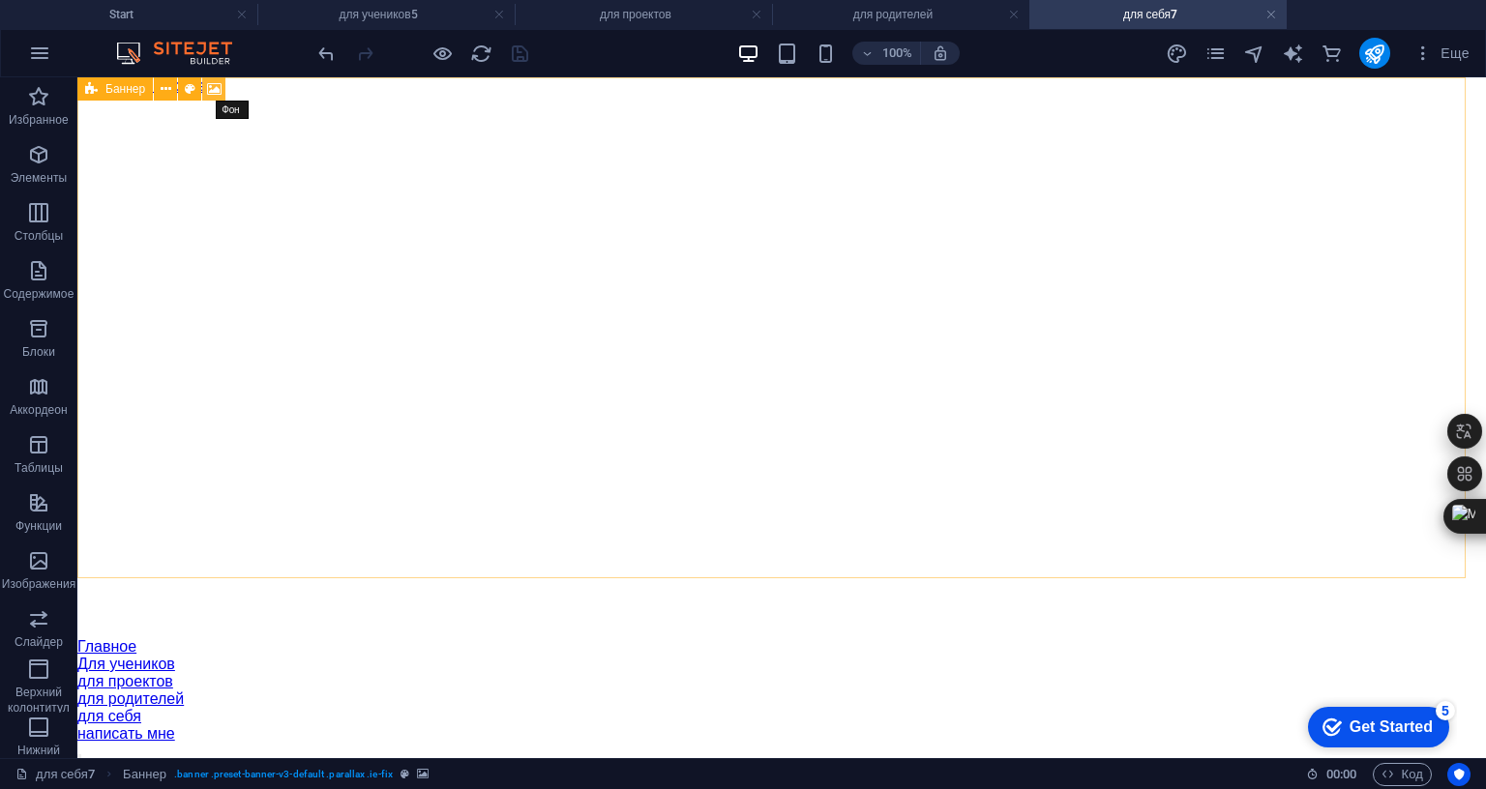
click at [210, 84] on icon at bounding box center [214, 89] width 15 height 20
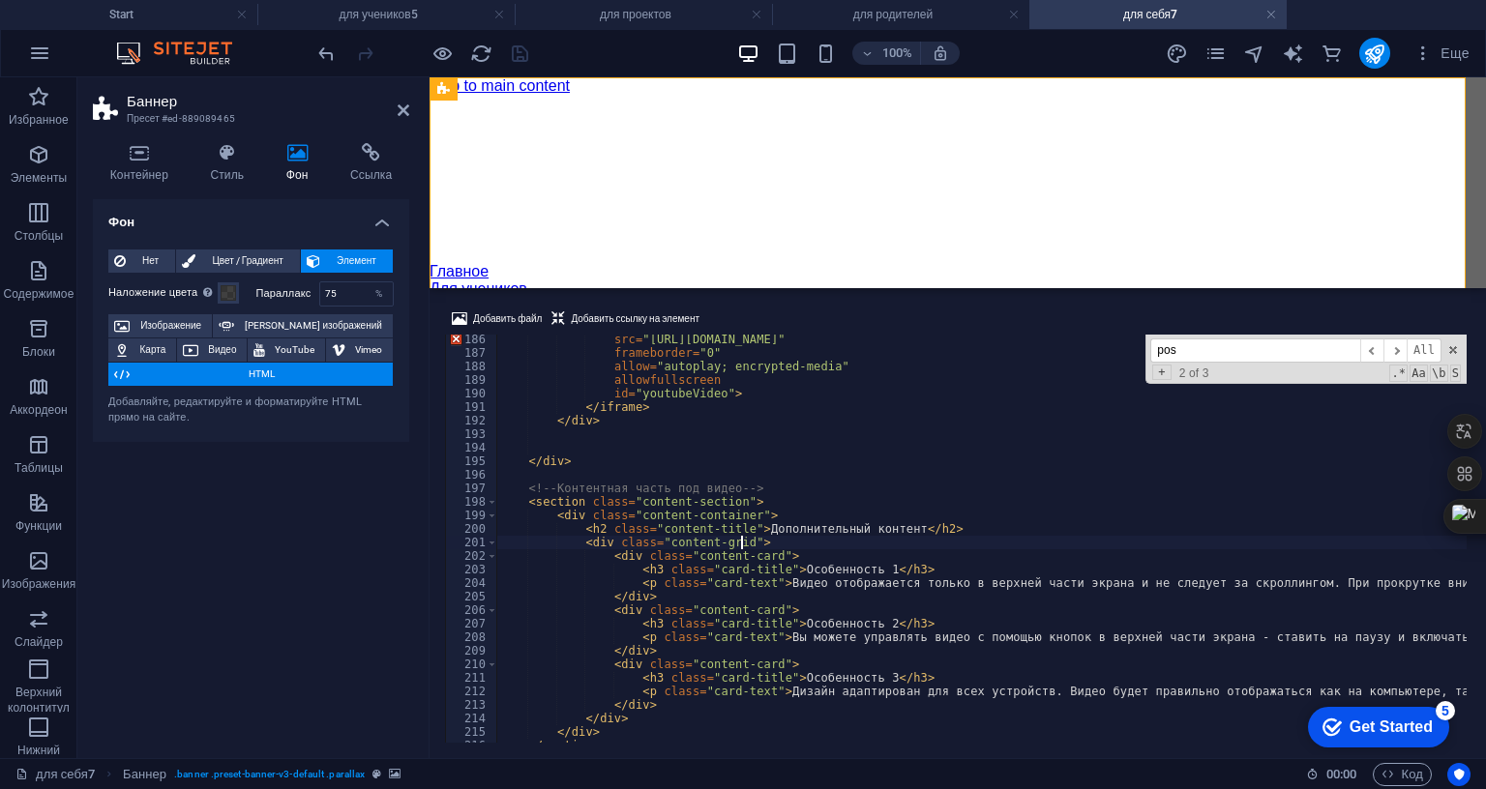
click at [743, 413] on div "src = "[URL][DOMAIN_NAME]" frameborder = "0" allow = "autoplay; encrypted-media…" at bounding box center [1080, 548] width 1168 height 431
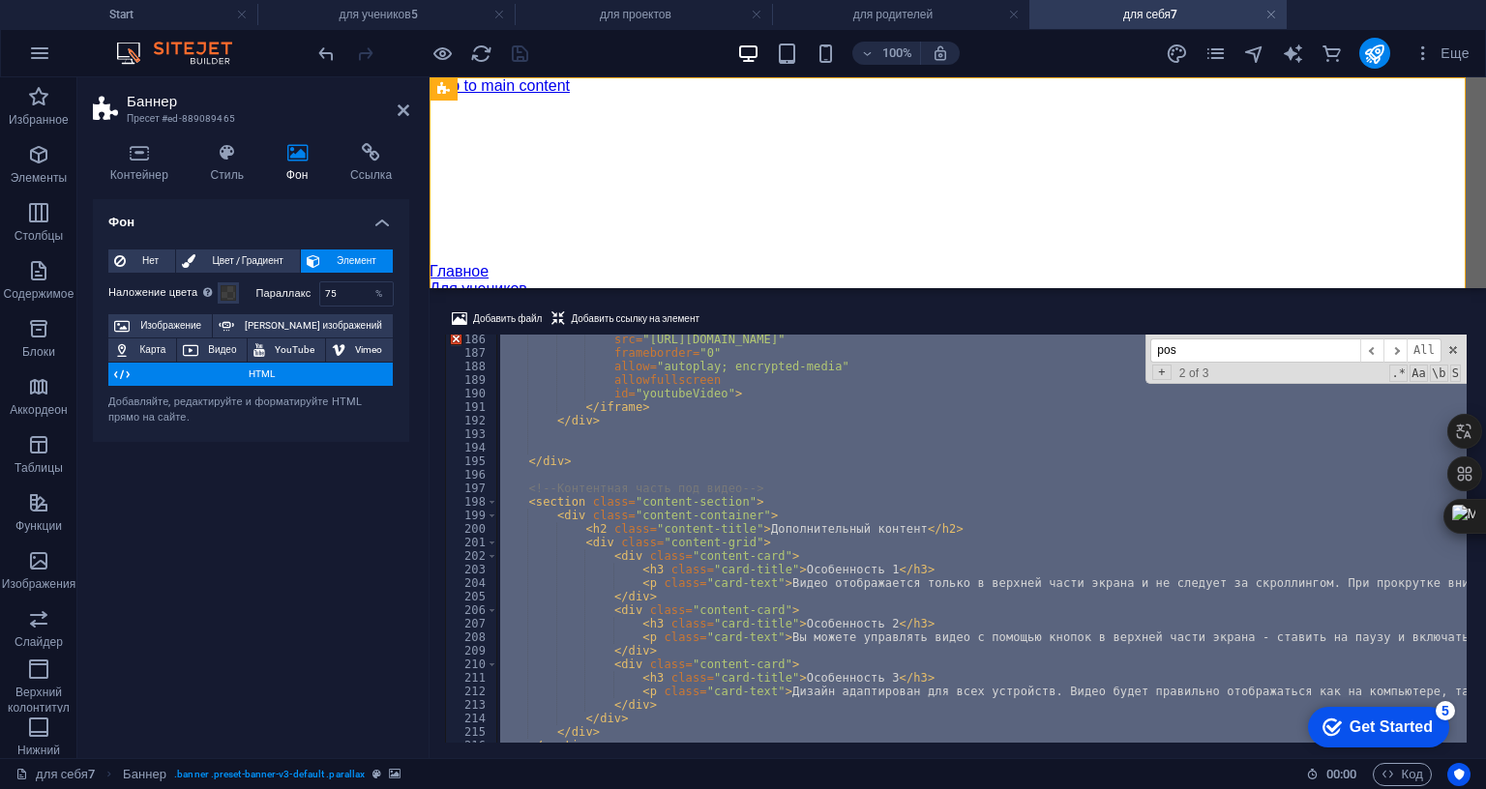
click at [743, 413] on div "src = "[URL][DOMAIN_NAME]" frameborder = "0" allow = "autoplay; encrypted-media…" at bounding box center [1080, 548] width 1168 height 431
paste textarea
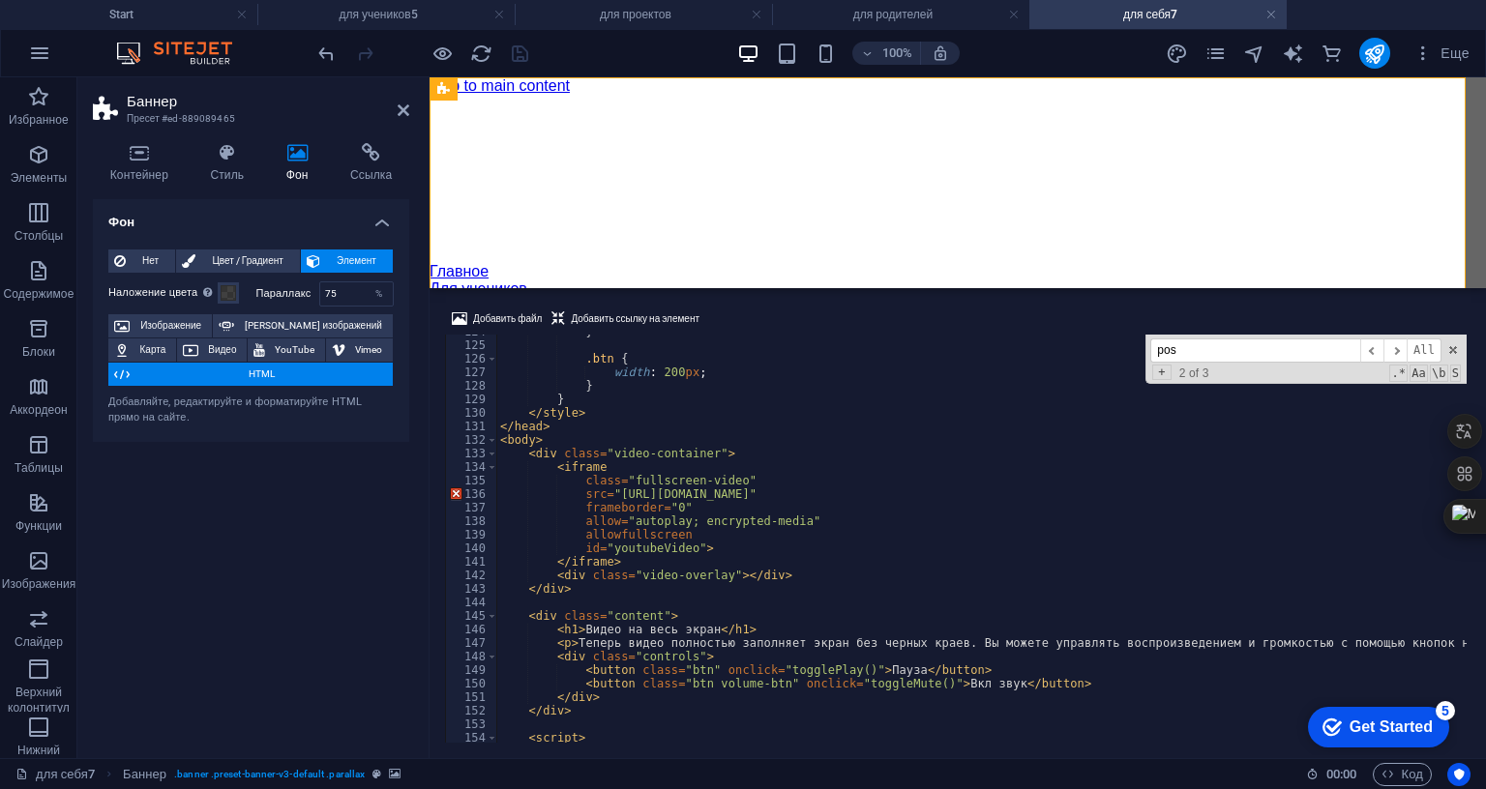
scroll to position [1850, 0]
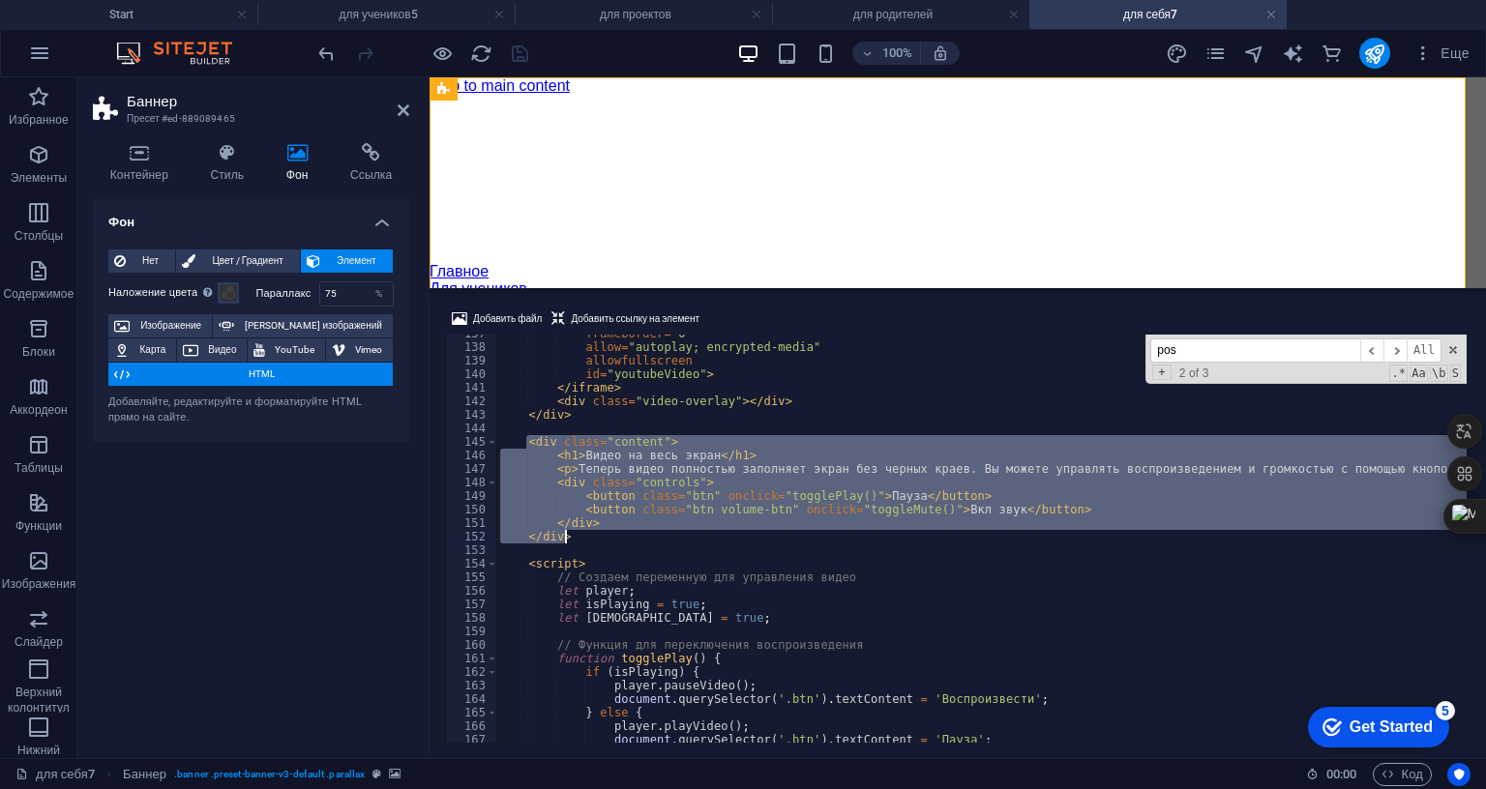
drag, startPoint x: 526, startPoint y: 312, endPoint x: 573, endPoint y: 412, distance: 109.9
click at [573, 412] on div "frameborder = "0" allow = "autoplay; encrypted-media" allowfullscreen id = "you…" at bounding box center [1002, 542] width 1012 height 431
click at [578, 394] on div "frameborder = "0" allow = "autoplay; encrypted-media" allowfullscreen id = "you…" at bounding box center [981, 539] width 970 height 408
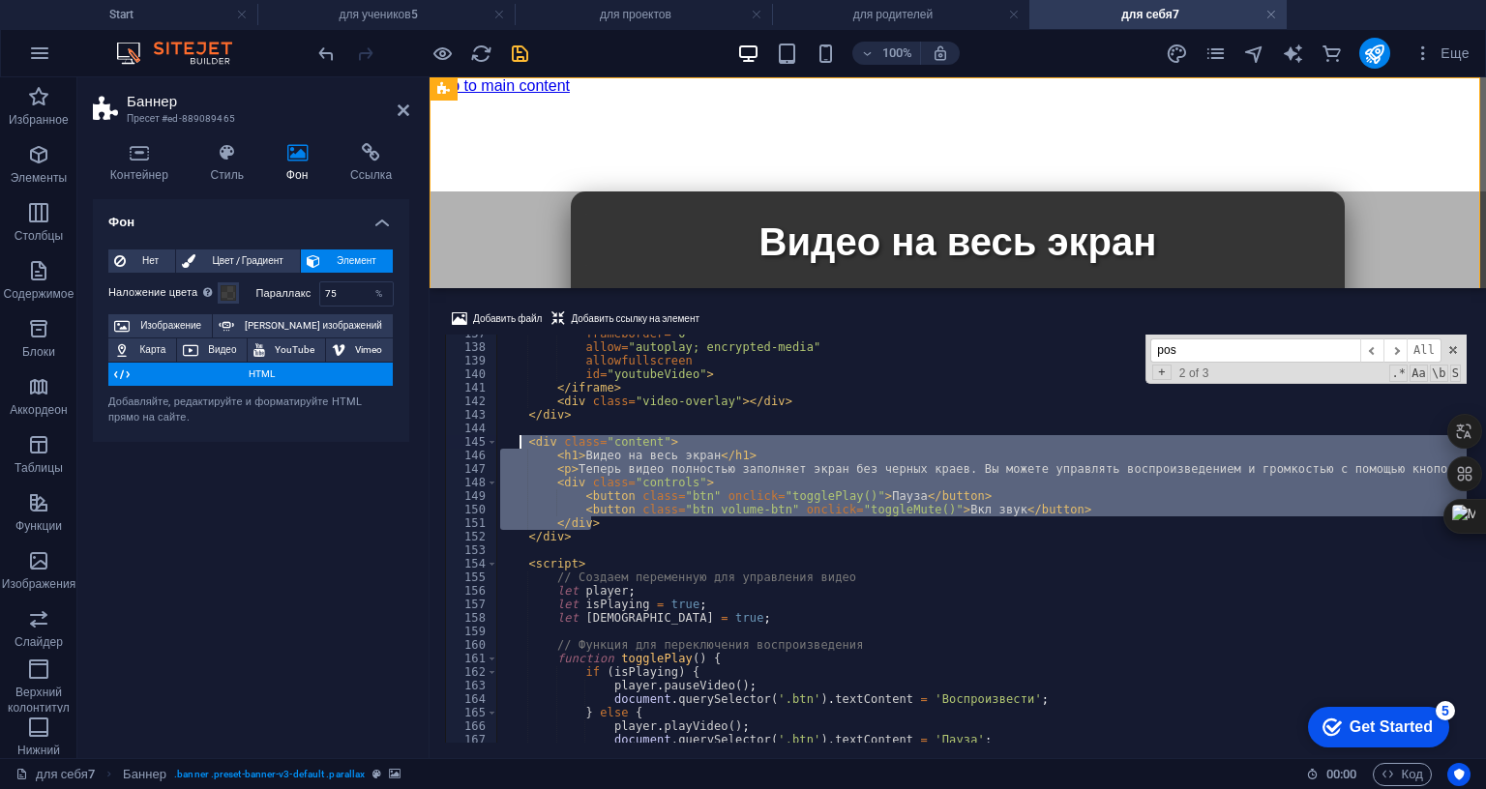
drag, startPoint x: 591, startPoint y: 398, endPoint x: 522, endPoint y: 312, distance: 109.4
click at [522, 327] on div "frameborder = "0" allow = "autoplay; encrypted-media" allowfullscreen id = "you…" at bounding box center [1002, 542] width 1012 height 431
type textarea "<div class="content"> <h1>Видео на весь экран</h1>"
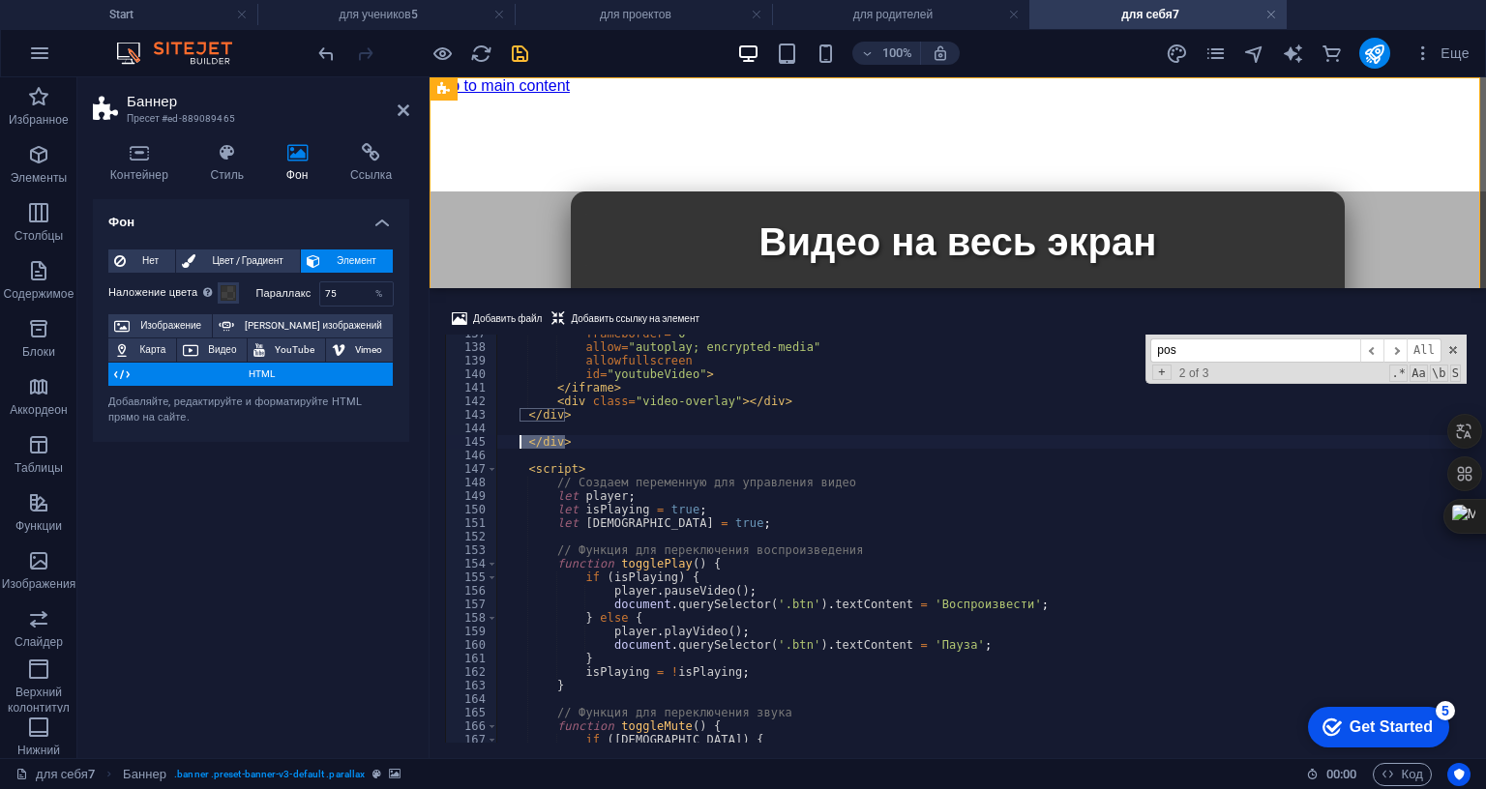
drag, startPoint x: 576, startPoint y: 324, endPoint x: 518, endPoint y: 313, distance: 58.1
click at [518, 327] on div "frameborder = "0" allow = "autoplay; encrypted-media" allowfullscreen id = "you…" at bounding box center [1002, 542] width 1012 height 431
type textarea "</div>"
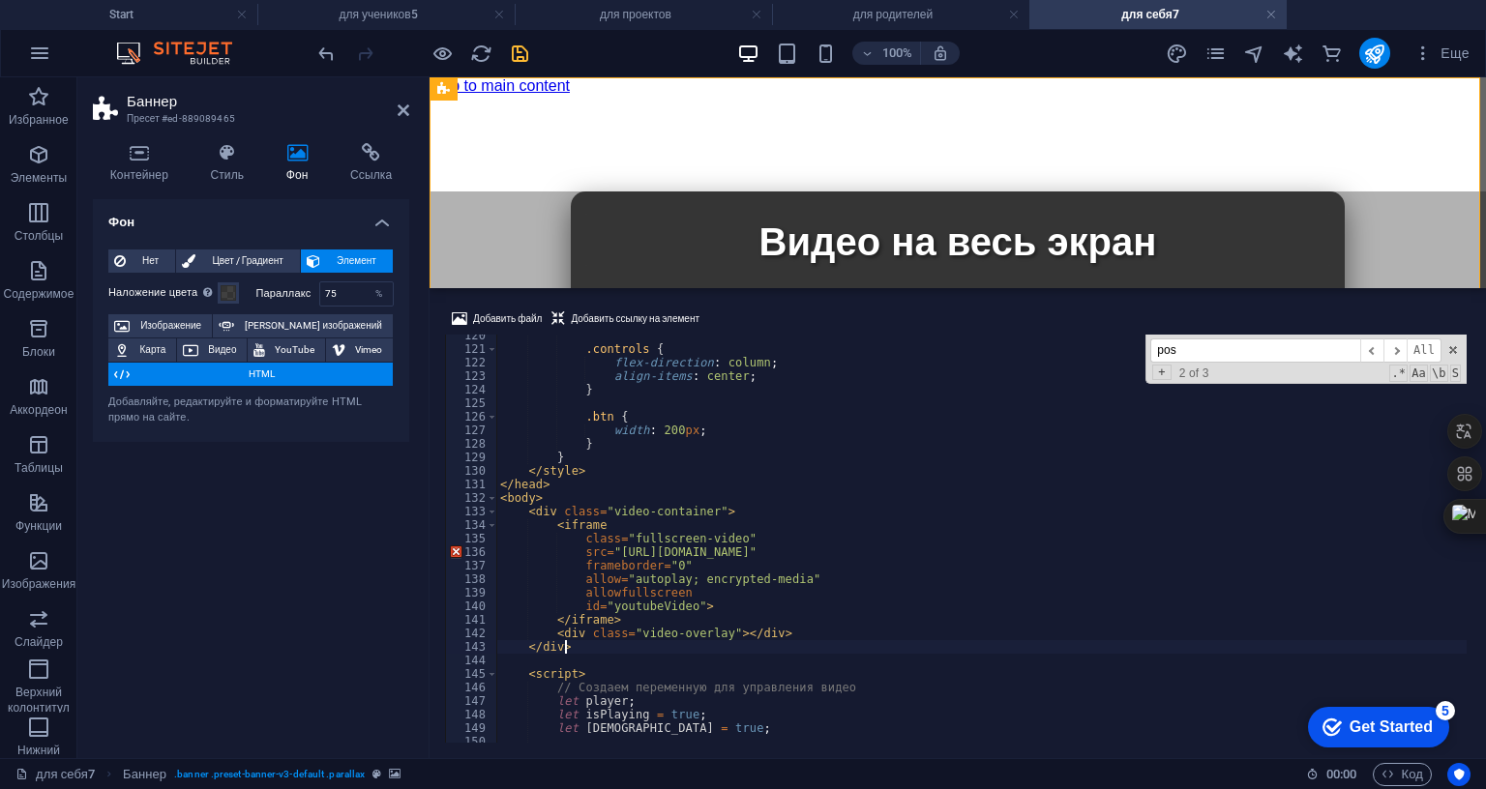
scroll to position [1617, 0]
click at [612, 423] on div ".controls { flex-direction : column ; align-items : center ; } .btn { width : 2…" at bounding box center [1002, 544] width 1012 height 431
type textarea "src="[URL][DOMAIN_NAME]""
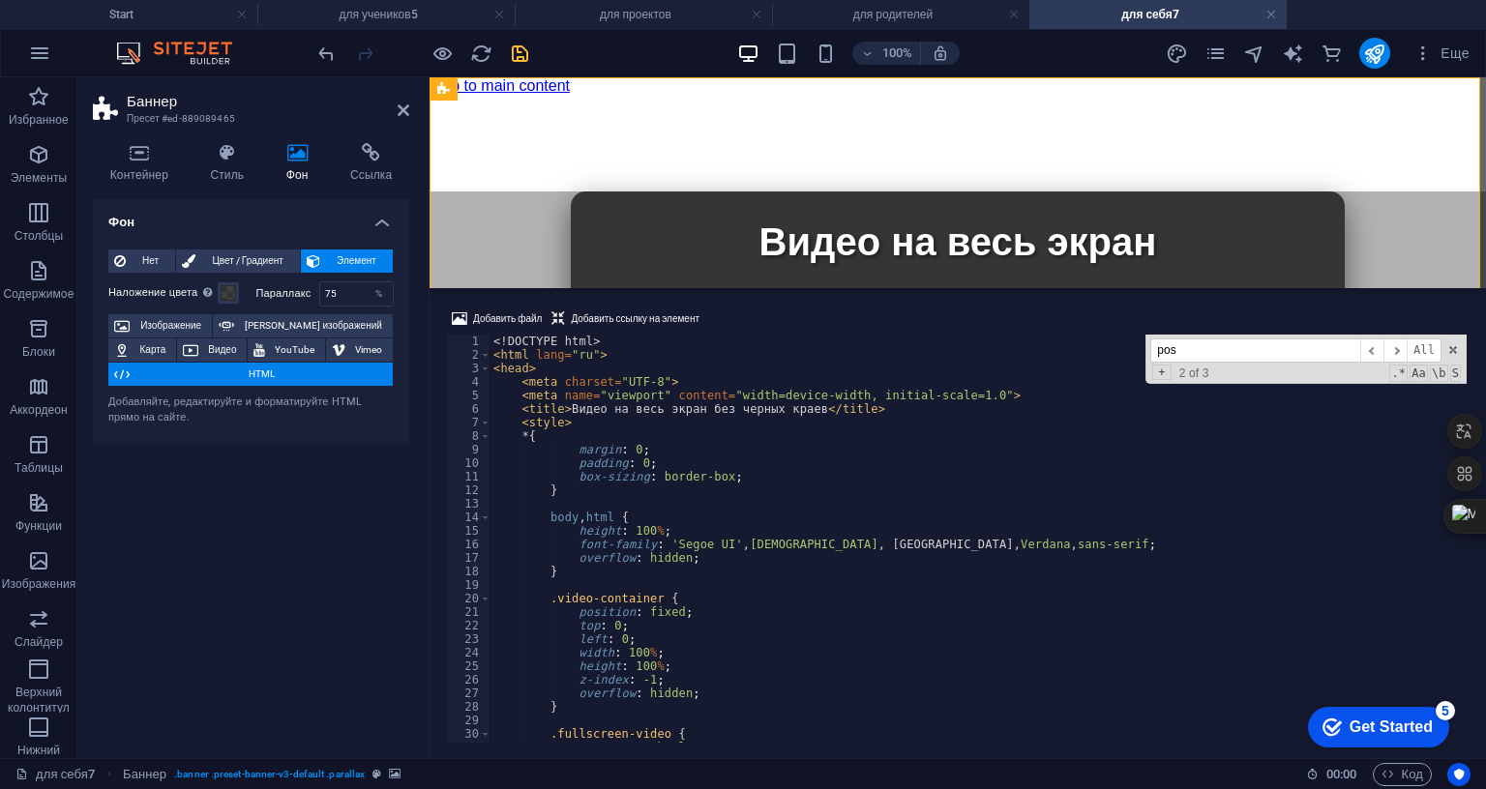
scroll to position [0, 0]
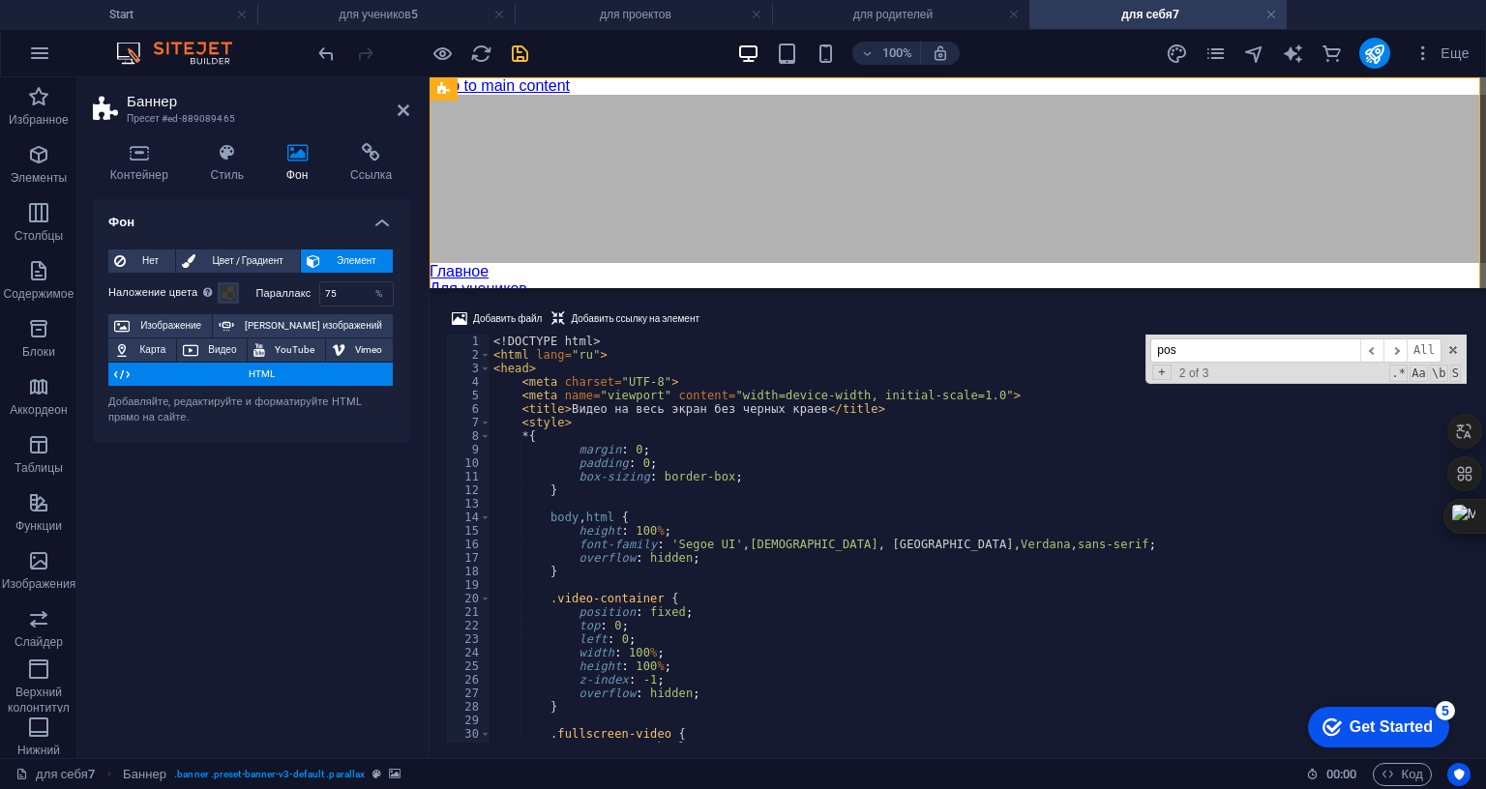
click at [360, 574] on div "Фон Нет Цвет / Градиент Элемент Растянуть фон на всю ширину Наложение цвета Пом…" at bounding box center [251, 471] width 316 height 544
click at [400, 111] on icon at bounding box center [404, 110] width 12 height 15
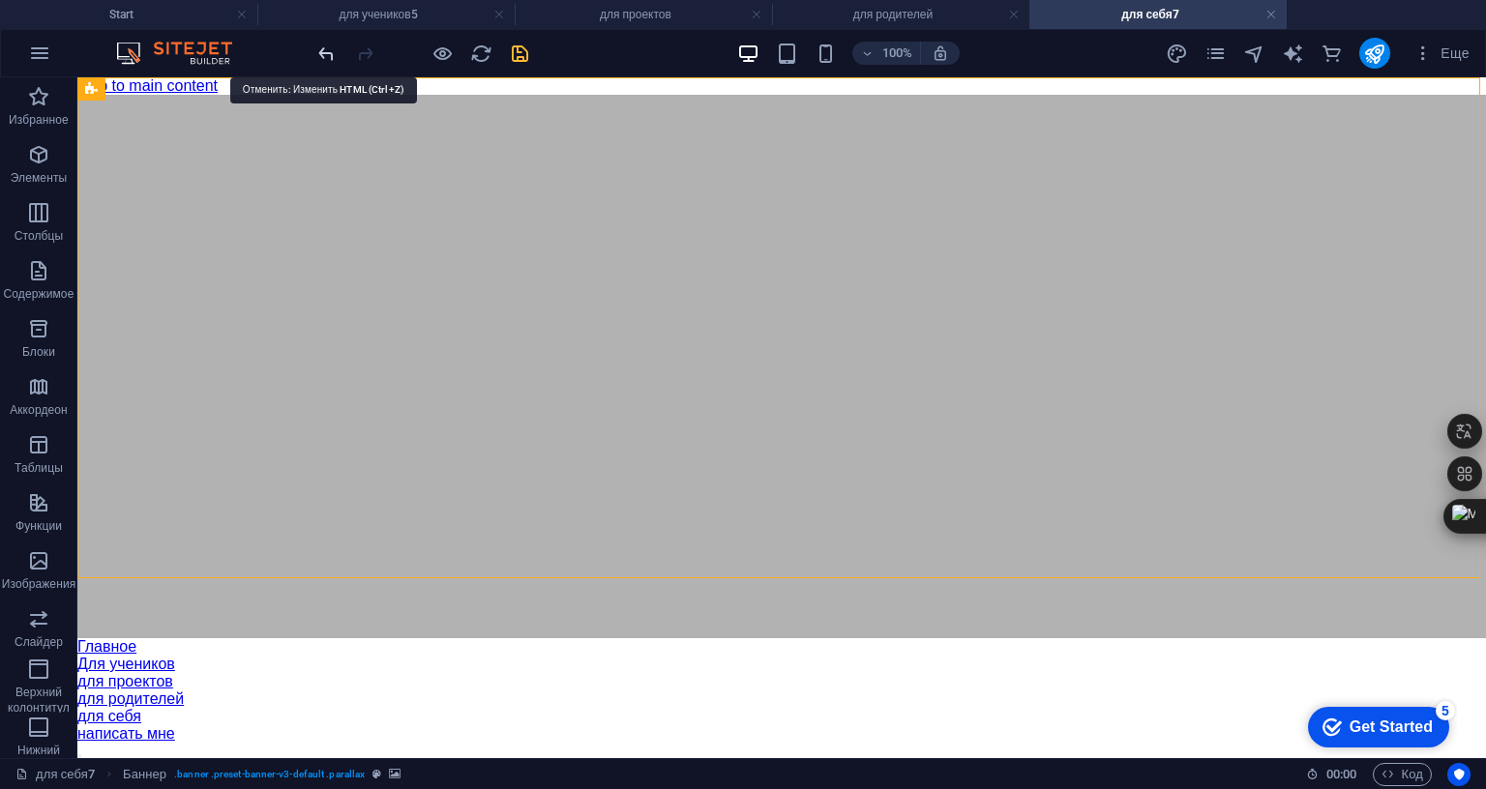
click at [321, 53] on icon "undo" at bounding box center [326, 54] width 22 height 22
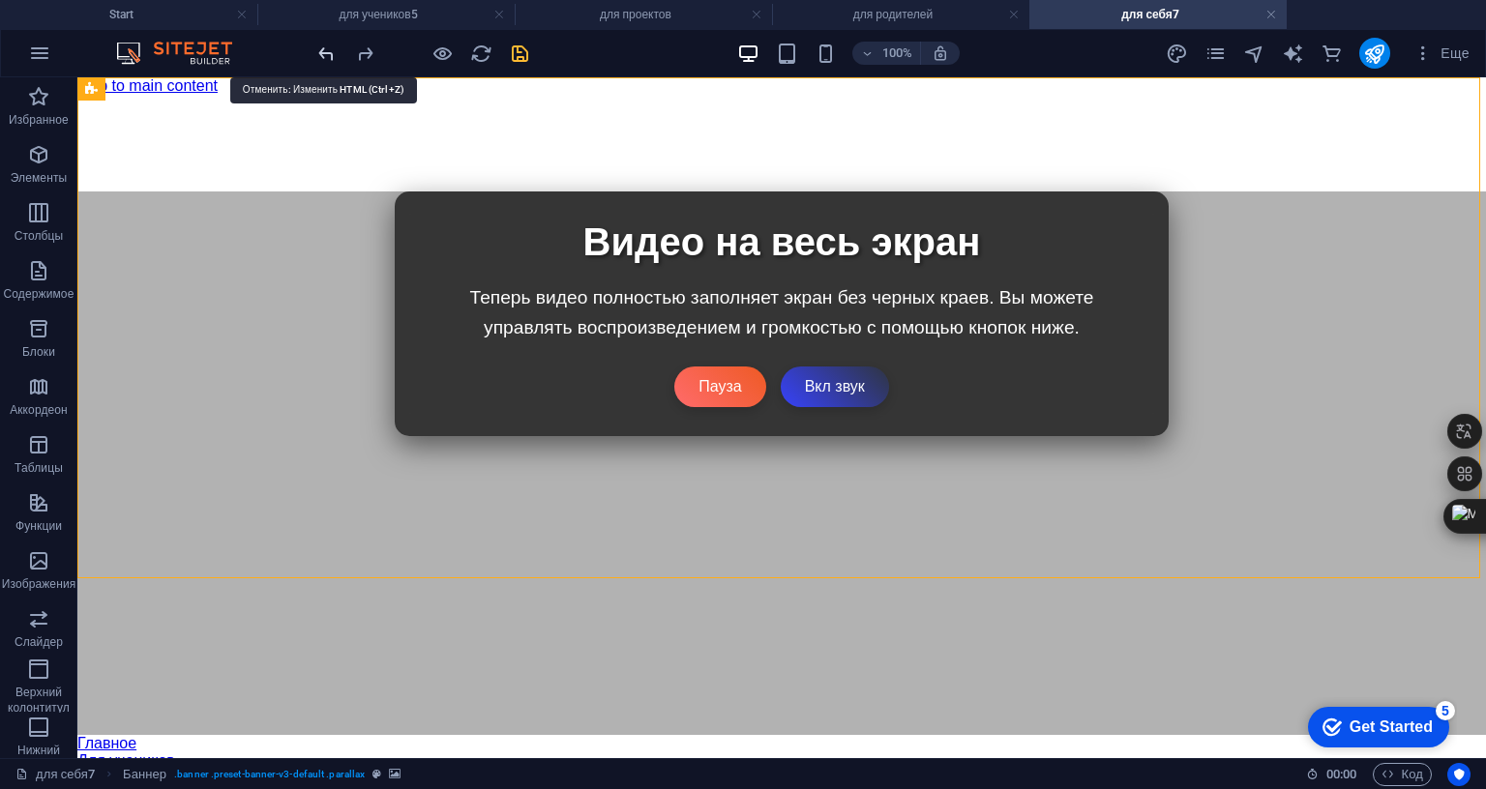
click at [317, 52] on icon "undo" at bounding box center [326, 54] width 22 height 22
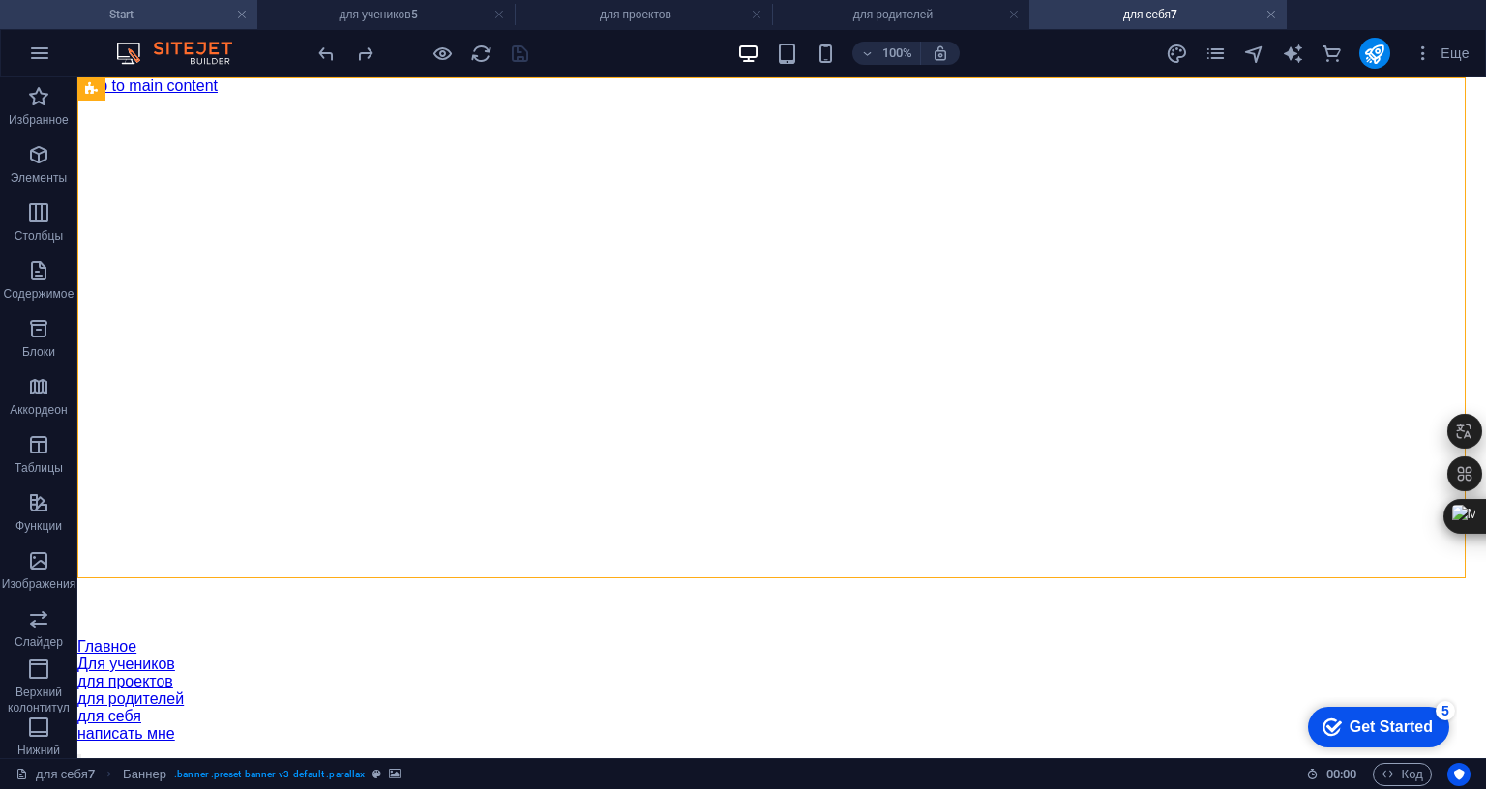
click at [174, 11] on h4 "Start" at bounding box center [128, 14] width 257 height 21
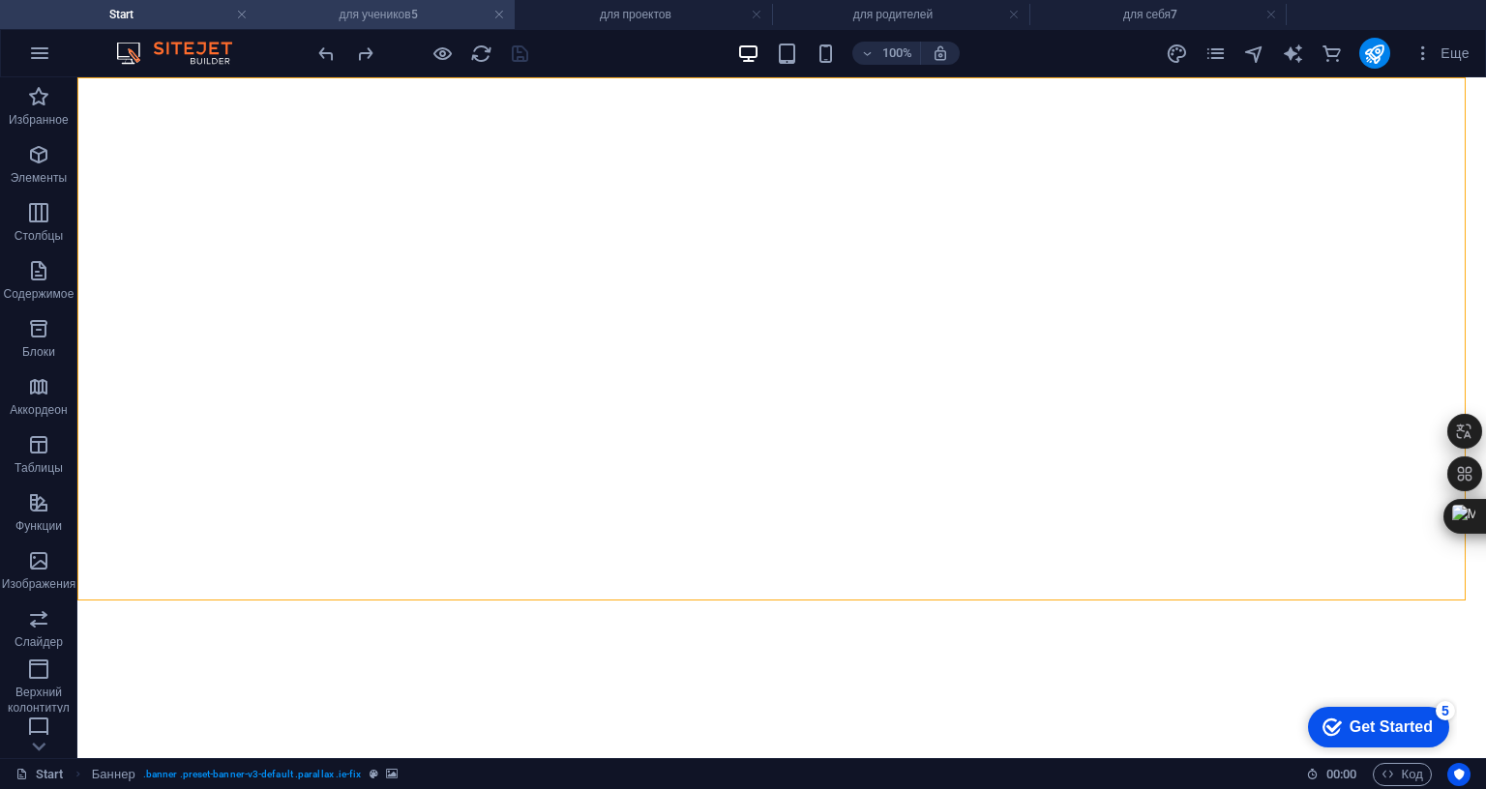
click at [375, 15] on h4 "для учеников5" at bounding box center [385, 14] width 257 height 21
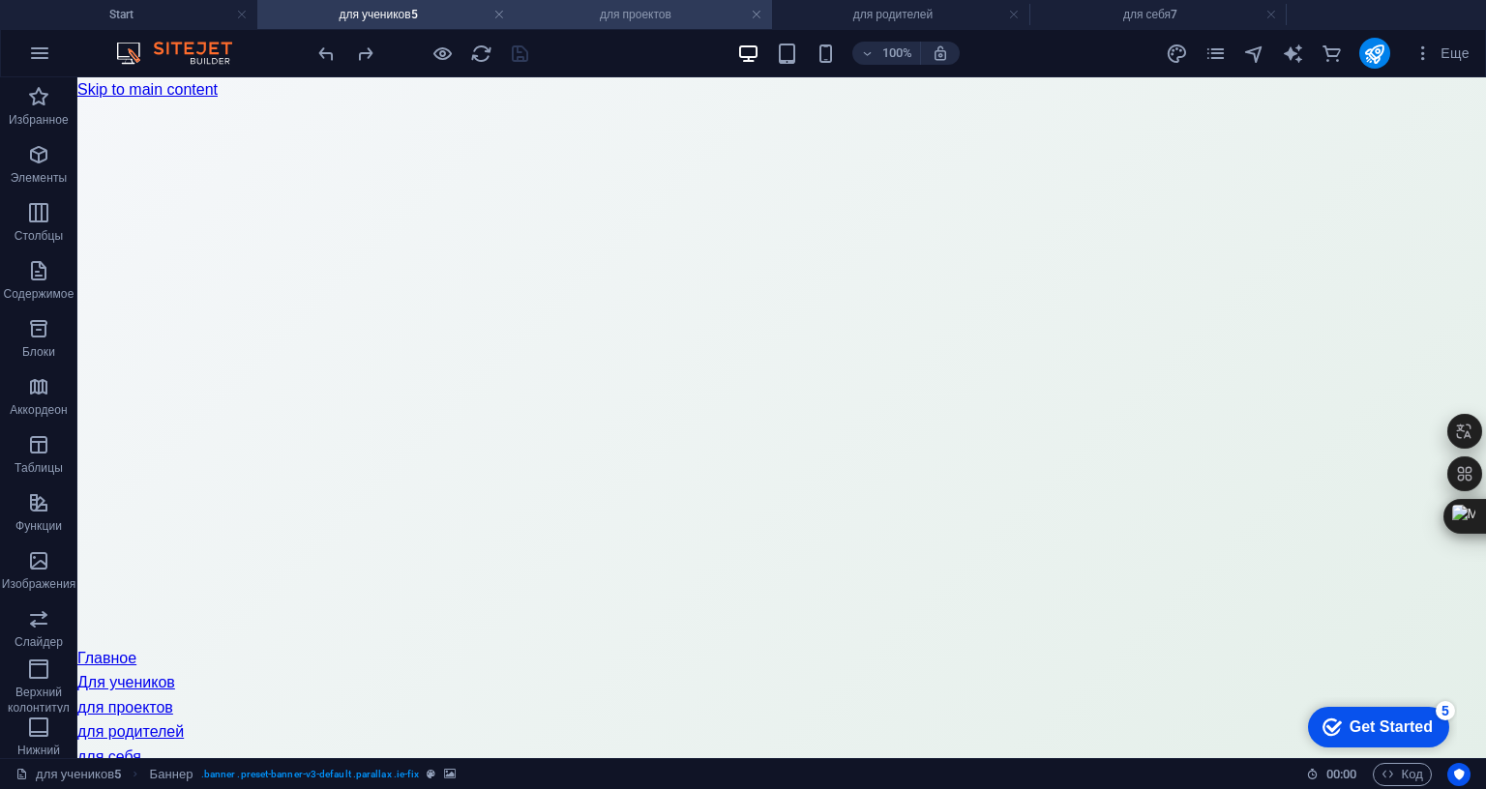
click at [644, 7] on h4 "для проектов" at bounding box center [643, 14] width 257 height 21
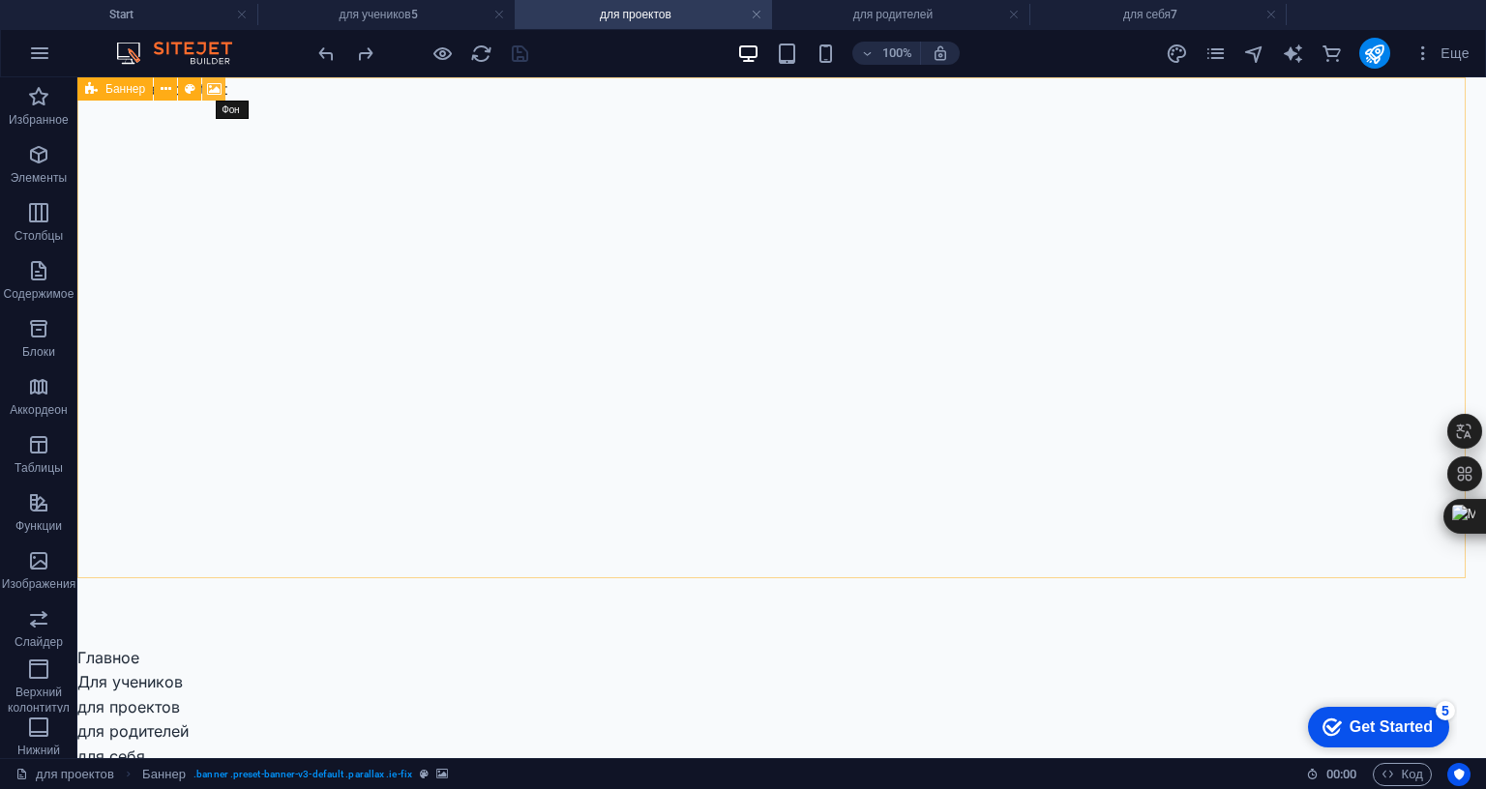
click at [214, 85] on icon at bounding box center [214, 89] width 15 height 20
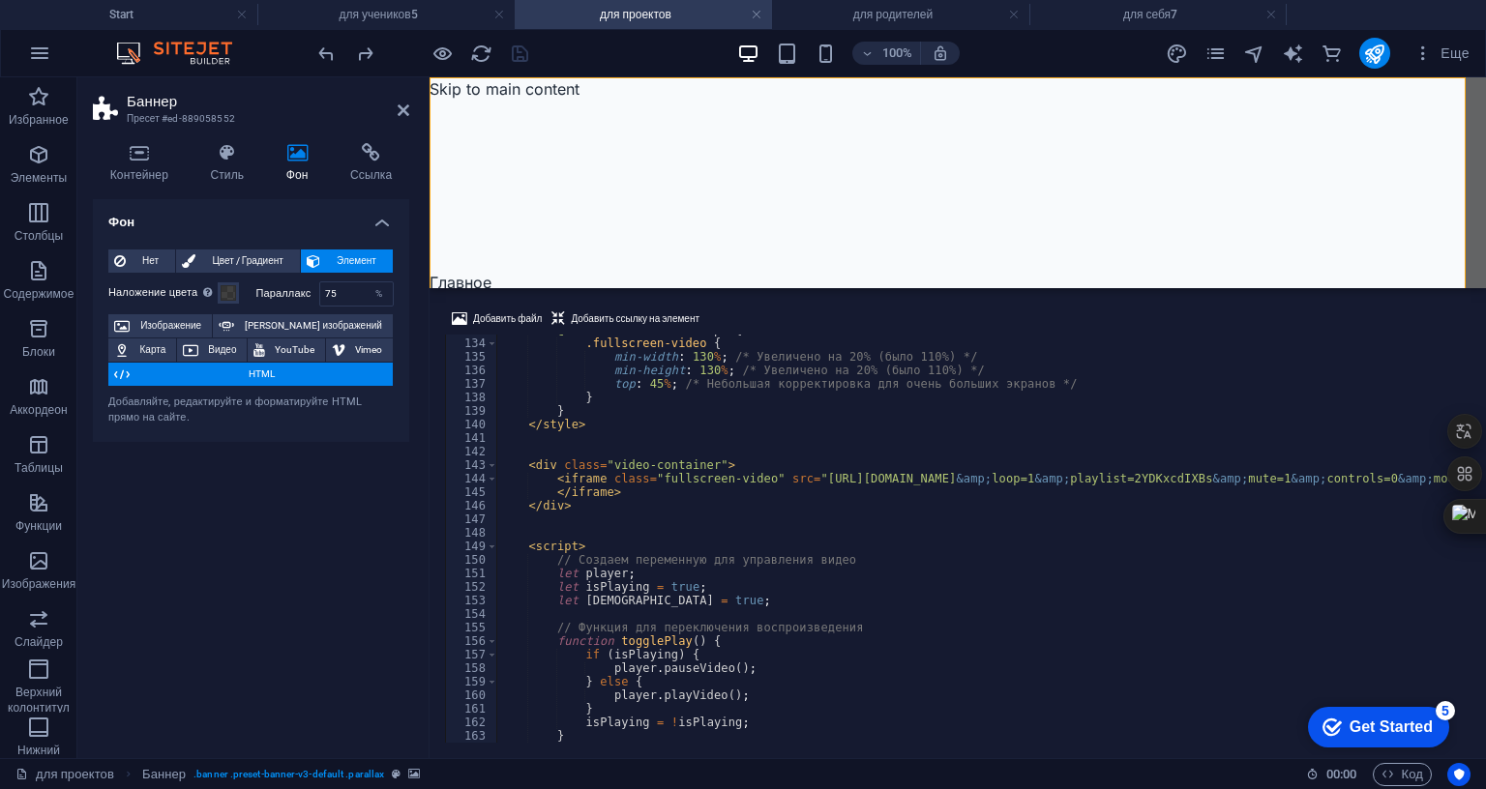
scroll to position [1799, 0]
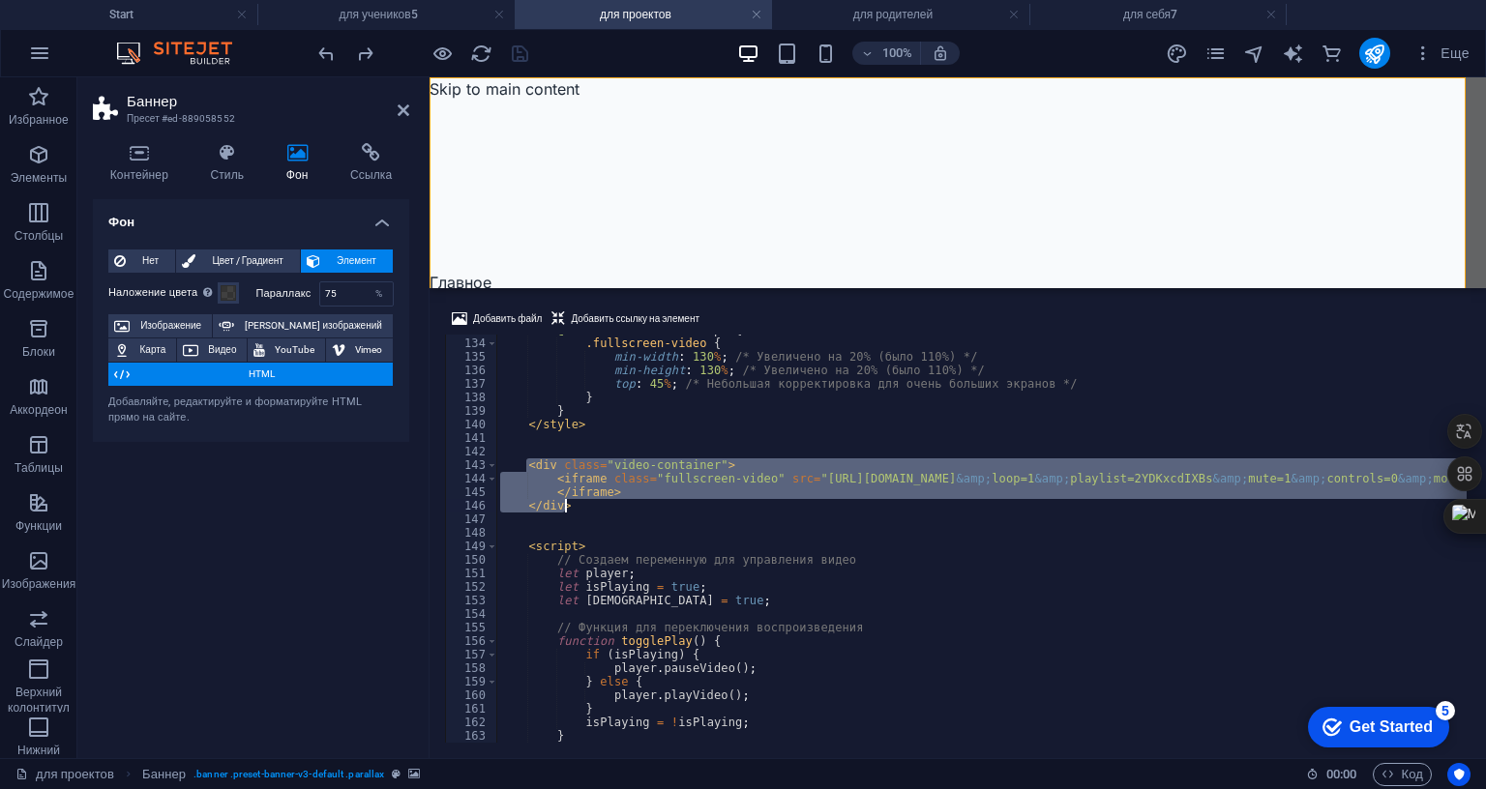
drag, startPoint x: 526, startPoint y: 344, endPoint x: 583, endPoint y: 378, distance: 66.4
click at [583, 378] on div "@ media (min-width: 2000px) { .fullscreen-video { min-width : 130 % ; /* Увелич…" at bounding box center [1471, 538] width 1950 height 431
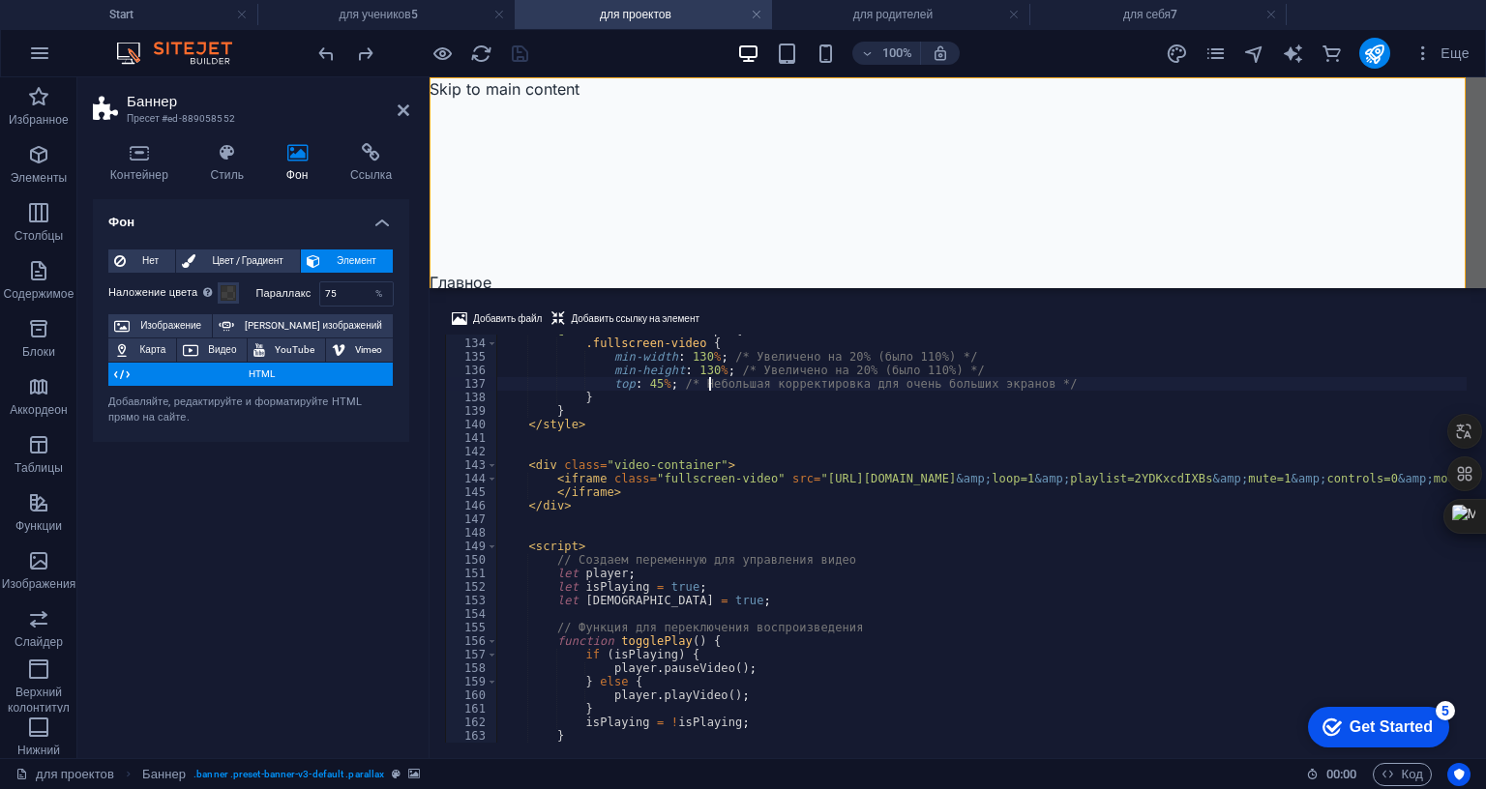
click at [706, 323] on div "@ media (min-width: 2000px) { .fullscreen-video { min-width : 130 % ; /* Увелич…" at bounding box center [1471, 538] width 1950 height 431
type textarea "top: 45%; /* Небольшая корректировка для очень больших экранов */ }"
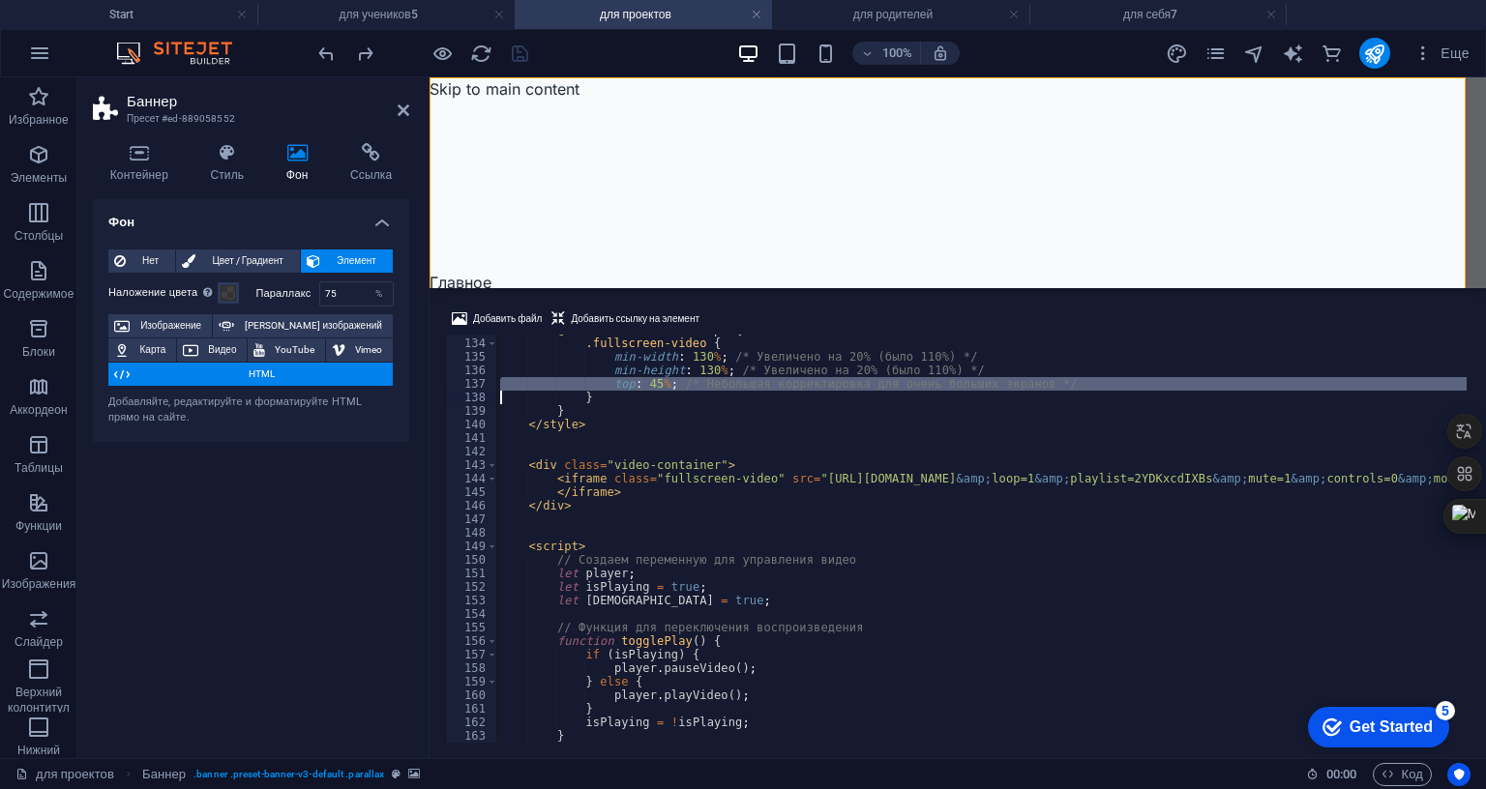
click at [706, 323] on div "@ media (min-width: 2000px) { .fullscreen-video { min-width : 130 % ; /* Увелич…" at bounding box center [1471, 538] width 1950 height 431
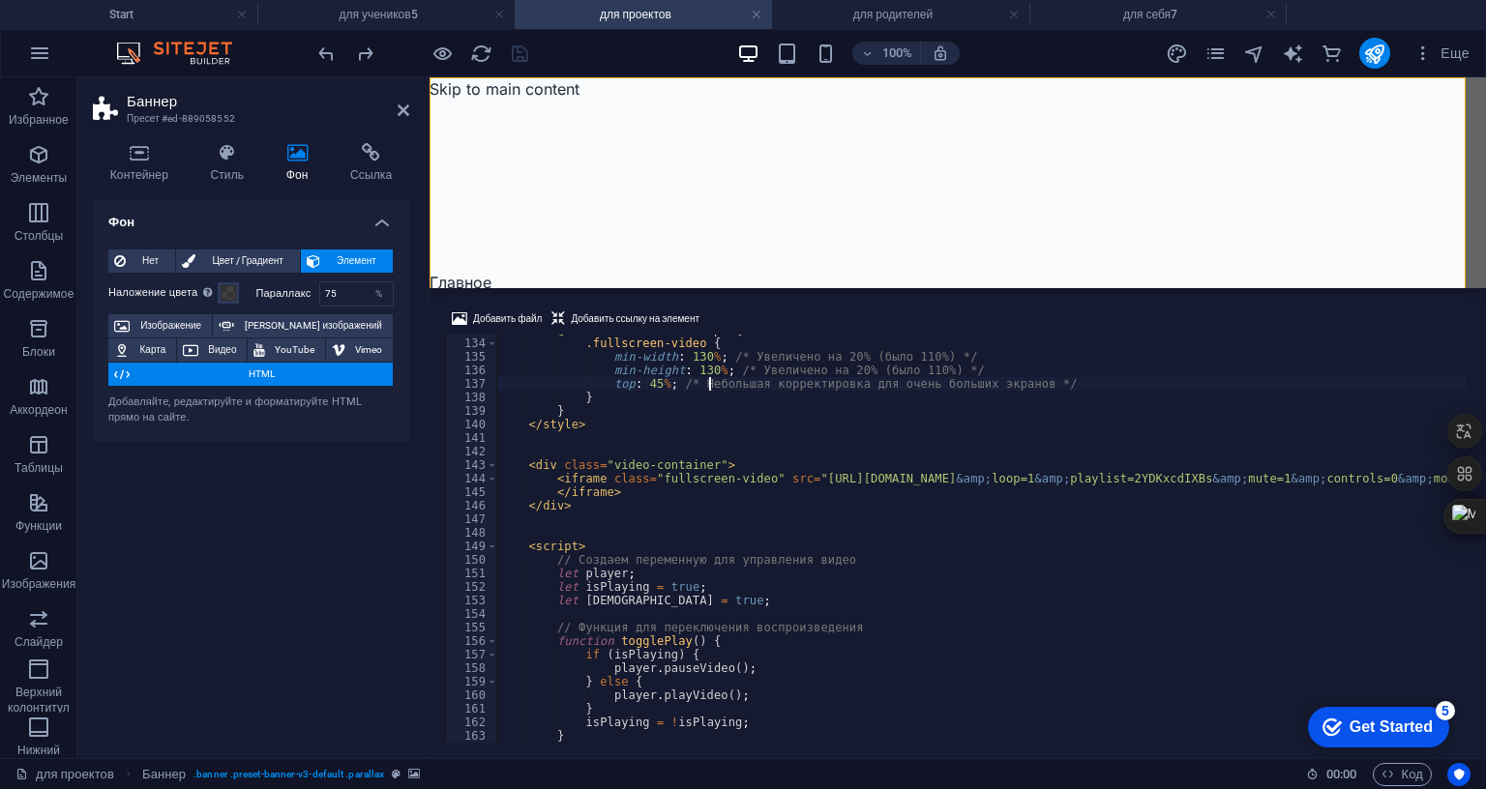
click at [706, 323] on div "@ media (min-width: 2000px) { .fullscreen-video { min-width : 130 % ; /* Увелич…" at bounding box center [1471, 538] width 1950 height 431
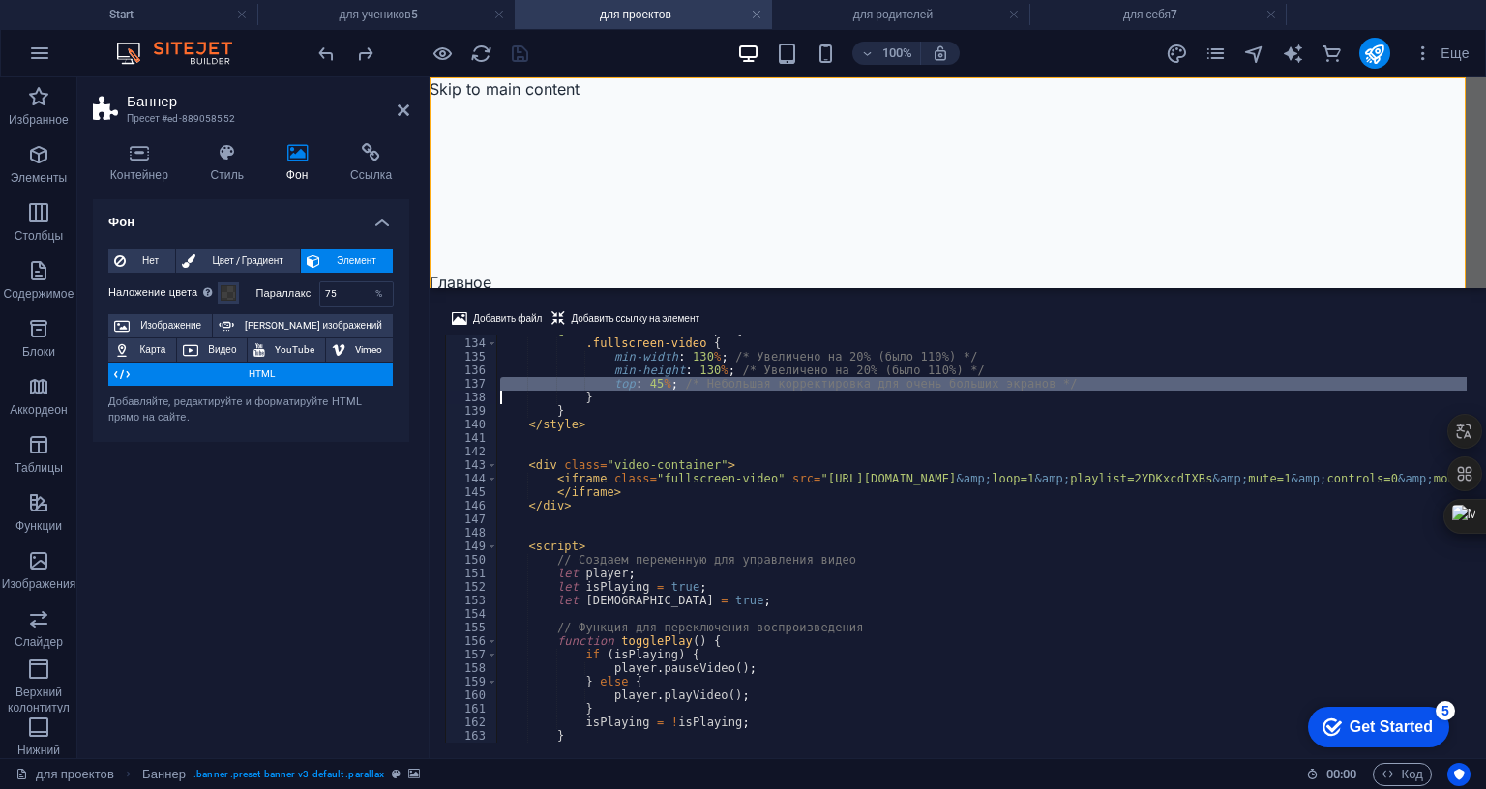
click at [706, 323] on div "@ media (min-width: 2000px) { .fullscreen-video { min-width : 130 % ; /* Увелич…" at bounding box center [1471, 538] width 1950 height 431
type textarea "top: 45%; /* Небольшая корректировка для очень больших экранов */ }"
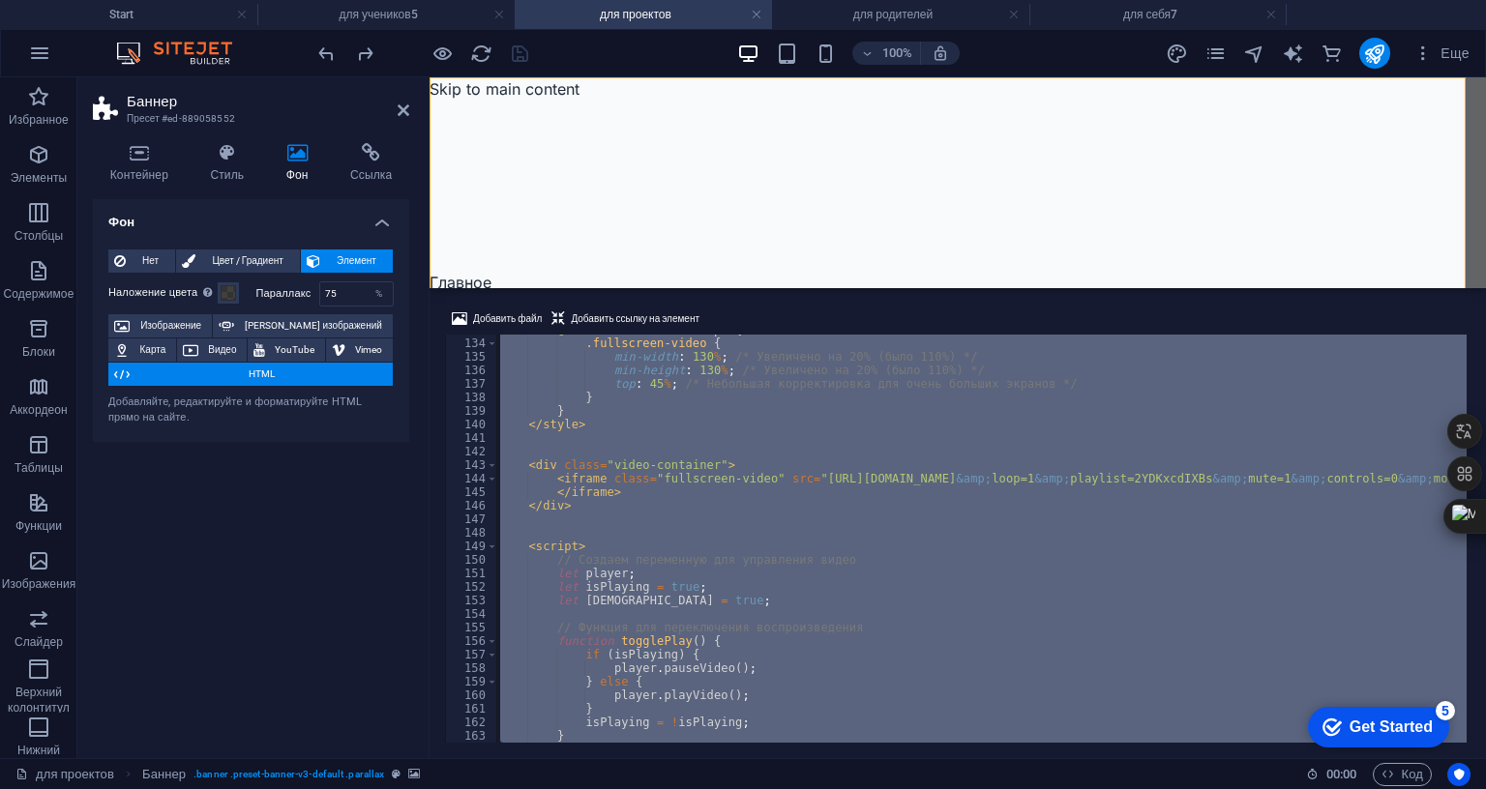
click at [706, 323] on div "@ media (min-width: 2000px) { .fullscreen-video { min-width : 130 % ; /* Увелич…" at bounding box center [1471, 538] width 1950 height 431
click at [352, 469] on div "Фон Нет Цвет / Градиент Элемент Растянуть фон на всю ширину Наложение цвета Пом…" at bounding box center [251, 471] width 316 height 544
click at [404, 115] on icon at bounding box center [404, 110] width 12 height 15
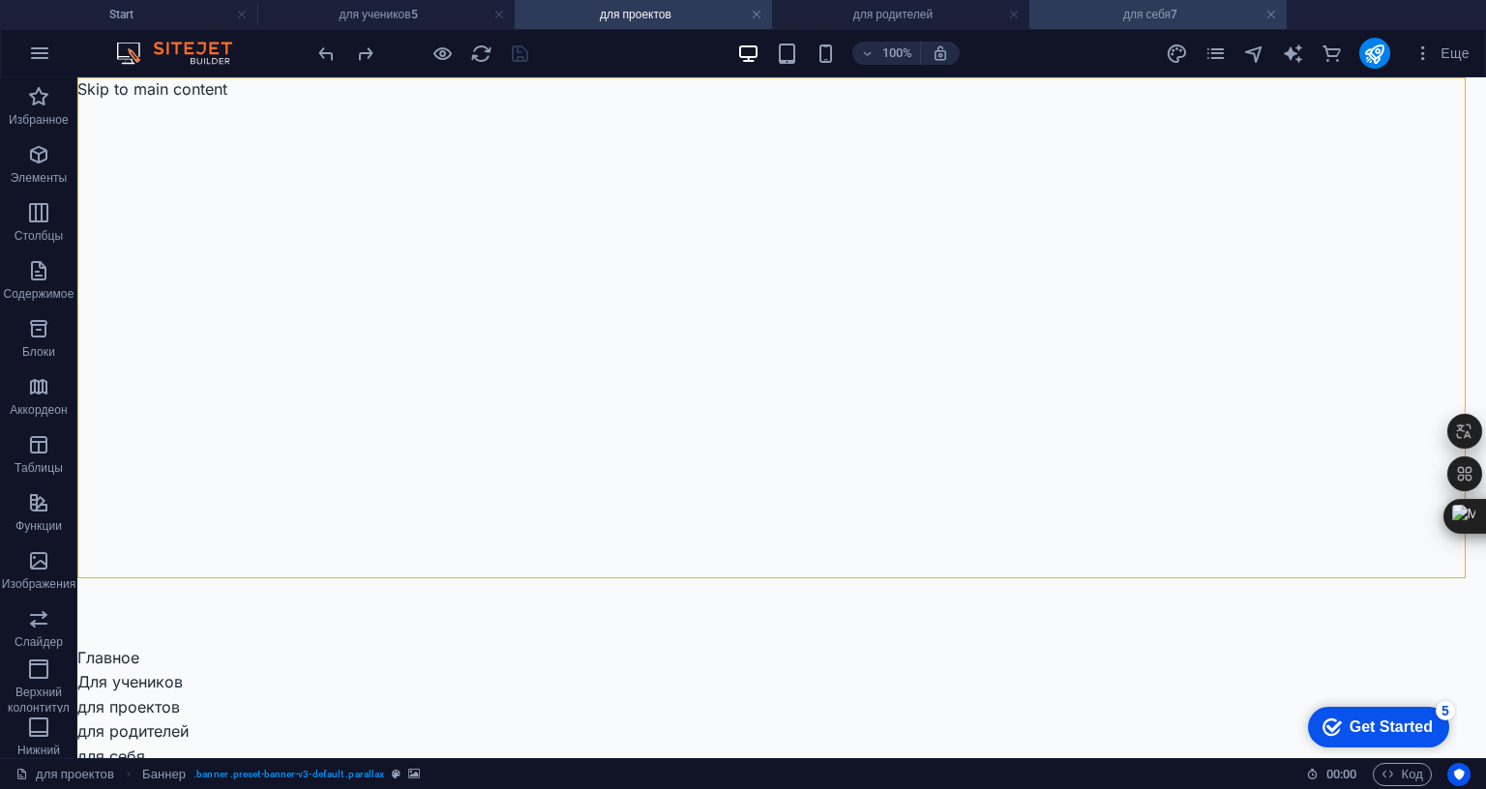
click at [1110, 15] on h4 "для себя7" at bounding box center [1157, 14] width 257 height 21
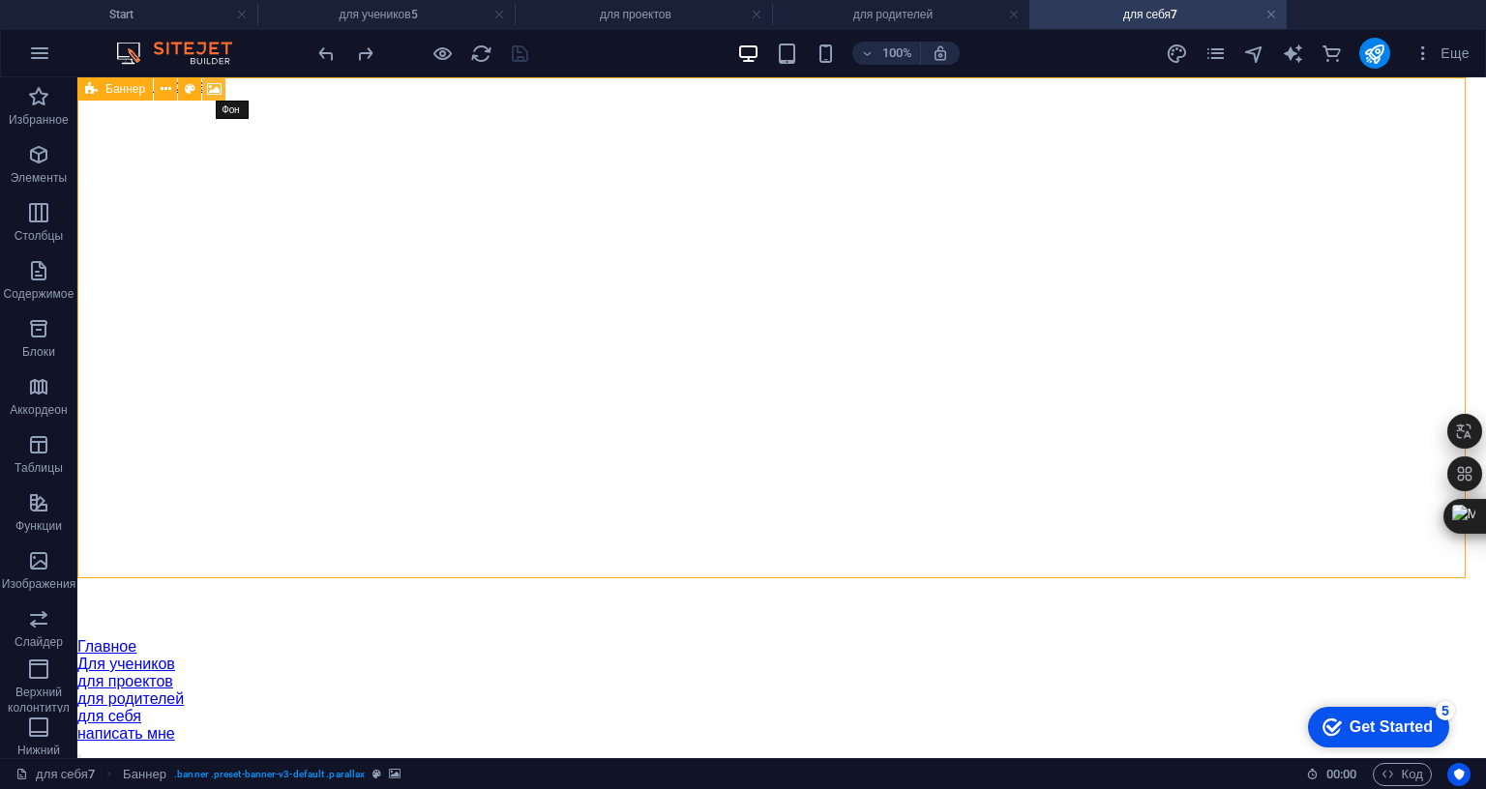
click at [217, 84] on icon at bounding box center [214, 89] width 15 height 20
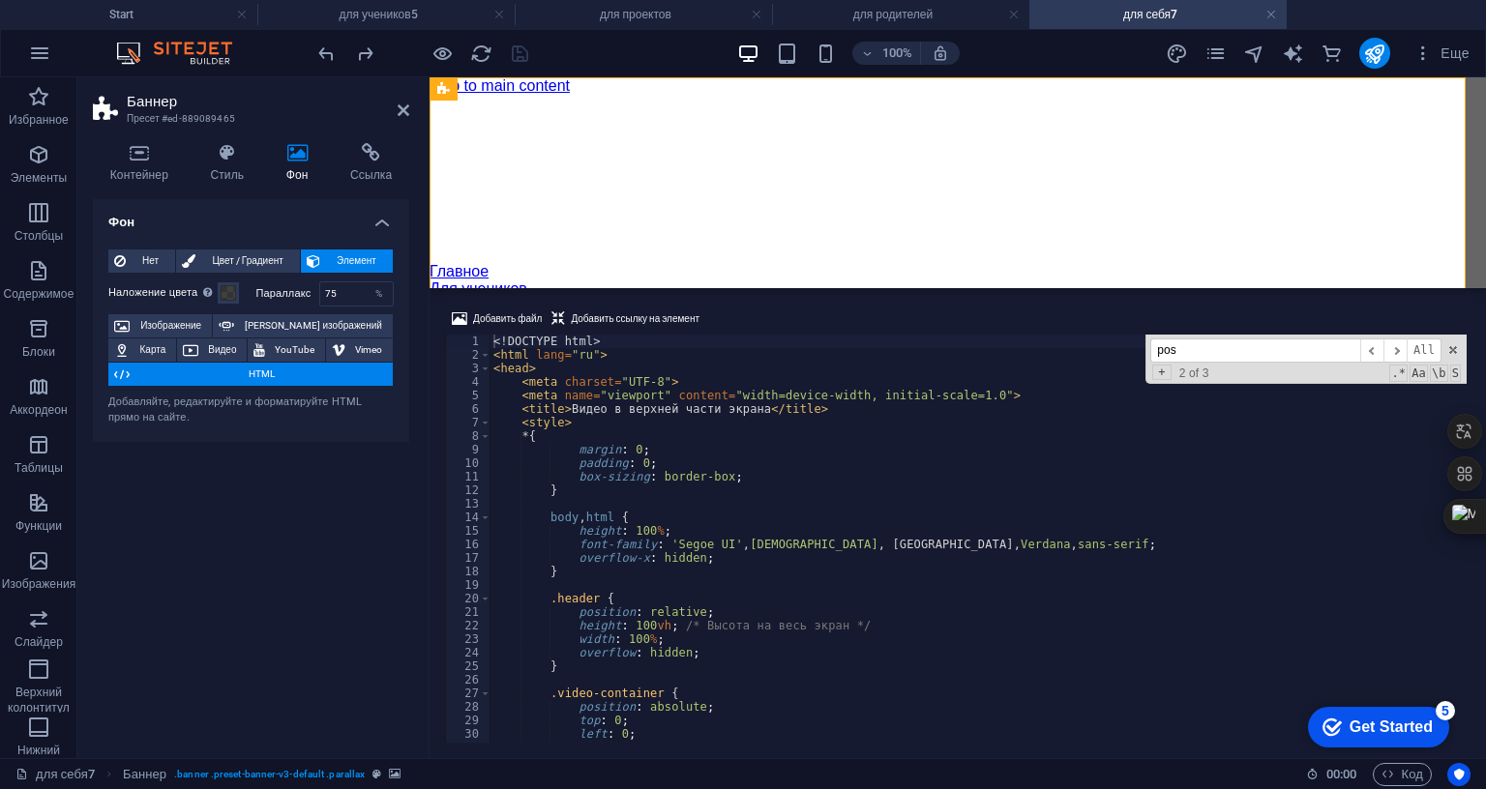
click at [689, 335] on div "<! DOCTYPE html > < html lang = "ru" > < head > < meta charset = "UTF-8" > < me…" at bounding box center [1073, 550] width 1168 height 431
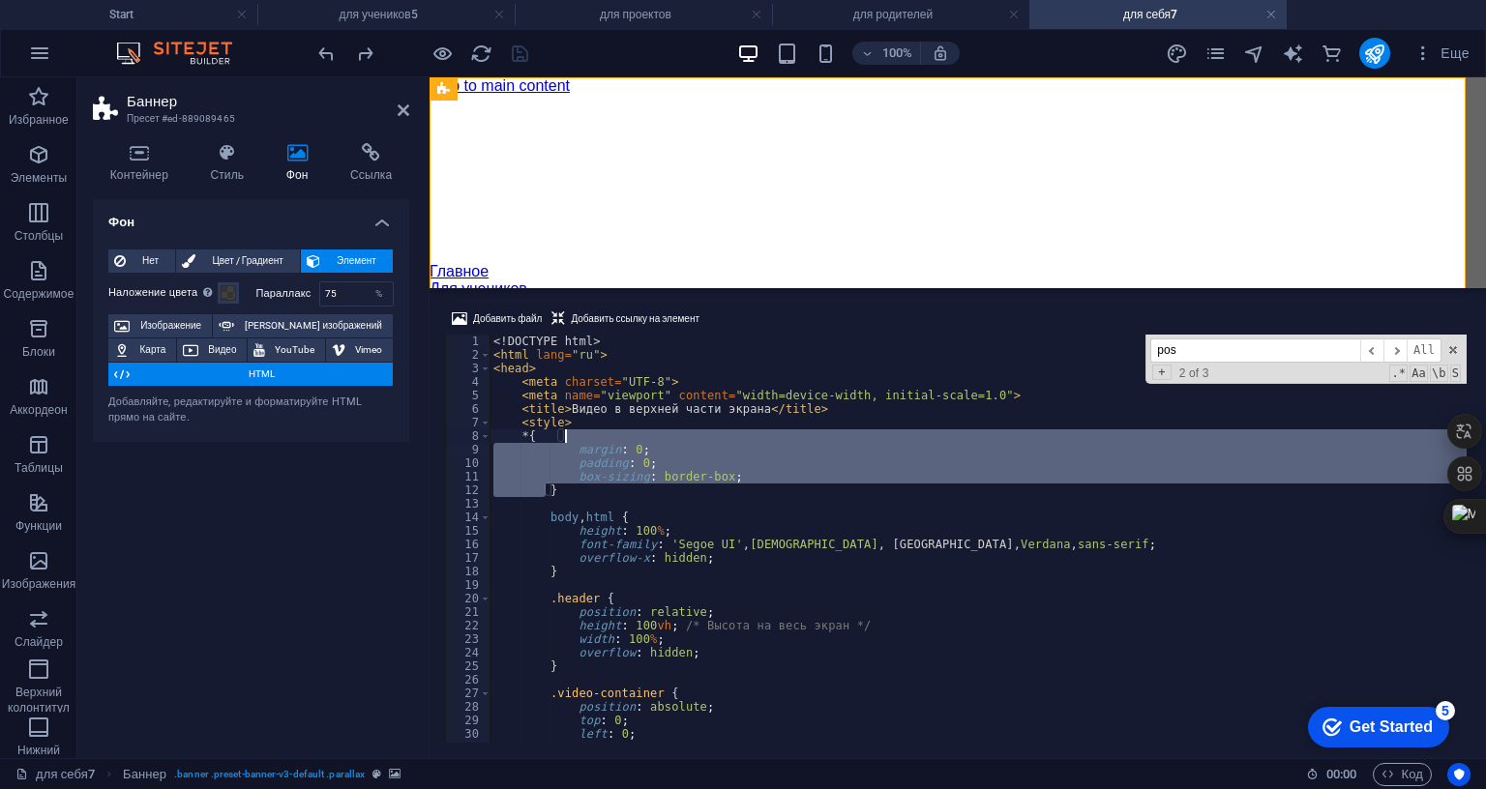
click at [689, 335] on div "<! DOCTYPE html > < html lang = "ru" > < head > < meta charset = "UTF-8" > < me…" at bounding box center [1073, 550] width 1168 height 431
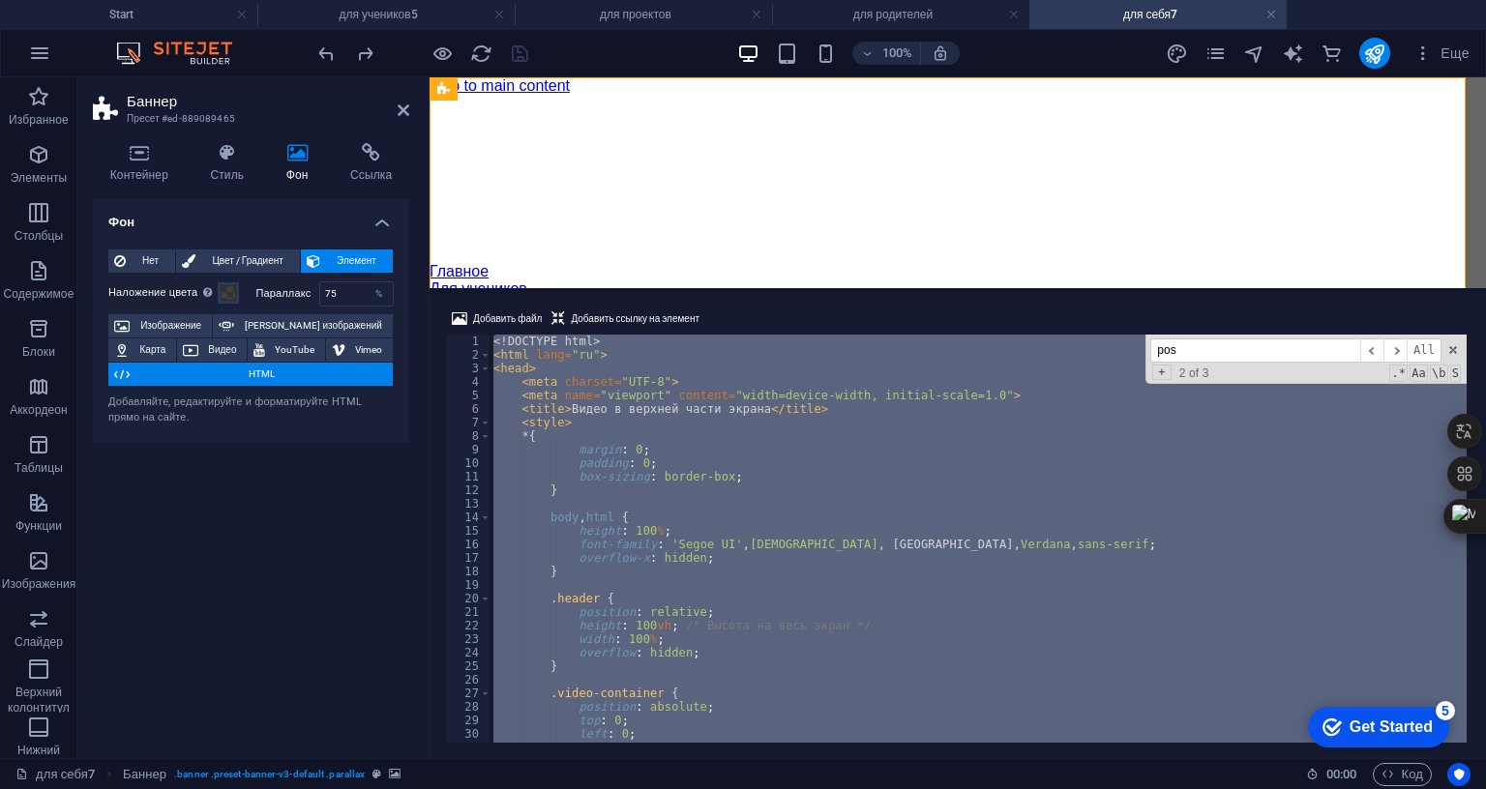
click at [689, 335] on div "<! DOCTYPE html > < html lang = "ru" > < head > < meta charset = "UTF-8" > < me…" at bounding box center [1073, 550] width 1168 height 431
type textarea "</body> </html>"
paste textarea
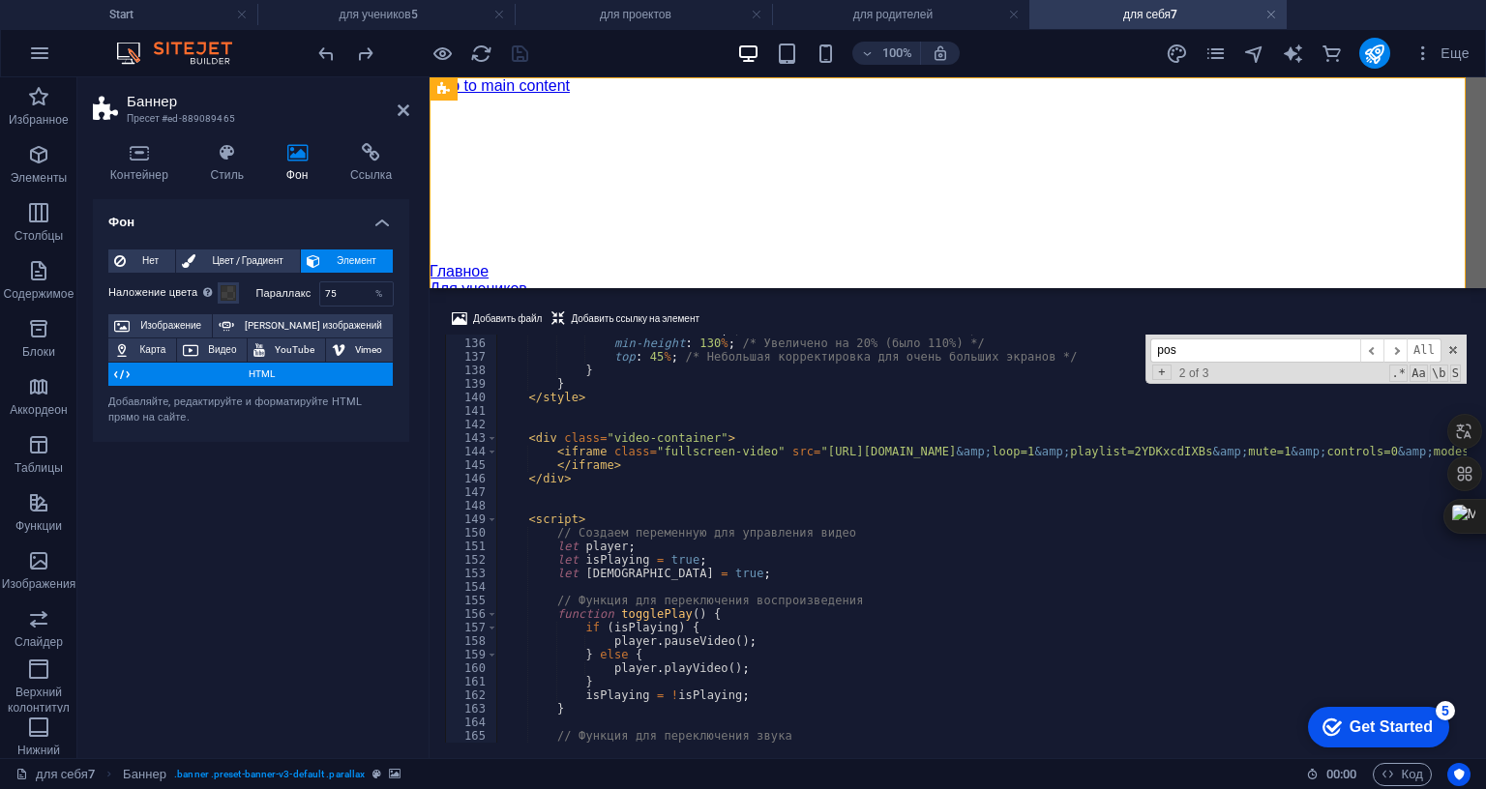
scroll to position [1768, 0]
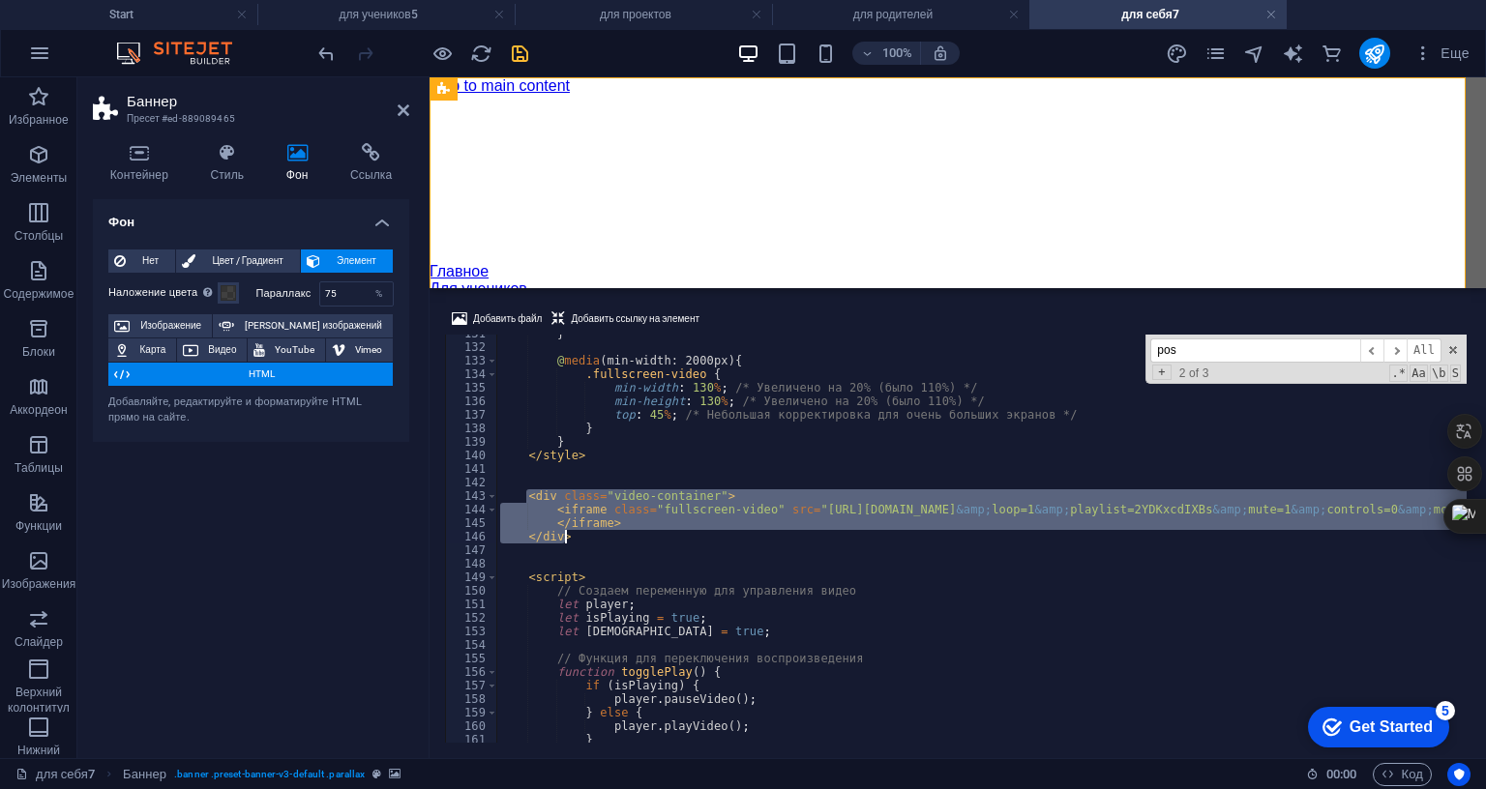
drag, startPoint x: 527, startPoint y: 374, endPoint x: 571, endPoint y: 413, distance: 58.2
click at [571, 413] on div "} @ media (min-width: 2000px) { .fullscreen-video { min-width : 130 % ; /* Увел…" at bounding box center [1471, 542] width 1950 height 431
type textarea "</iframe> </div>"
paste textarea
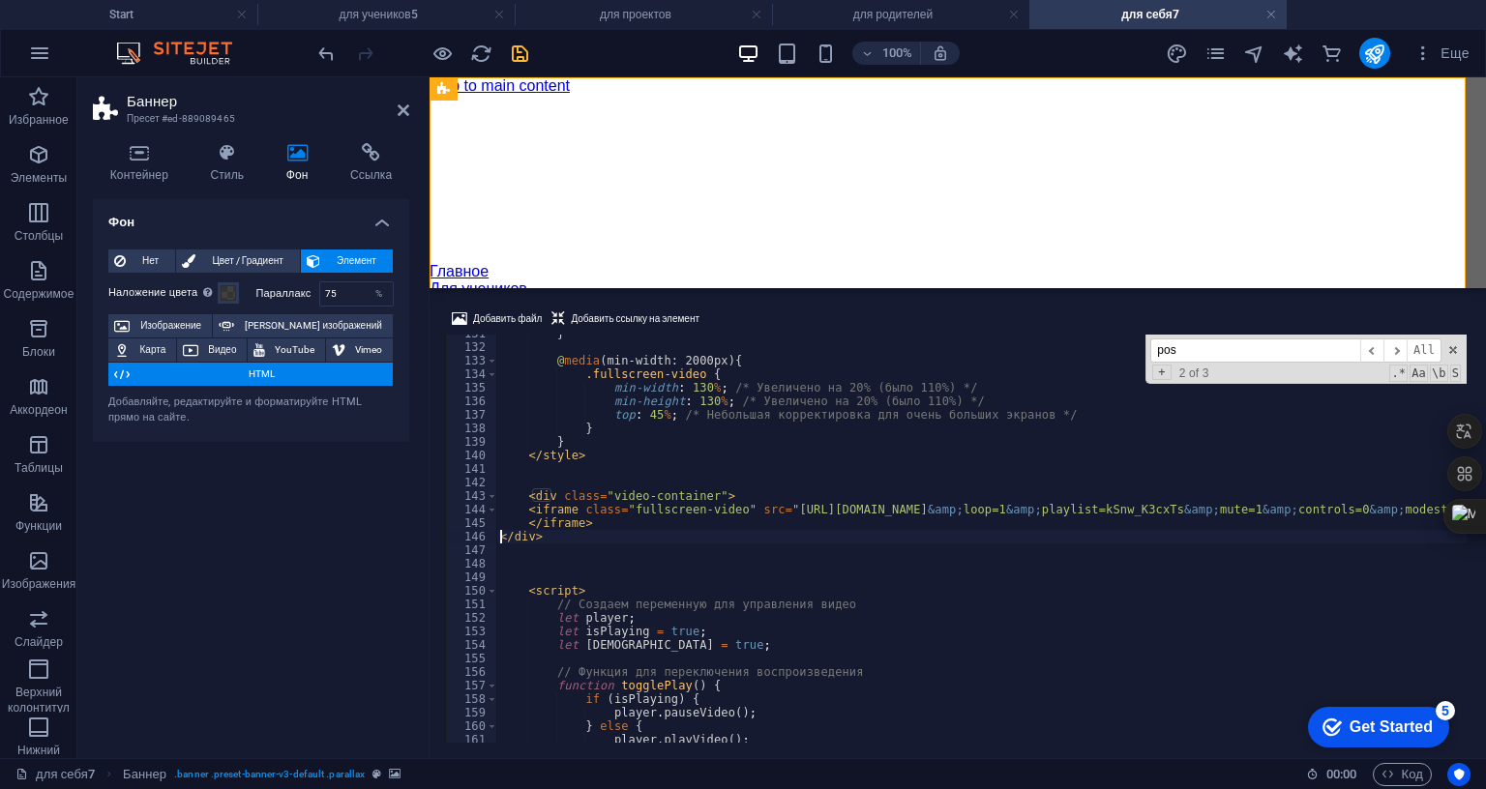
click at [503, 415] on div "} @ media (min-width: 2000px) { .fullscreen-video { min-width : 130 % ; /* Увел…" at bounding box center [1458, 542] width 1924 height 431
type textarea "</div>"
click at [400, 506] on div "Фон Нет Цвет / Градиент Элемент Растянуть фон на всю ширину Наложение цвета Пом…" at bounding box center [251, 471] width 316 height 544
click at [400, 110] on icon at bounding box center [404, 110] width 12 height 15
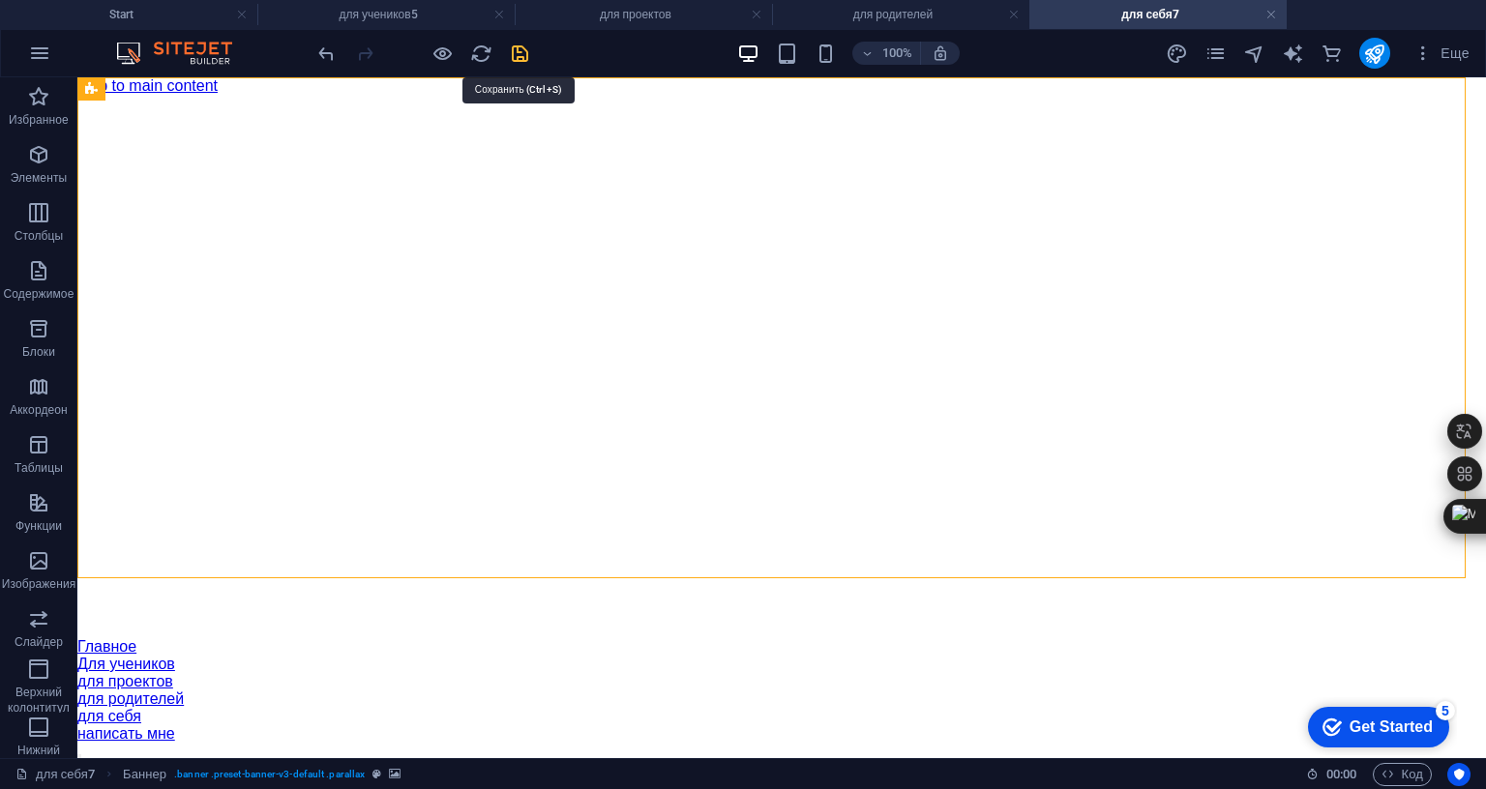
click at [513, 49] on icon "save" at bounding box center [520, 54] width 22 height 22
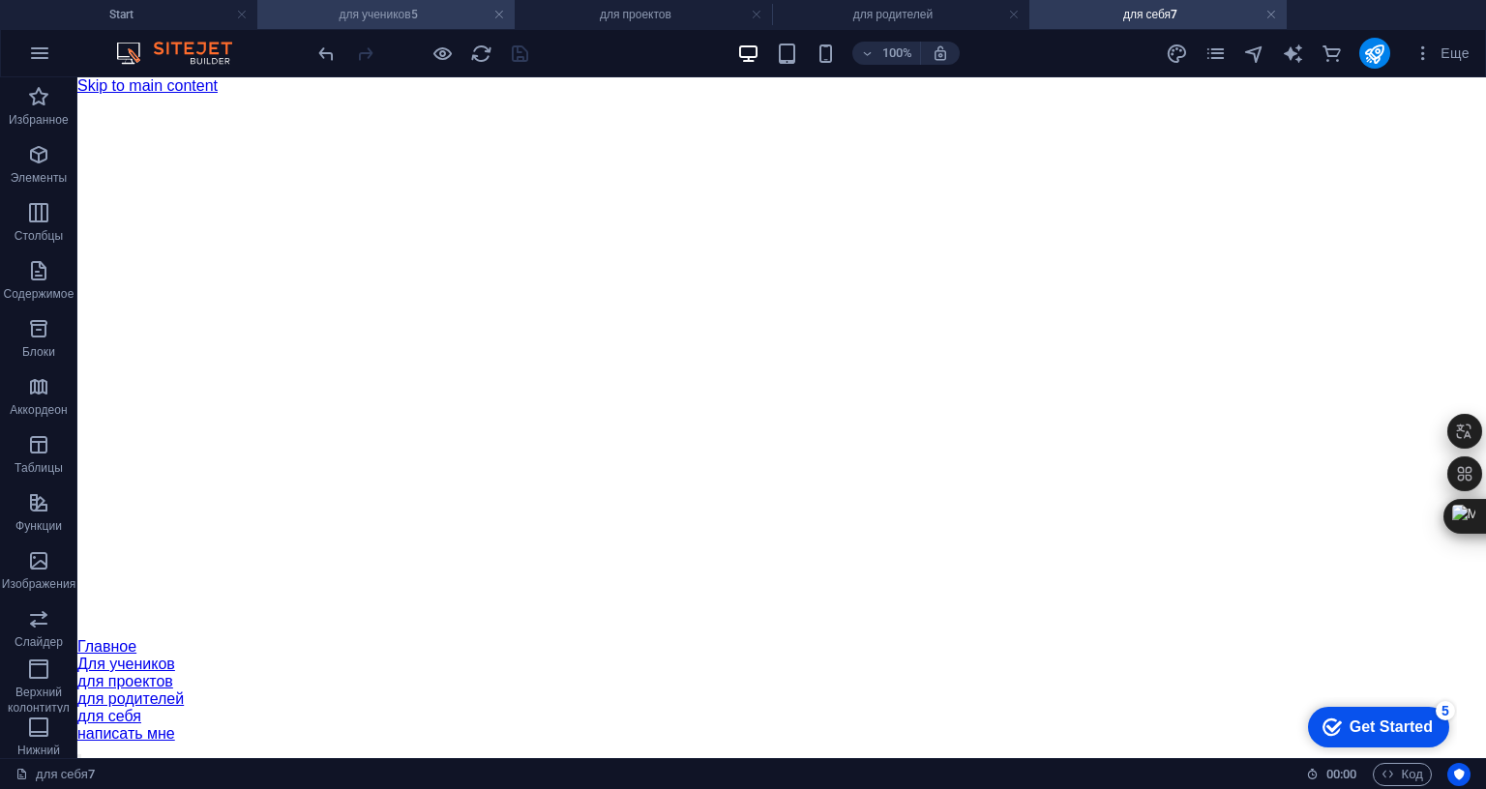
click at [393, 15] on h4 "для учеников5" at bounding box center [385, 14] width 257 height 21
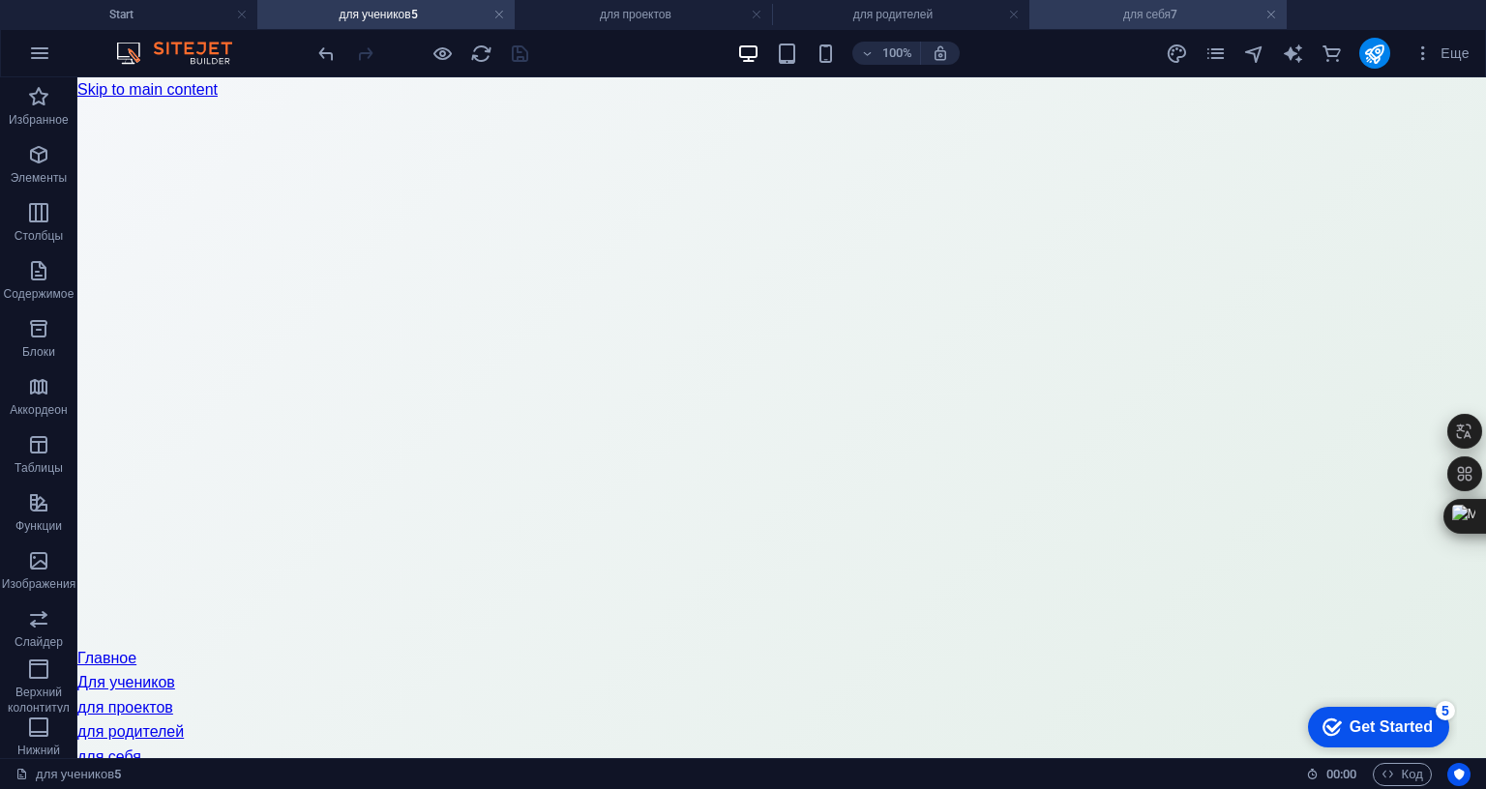
click at [1089, 7] on h4 "для себя7" at bounding box center [1157, 14] width 257 height 21
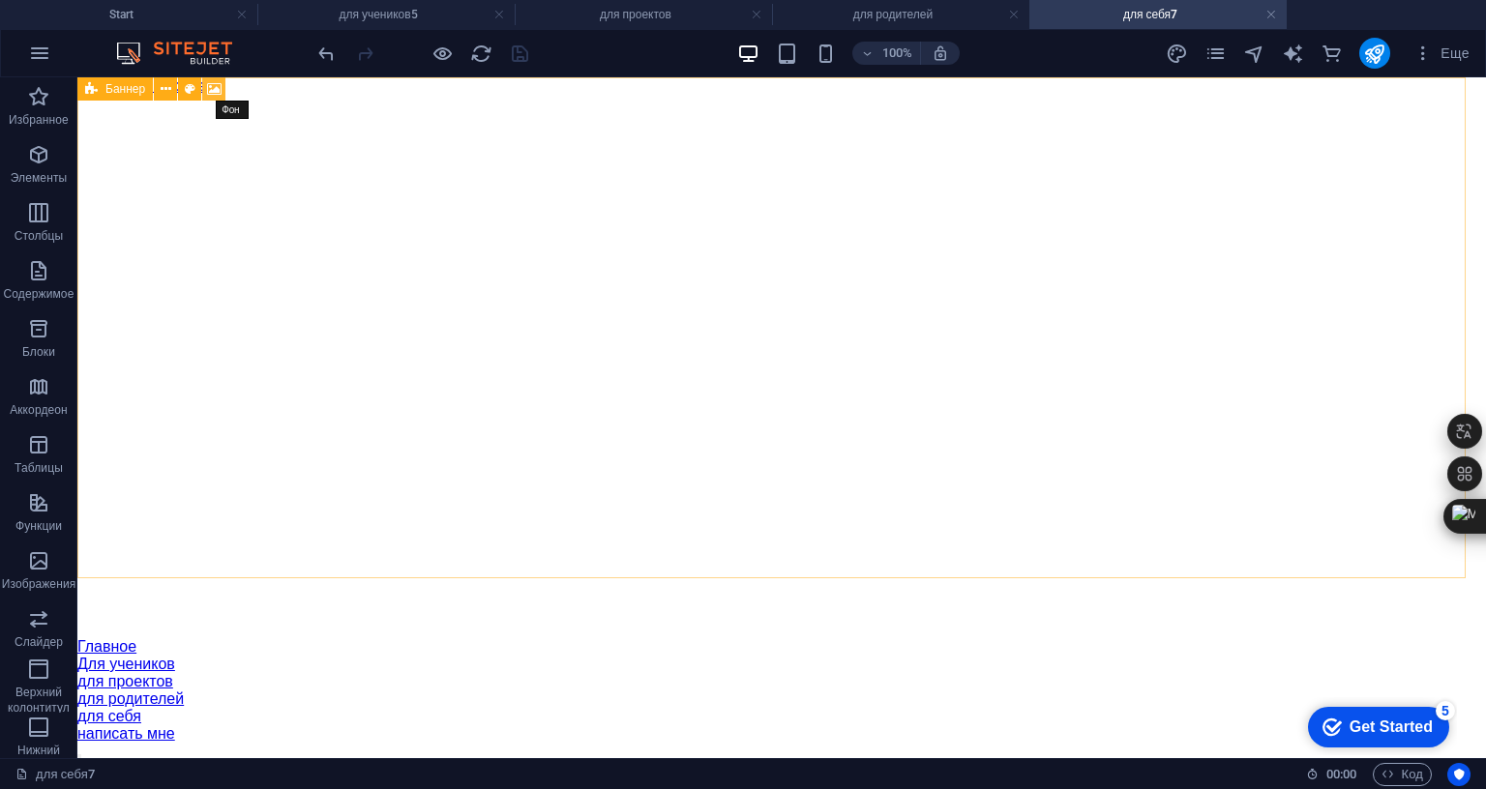
click at [220, 81] on icon at bounding box center [214, 89] width 15 height 20
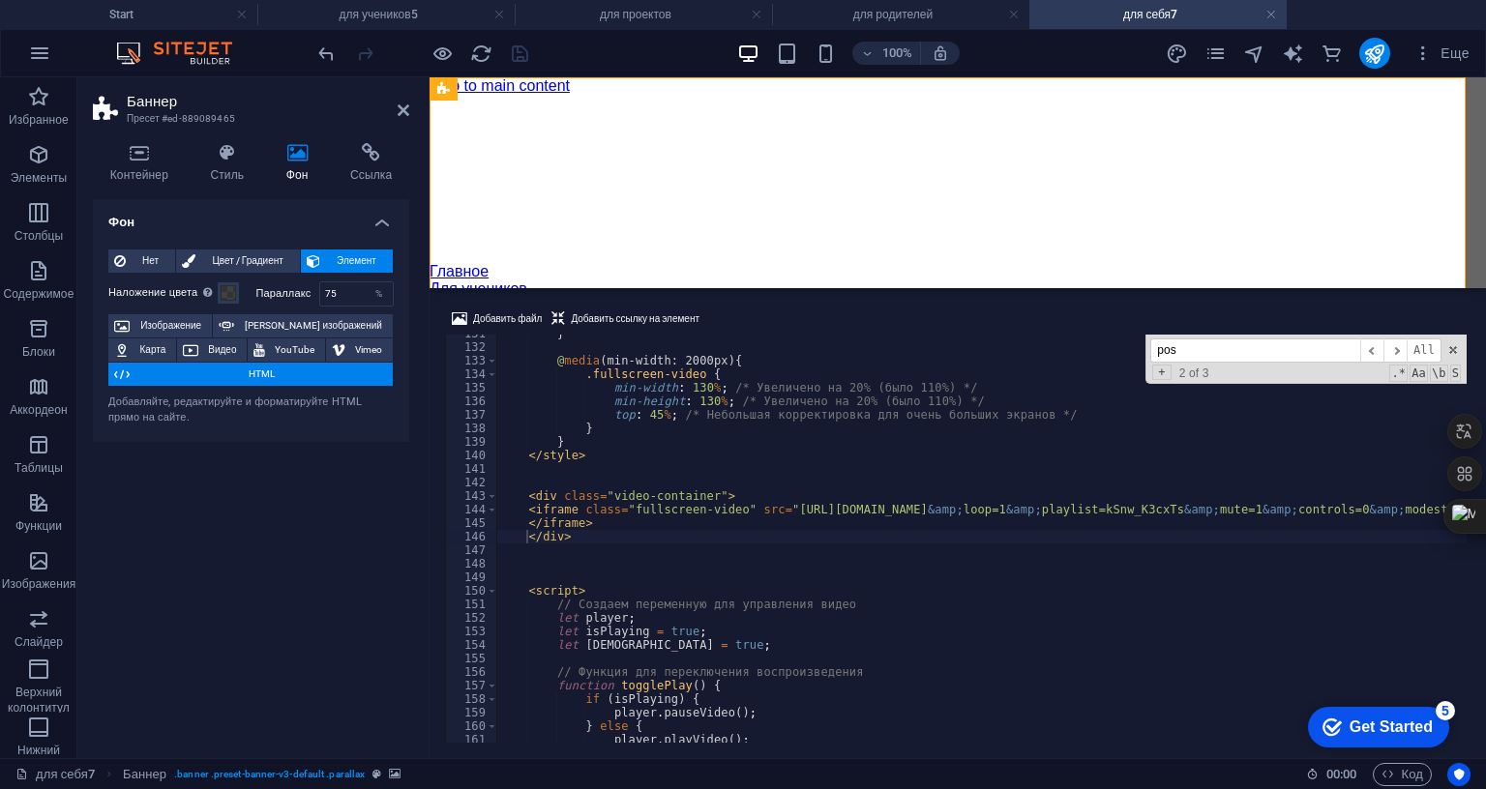
click at [676, 354] on div "} @ media (min-width: 2000px) { .fullscreen-video { min-width : 130 % ; /* Увел…" at bounding box center [1458, 542] width 1924 height 431
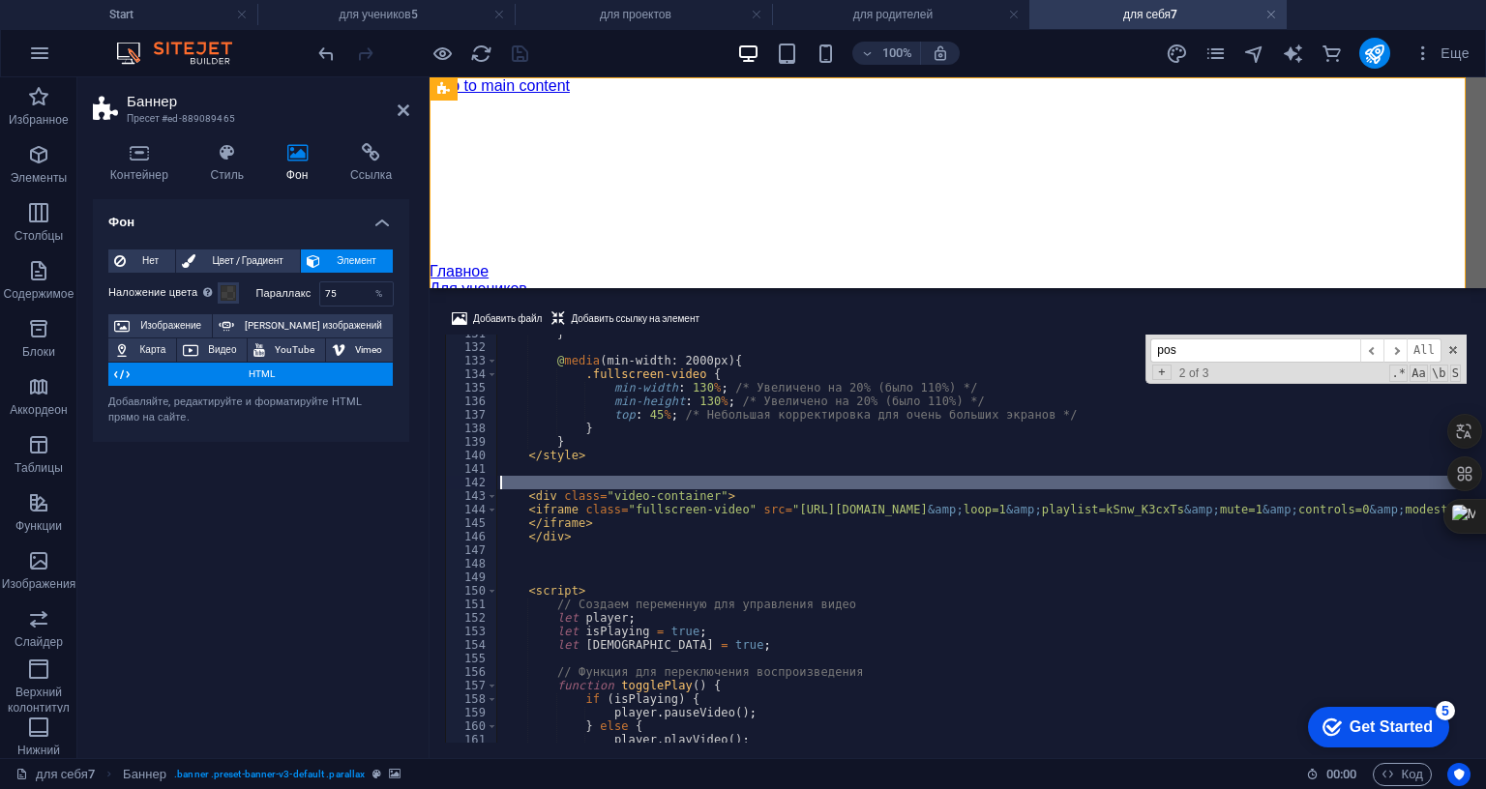
click at [676, 354] on div "} @ media (min-width: 2000px) { .fullscreen-video { min-width : 130 % ; /* Увел…" at bounding box center [1458, 542] width 1924 height 431
type textarea "<div class="video-container">"
click at [676, 354] on div "} @ media (min-width: 2000px) { .fullscreen-video { min-width : 130 % ; /* Увел…" at bounding box center [1458, 542] width 1924 height 431
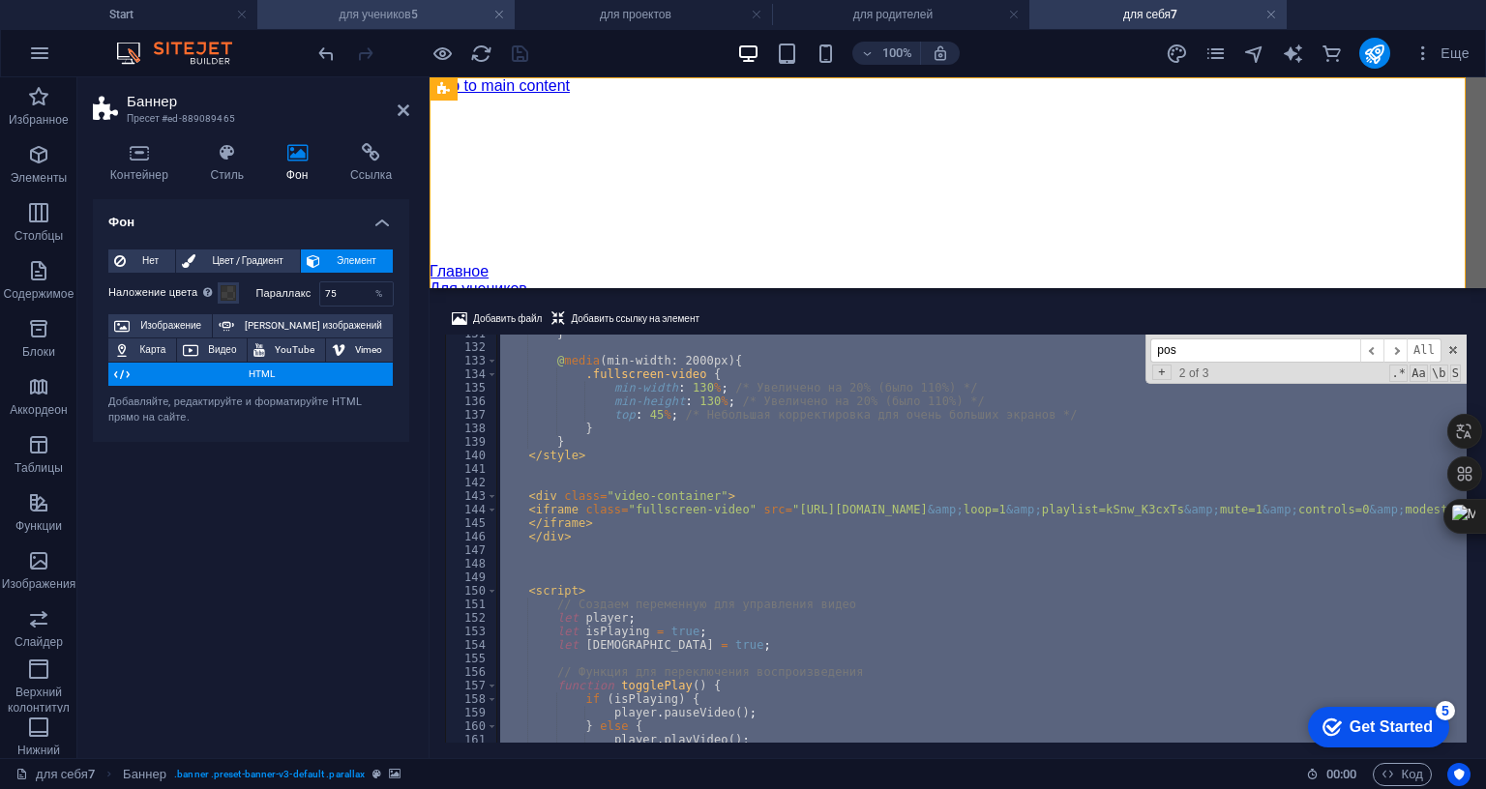
click at [380, 12] on h4 "для учеников5" at bounding box center [385, 14] width 257 height 21
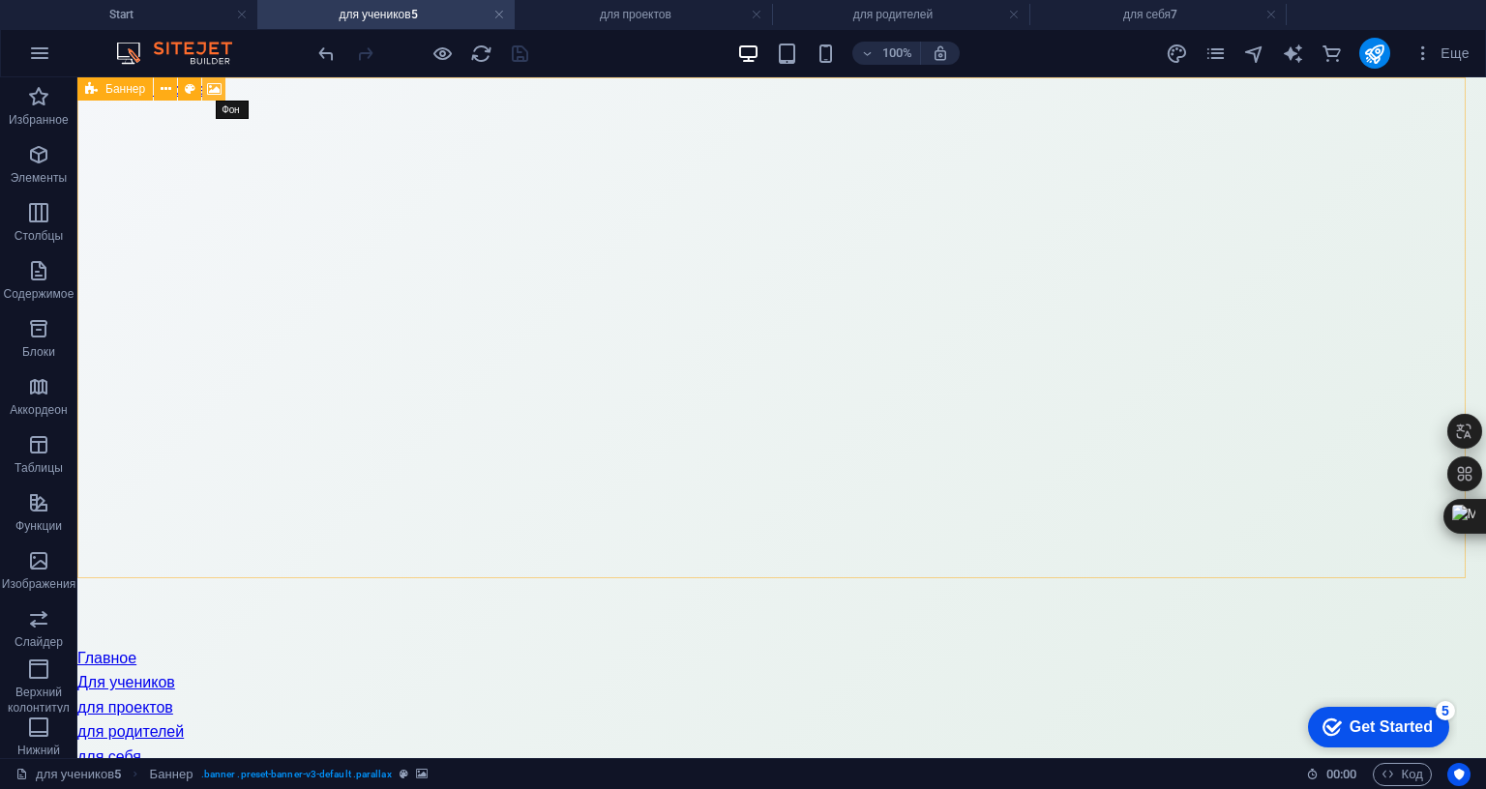
click at [214, 88] on icon at bounding box center [214, 89] width 15 height 20
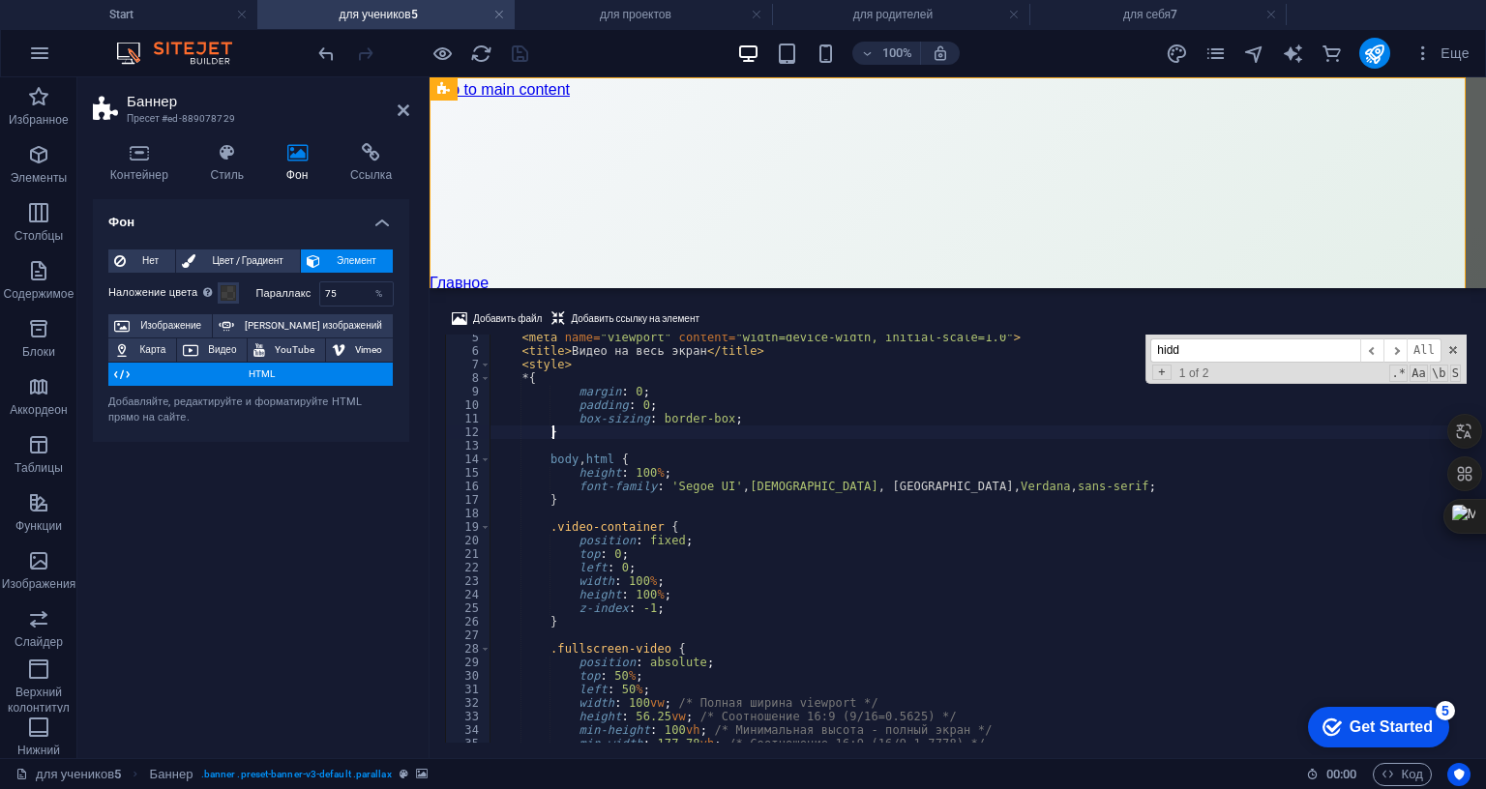
click at [689, 331] on div "< meta name = "viewport" content = "width=device-width, initial-scale=1.0" > < …" at bounding box center [995, 546] width 1012 height 431
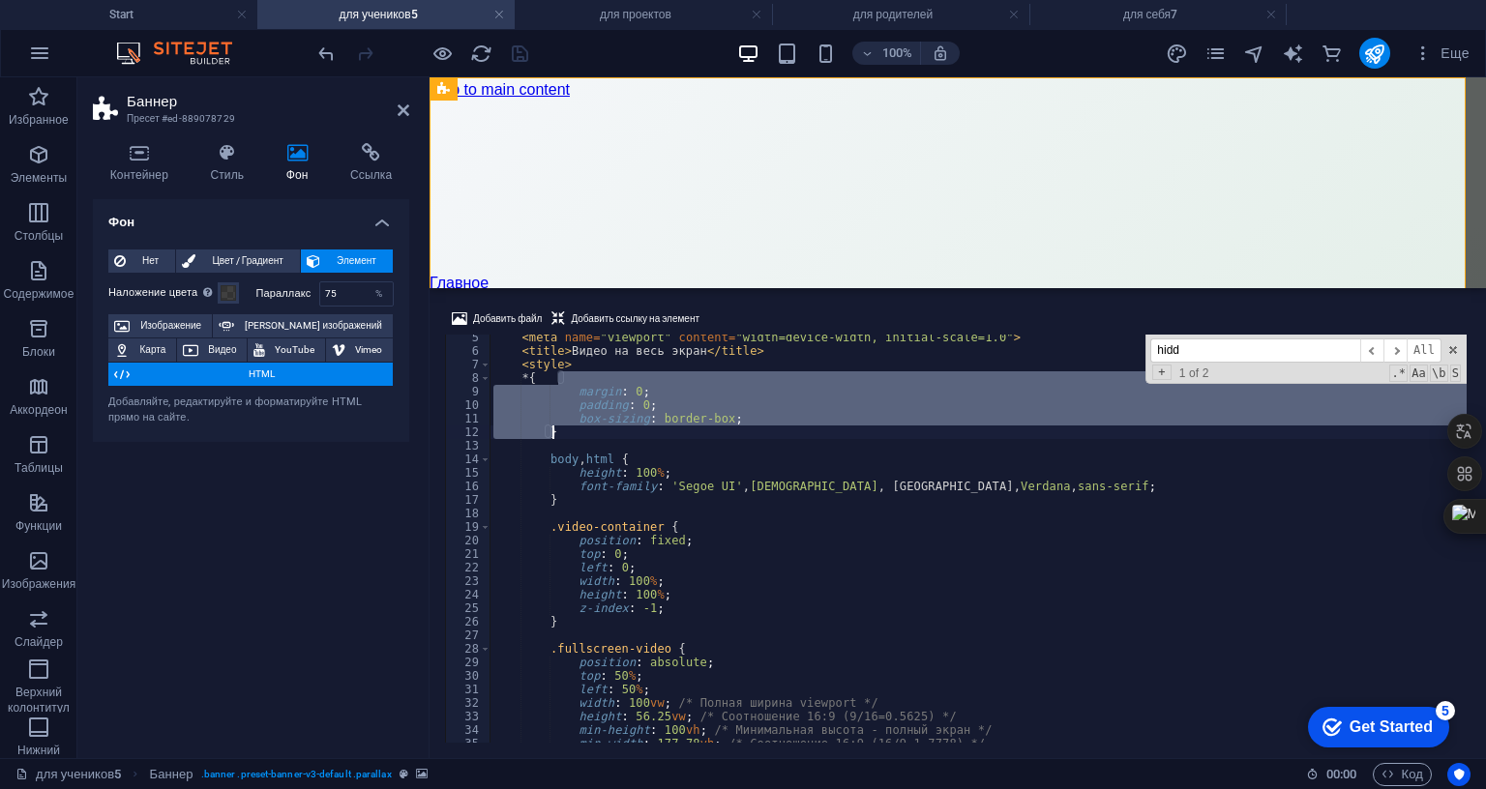
click at [689, 331] on div "< meta name = "viewport" content = "width=device-width, initial-scale=1.0" > < …" at bounding box center [995, 546] width 1012 height 431
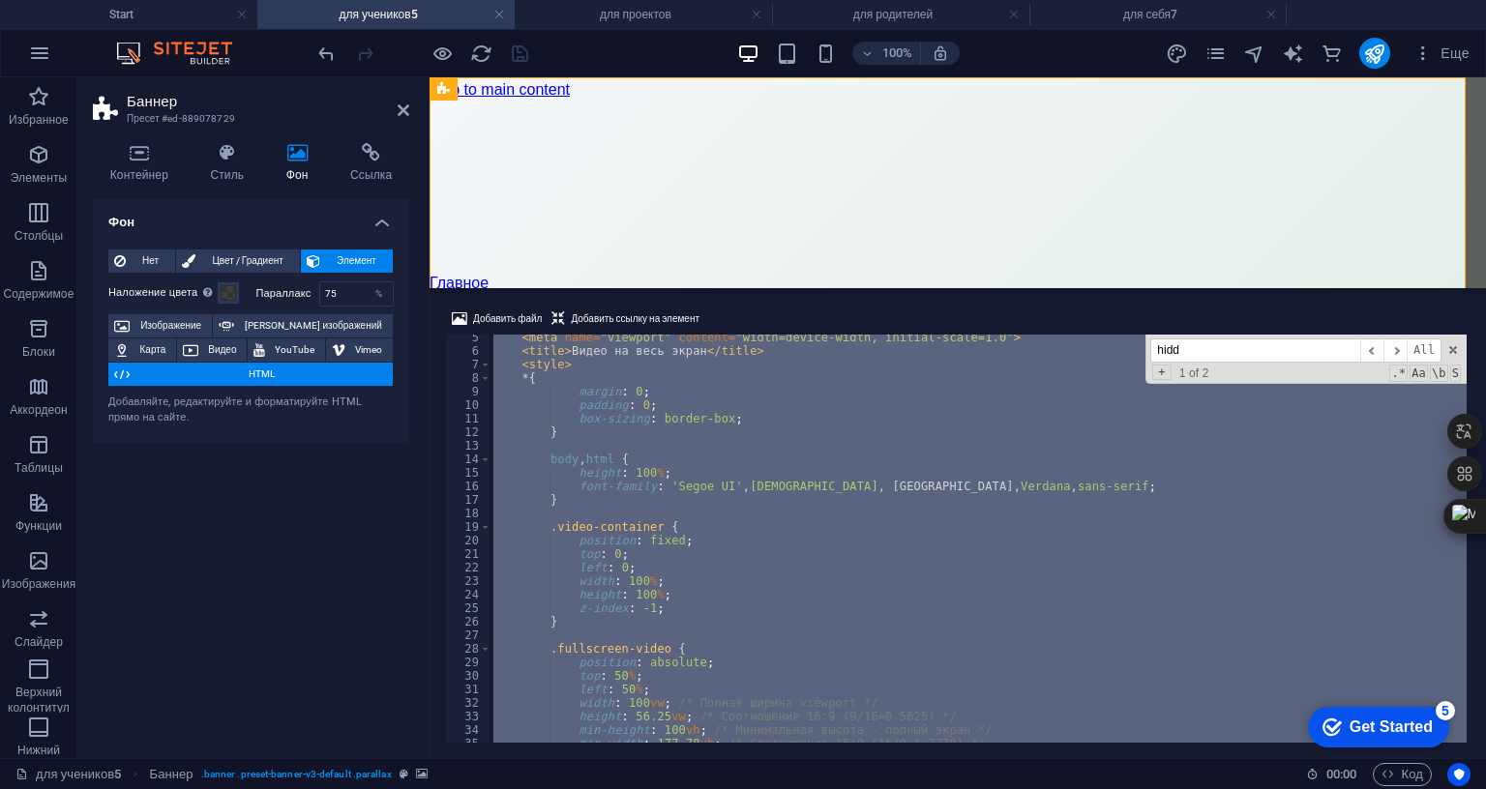
click at [689, 331] on div "< meta name = "viewport" content = "width=device-width, initial-scale=1.0" > < …" at bounding box center [995, 546] width 1012 height 431
type textarea "</body> </html>"
paste textarea
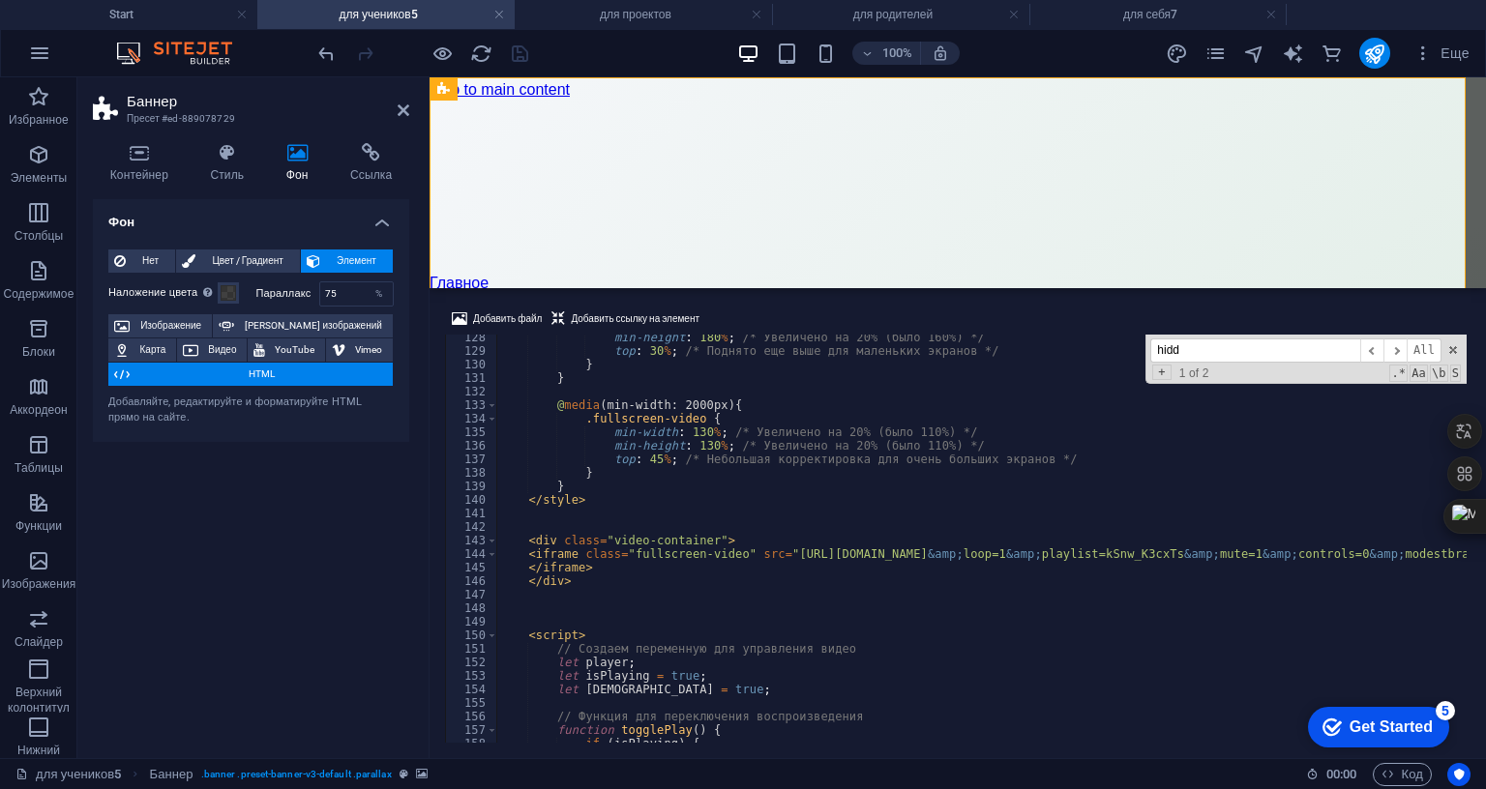
scroll to position [1724, 0]
click at [568, 487] on div "min-height : 180 % ; /* Увеличено на 20% (было 160%) */ top : 30 % ; /* Поднято…" at bounding box center [1458, 546] width 1924 height 431
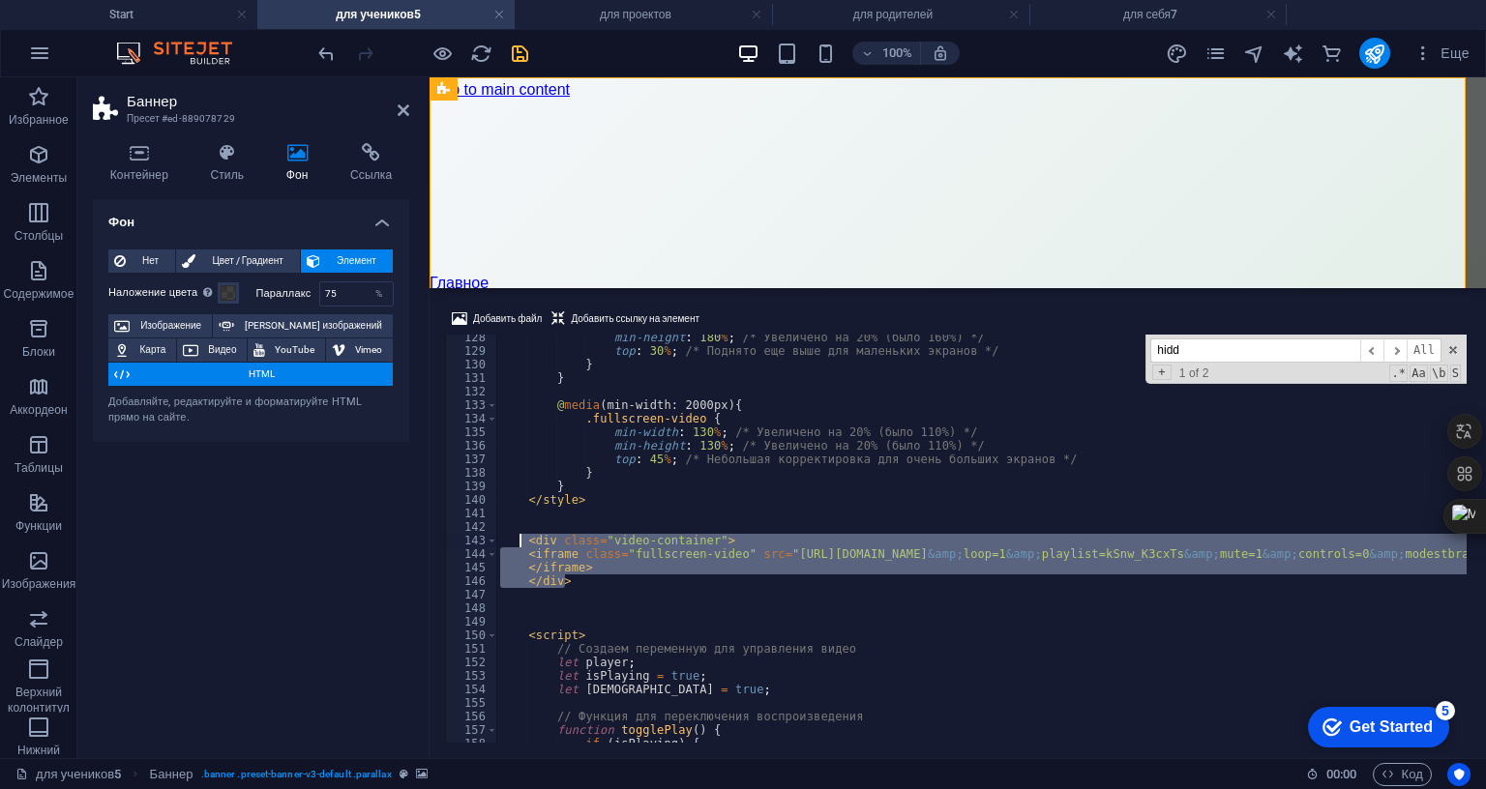
drag, startPoint x: 573, startPoint y: 459, endPoint x: 522, endPoint y: 416, distance: 66.5
click at [522, 416] on div "min-height : 180 % ; /* Увеличено на 20% (было 160%) */ top : 30 % ; /* Поднято…" at bounding box center [1458, 546] width 1924 height 431
type textarea "<div class="video-container"> <iframe class="fullscreen-video" src="[URL][DOMAI…"
paste textarea
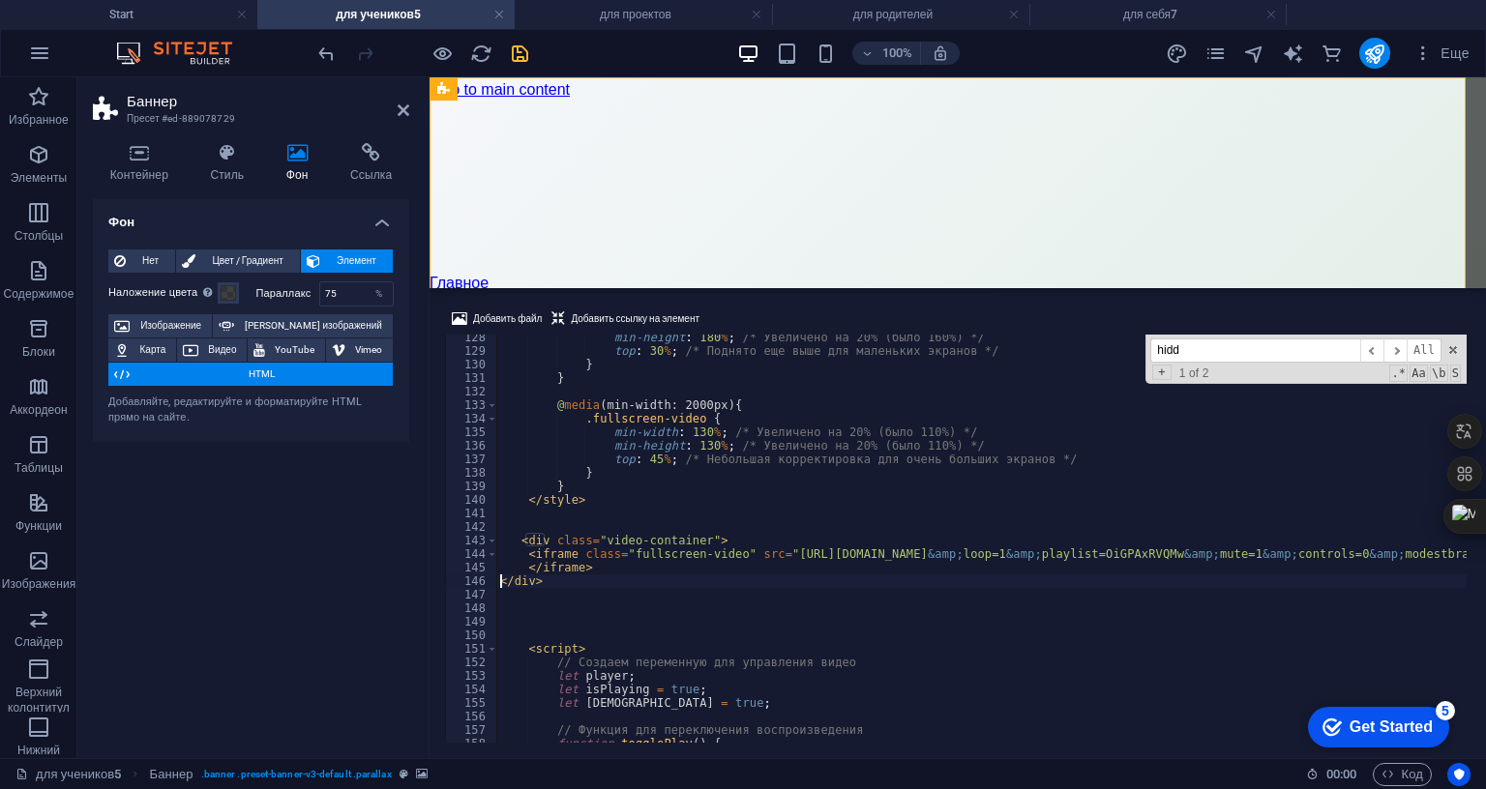
click at [501, 460] on div "min-height : 180 % ; /* Увеличено на 20% (было 160%) */ top : 30 % ; /* Поднято…" at bounding box center [1458, 546] width 1924 height 431
click at [512, 414] on div "min-height : 180 % ; /* Увеличено на 20% (было 160%) */ top : 30 % ; /* Поднято…" at bounding box center [1458, 546] width 1924 height 431
type textarea "<div class="video-container">"
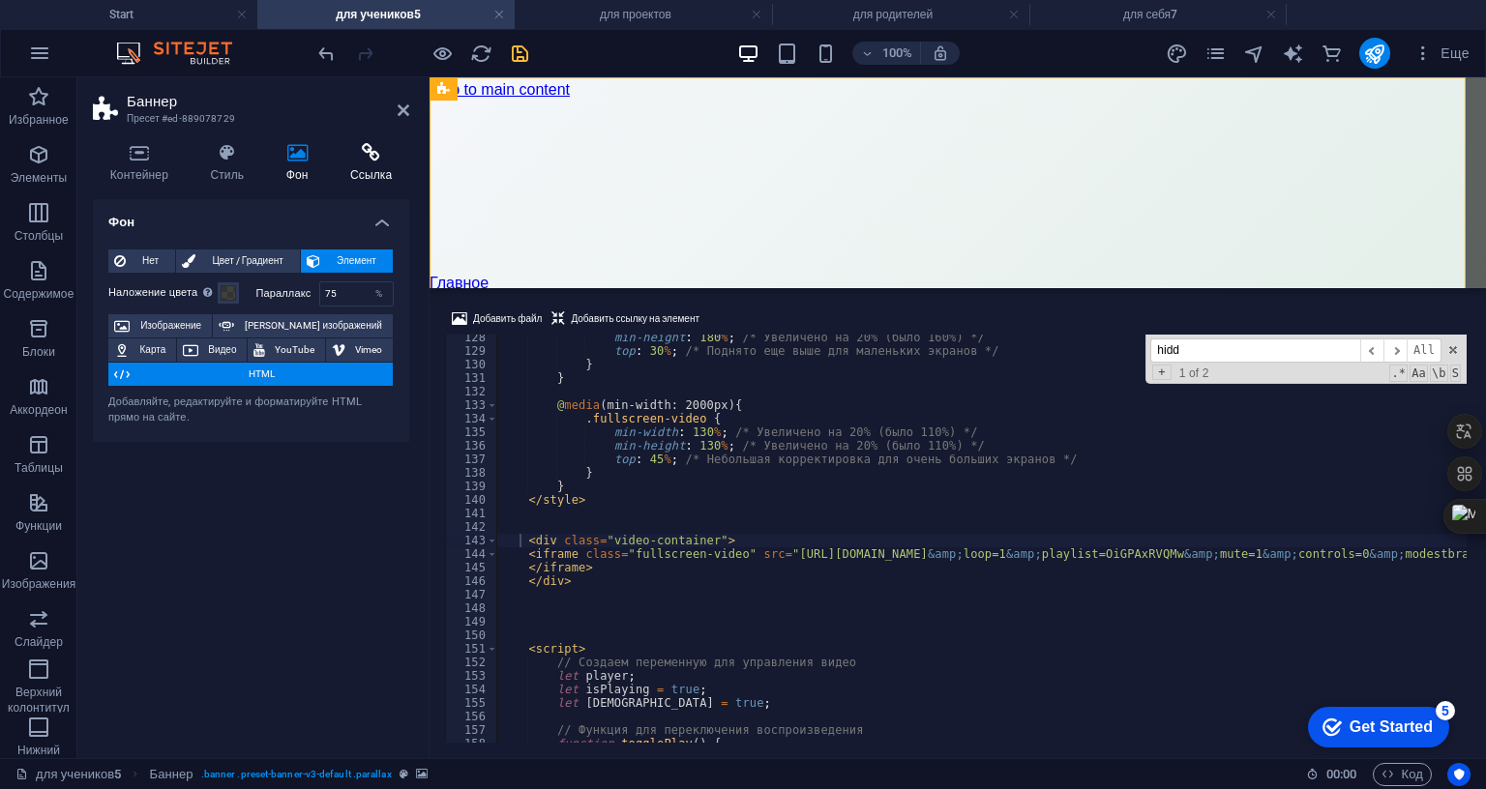
drag, startPoint x: 384, startPoint y: 551, endPoint x: 389, endPoint y: 174, distance: 377.3
click at [384, 548] on div "Фон Нет Цвет / Градиент Элемент Растянуть фон на всю ширину Наложение цвета Пом…" at bounding box center [251, 471] width 316 height 544
click at [400, 113] on icon at bounding box center [404, 110] width 12 height 15
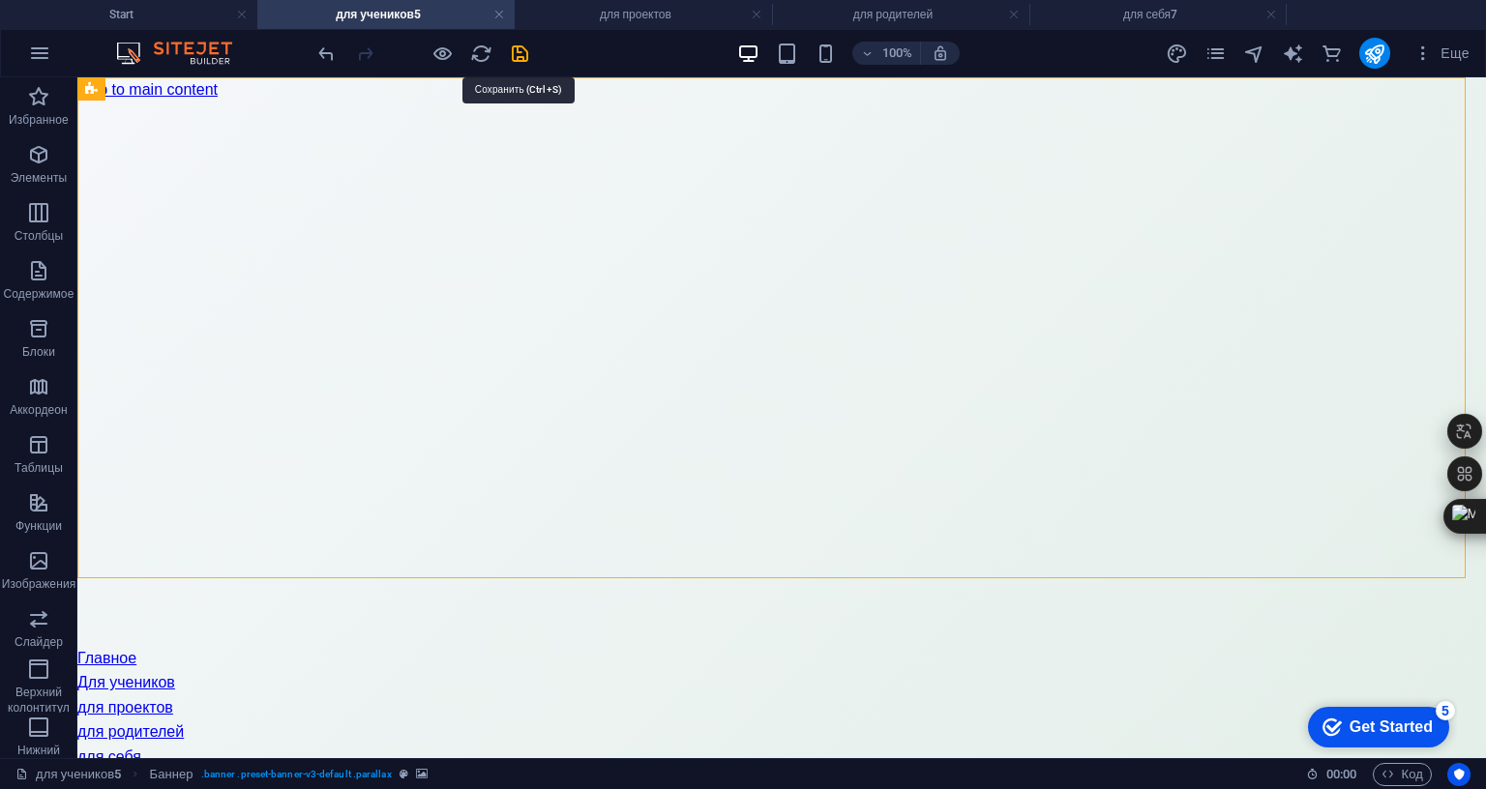
click at [519, 56] on icon "save" at bounding box center [520, 54] width 22 height 22
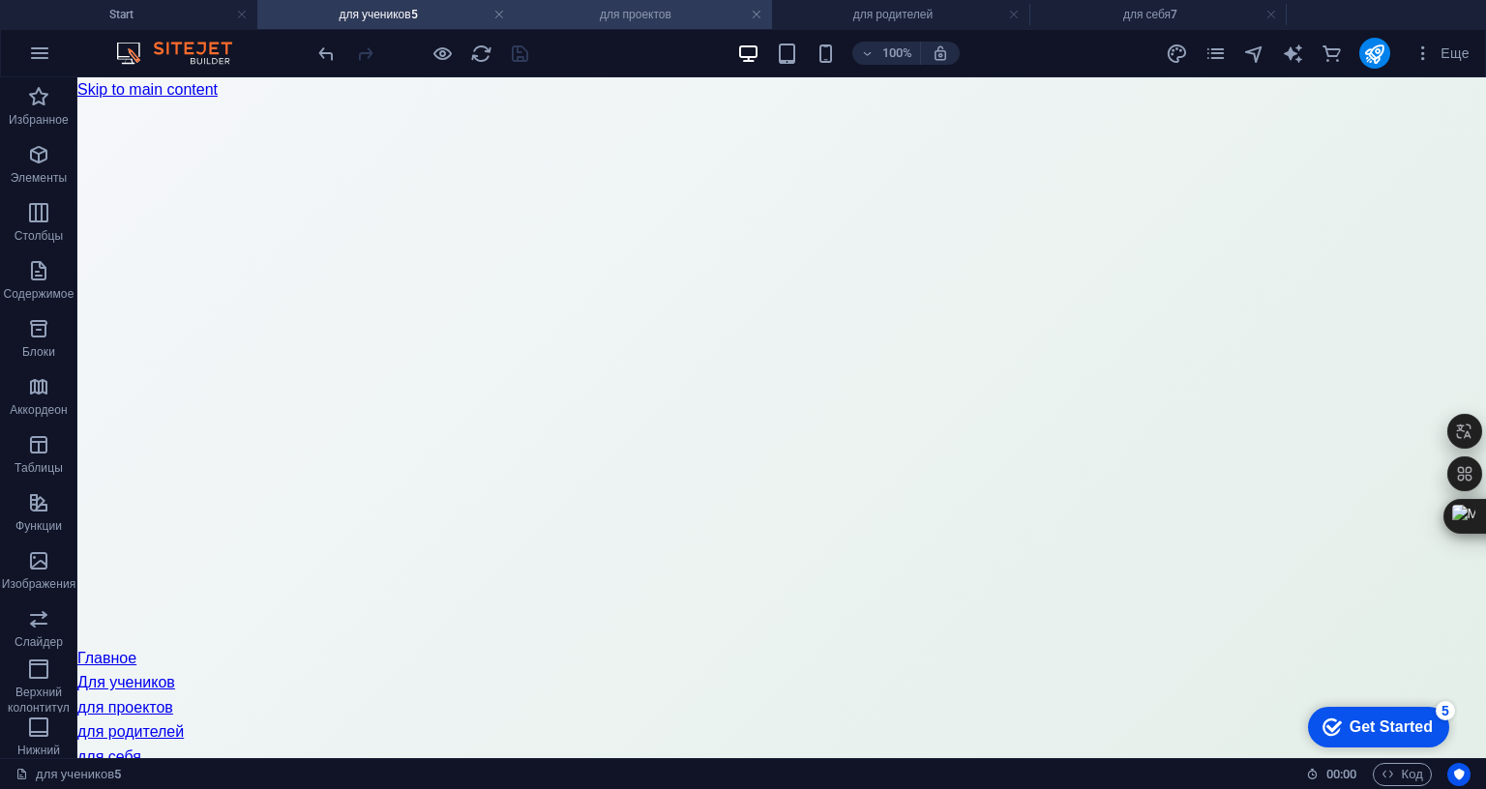
click at [626, 12] on h4 "для проектов" at bounding box center [643, 14] width 257 height 21
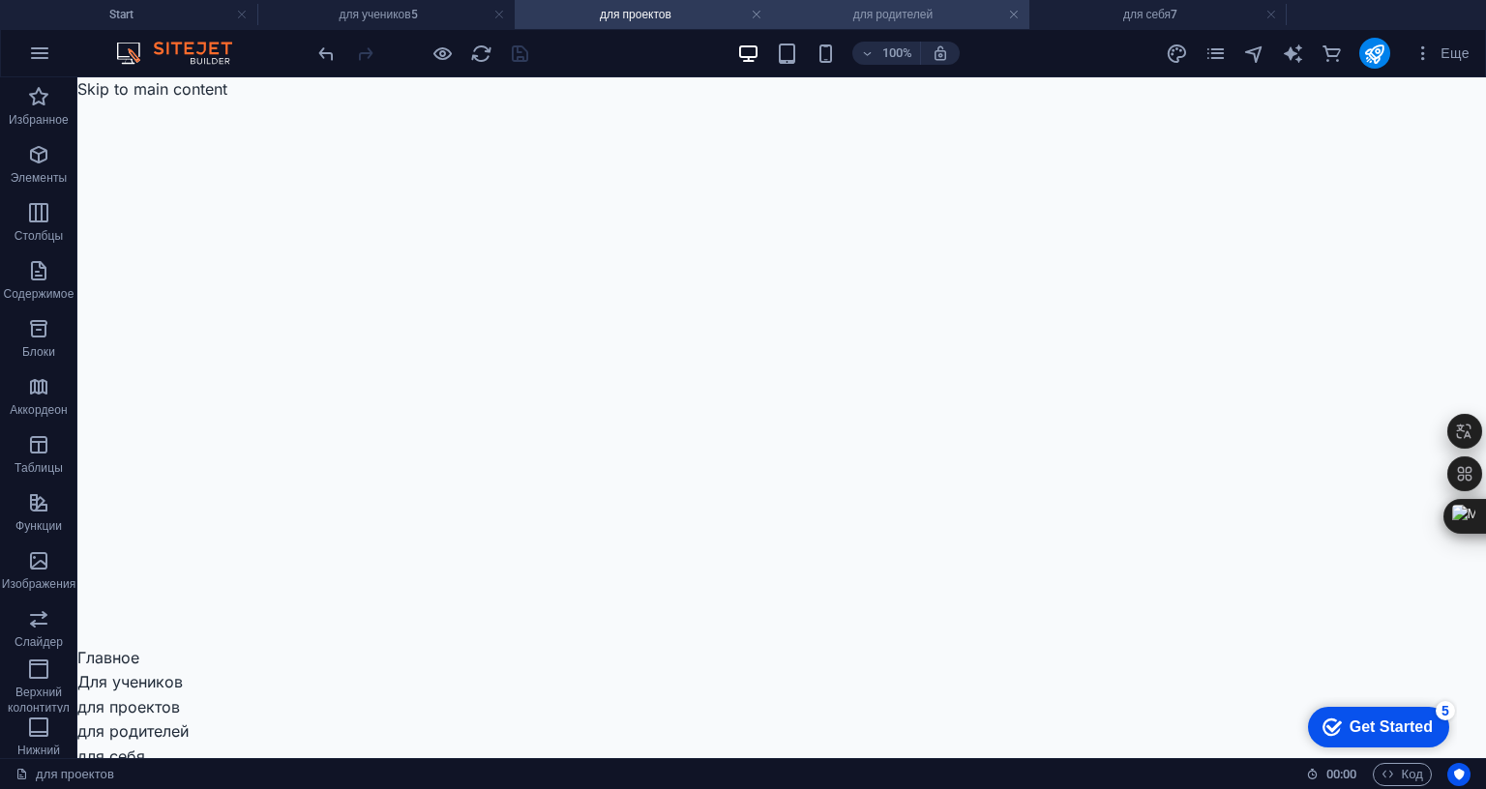
click at [865, 11] on h4 "для родителей" at bounding box center [900, 14] width 257 height 21
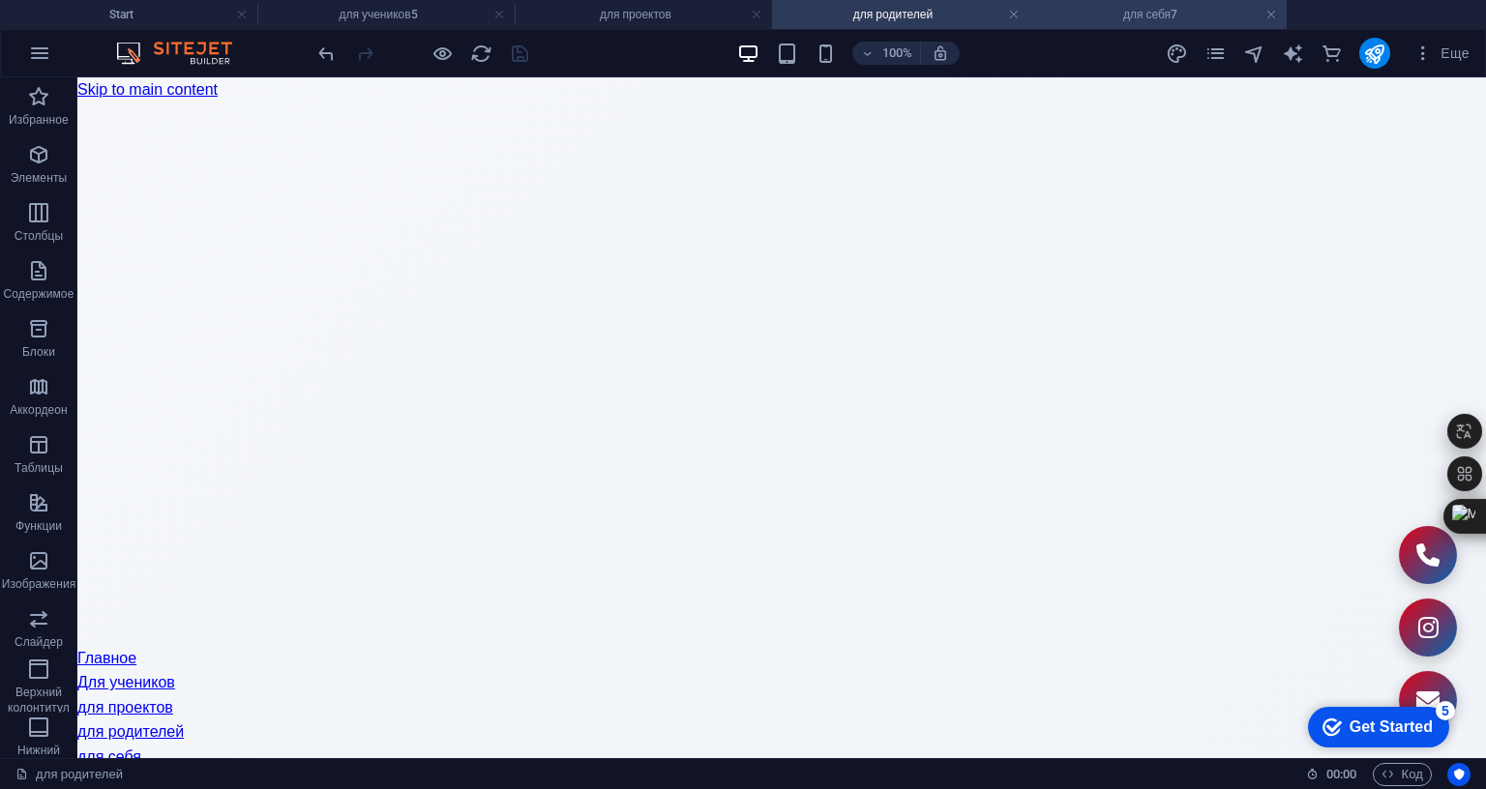
click at [1152, 15] on h4 "для себя7" at bounding box center [1157, 14] width 257 height 21
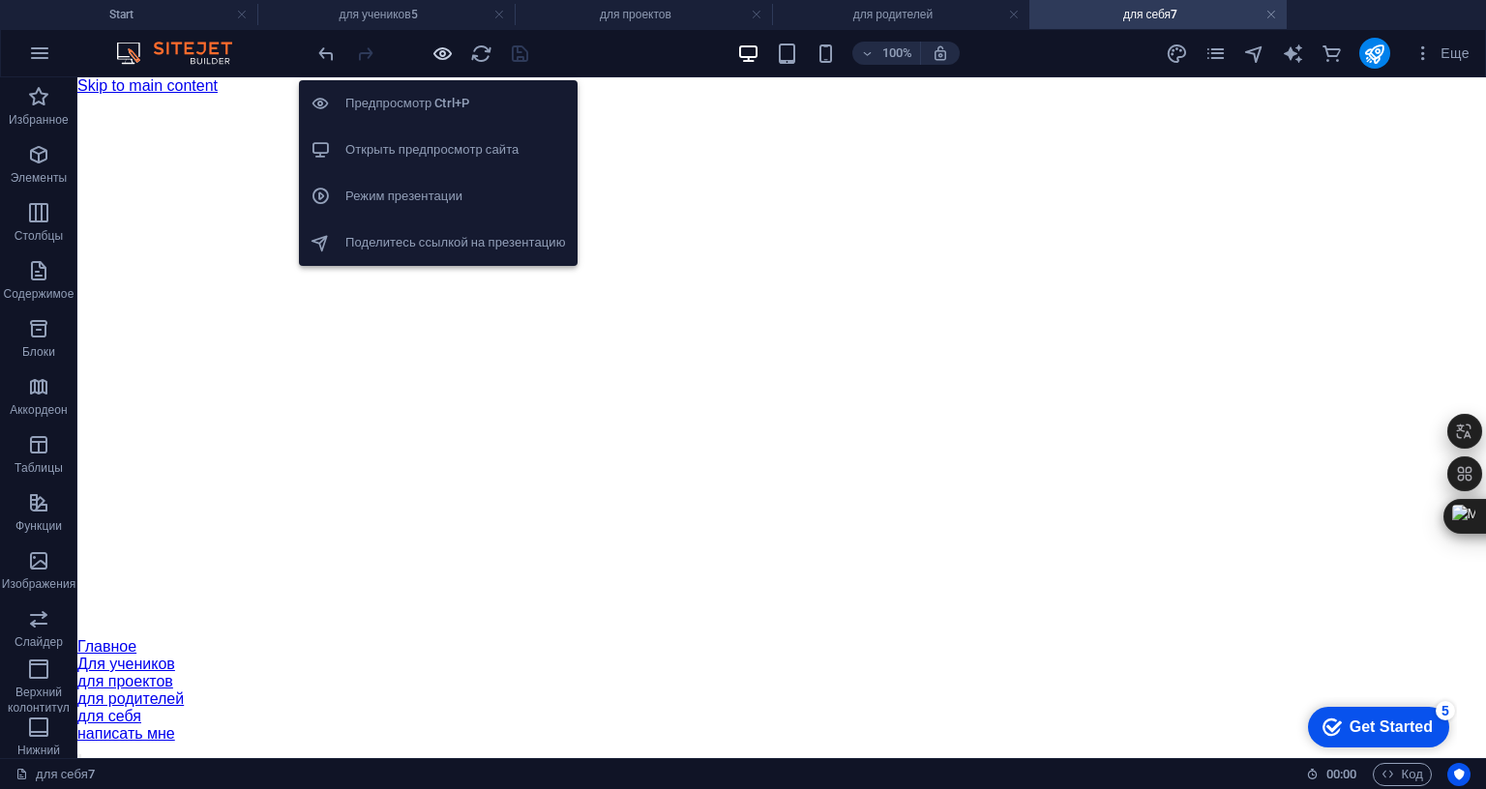
click at [431, 57] on icon "button" at bounding box center [442, 54] width 22 height 22
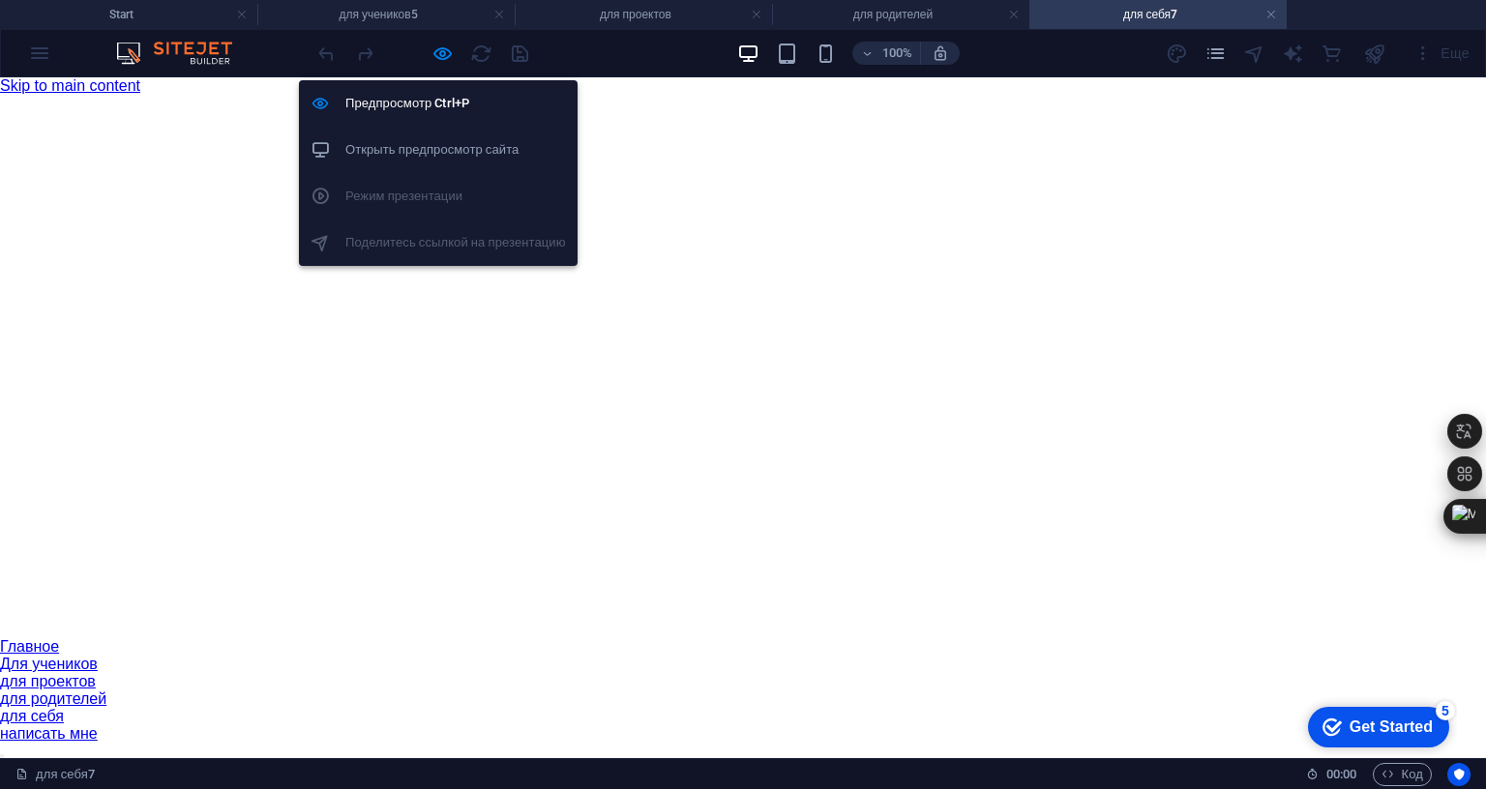
click at [414, 151] on h6 "Открыть предпросмотр сайта" at bounding box center [455, 149] width 221 height 23
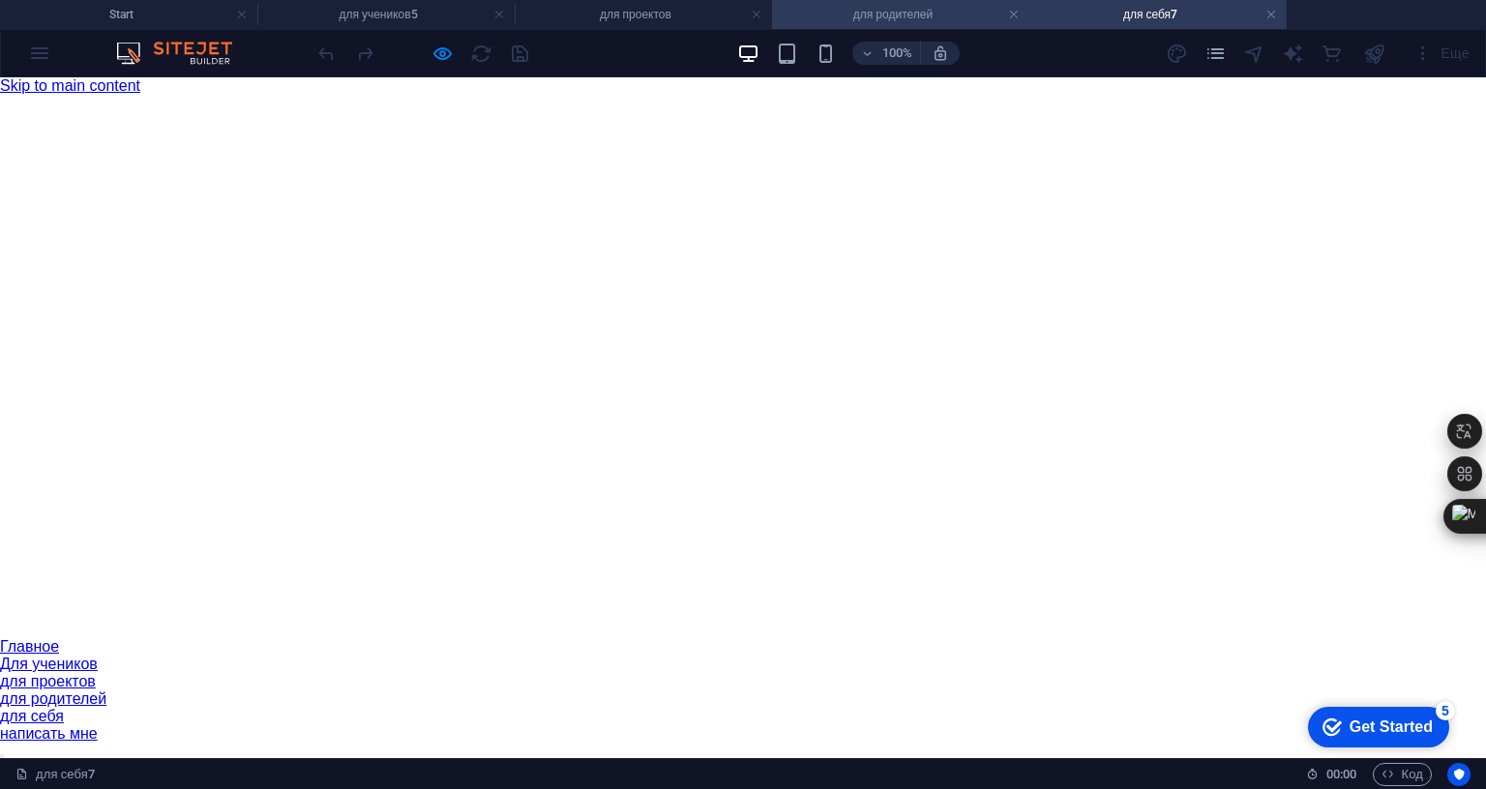
click at [856, 15] on h4 "для родителей" at bounding box center [900, 14] width 257 height 21
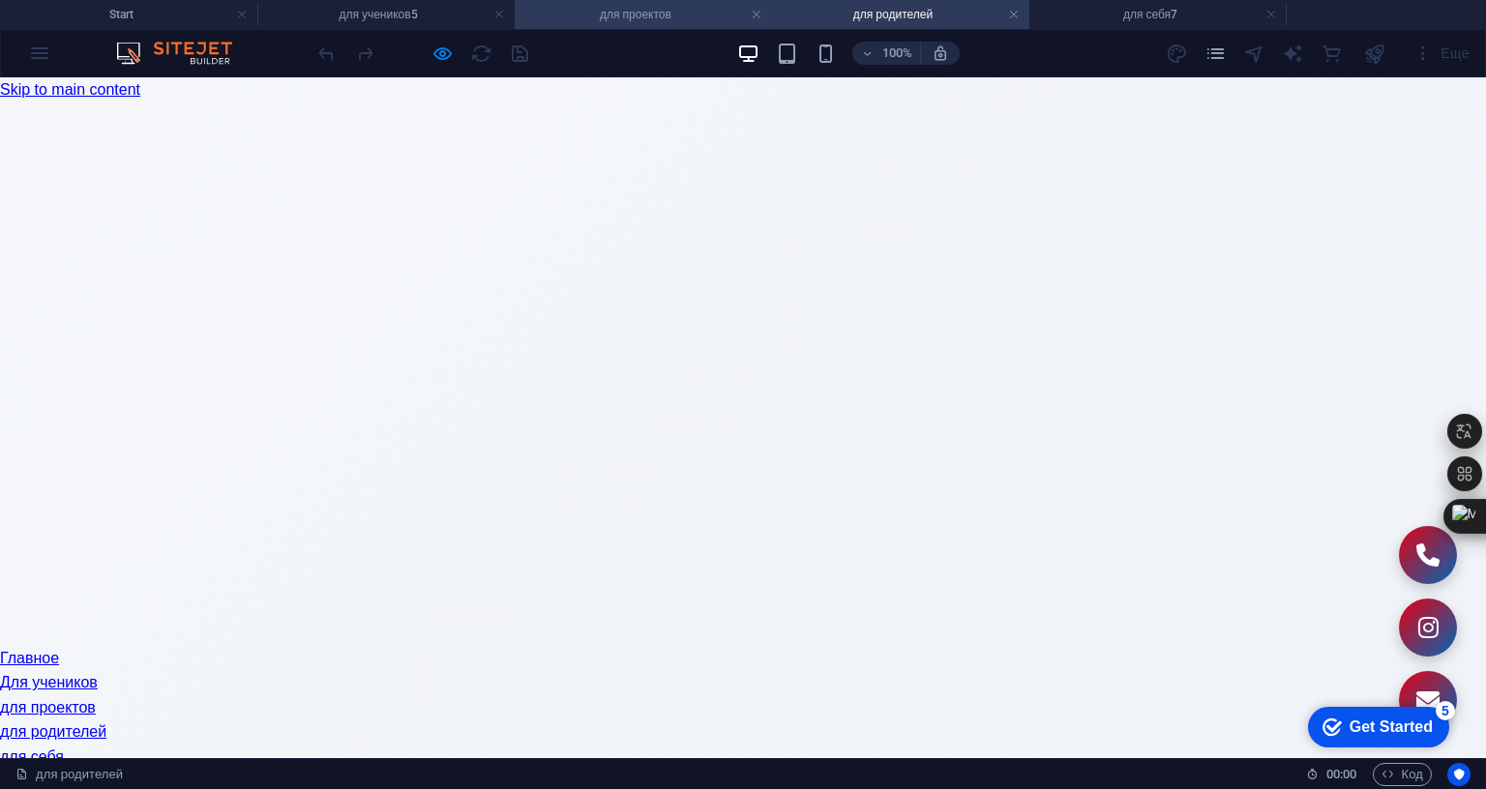
click at [639, 15] on h4 "для проектов" at bounding box center [643, 14] width 257 height 21
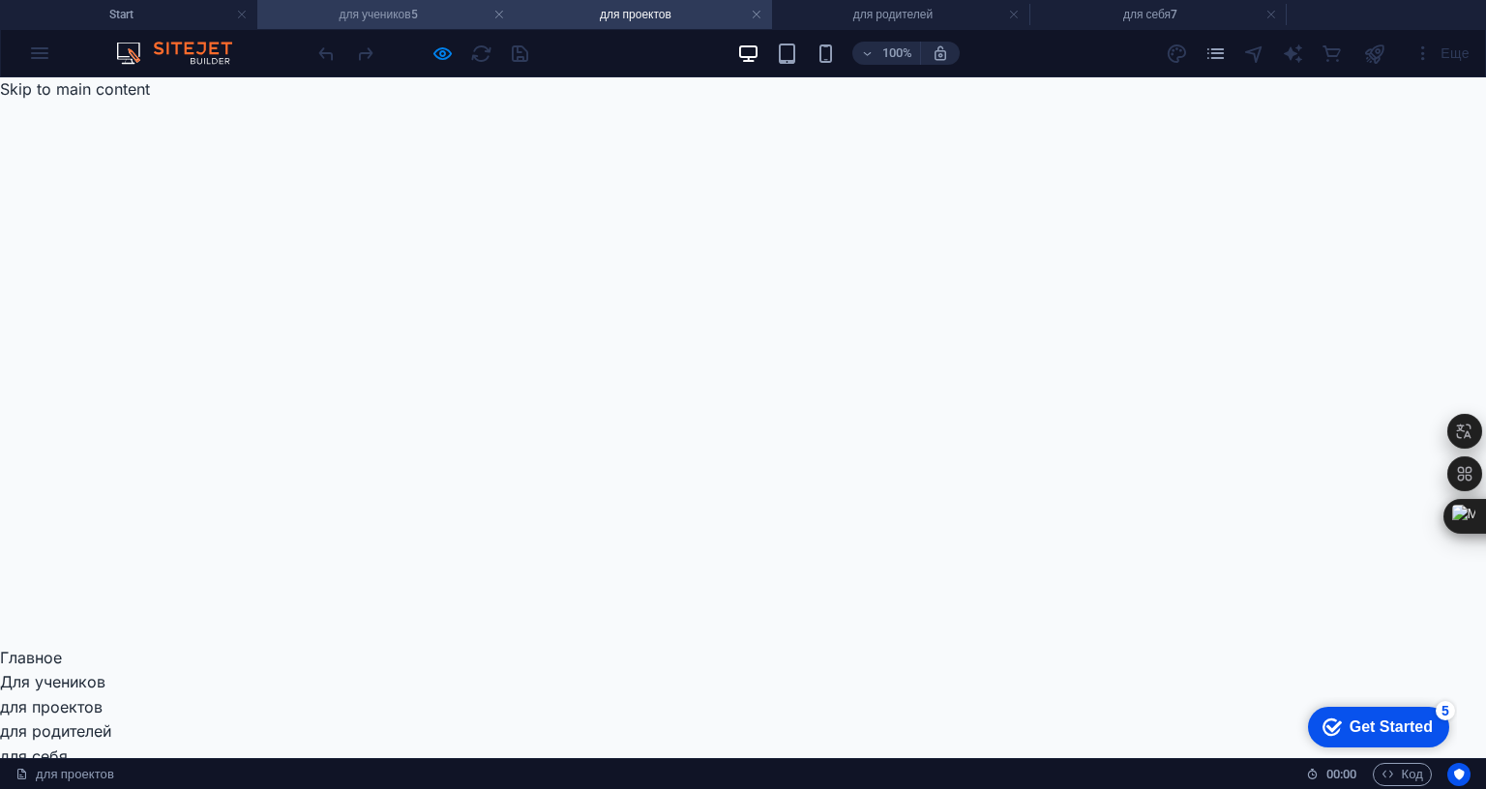
click at [441, 14] on h4 "для учеников5" at bounding box center [385, 14] width 257 height 21
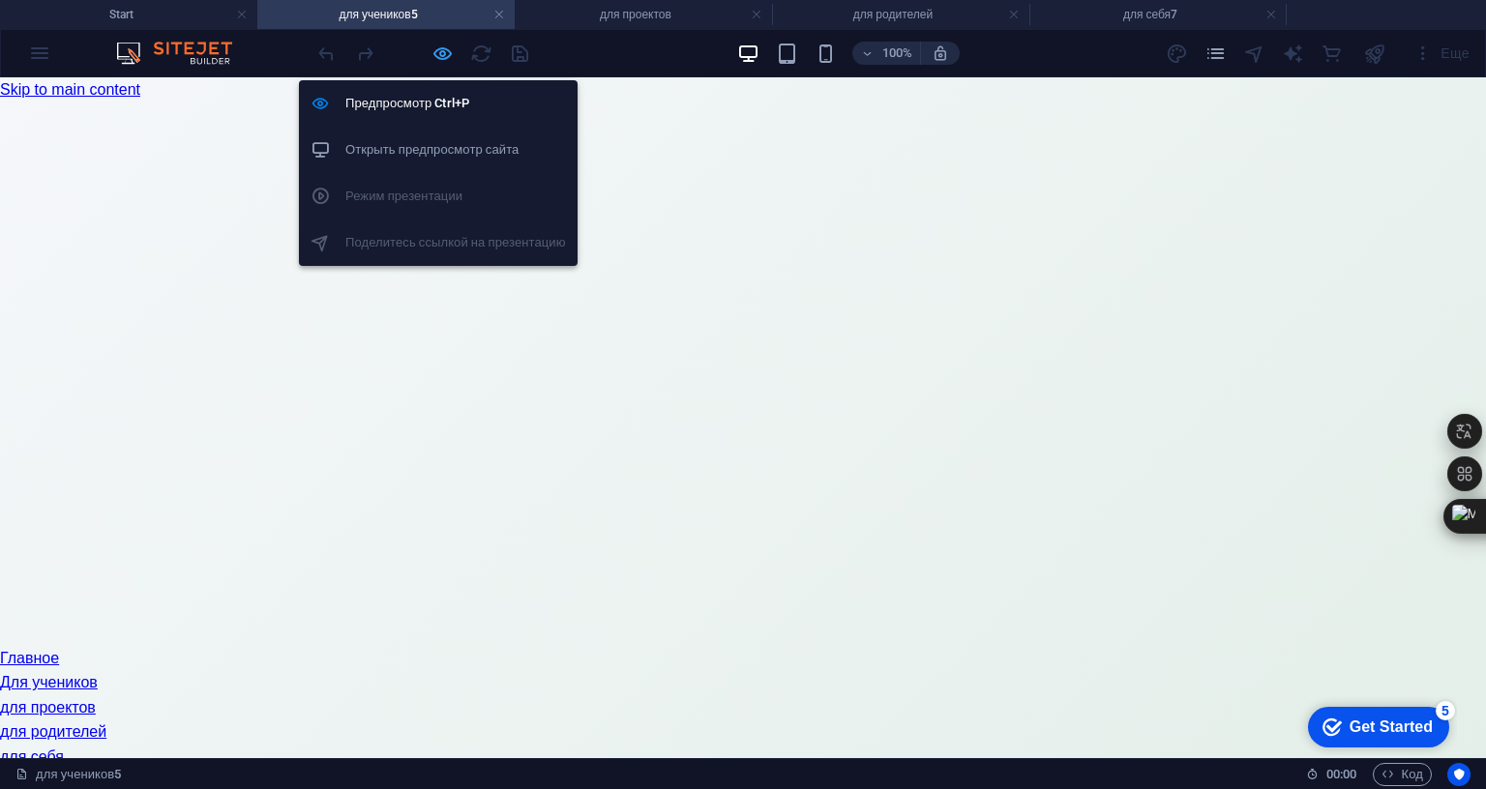
click at [446, 50] on icon "button" at bounding box center [442, 54] width 22 height 22
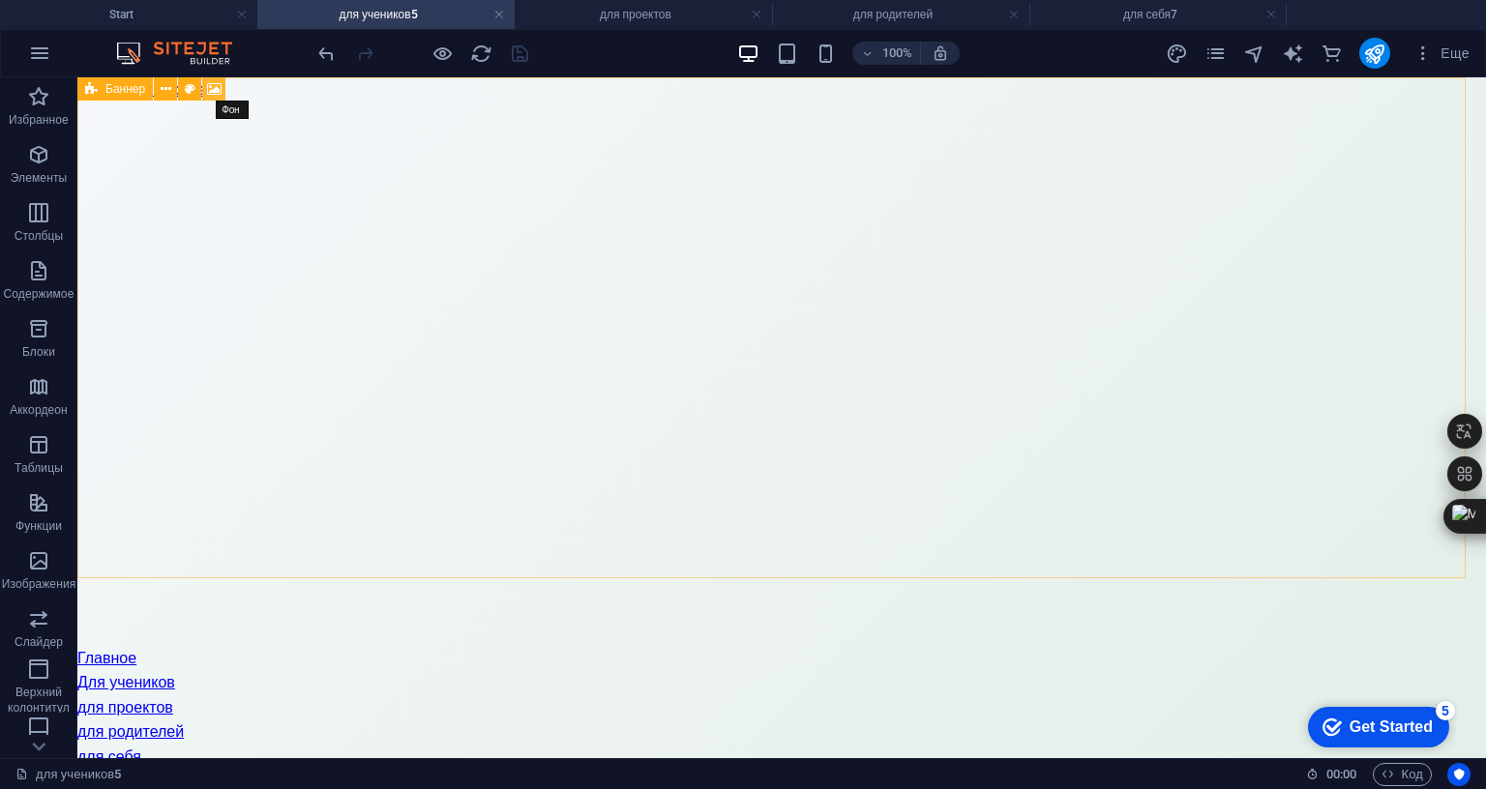
click at [216, 88] on icon at bounding box center [214, 89] width 15 height 20
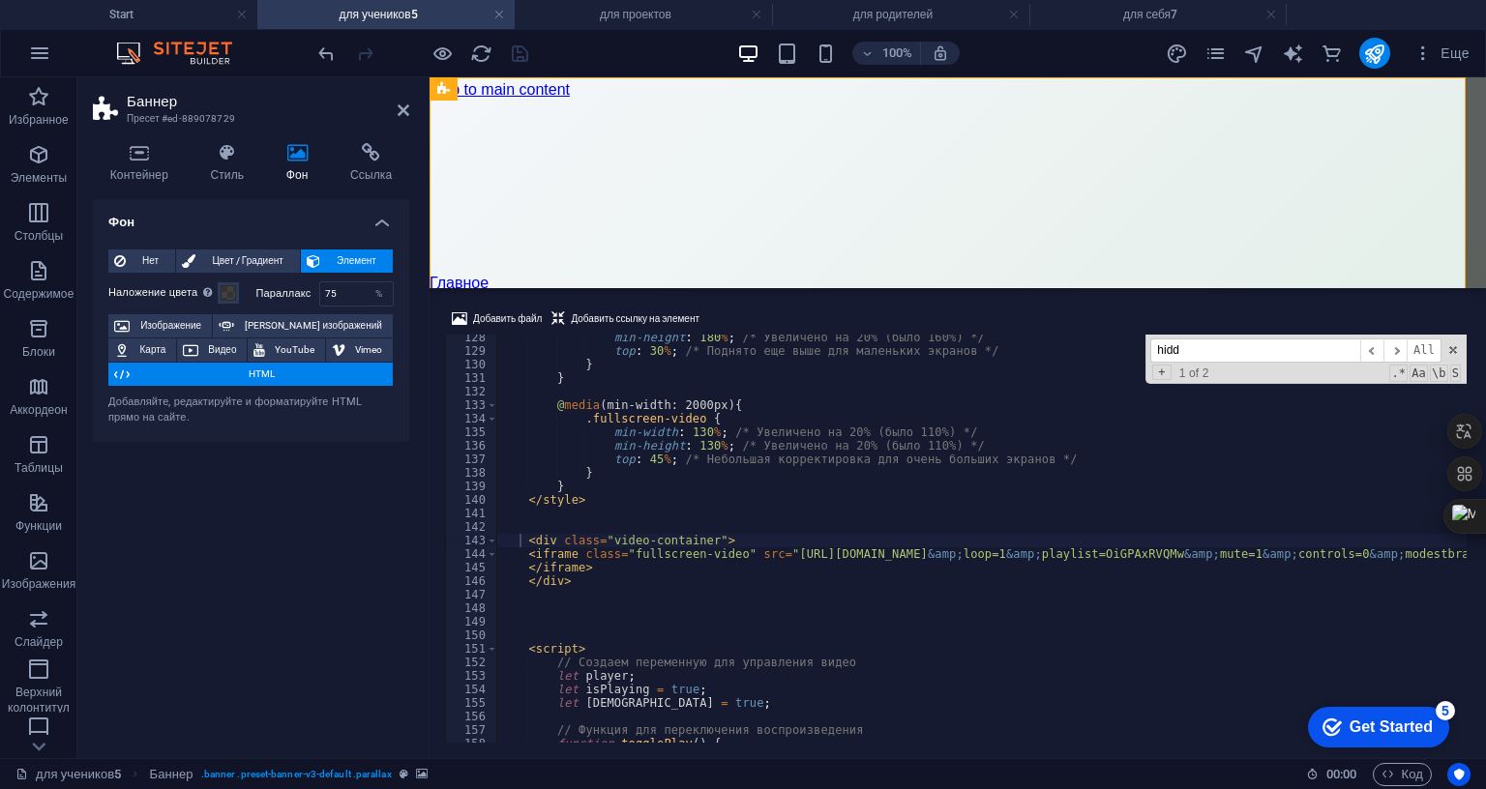
click at [573, 459] on div "min-height : 180 % ; /* Увеличено на 20% (было 160%) */ top : 30 % ; /* Поднято…" at bounding box center [1458, 546] width 1924 height 431
click at [595, 459] on div "min-height : 180 % ; /* Увеличено на 20% (было 160%) */ top : 30 % ; /* Поднято…" at bounding box center [1458, 546] width 1924 height 431
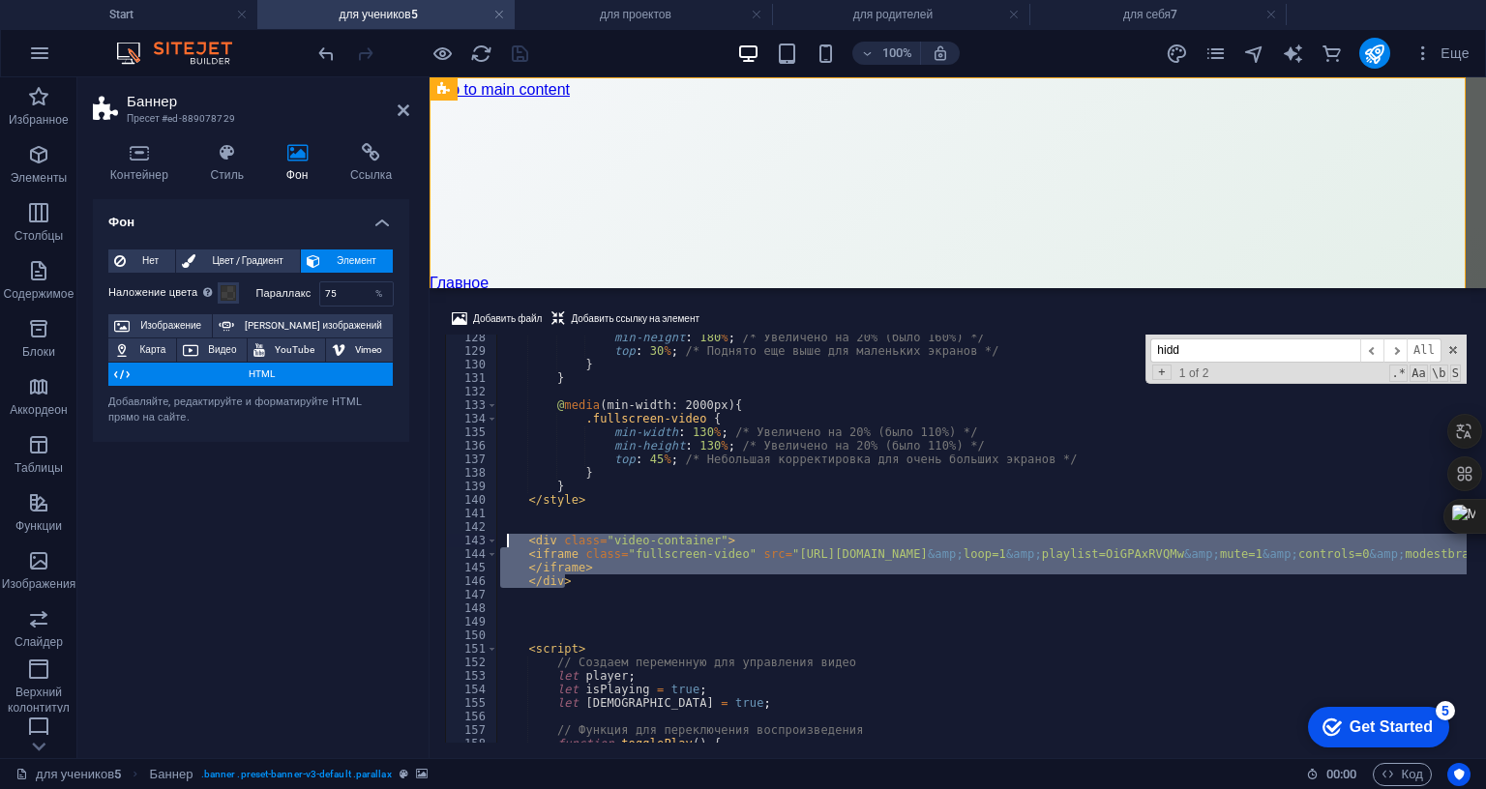
drag, startPoint x: 585, startPoint y: 459, endPoint x: 508, endPoint y: 421, distance: 86.1
click at [508, 421] on div "min-height : 180 % ; /* Увеличено на 20% (было 160%) */ top : 30 % ; /* Поднято…" at bounding box center [1458, 546] width 1924 height 431
type textarea "<div class="video-container"> <iframe class="fullscreen-video" src="[URL][DOMAI…"
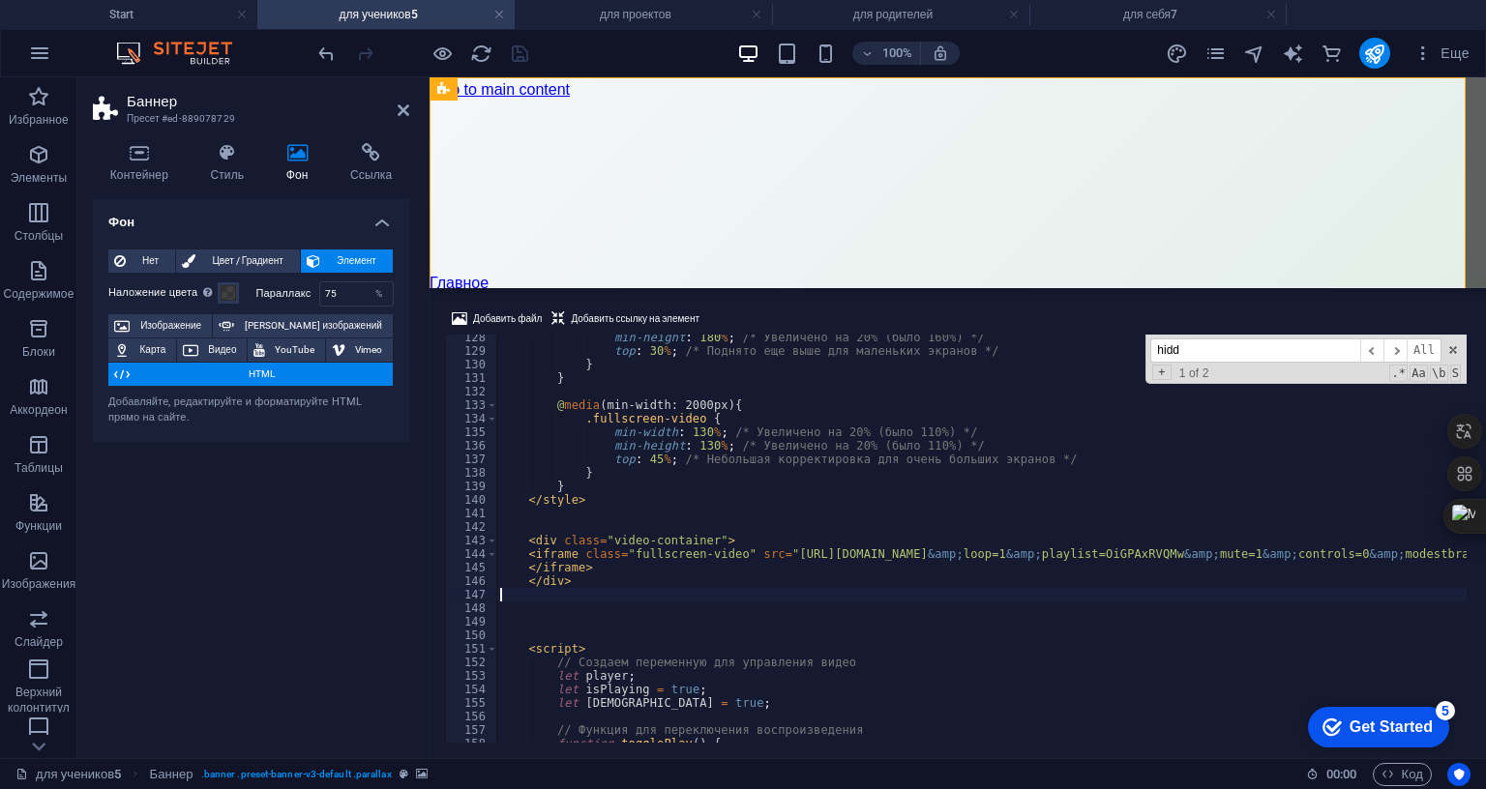
click at [612, 475] on div "min-height : 180 % ; /* Увеличено на 20% (было 160%) */ top : 30 % ; /* Поднято…" at bounding box center [1458, 546] width 1924 height 431
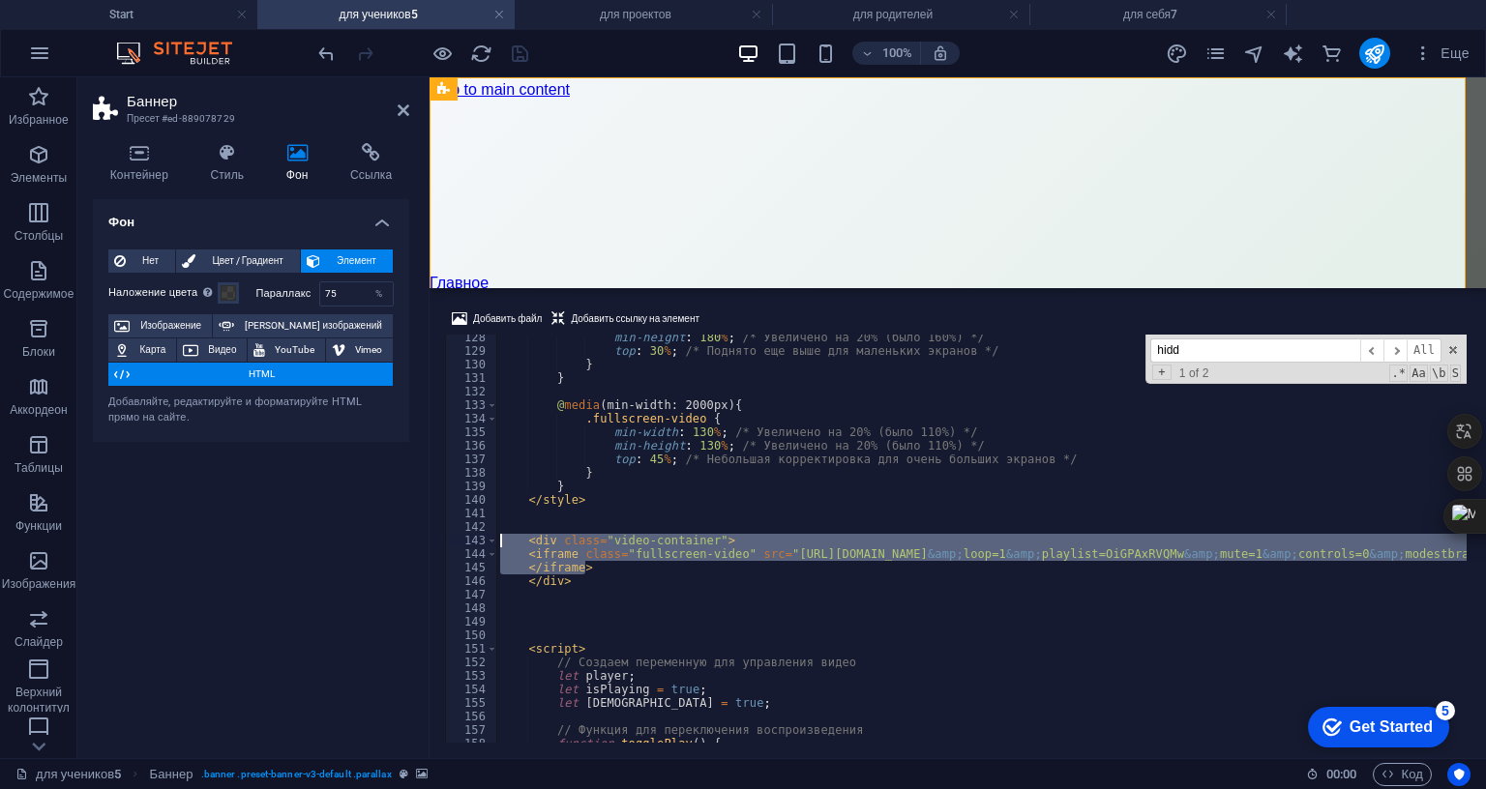
drag, startPoint x: 608, startPoint y: 444, endPoint x: 503, endPoint y: 417, distance: 108.9
click at [503, 417] on div "min-height : 180 % ; /* Увеличено на 20% (было 160%) */ top : 30 % ; /* Поднято…" at bounding box center [1458, 546] width 1924 height 431
paste textarea "</div"
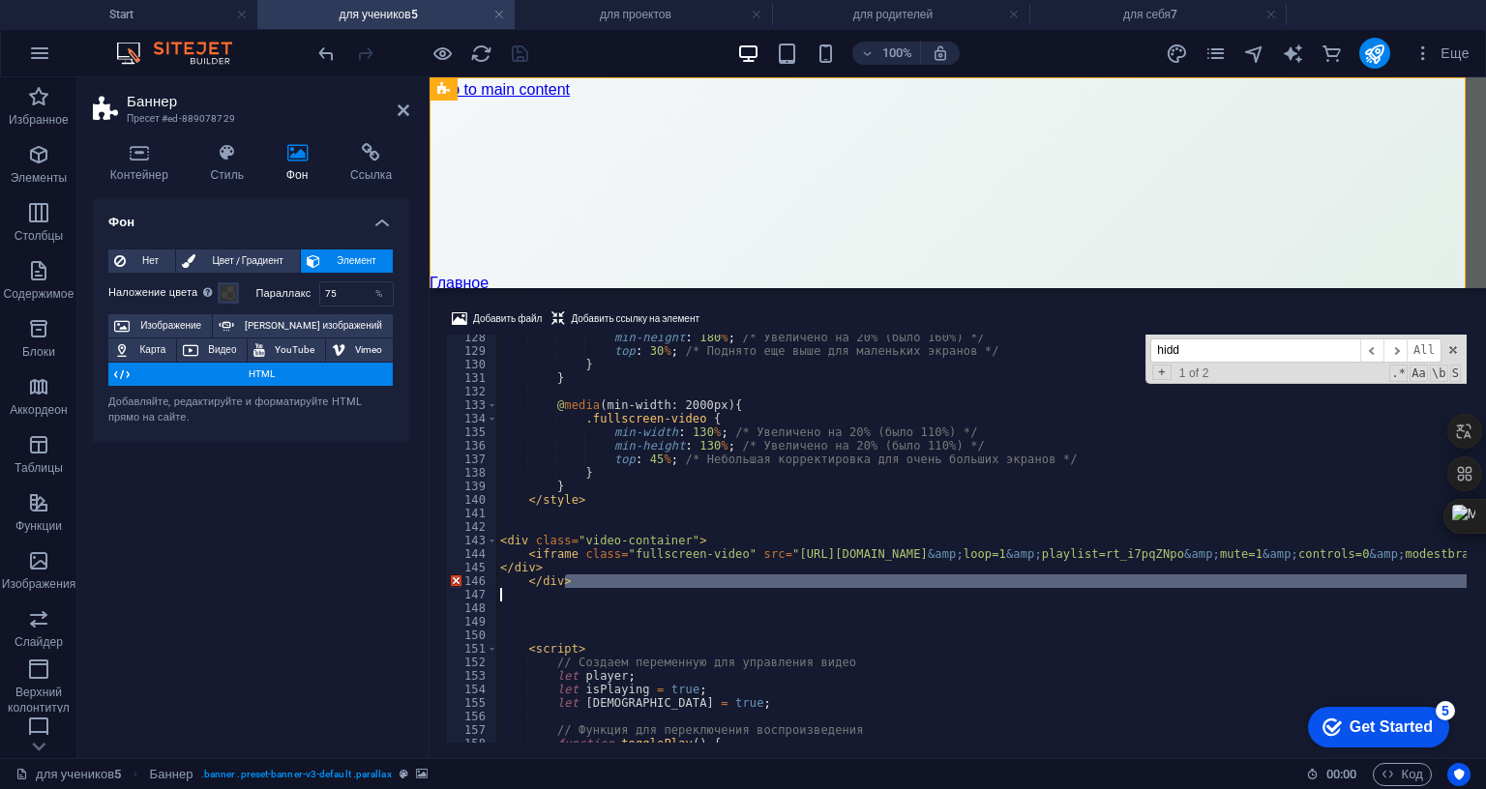
drag, startPoint x: 574, startPoint y: 456, endPoint x: 521, endPoint y: 464, distance: 53.0
click at [521, 464] on div "min-height : 180 % ; /* Увеличено на 20% (было 160%) */ top : 30 % ; /* Поднято…" at bounding box center [1487, 546] width 1983 height 431
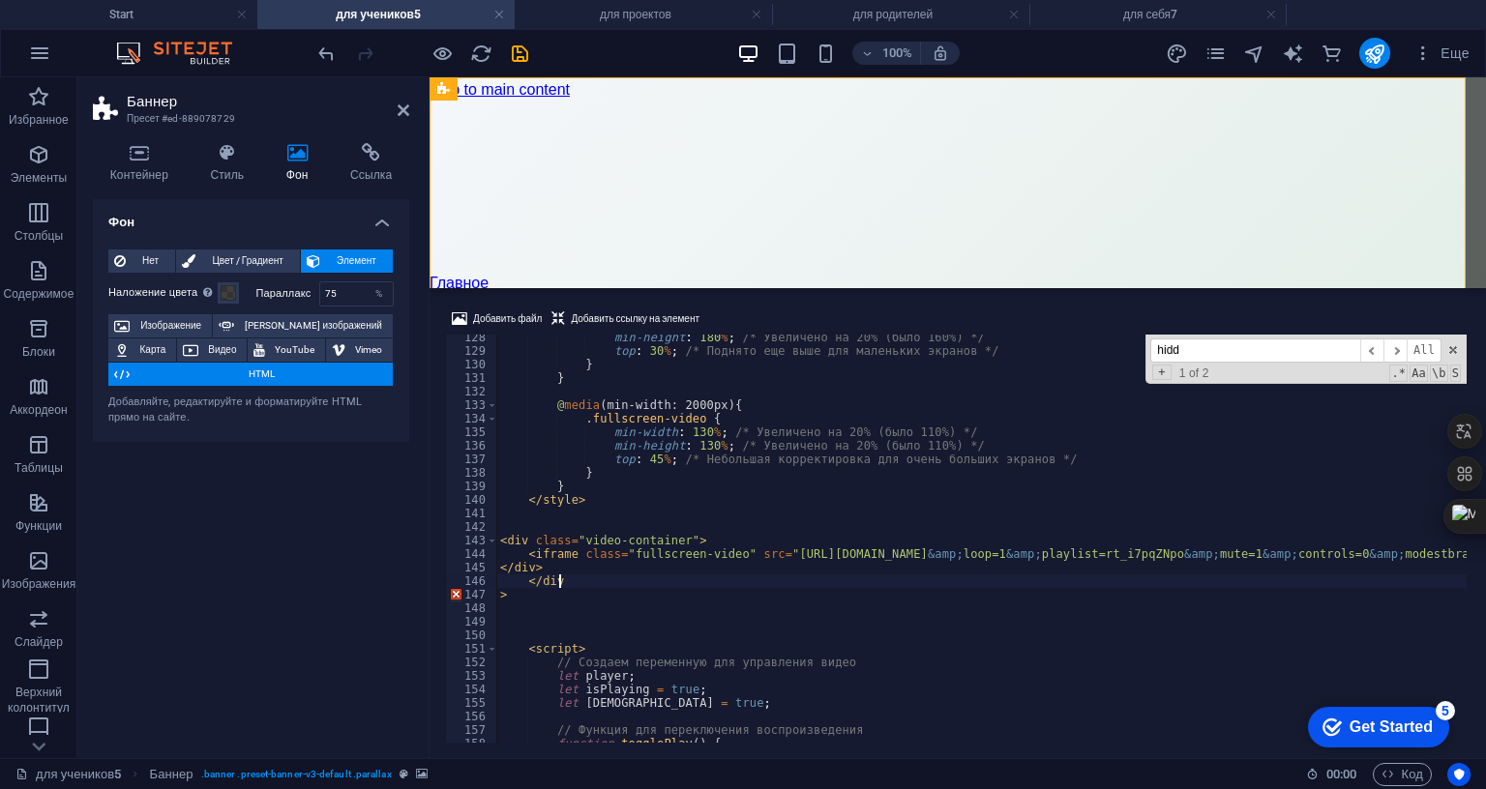
click at [566, 455] on div "min-height : 180 % ; /* Увеличено на 20% (было 160%) */ top : 30 % ; /* Поднято…" at bounding box center [1487, 546] width 1983 height 431
type textarea "<"
click at [517, 471] on div "min-height : 180 % ; /* Увеличено на 20% (было 160%) */ top : 30 % ; /* Поднято…" at bounding box center [1487, 546] width 1983 height 431
type textarea ">"
click at [511, 497] on div "min-height : 180 % ; /* Увеличено на 20% (было 160%) */ top : 30 % ; /* Поднято…" at bounding box center [1487, 546] width 1983 height 431
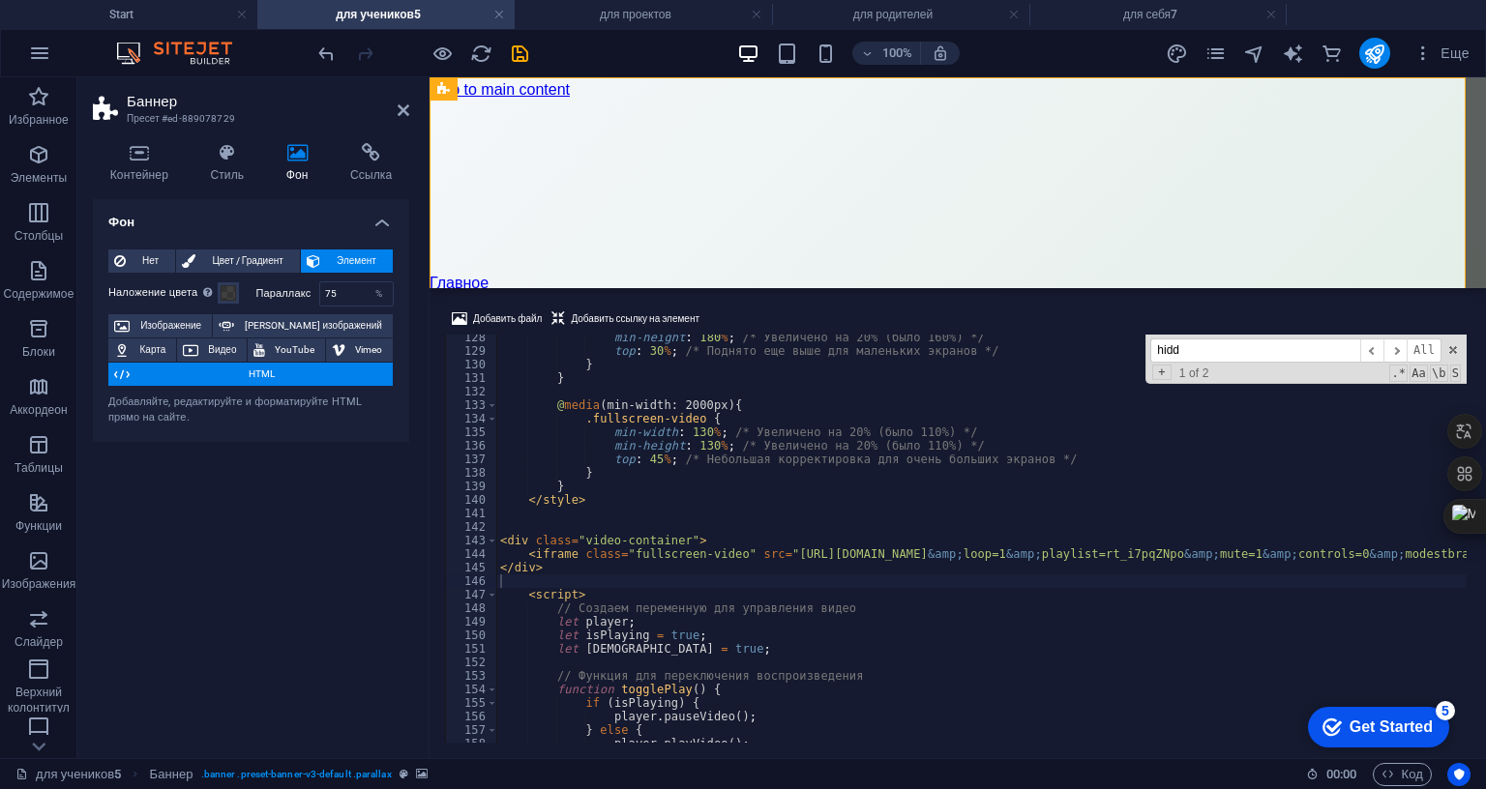
drag, startPoint x: 333, startPoint y: 521, endPoint x: 335, endPoint y: 511, distance: 10.8
click at [333, 520] on div "Фон Нет Цвет / Градиент Элемент Растянуть фон на всю ширину Наложение цвета Пом…" at bounding box center [251, 471] width 316 height 544
click at [405, 108] on icon at bounding box center [404, 110] width 12 height 15
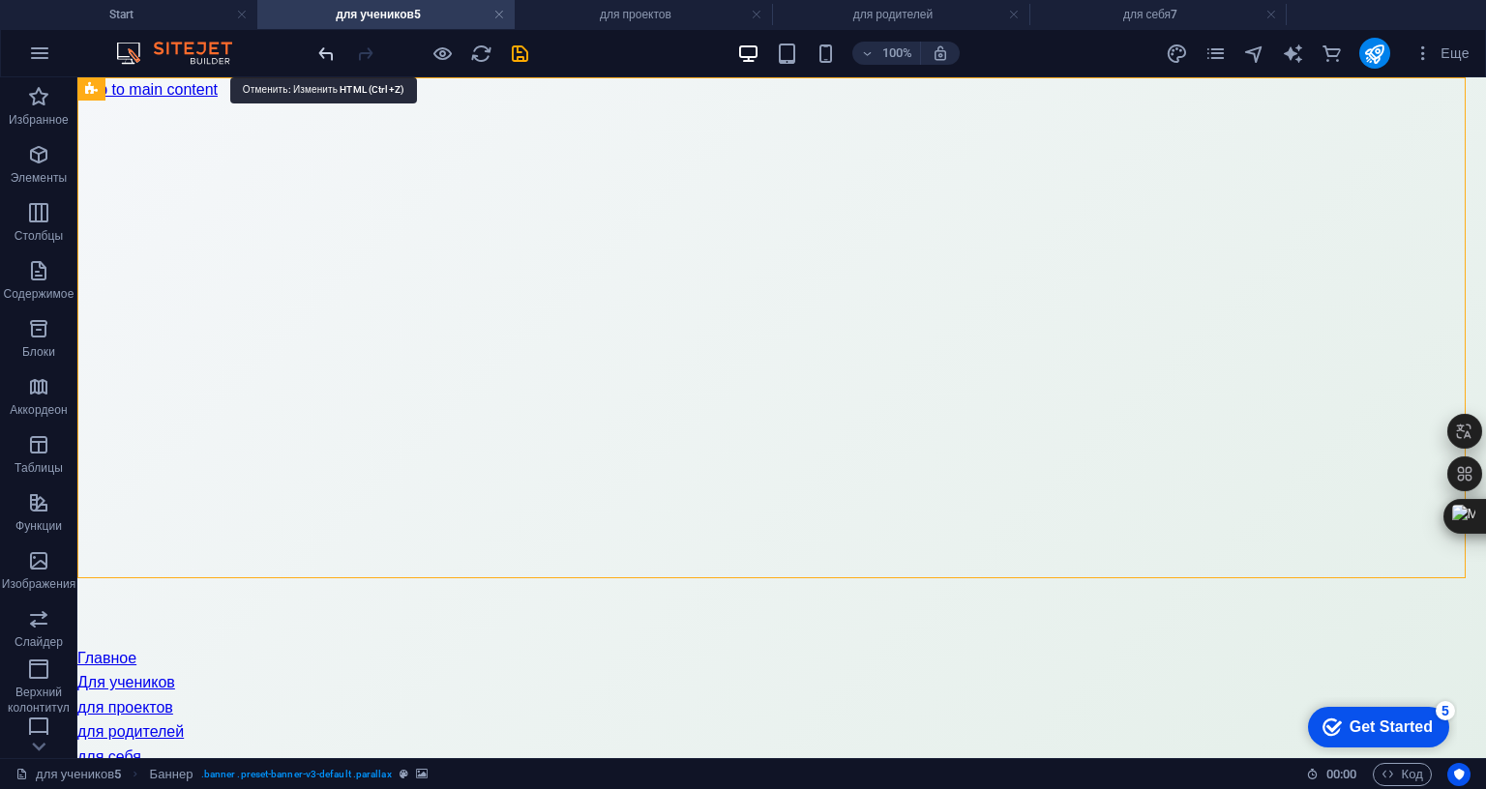
click at [321, 53] on icon "undo" at bounding box center [326, 54] width 22 height 22
click at [321, 49] on icon "undo" at bounding box center [326, 54] width 22 height 22
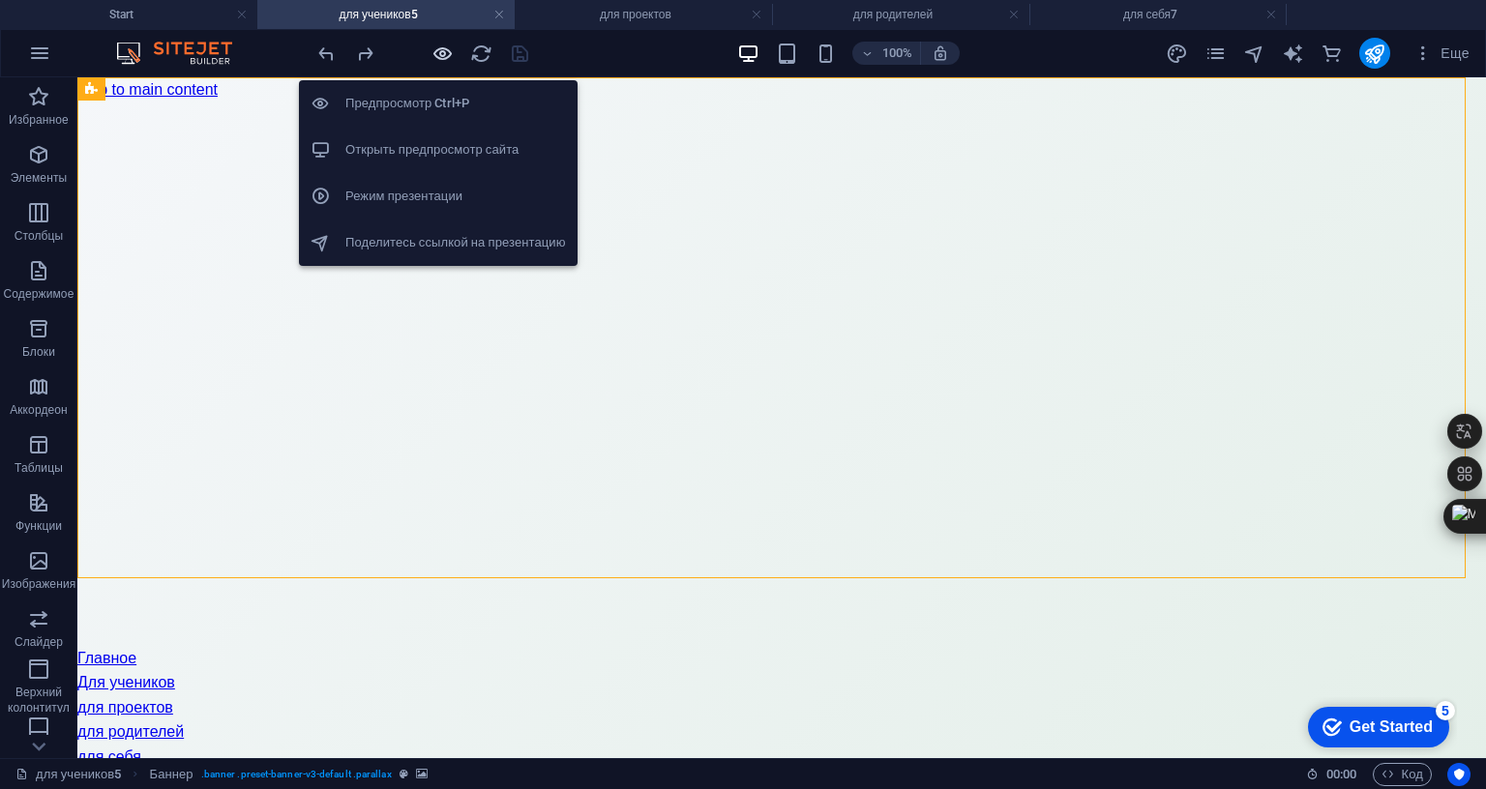
click at [449, 54] on icon "button" at bounding box center [442, 54] width 22 height 22
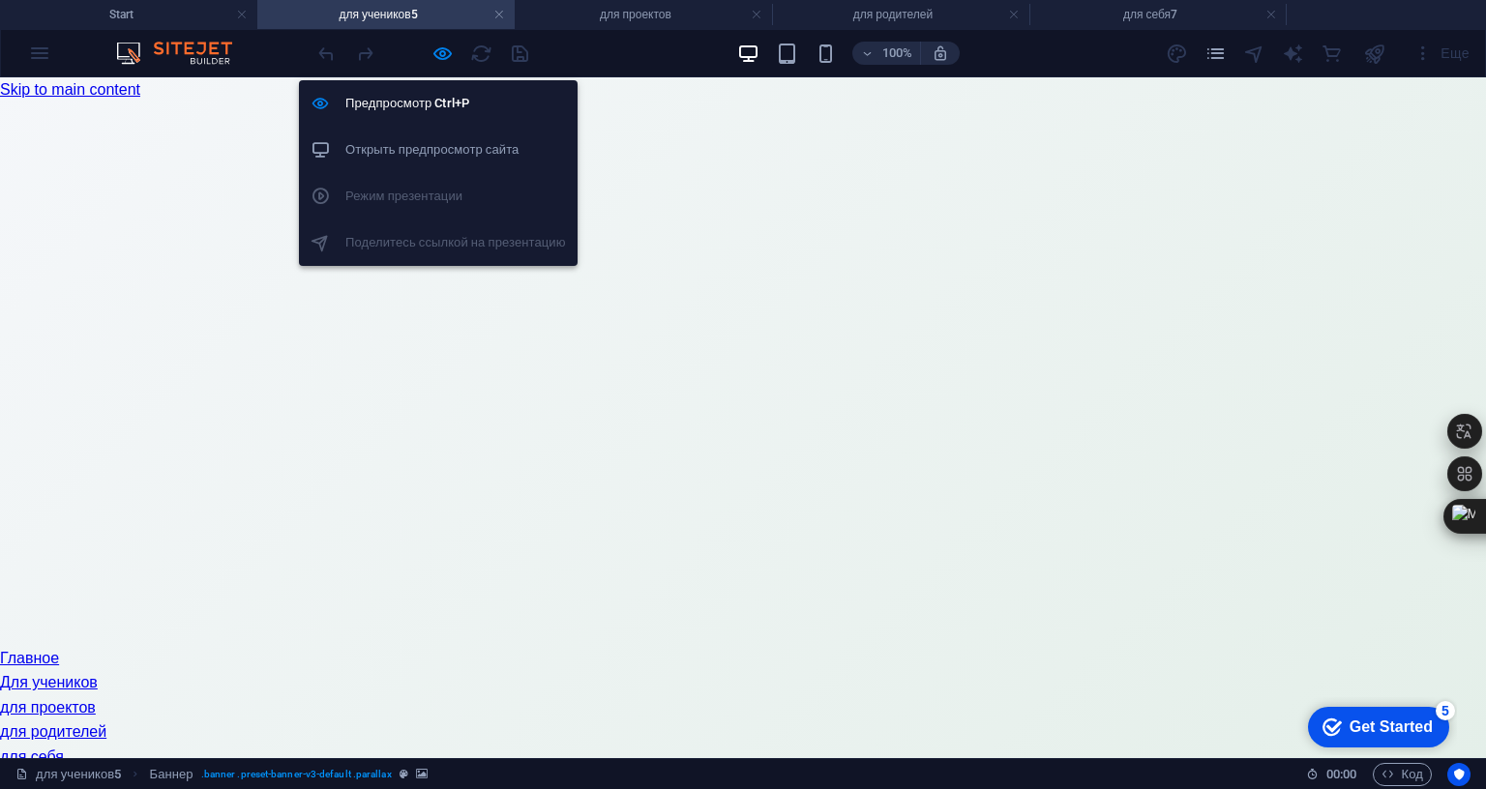
click at [445, 151] on h6 "Открыть предпросмотр сайта" at bounding box center [455, 149] width 221 height 23
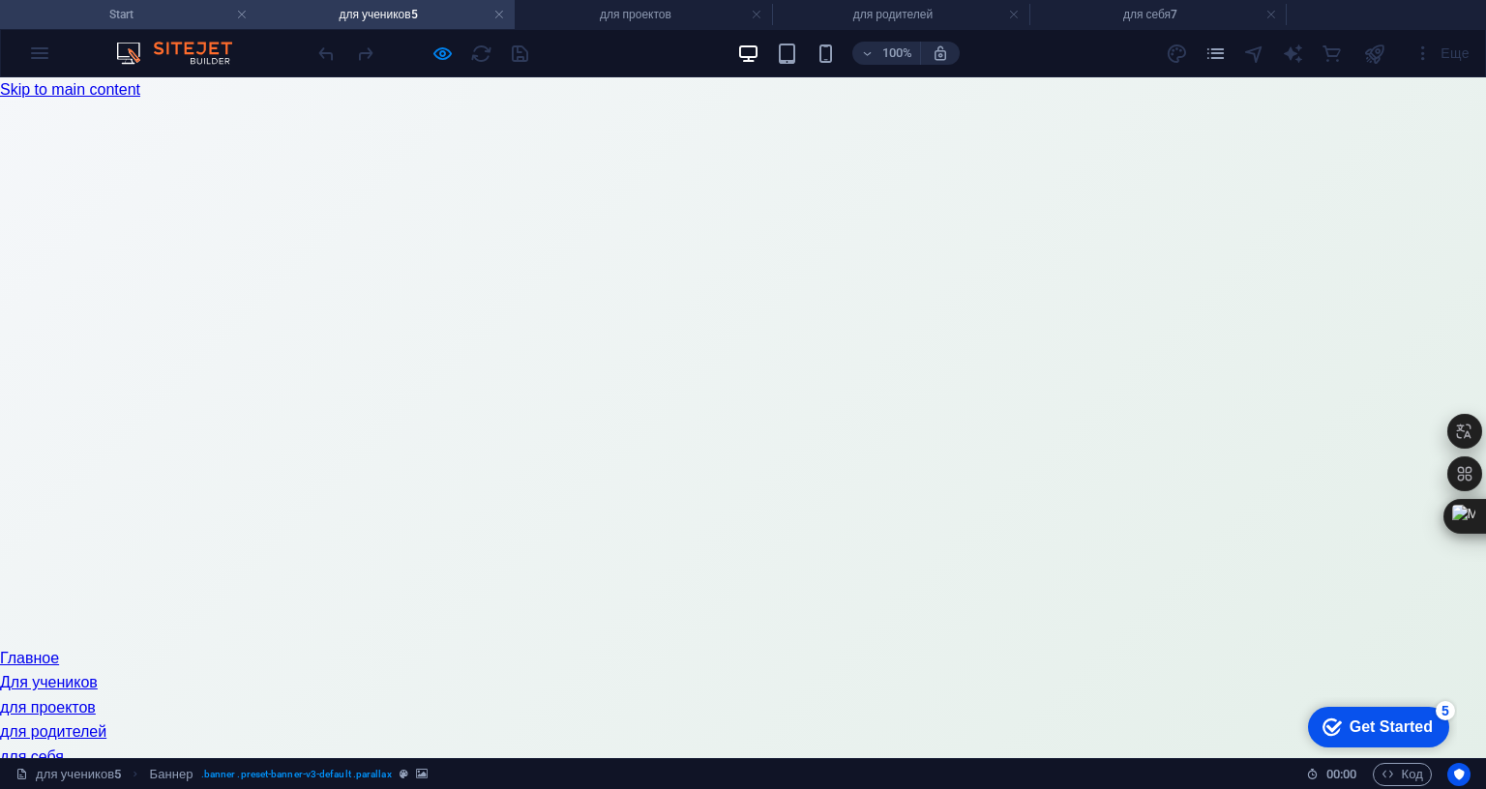
click at [166, 18] on h4 "Start" at bounding box center [128, 14] width 257 height 21
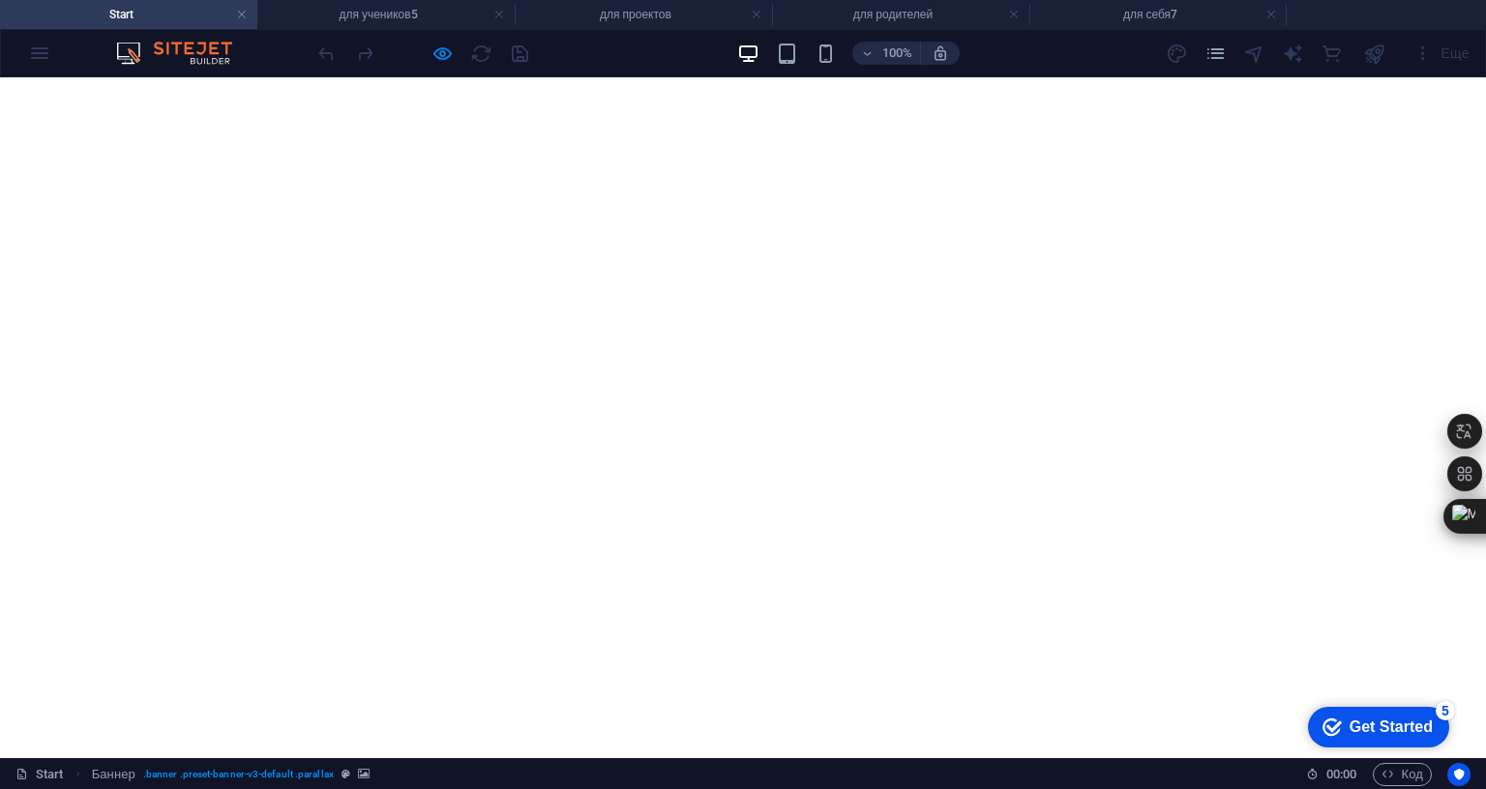
click at [459, 50] on div at bounding box center [422, 53] width 217 height 31
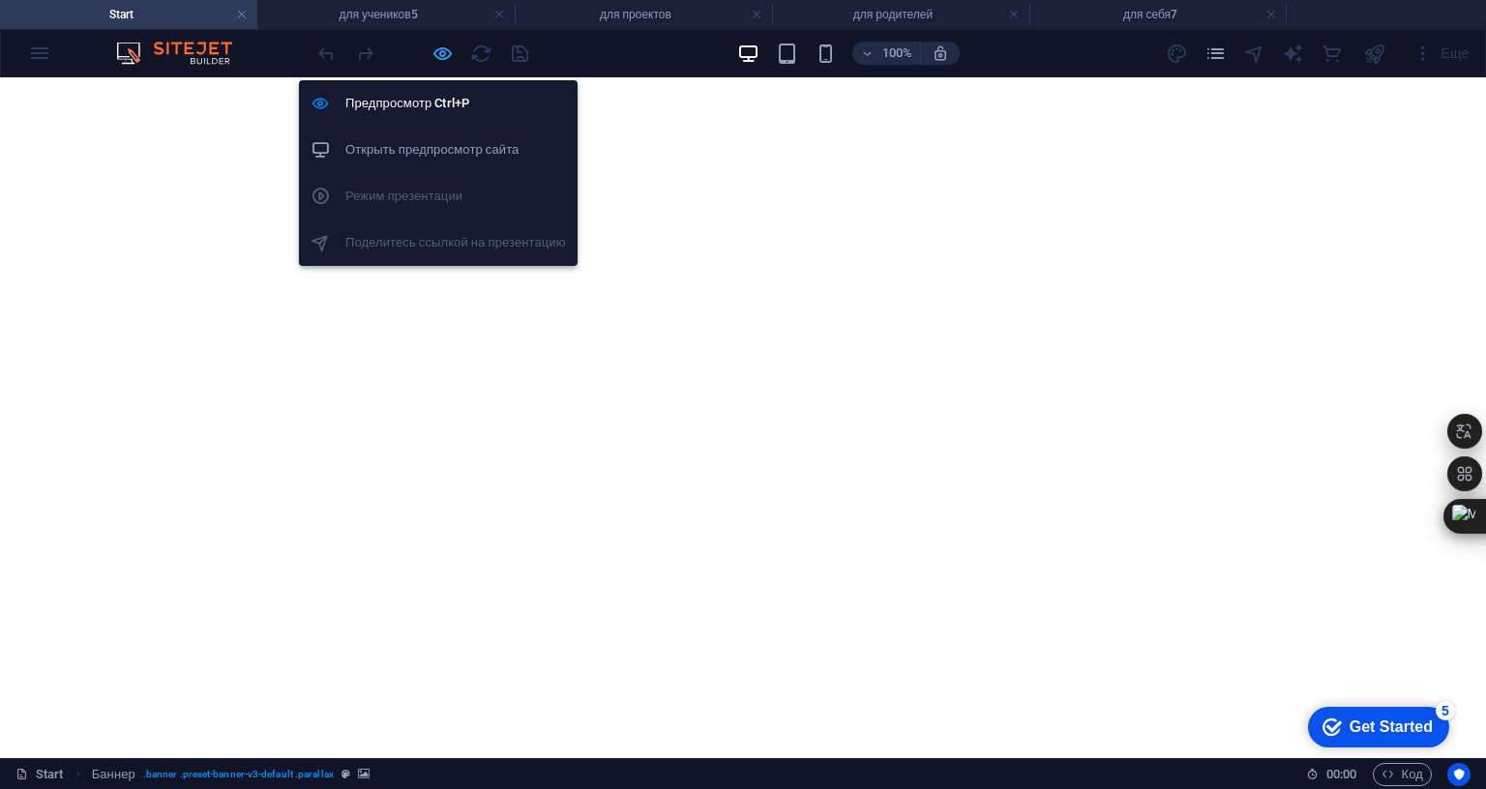
click at [448, 47] on icon "button" at bounding box center [442, 54] width 22 height 22
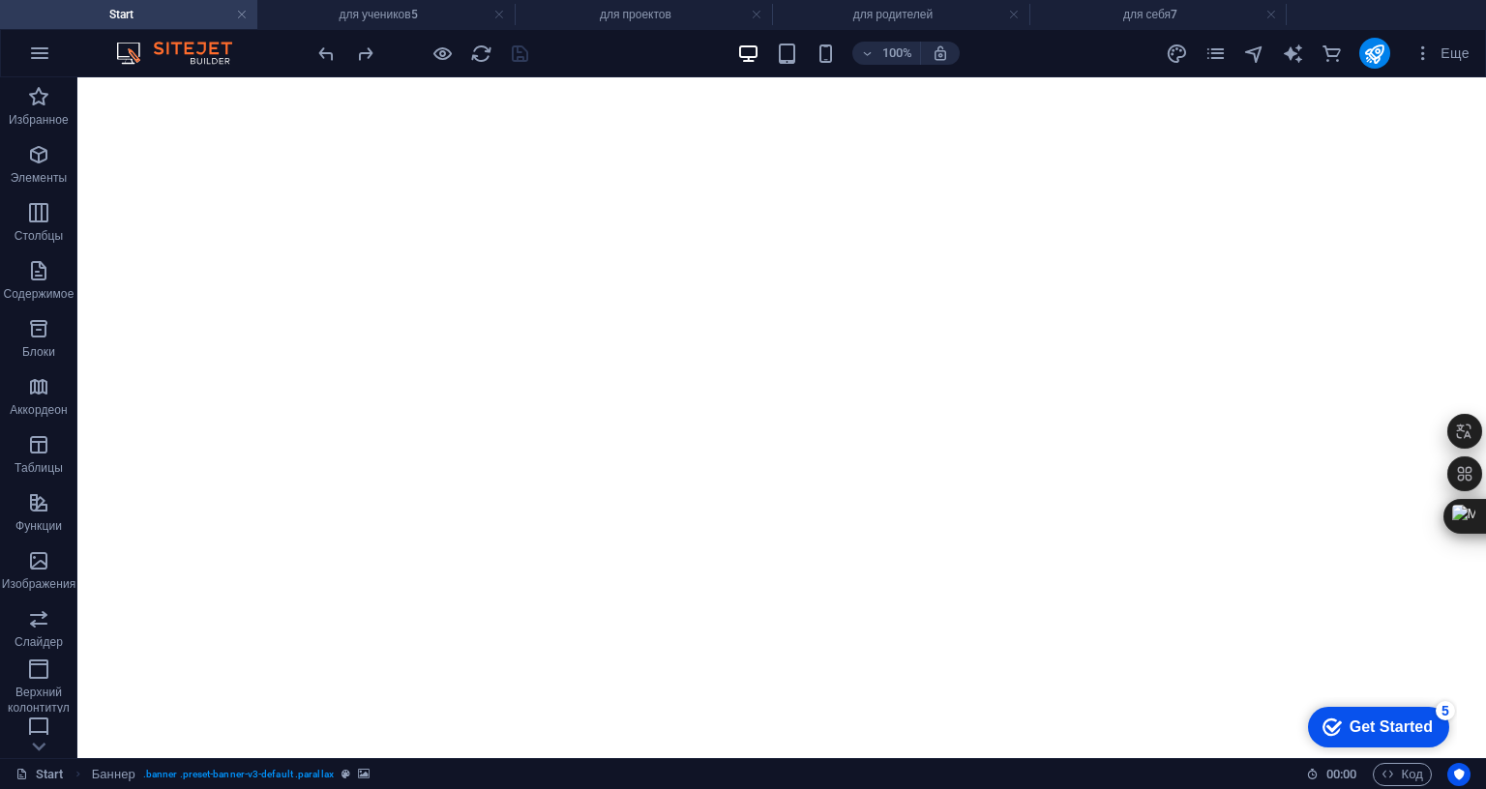
click at [423, 56] on div at bounding box center [422, 53] width 217 height 31
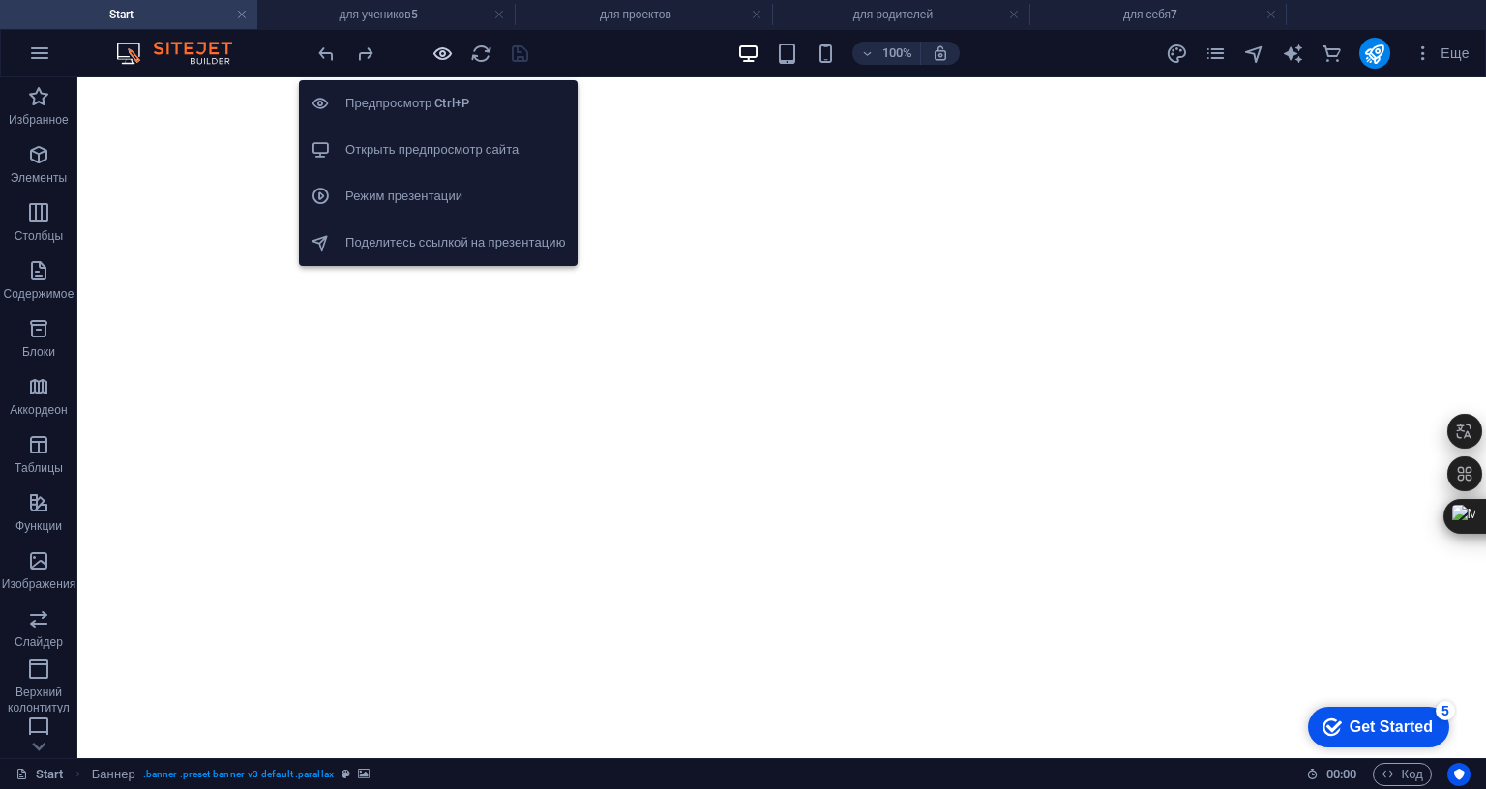
click at [433, 52] on icon "button" at bounding box center [442, 54] width 22 height 22
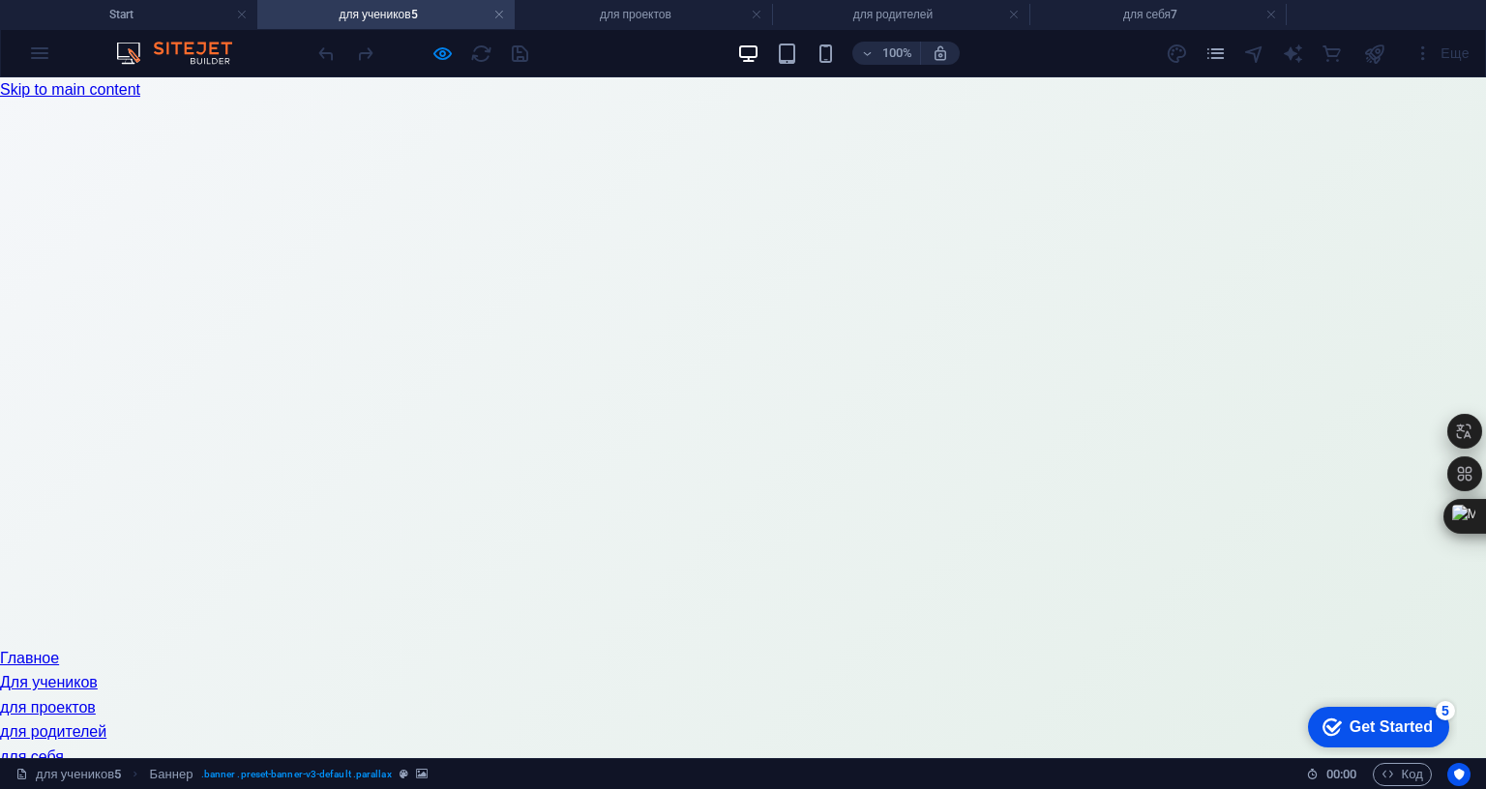
click at [573, 69] on div "100% Еще" at bounding box center [743, 53] width 1484 height 46
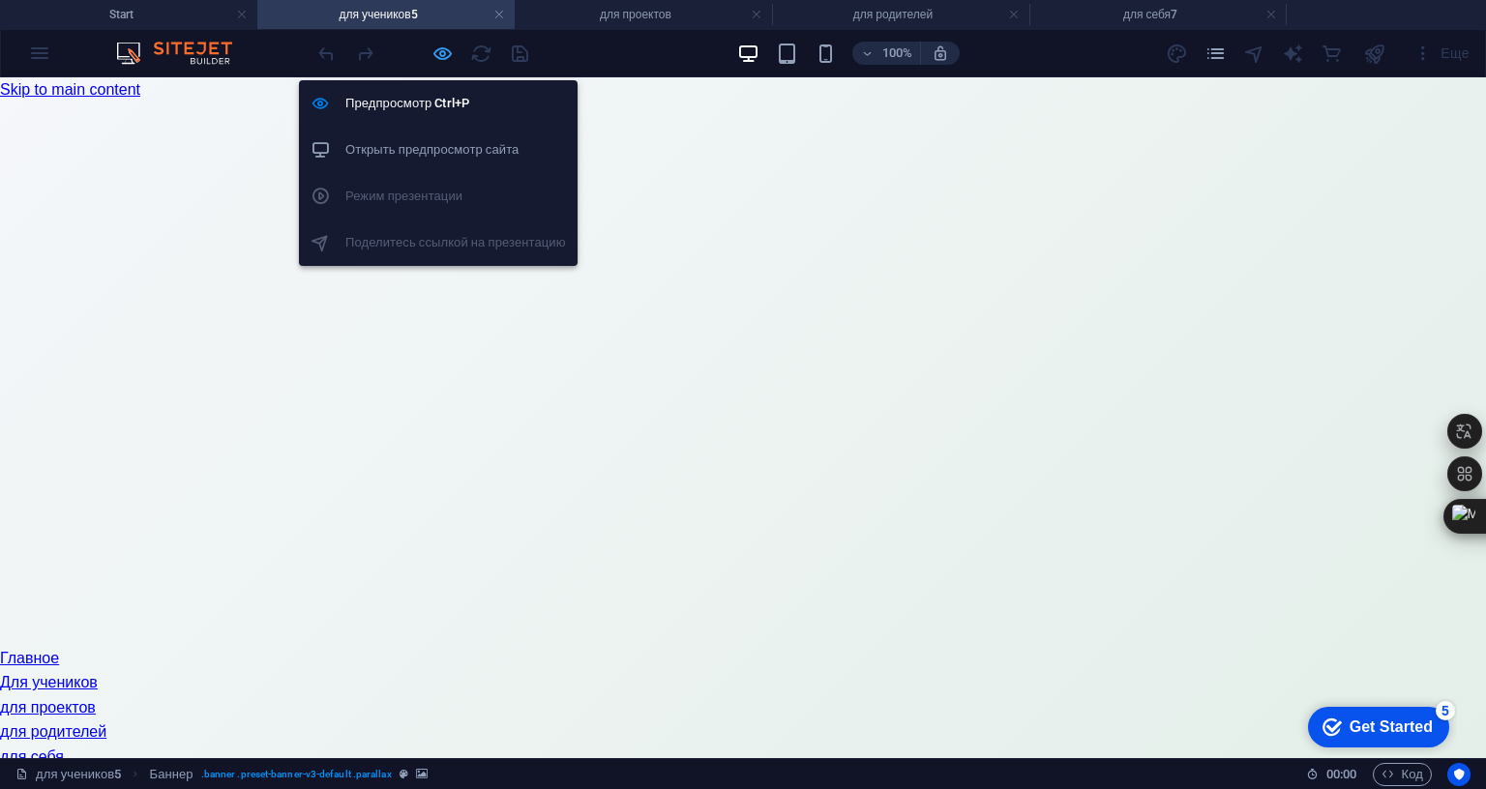
click at [446, 57] on icon "button" at bounding box center [442, 54] width 22 height 22
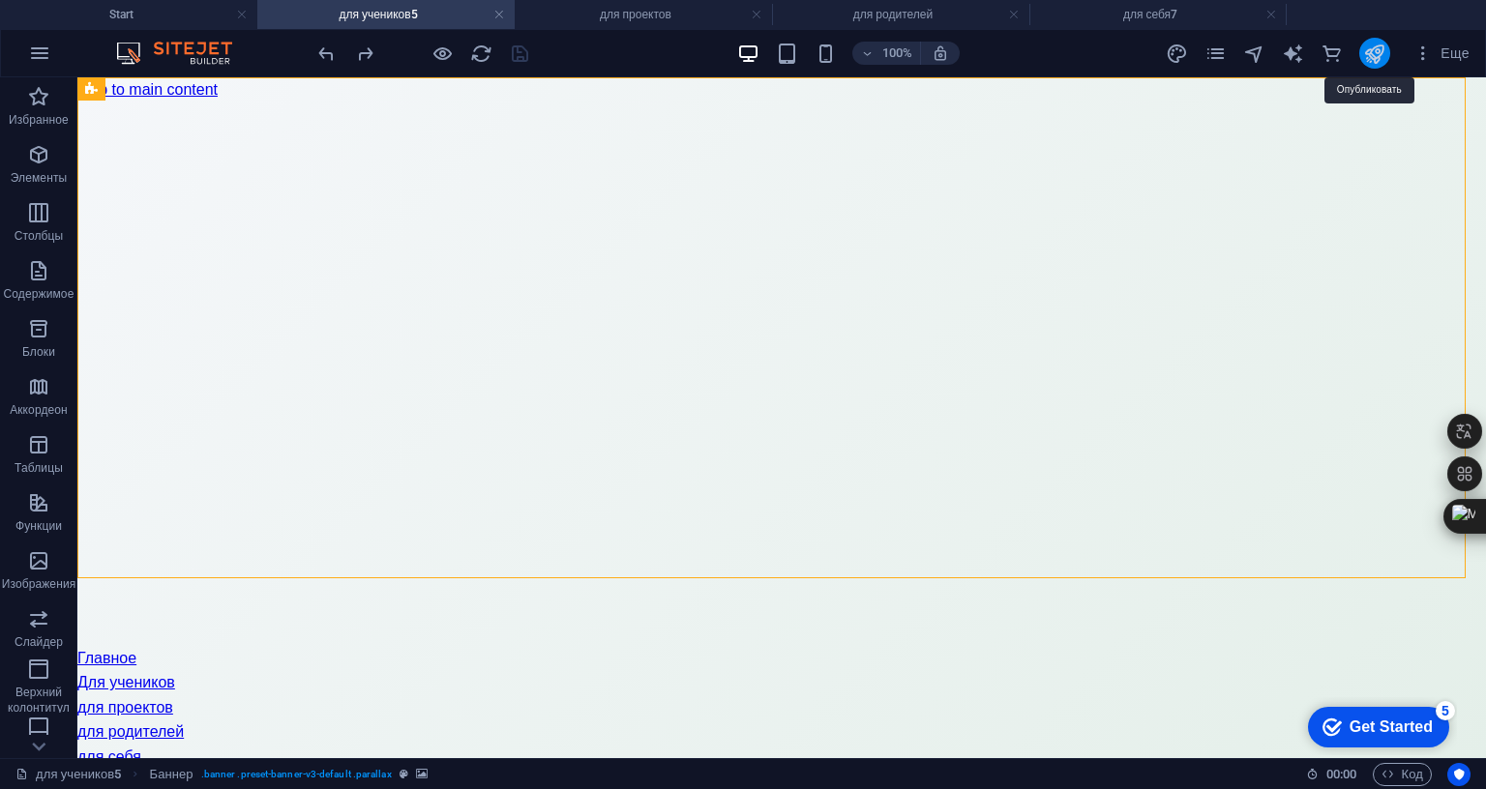
click at [1370, 55] on icon "publish" at bounding box center [1374, 54] width 22 height 22
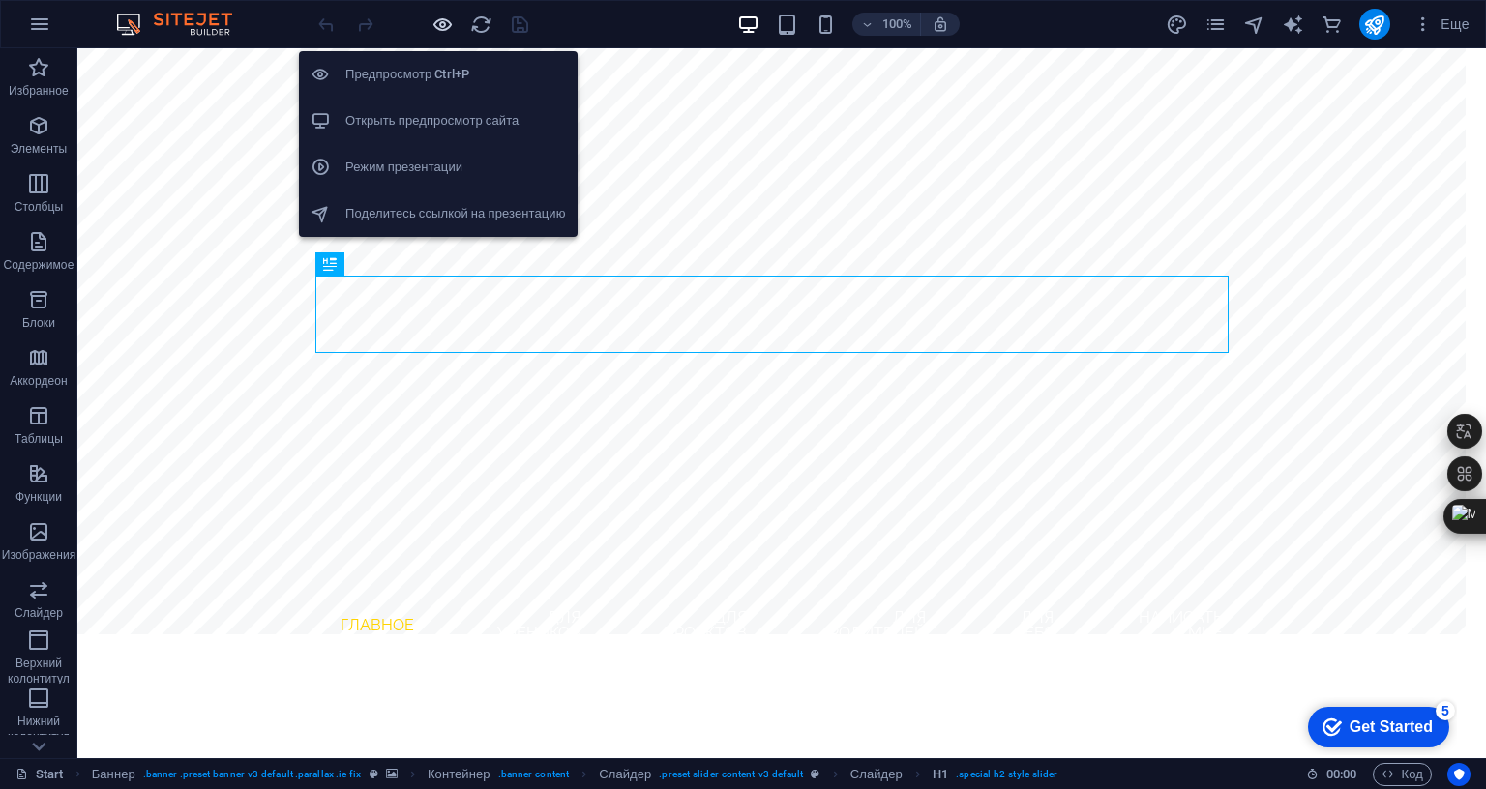
click at [447, 18] on icon "button" at bounding box center [442, 25] width 22 height 22
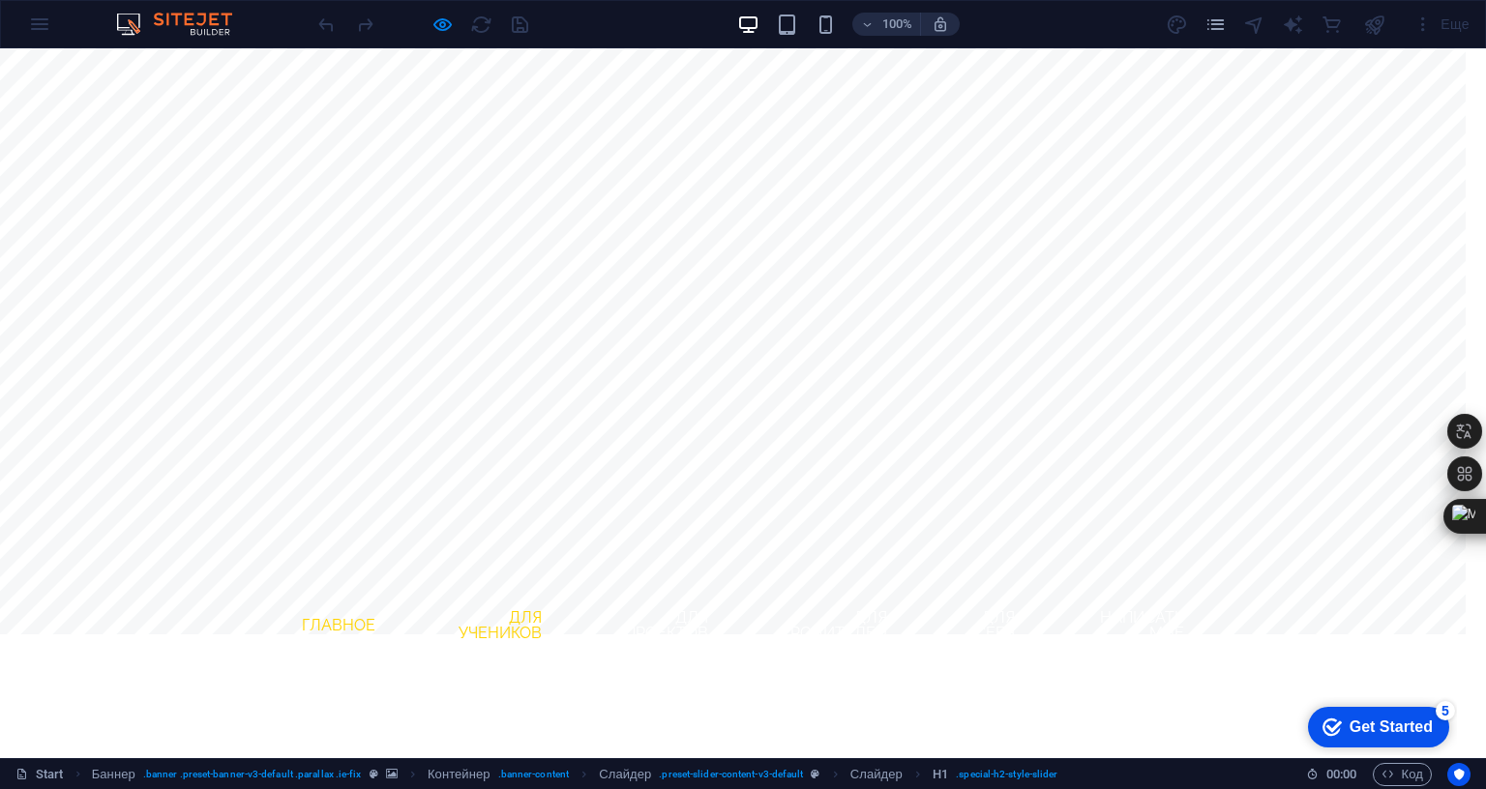
click at [488, 595] on link "Для учеников" at bounding box center [489, 626] width 135 height 62
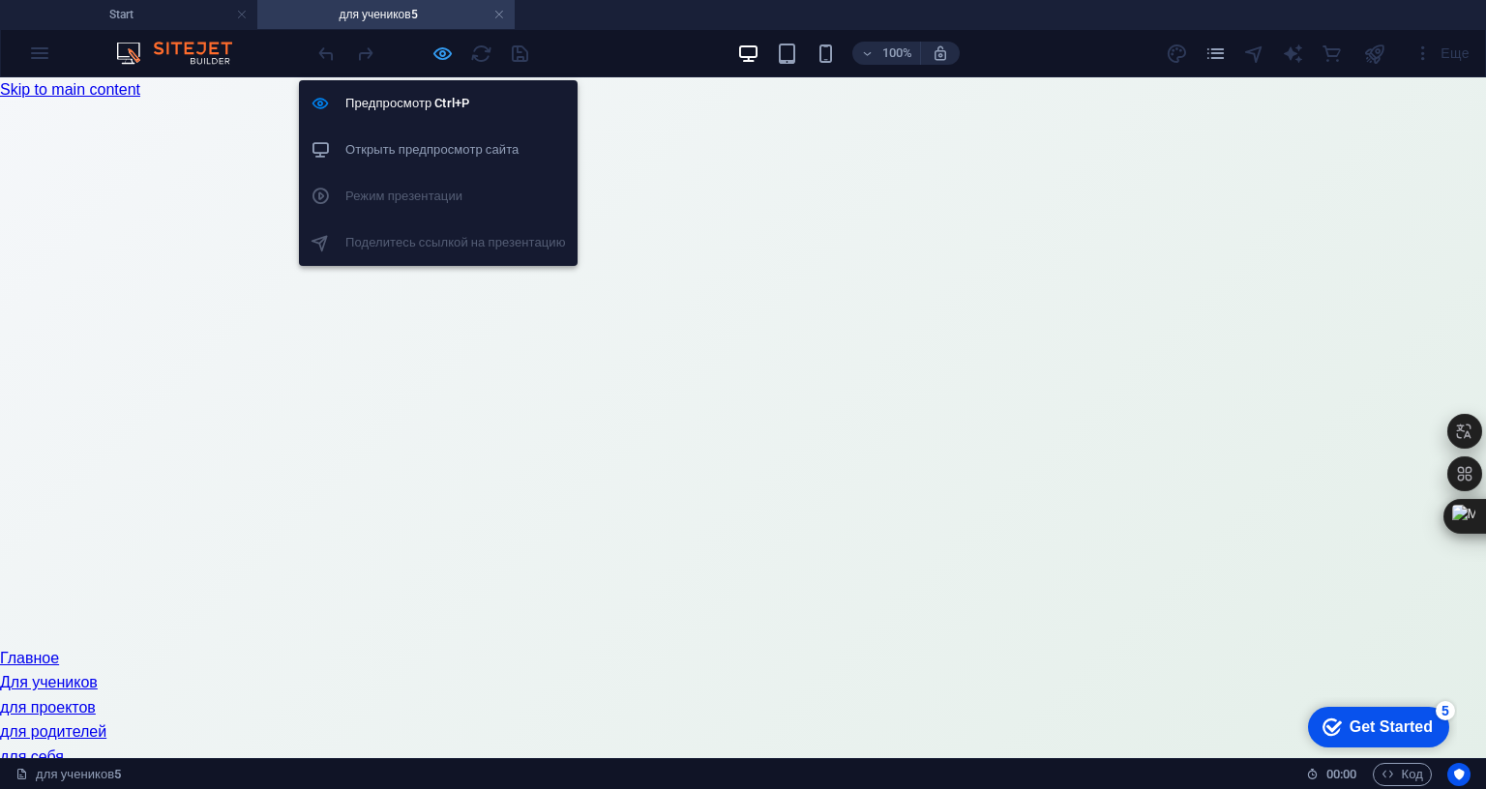
click at [443, 53] on icon "button" at bounding box center [442, 54] width 22 height 22
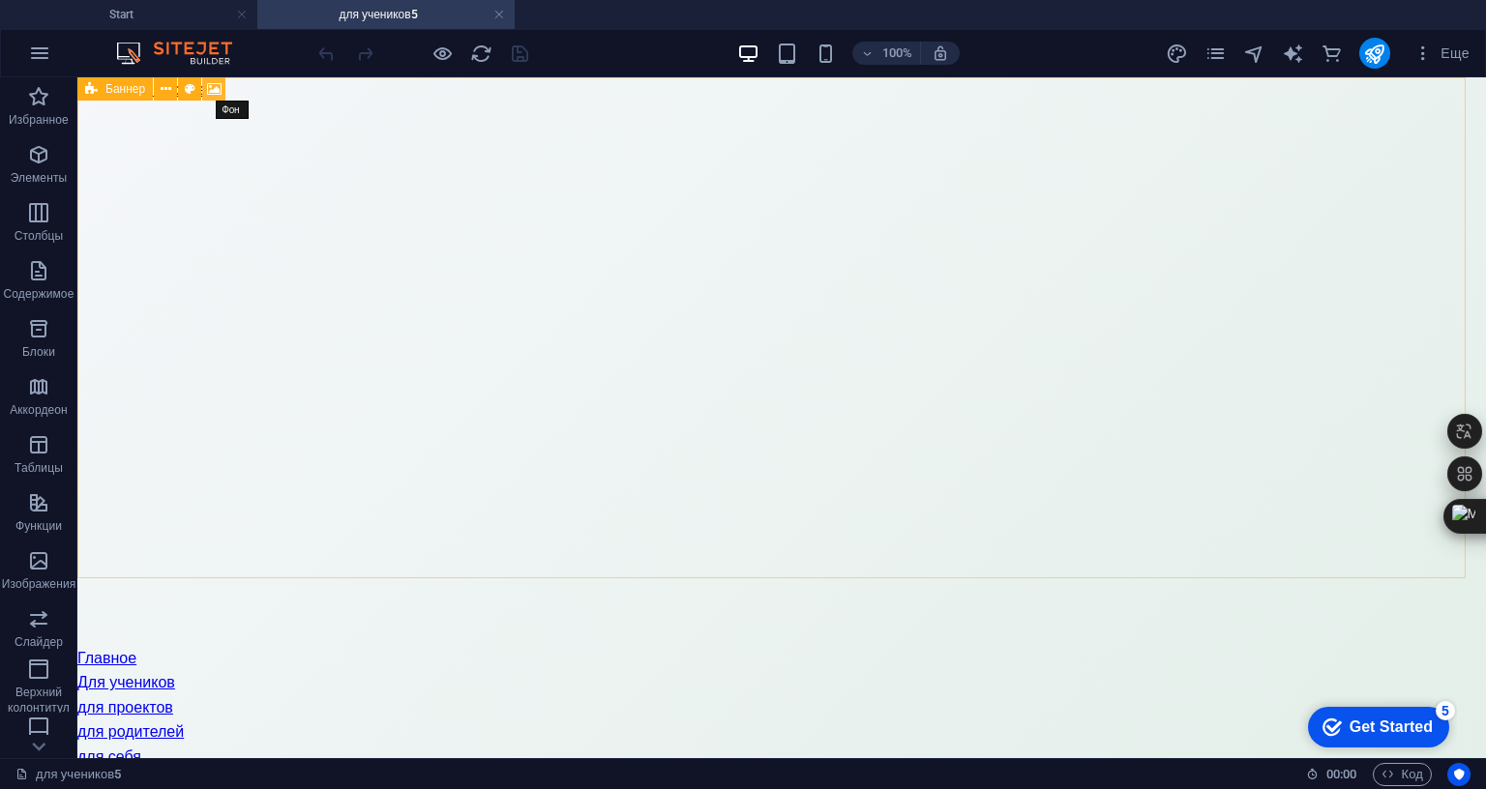
click at [220, 89] on icon at bounding box center [214, 89] width 15 height 20
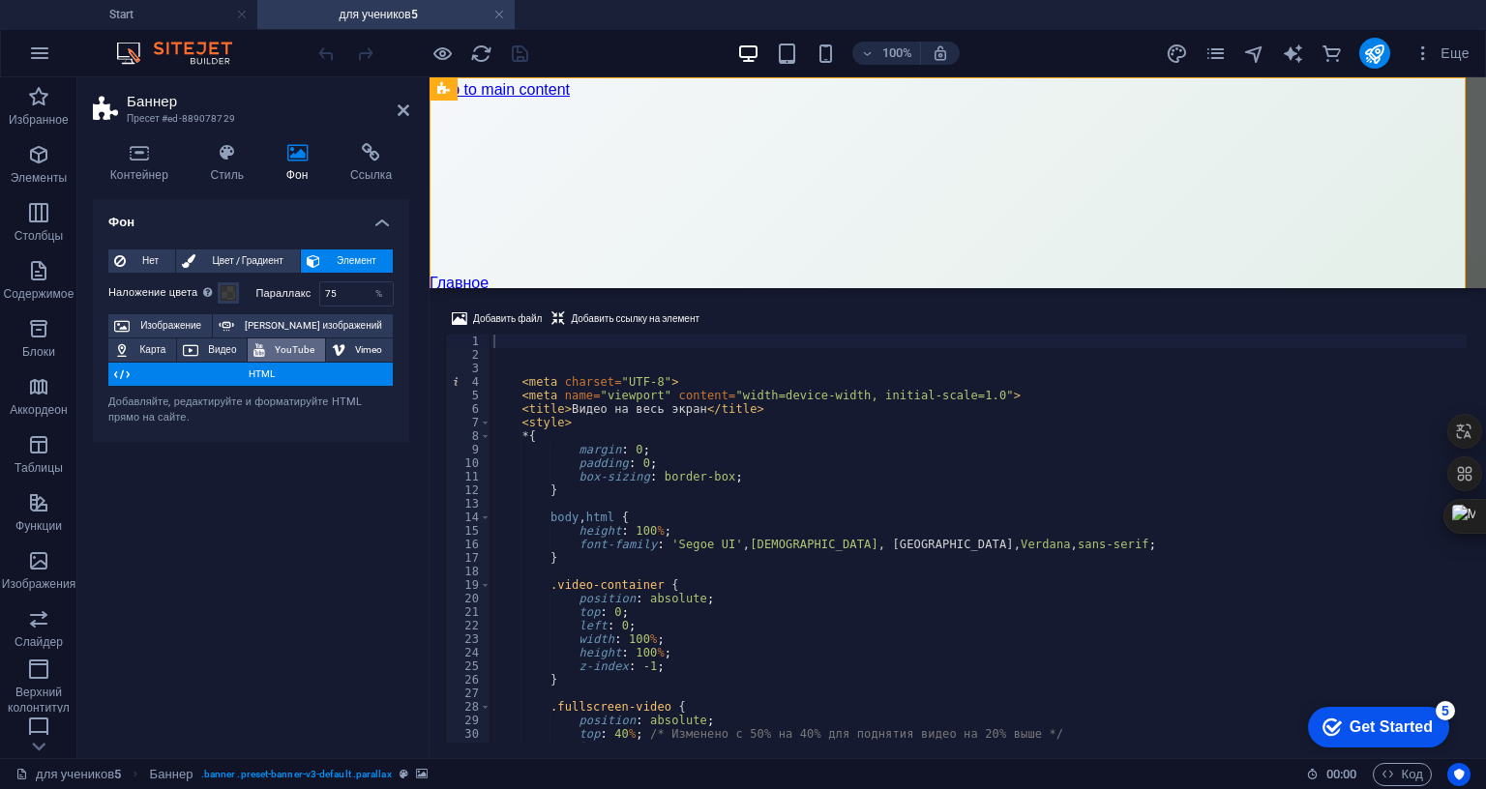
click at [297, 343] on span "YouTube" at bounding box center [295, 350] width 48 height 23
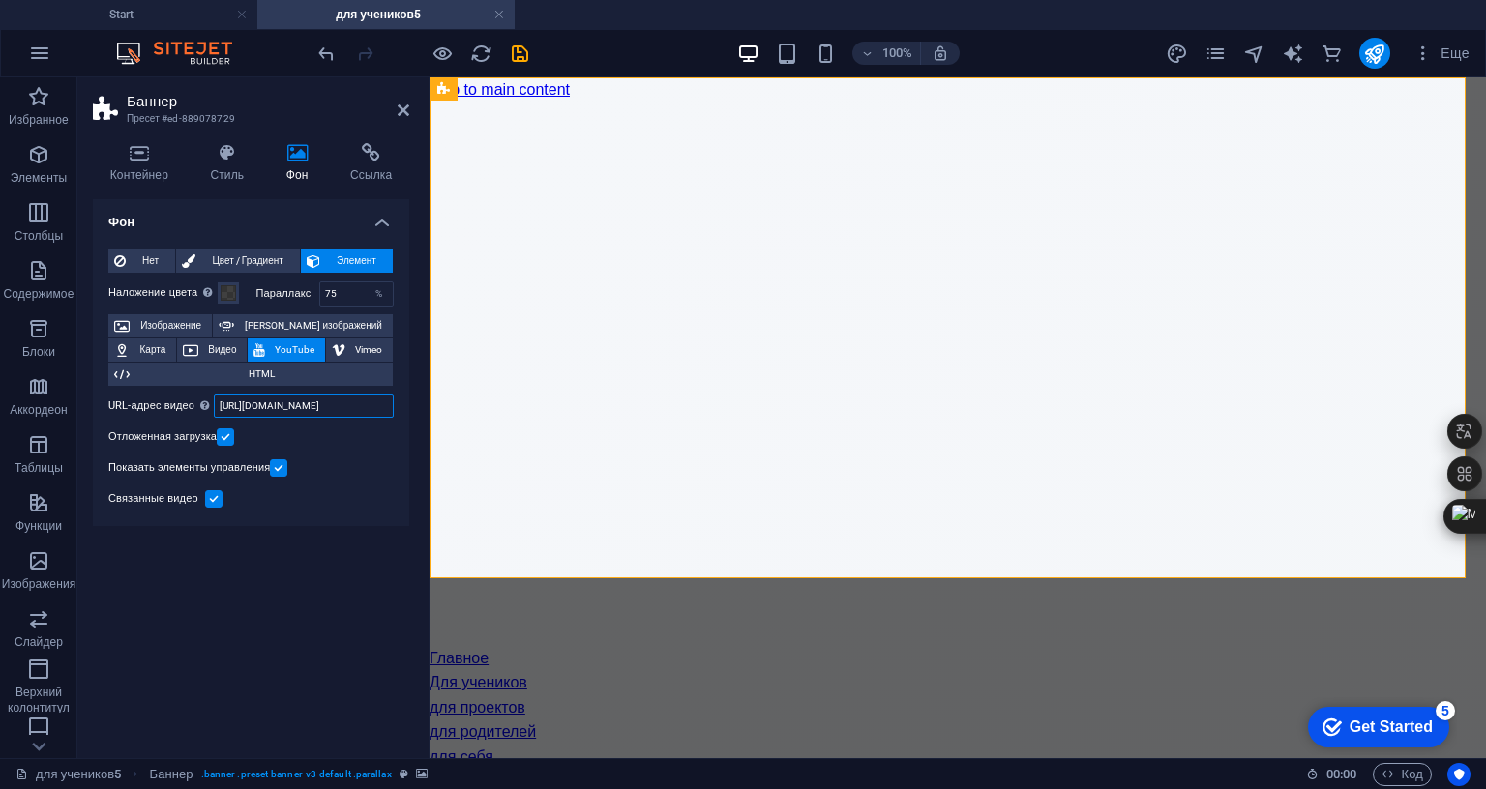
click at [279, 398] on input "https://www.youtube.com/watch?v=hnoviHgPHkY" at bounding box center [304, 406] width 180 height 23
paste input "rt_i7pqZNpo"
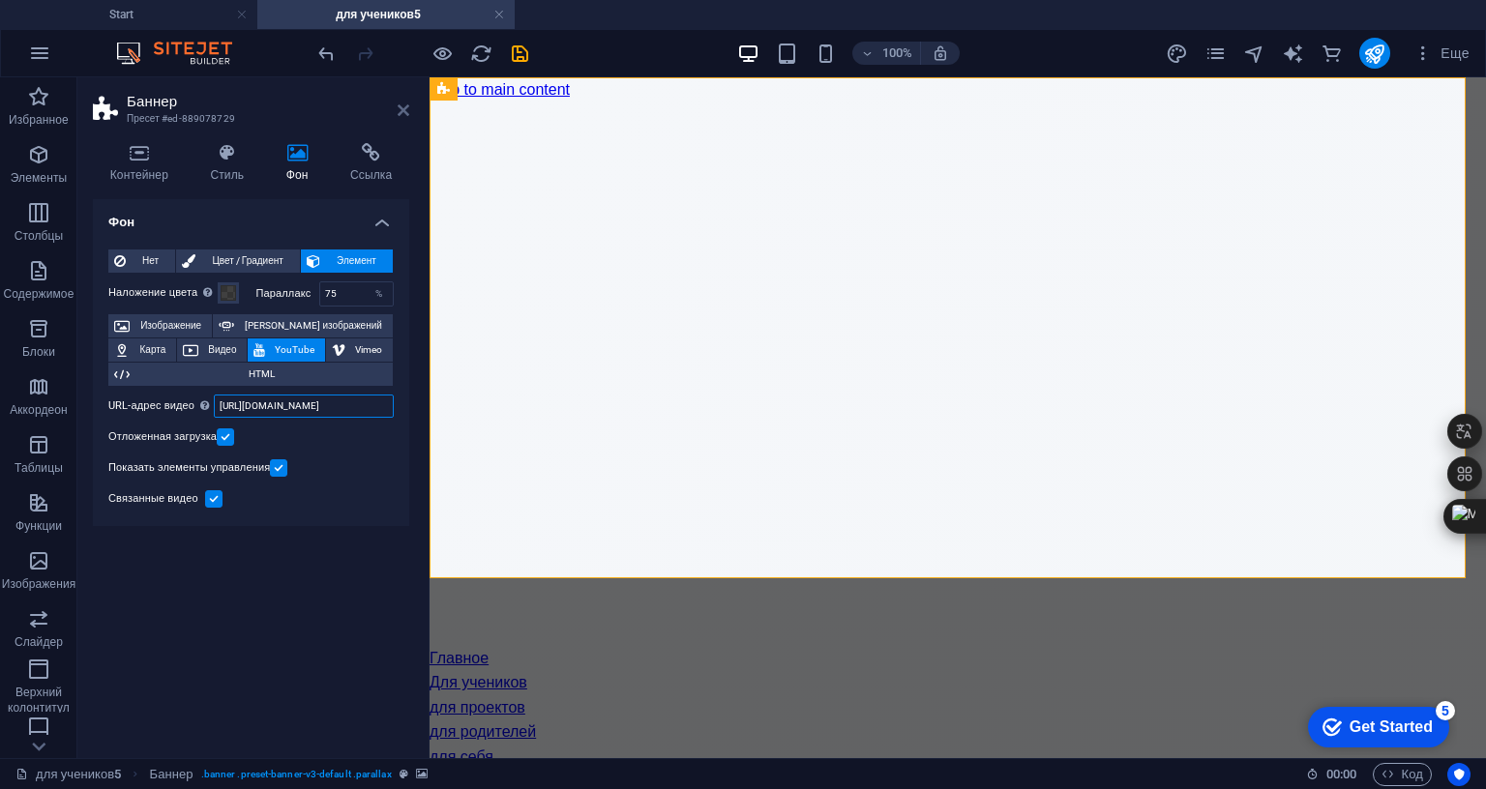
type input "https://www.youtube.com/watch?v=rt_i7pqZNpo"
click at [404, 106] on icon at bounding box center [404, 110] width 12 height 15
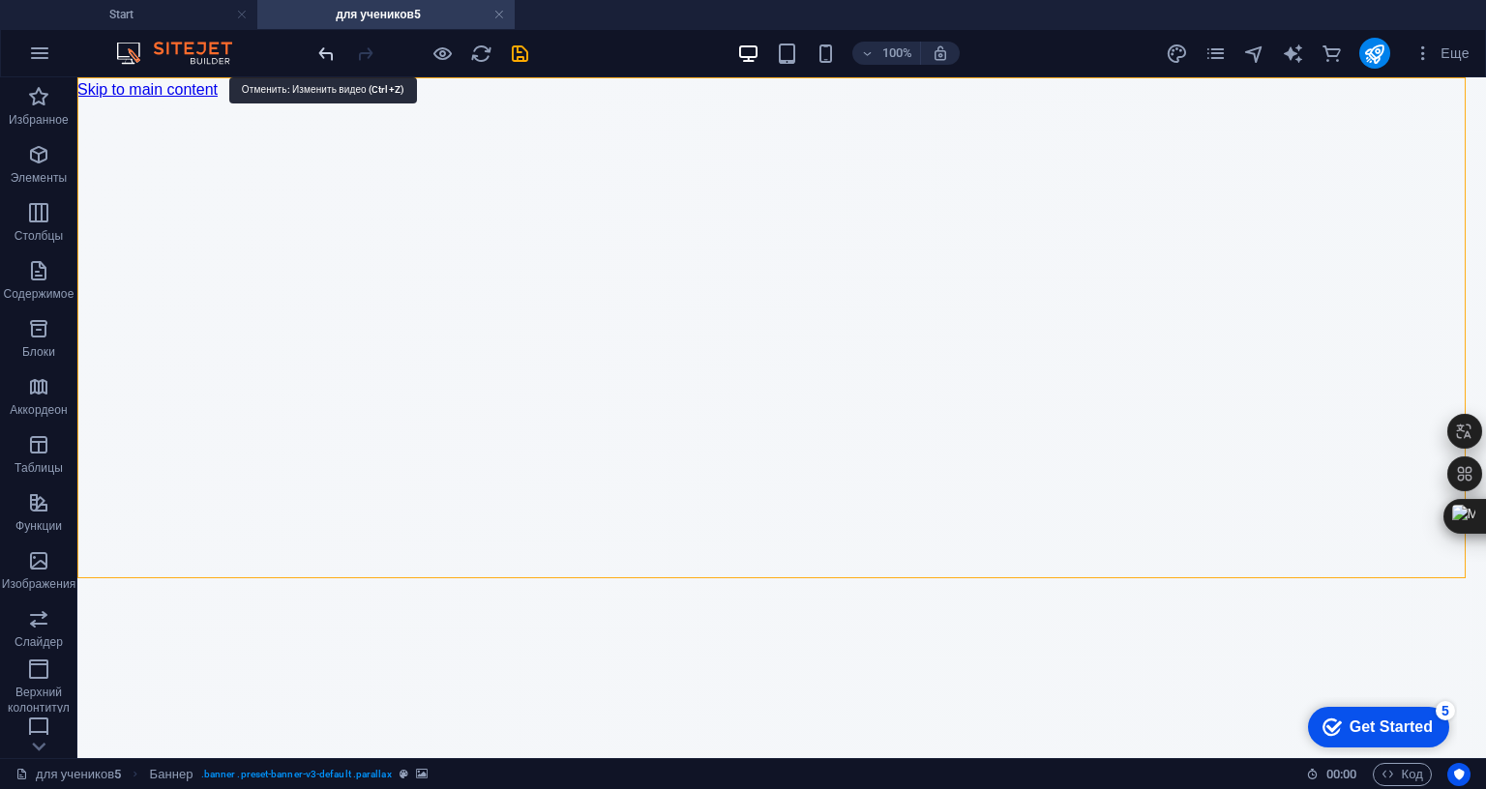
click at [325, 51] on icon "undo" at bounding box center [326, 54] width 22 height 22
